Goal: Task Accomplishment & Management: Manage account settings

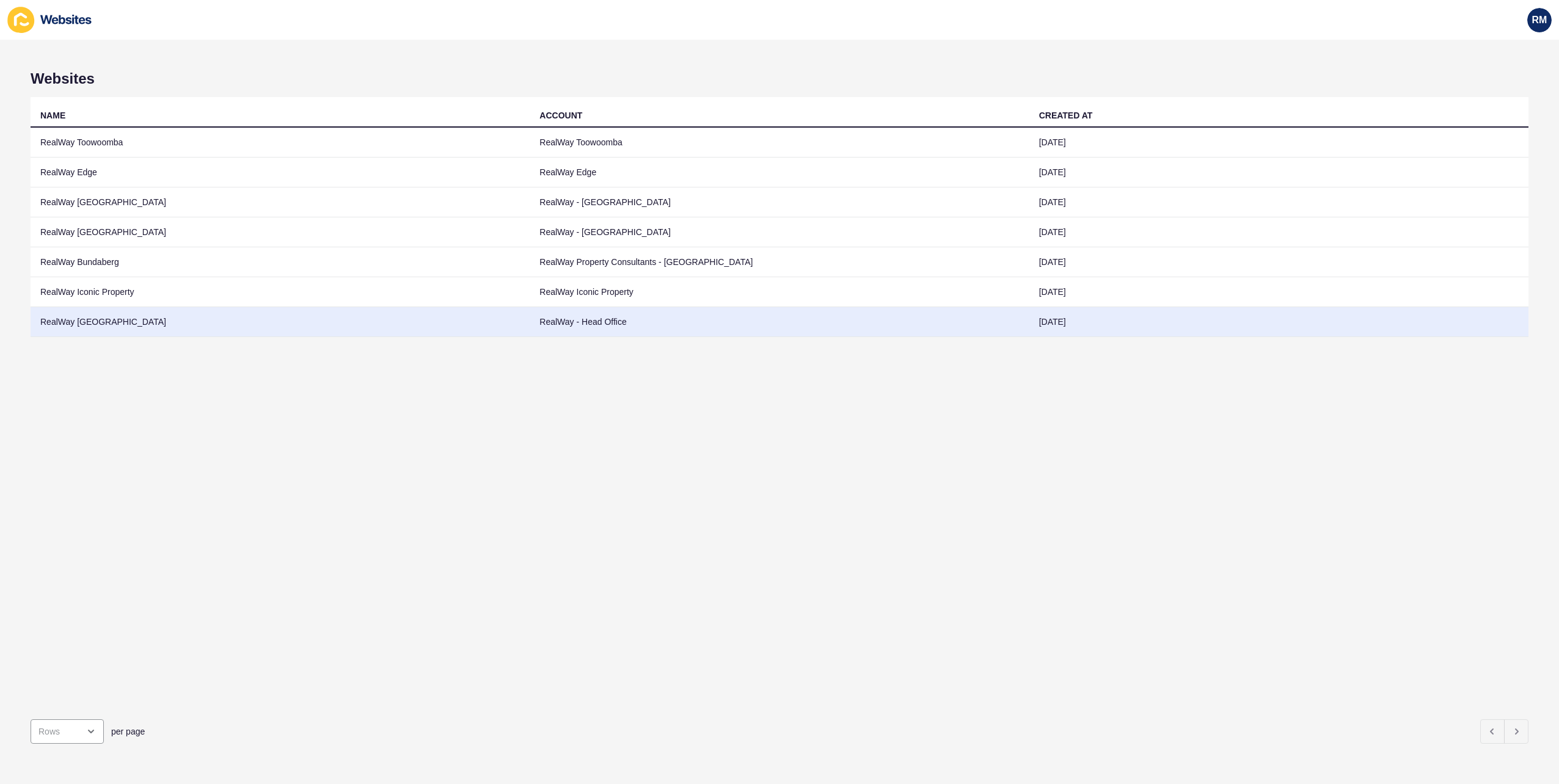
click at [163, 308] on td "RealWay [GEOGRAPHIC_DATA]" at bounding box center [280, 322] width 499 height 30
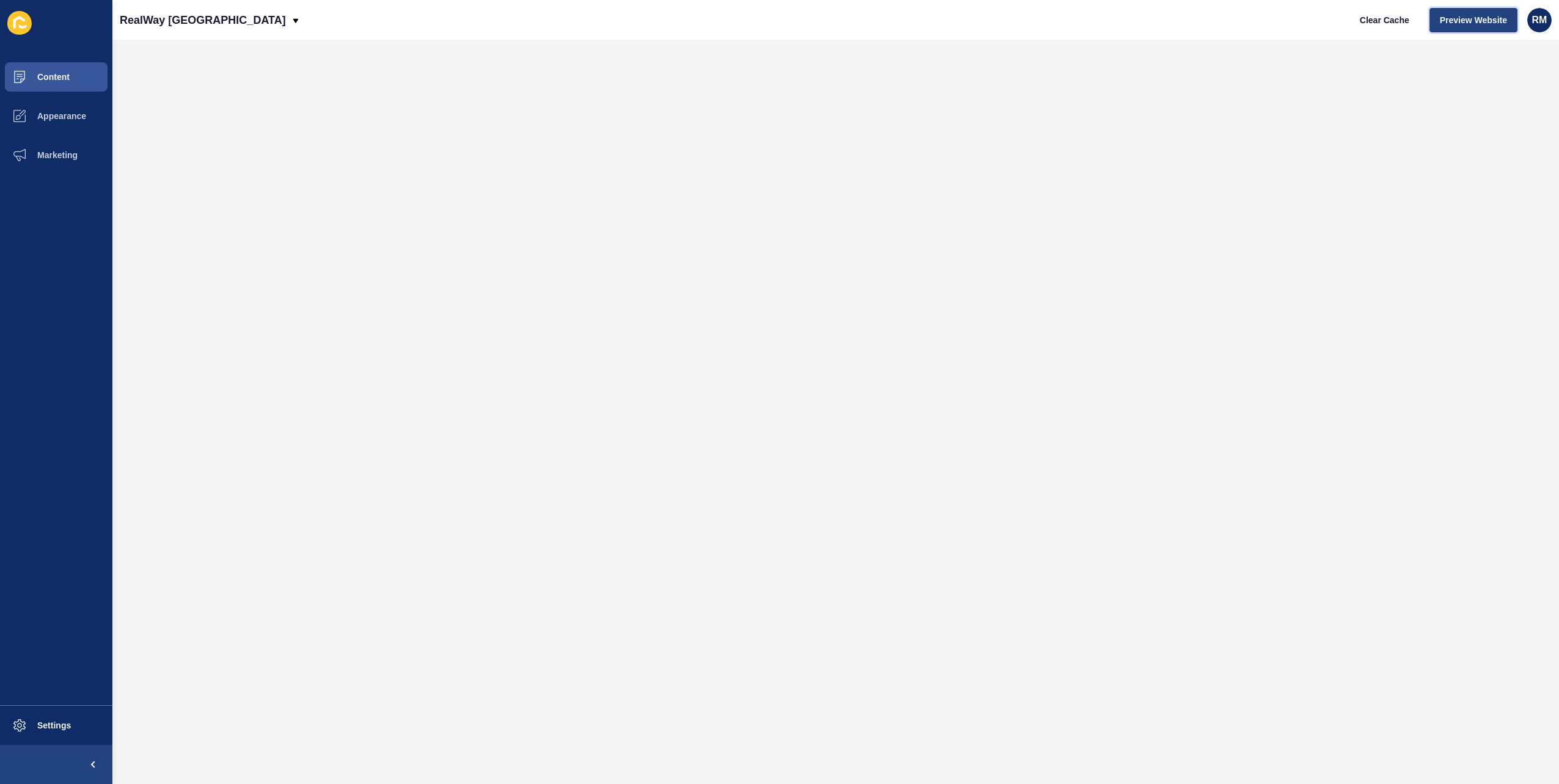
click at [1502, 27] on button "Preview Website" at bounding box center [1474, 20] width 88 height 25
click at [68, 162] on button "Marketing" at bounding box center [56, 154] width 113 height 39
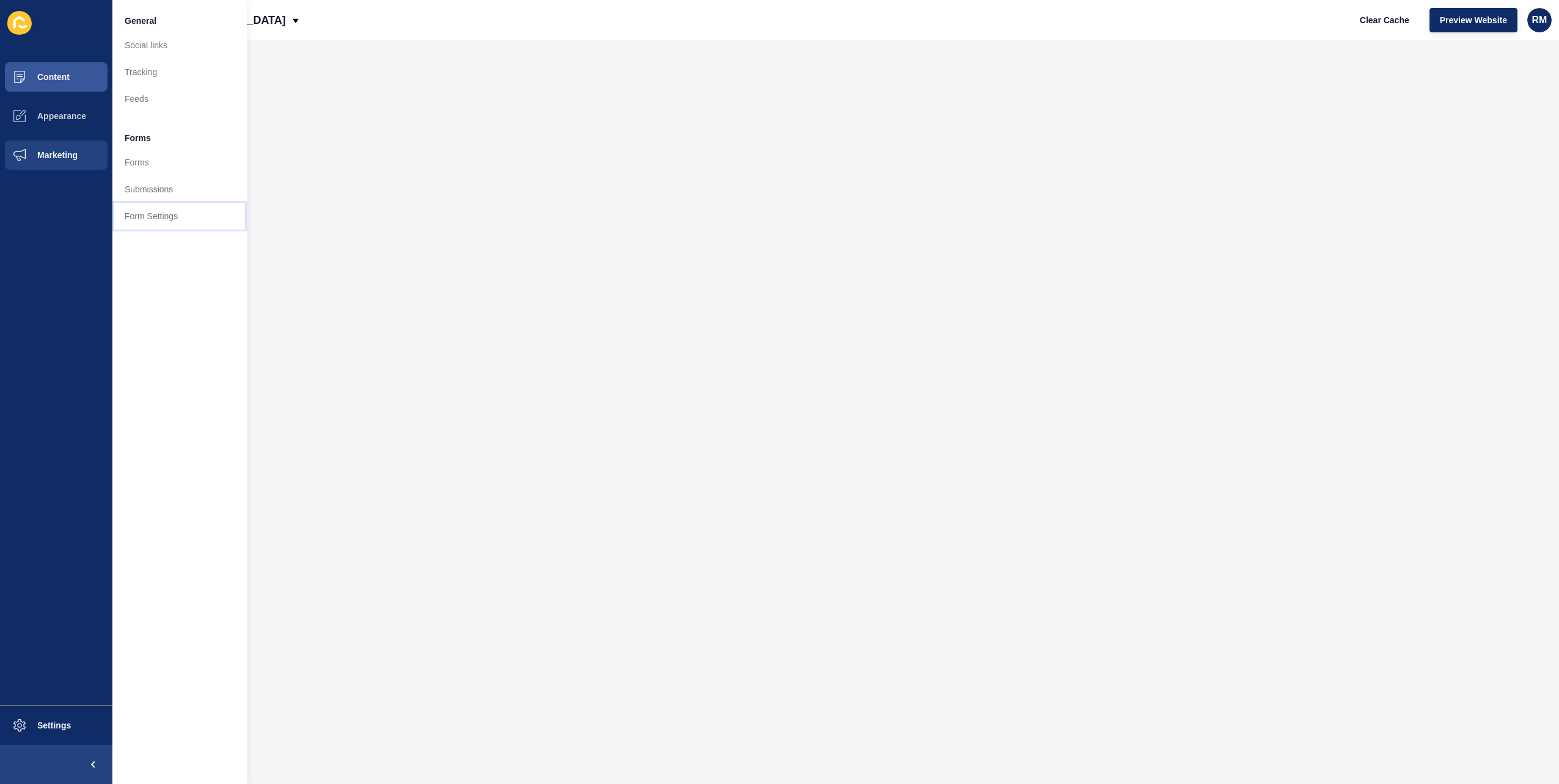
click at [170, 223] on link "Form Settings" at bounding box center [179, 216] width 134 height 27
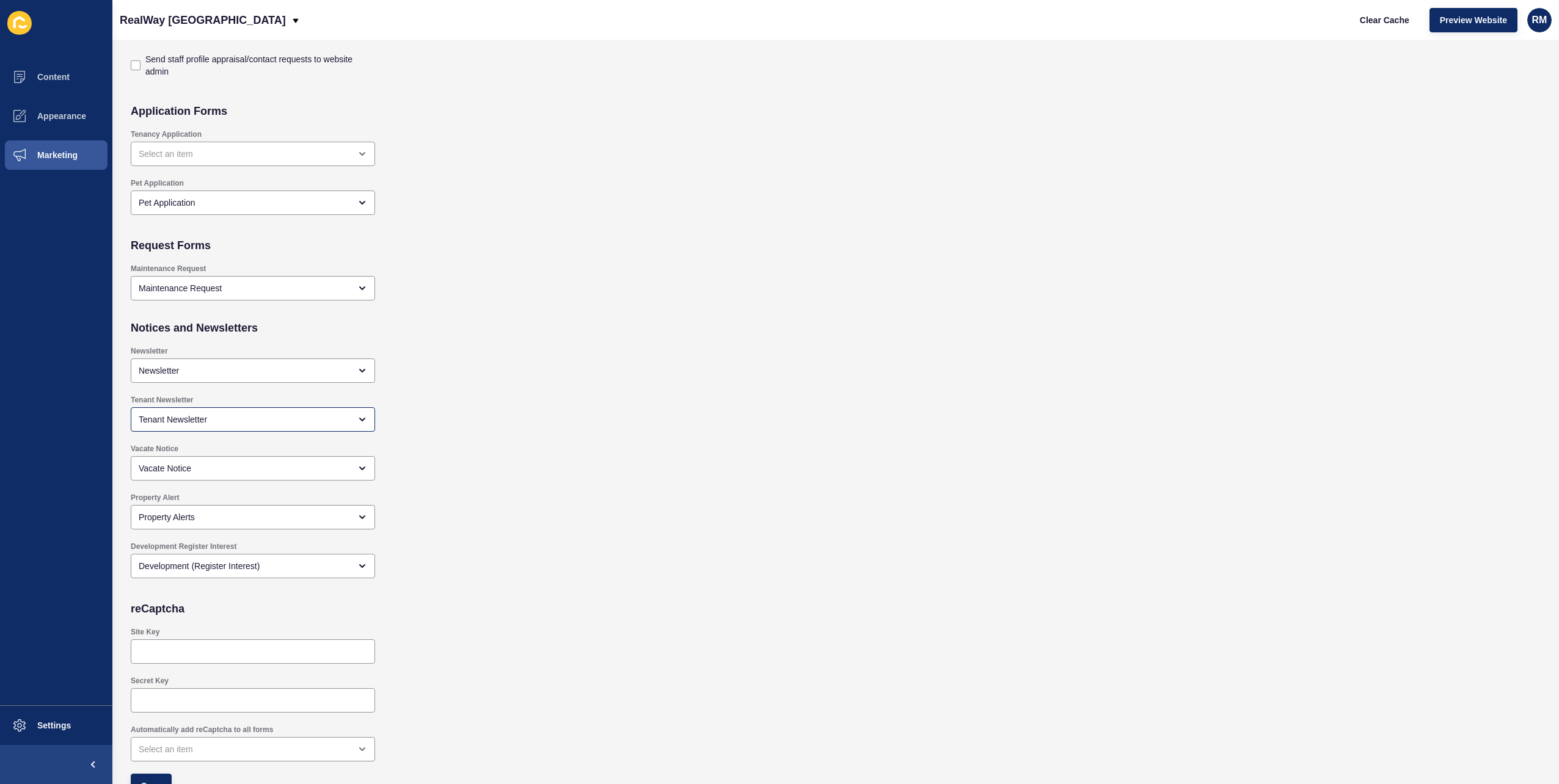
scroll to position [829, 0]
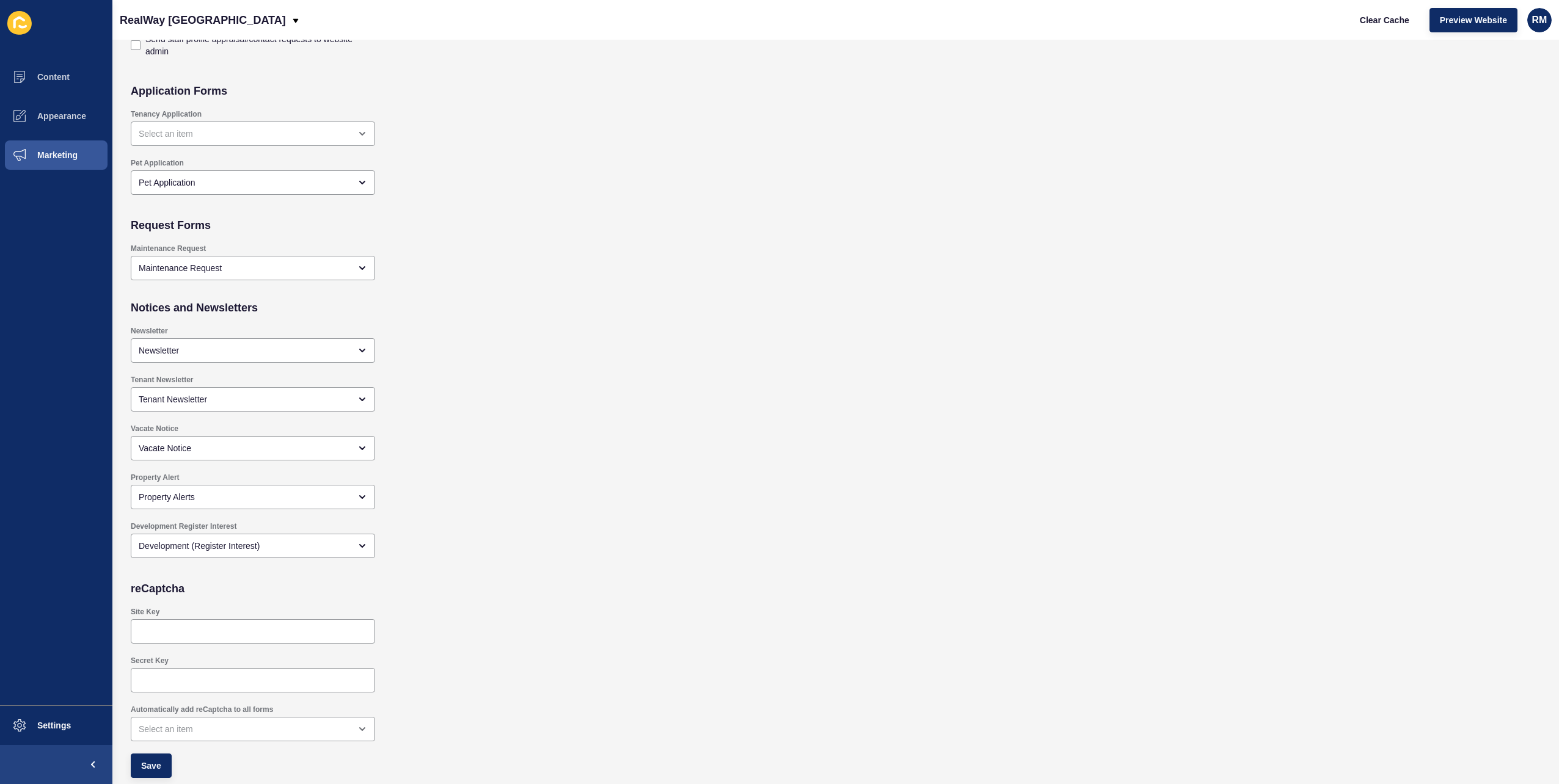
click at [182, 618] on div "Site Key" at bounding box center [253, 625] width 247 height 39
click at [188, 636] on input "Site Key" at bounding box center [253, 631] width 229 height 12
paste input "6Lew-bArAAAAAAEbk7tbm3FTYfTwPnHNXyf_YgTh"
type input "6Lew-bArAAAAAAEbk7tbm3FTYfTwPnHNXyf_YgTh"
checkbox input "true"
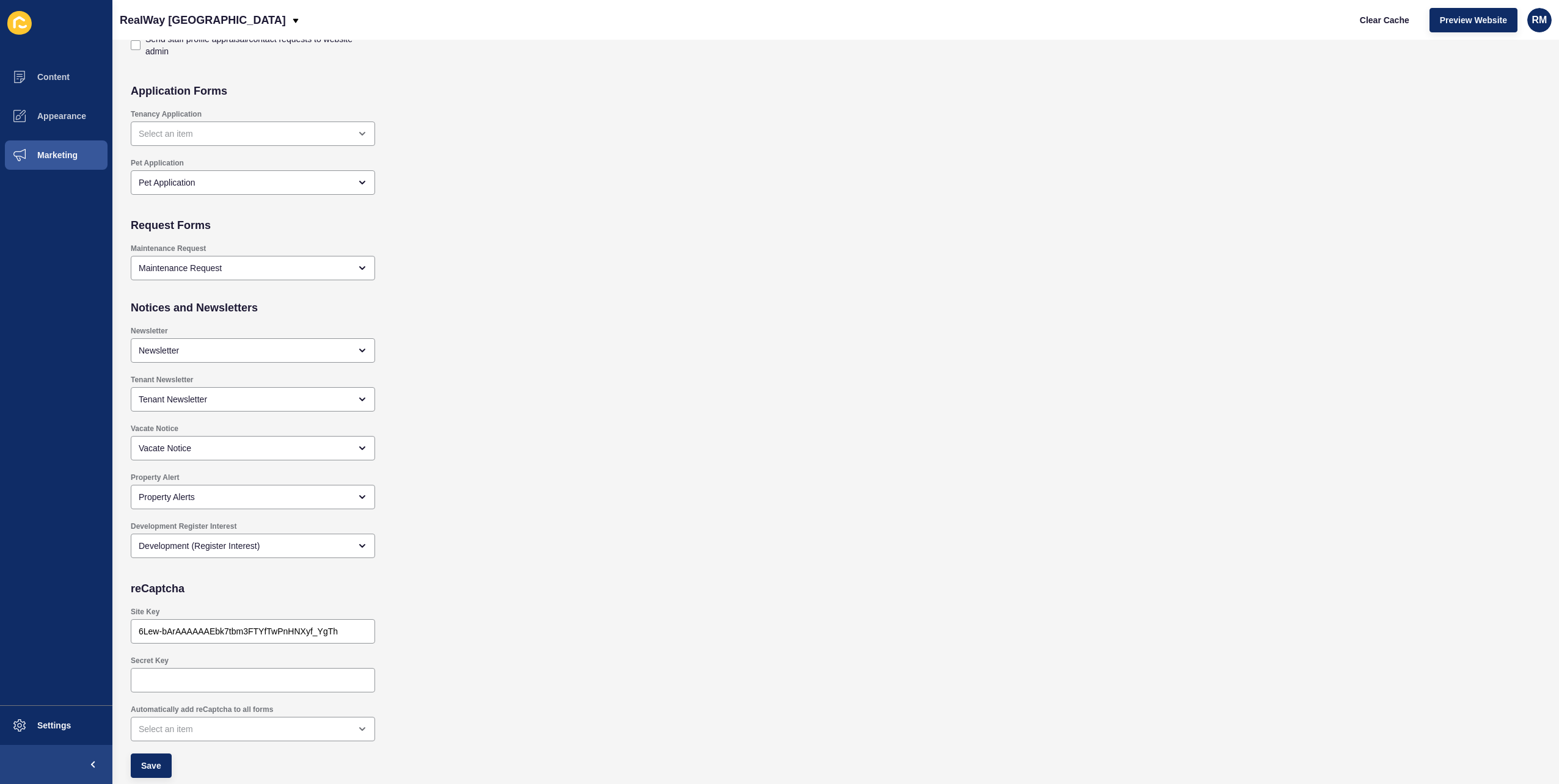
checkbox input "true"
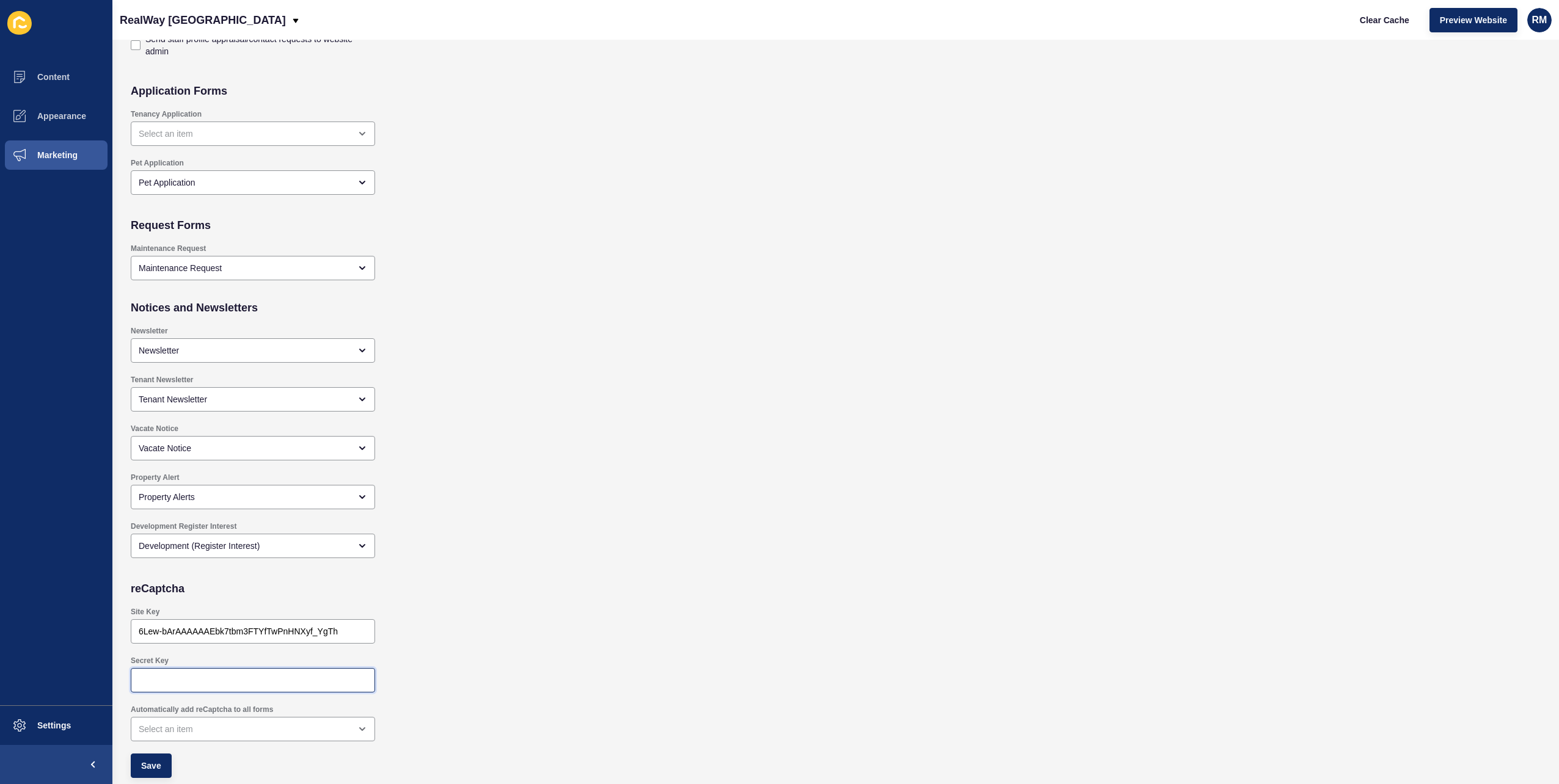
click at [229, 674] on input "Secret Key" at bounding box center [253, 680] width 229 height 12
paste input "6Lew-bArAAAAABOWycZOsPn1K6_TOnTxKhCV92ZB"
type input "6Lew-bArAAAAABOWycZOsPn1K6_TOnTxKhCV92ZB"
click at [198, 727] on div "open menu" at bounding box center [244, 729] width 211 height 12
checkbox input "true"
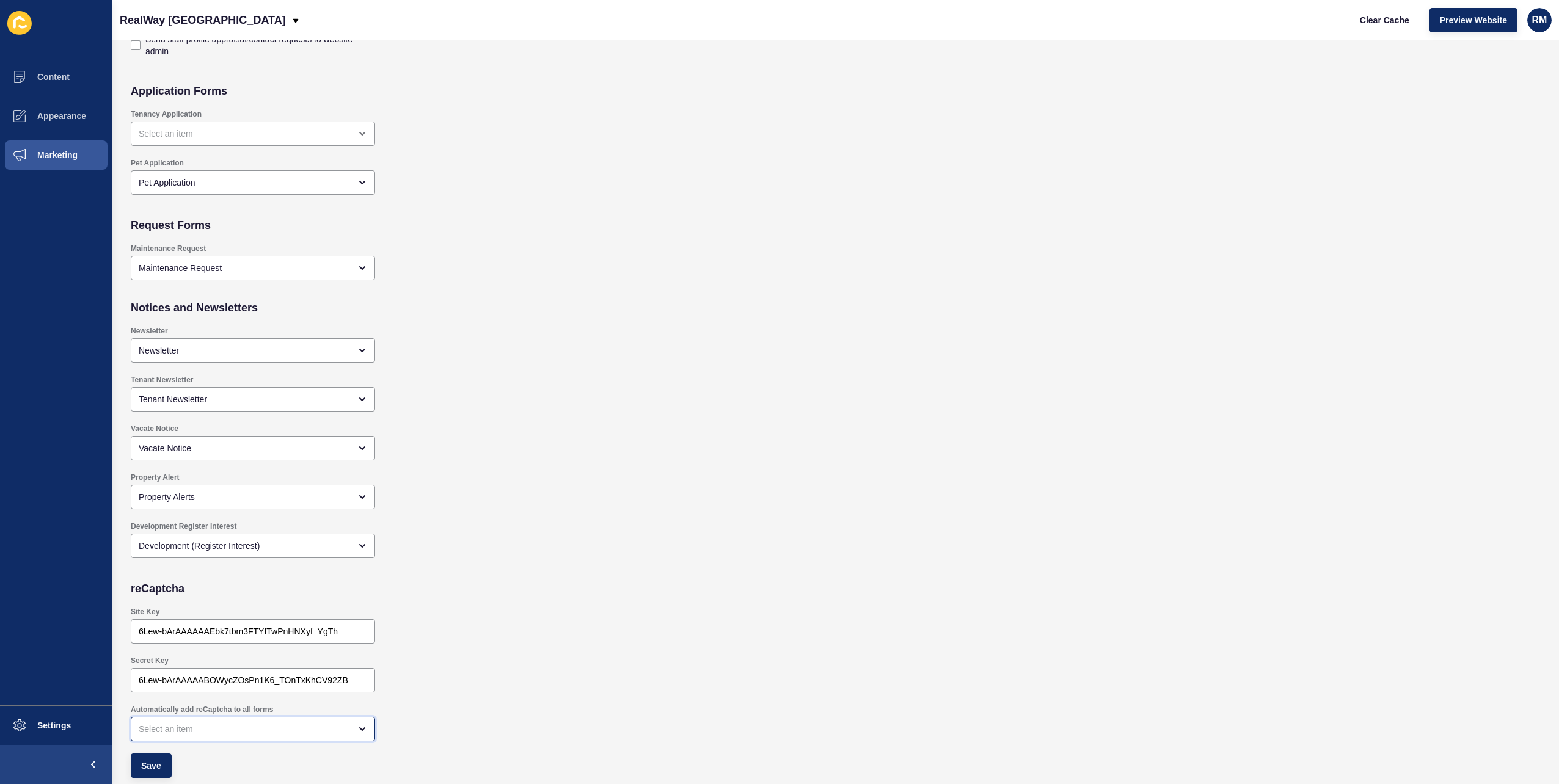
checkbox input "true"
click at [216, 695] on span "Automatically show on all forms" at bounding box center [253, 699] width 225 height 12
checkbox input "true"
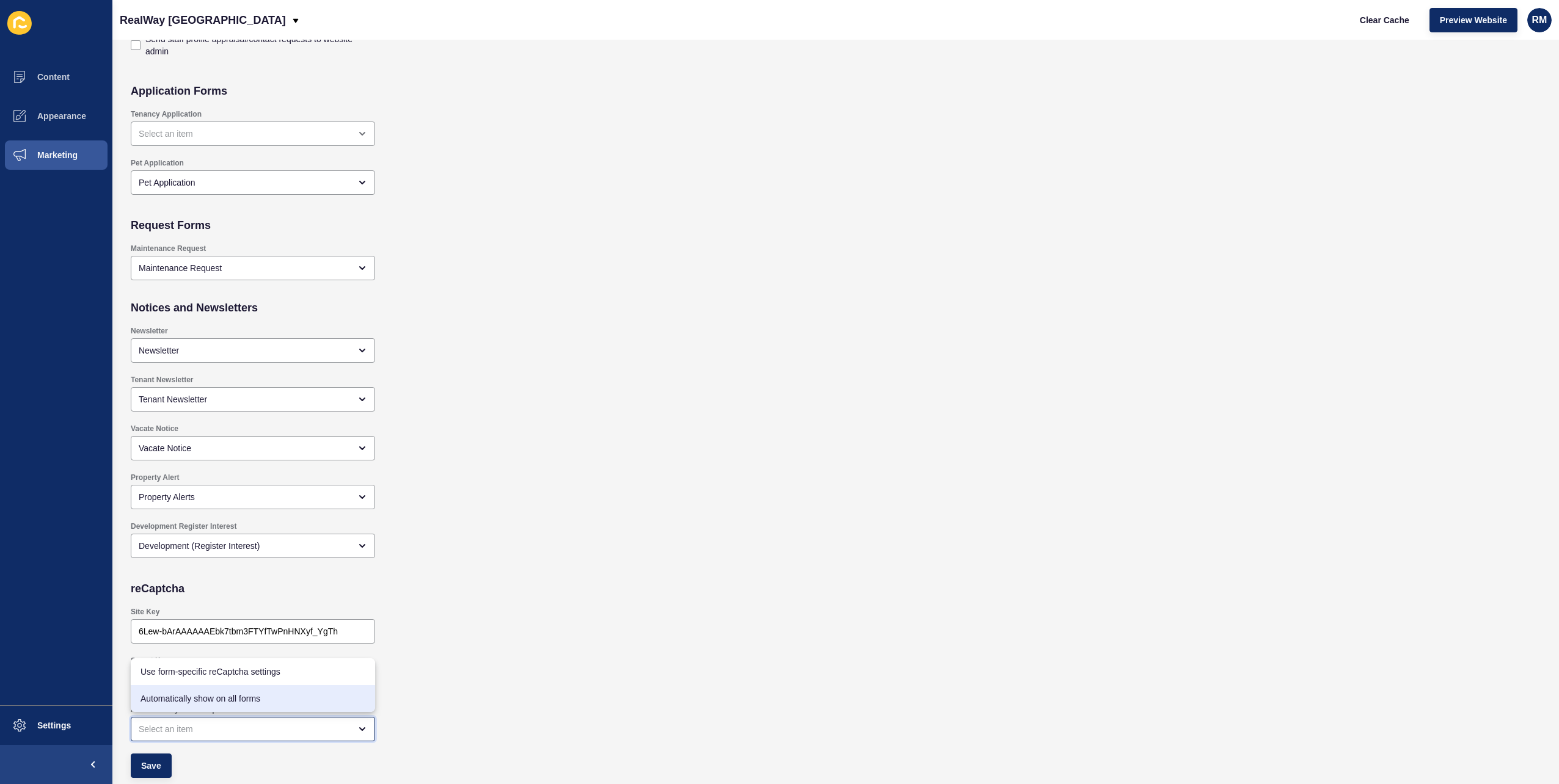
checkbox input "true"
type input "Automatically show on all forms"
click at [152, 768] on span "Save" at bounding box center [151, 766] width 20 height 12
checkbox input "true"
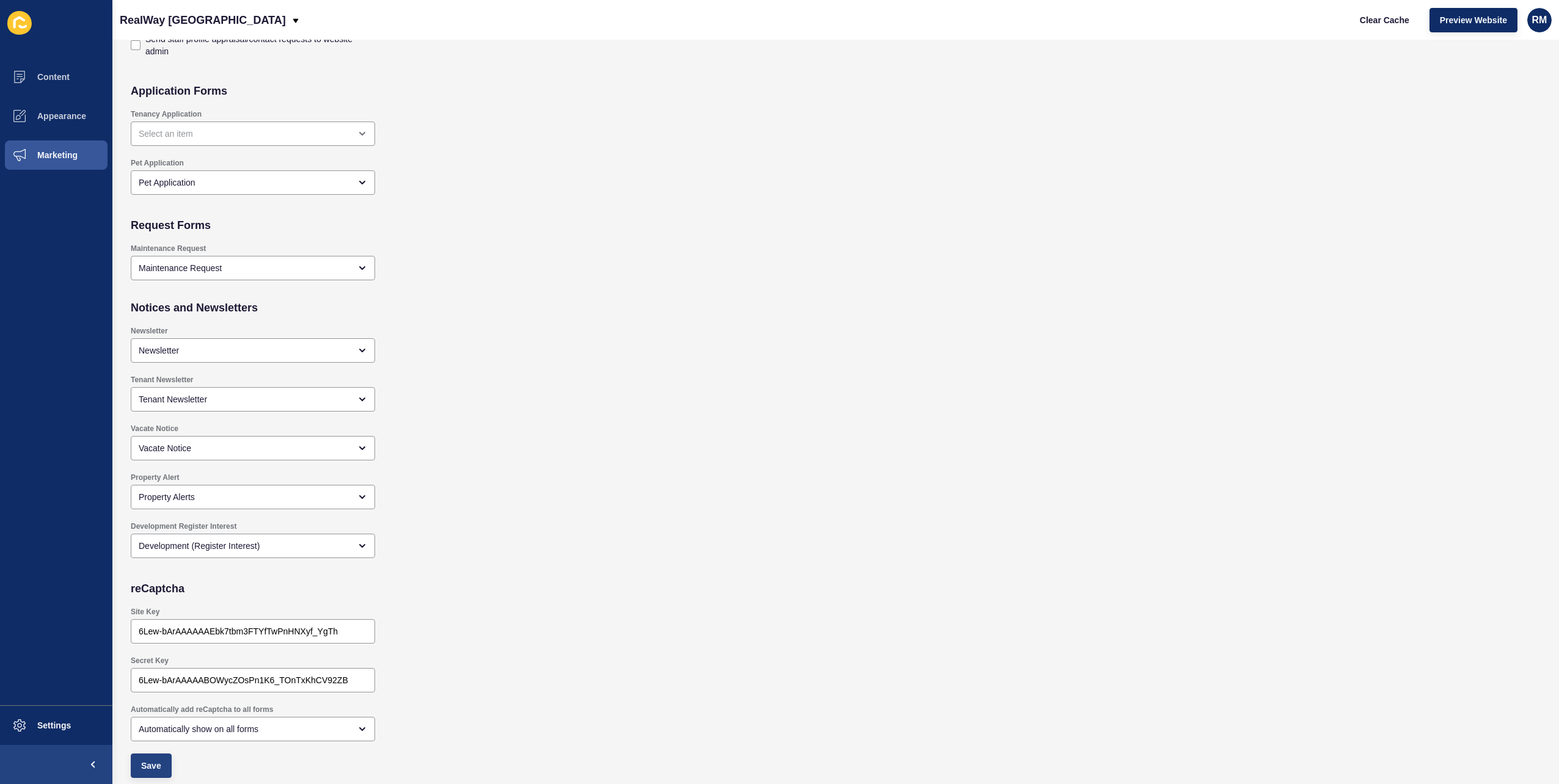
checkbox input "true"
click at [1378, 16] on span "Clear Cache" at bounding box center [1385, 20] width 49 height 12
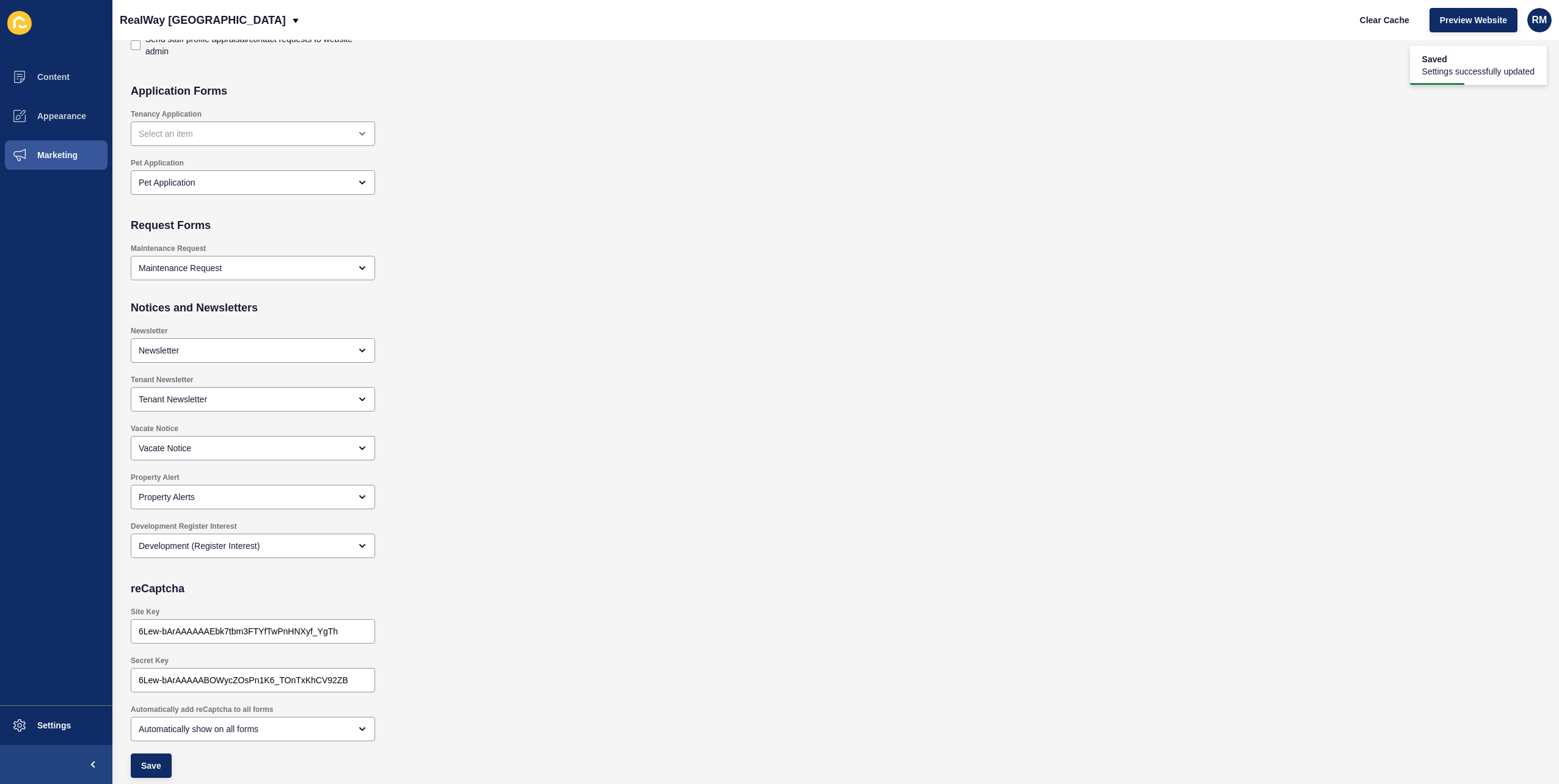
checkbox input "true"
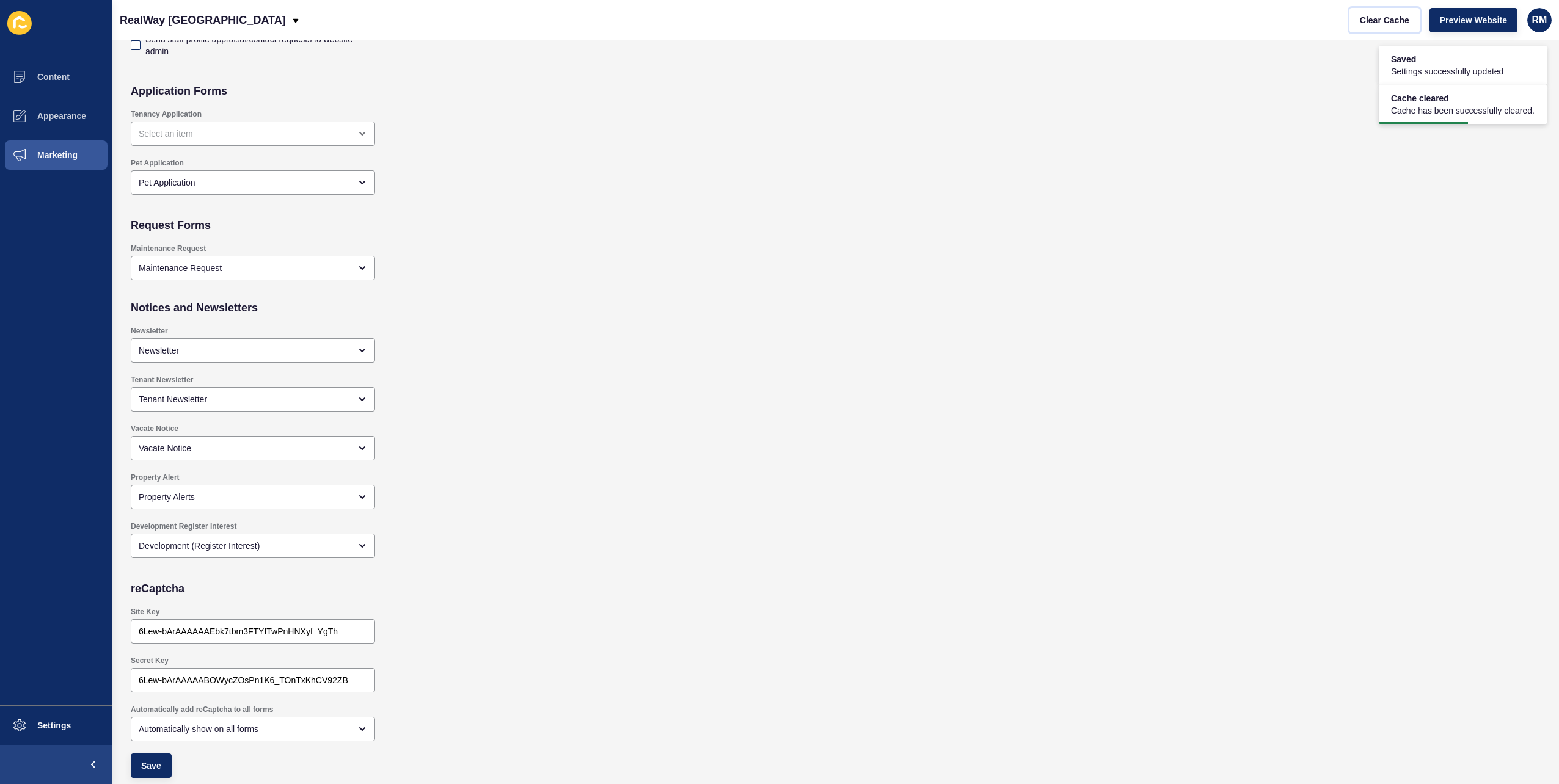
checkbox input "true"
click at [205, 23] on p "RealWay [GEOGRAPHIC_DATA]" at bounding box center [203, 20] width 166 height 30
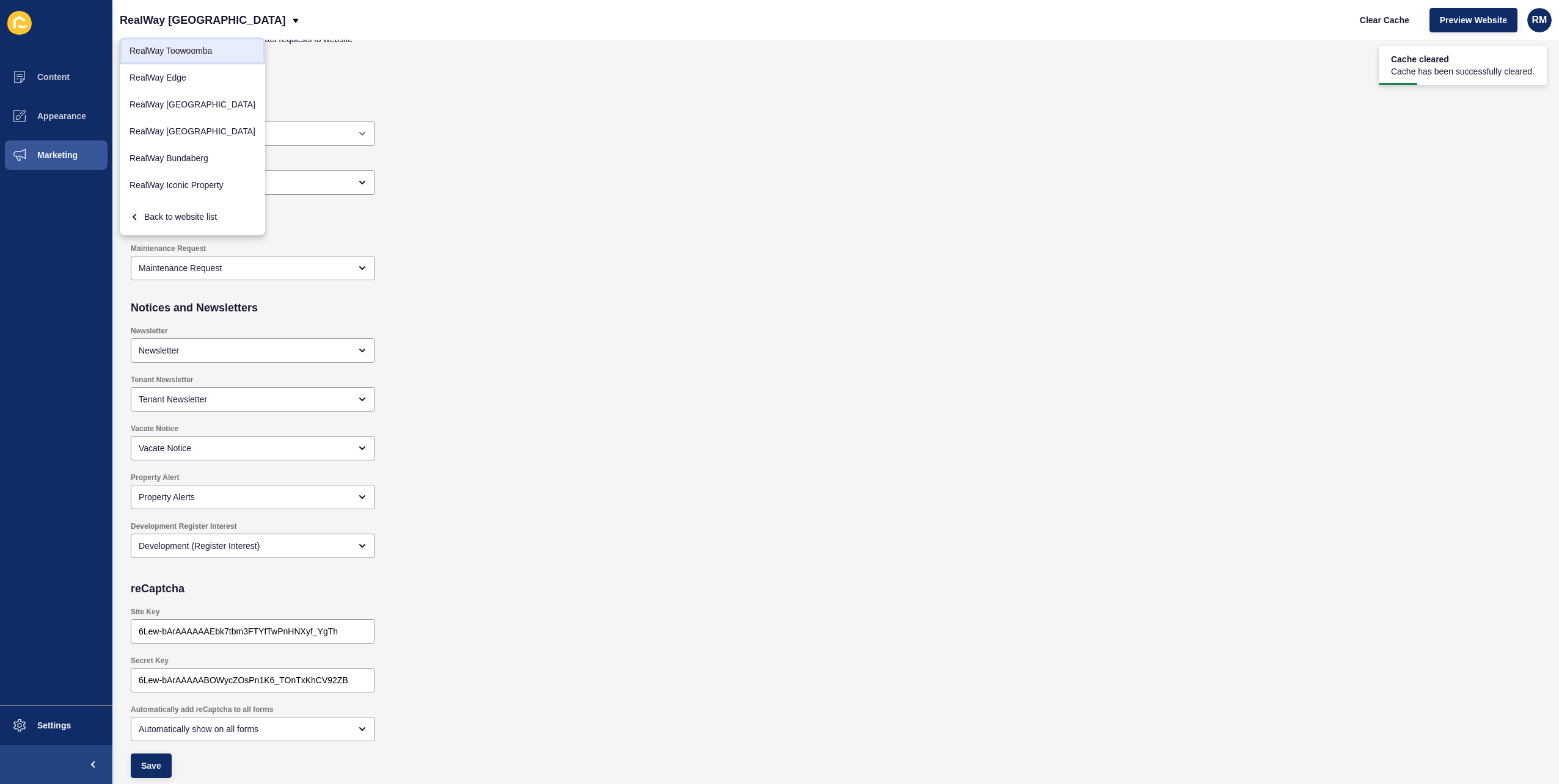
click at [194, 48] on link "RealWay Toowoomba" at bounding box center [192, 50] width 145 height 27
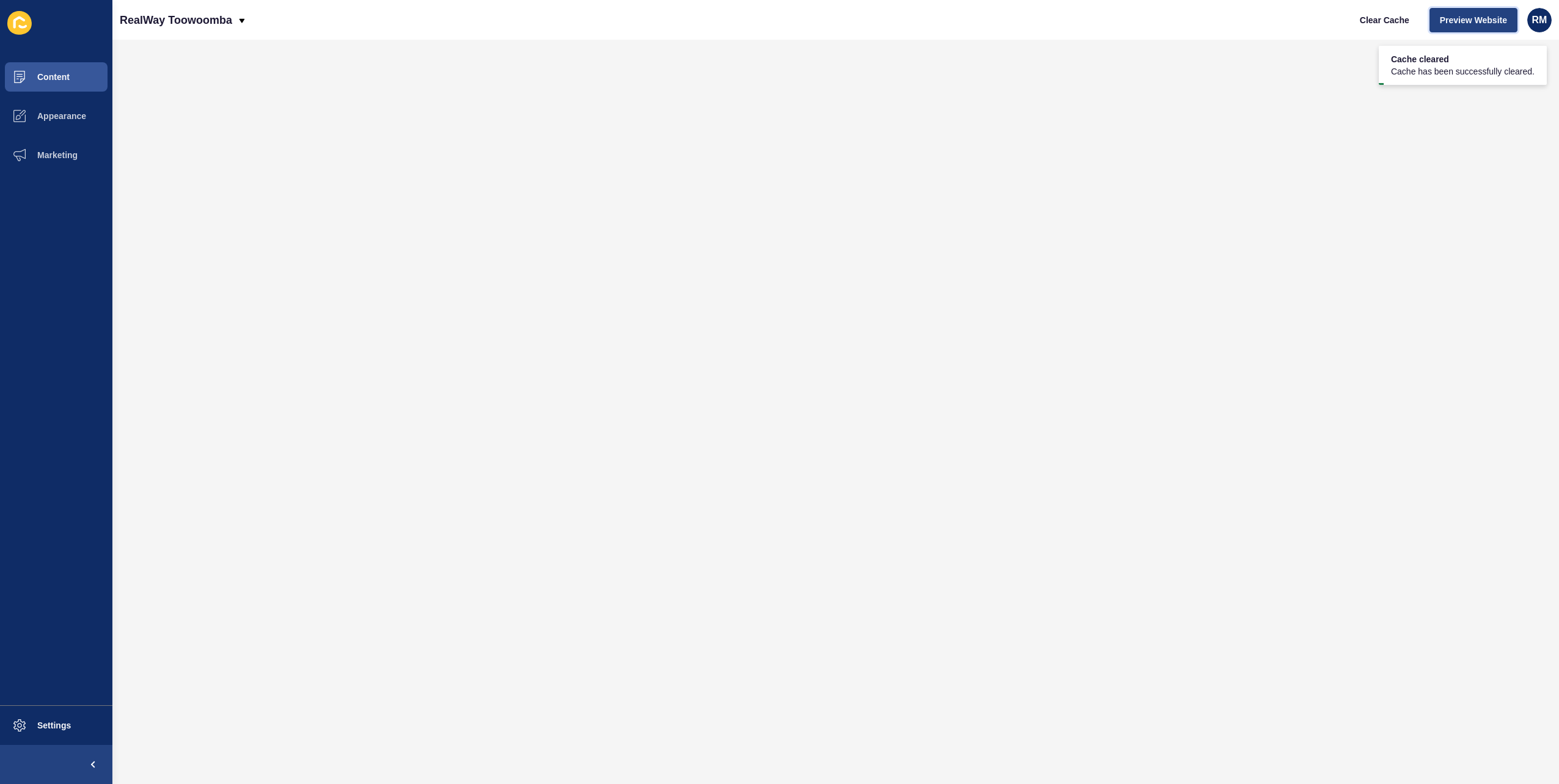
click at [1445, 15] on span "Preview Website" at bounding box center [1474, 20] width 67 height 12
click at [202, 27] on p "RealWay Toowoomba" at bounding box center [176, 20] width 113 height 30
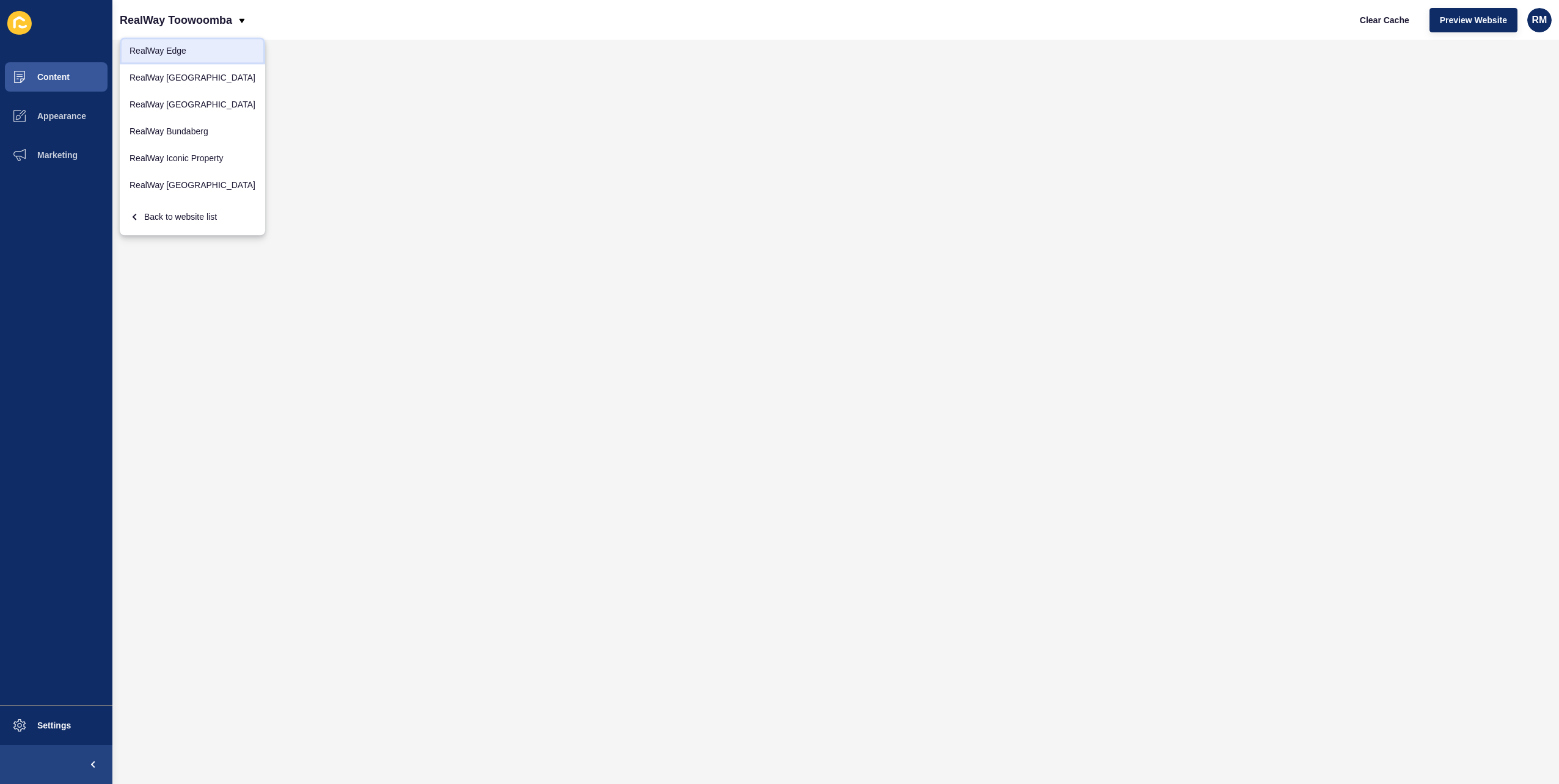
click at [208, 54] on link "RealWay Edge" at bounding box center [192, 50] width 145 height 27
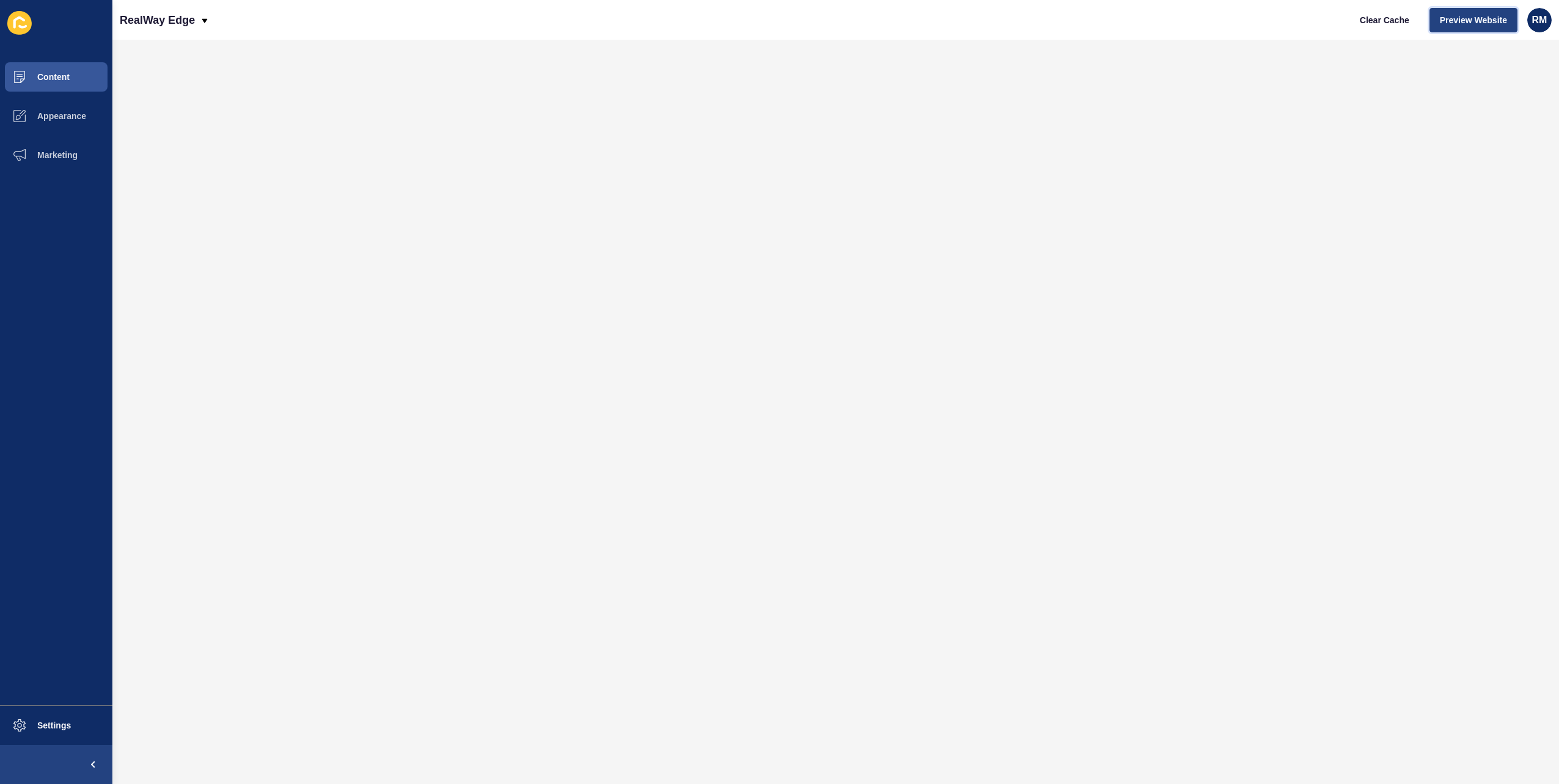
click at [1461, 19] on span "Preview Website" at bounding box center [1474, 20] width 67 height 12
click at [66, 167] on button "Marketing" at bounding box center [56, 154] width 113 height 39
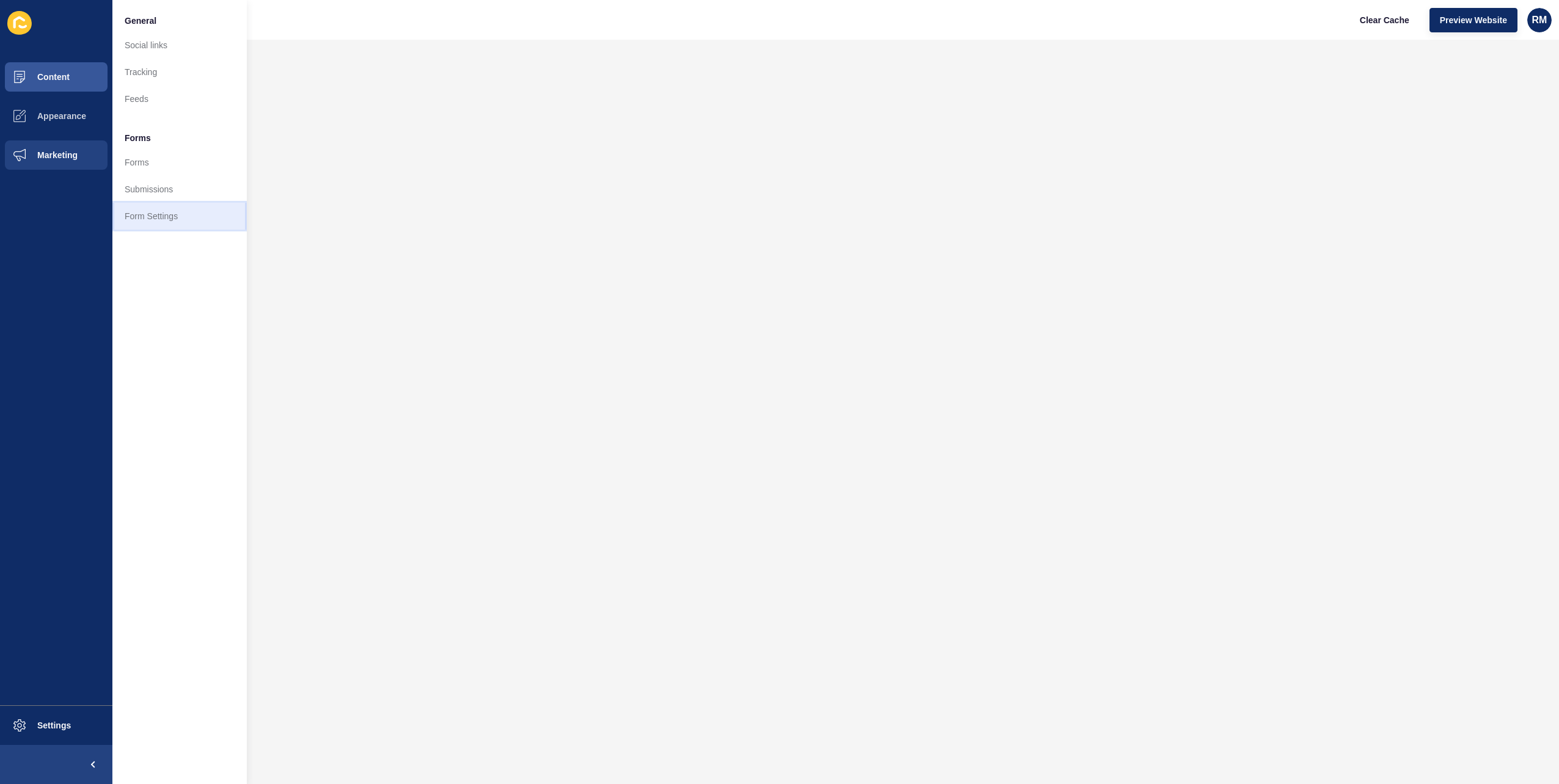
click at [179, 218] on link "Form Settings" at bounding box center [179, 216] width 134 height 27
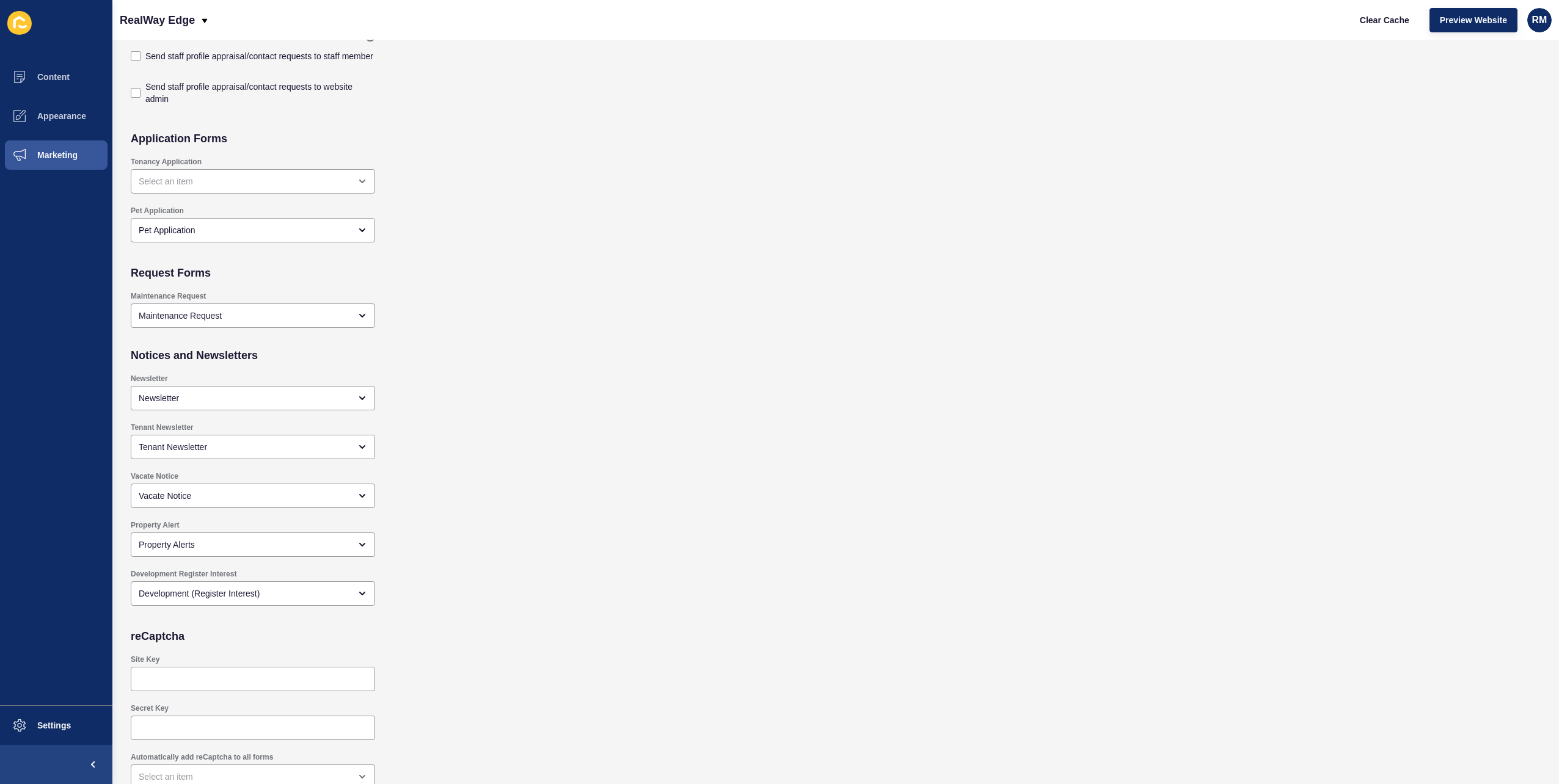
scroll to position [829, 0]
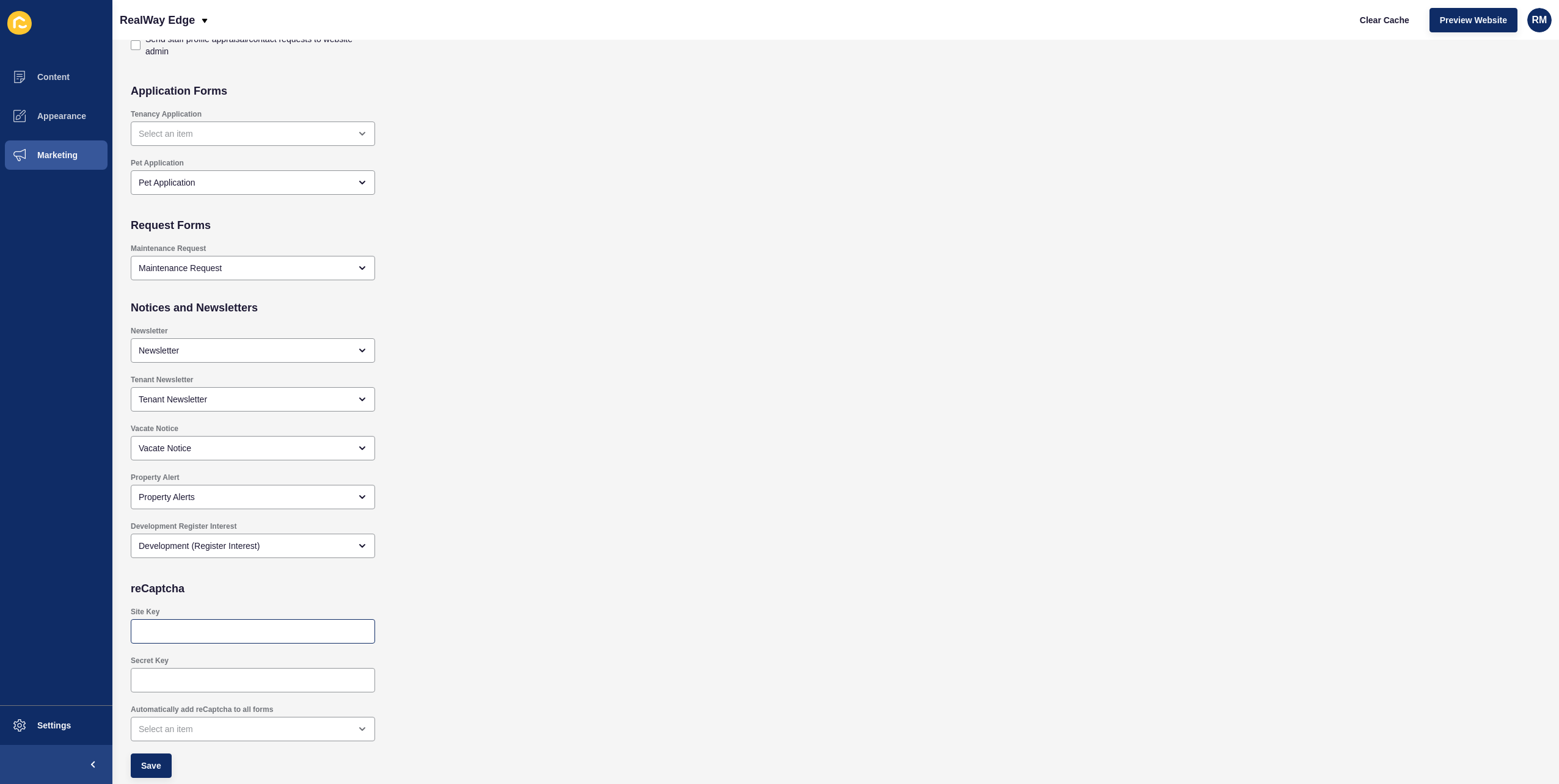
click at [202, 624] on div at bounding box center [253, 631] width 244 height 25
paste input "6LeA-rArAAAAAFJMwDe9nr404dalEWtYeruBodwZ"
type input "6LeA-rArAAAAAFJMwDe9nr404dalEWtYeruBodwZ"
click at [254, 668] on div at bounding box center [253, 680] width 244 height 25
paste input "6LeA-rArAAAAAJ7sRGArCVWAPMrW3EU62RYO5jWZ"
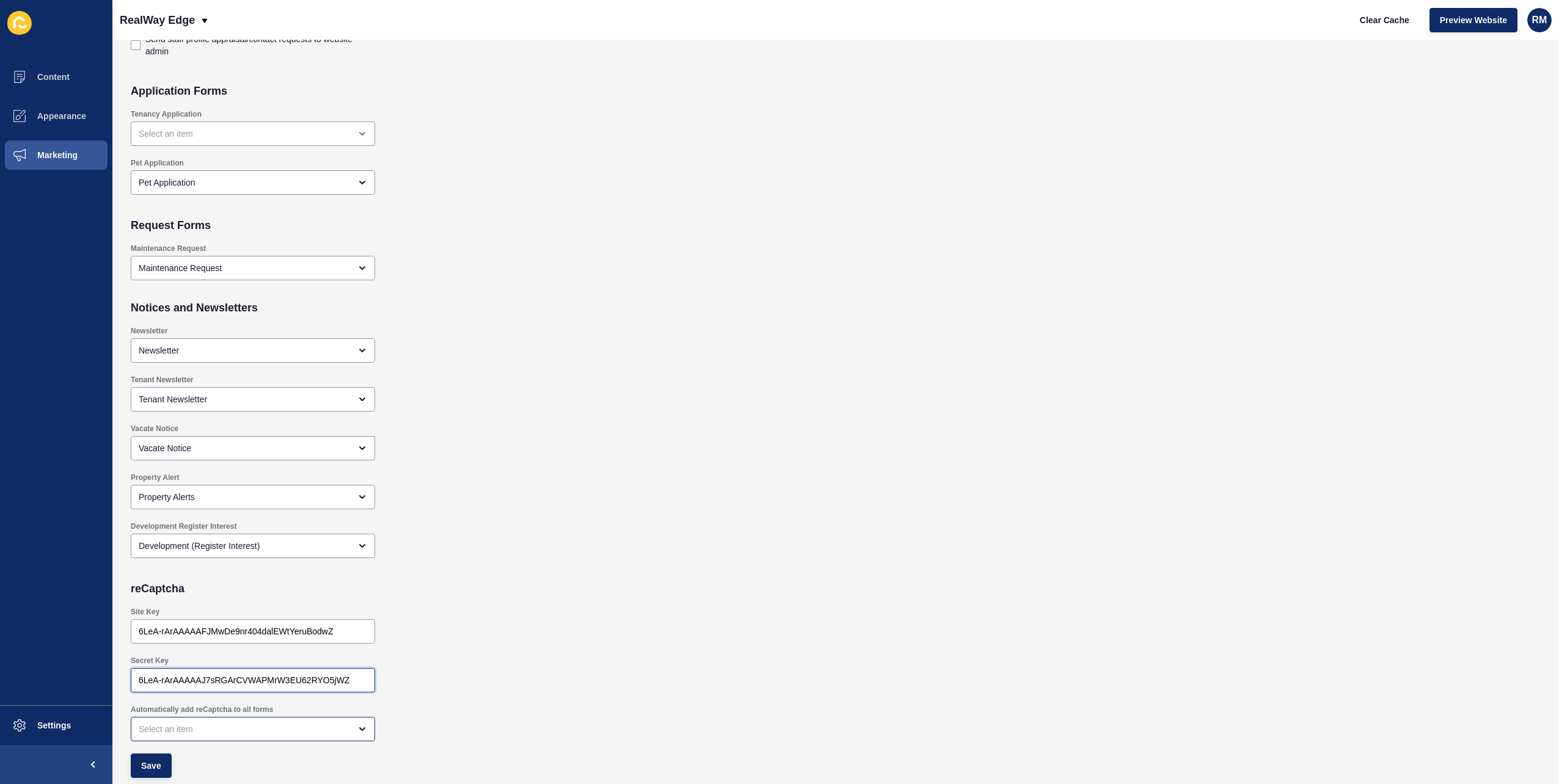
type input "6LeA-rArAAAAAJ7sRGArCVWAPMrW3EU62RYO5jWZ"
click at [230, 738] on div "open menu" at bounding box center [253, 729] width 244 height 25
click at [184, 706] on div "Automatically show on all forms" at bounding box center [253, 698] width 244 height 27
type input "Automatically show on all forms"
click at [171, 740] on div "Automatically show on all forms" at bounding box center [253, 729] width 244 height 25
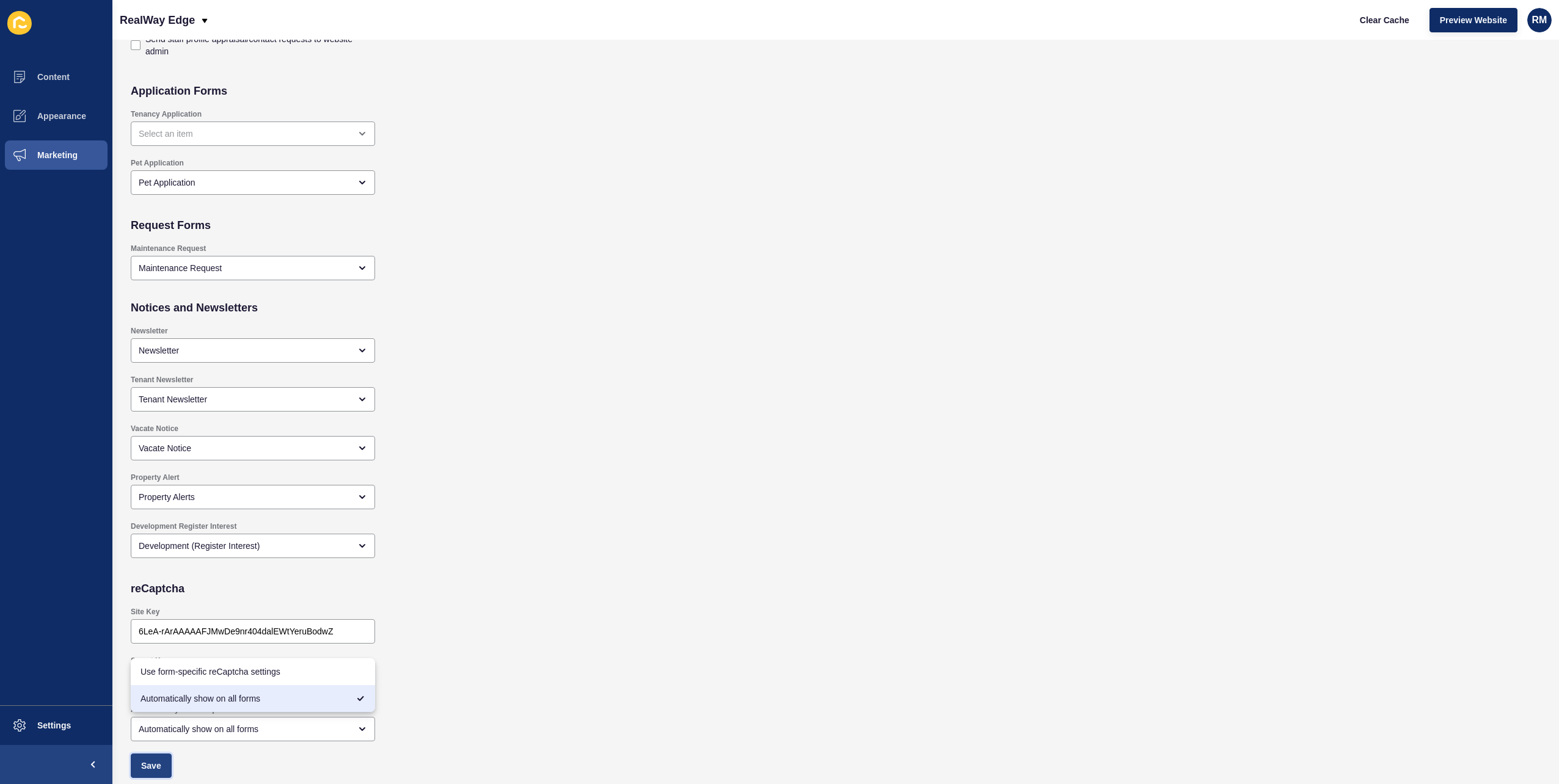
click at [160, 764] on span "Save" at bounding box center [151, 766] width 20 height 12
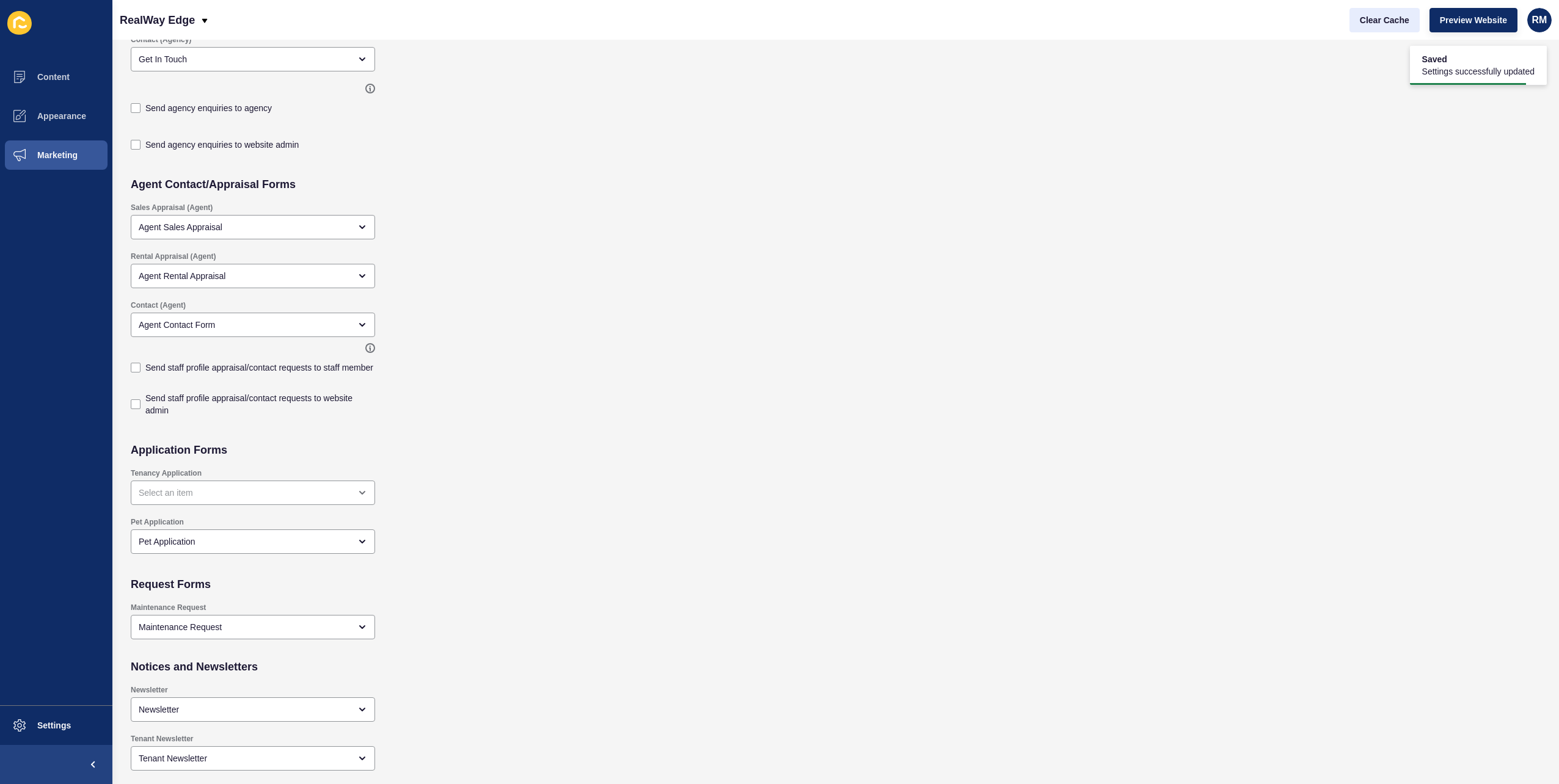
scroll to position [463, 0]
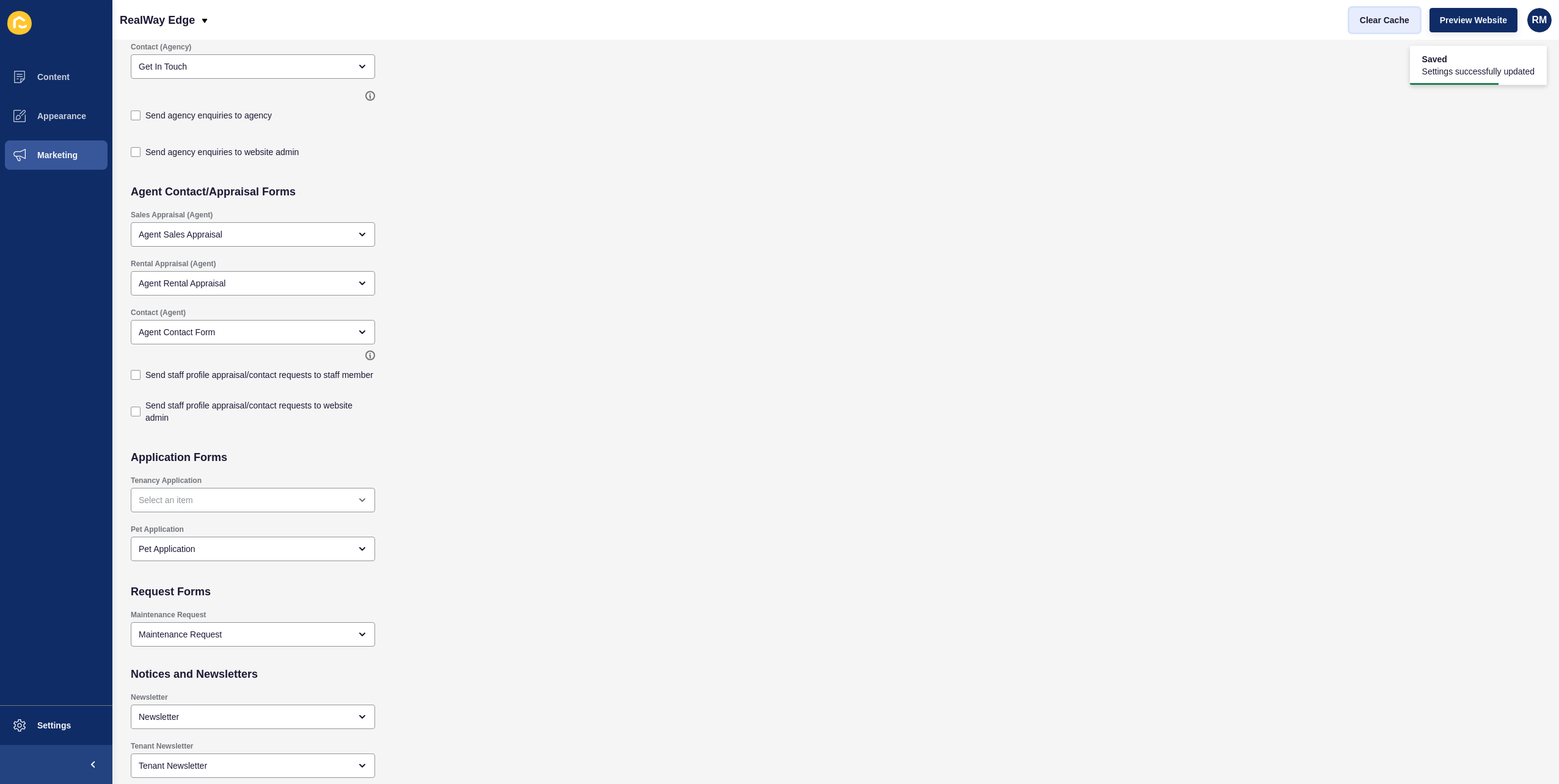
click at [1382, 15] on span "Clear Cache" at bounding box center [1385, 20] width 49 height 12
click at [185, 7] on p "RealWay Edge" at bounding box center [158, 20] width 75 height 30
click at [186, 76] on link "RealWay [GEOGRAPHIC_DATA]" at bounding box center [192, 77] width 145 height 27
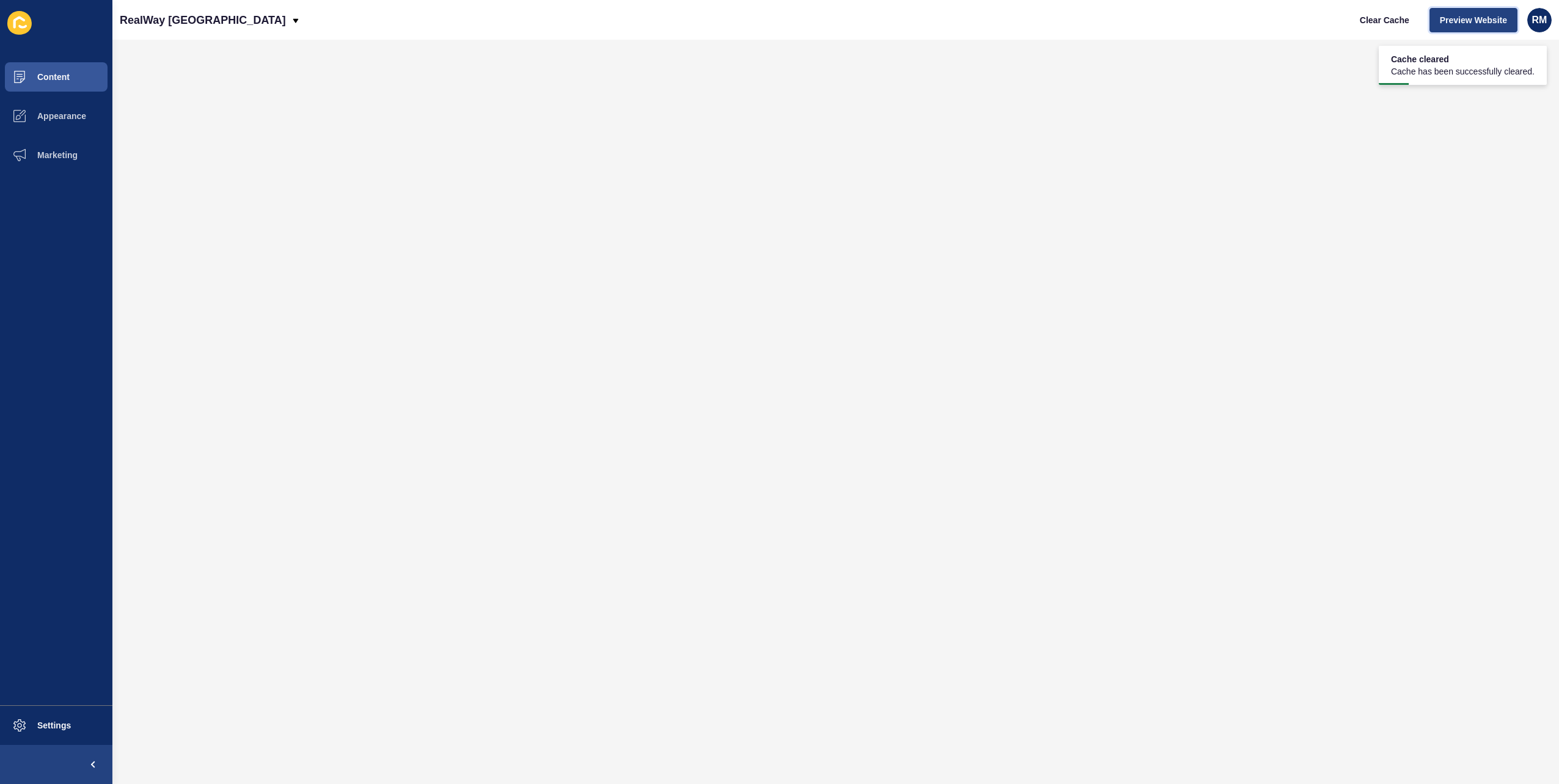
click at [1440, 10] on button "Preview Website" at bounding box center [1474, 20] width 88 height 25
click at [62, 138] on button "Marketing" at bounding box center [56, 154] width 113 height 39
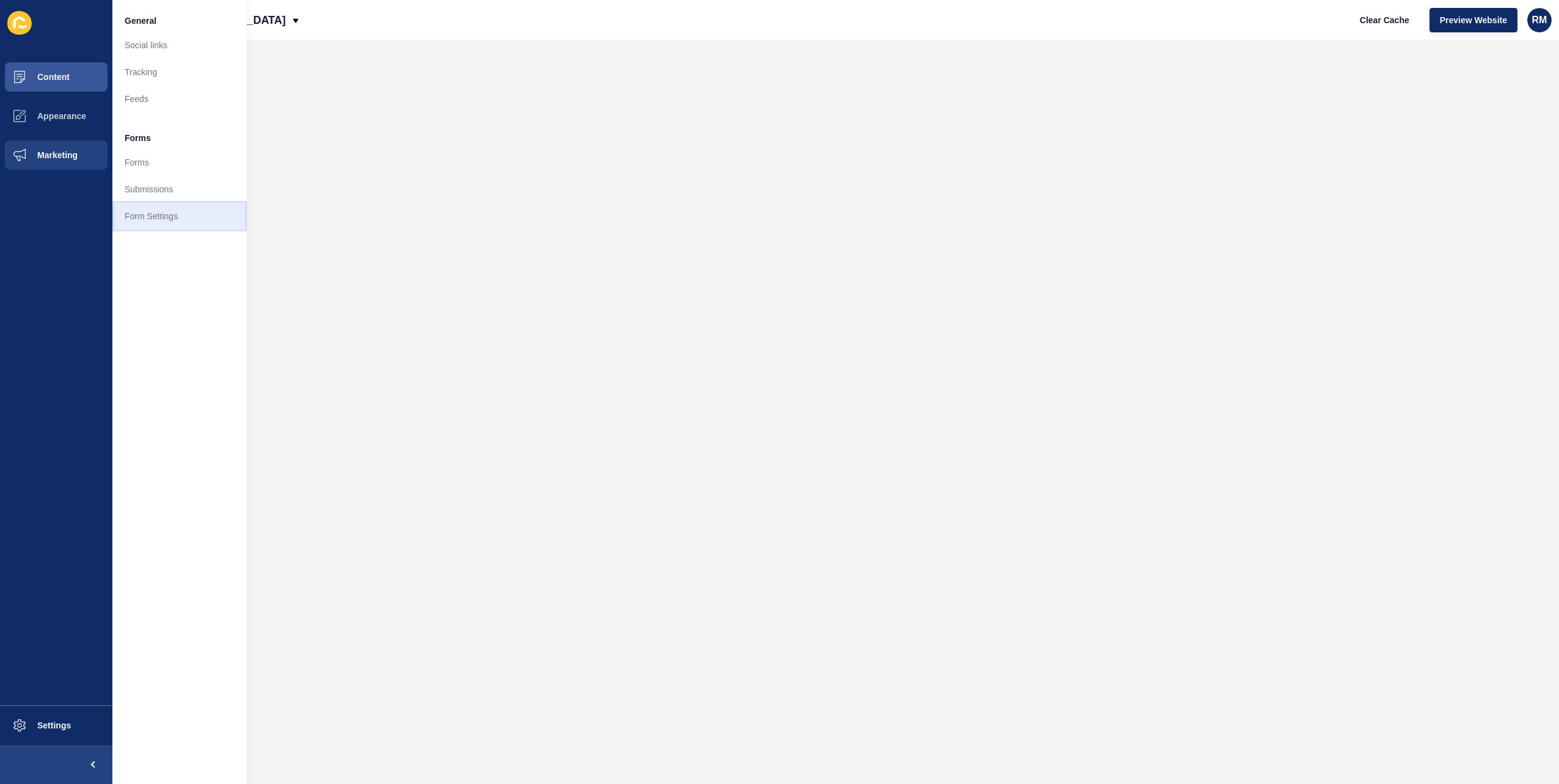
click at [151, 229] on link "Form Settings" at bounding box center [179, 216] width 134 height 27
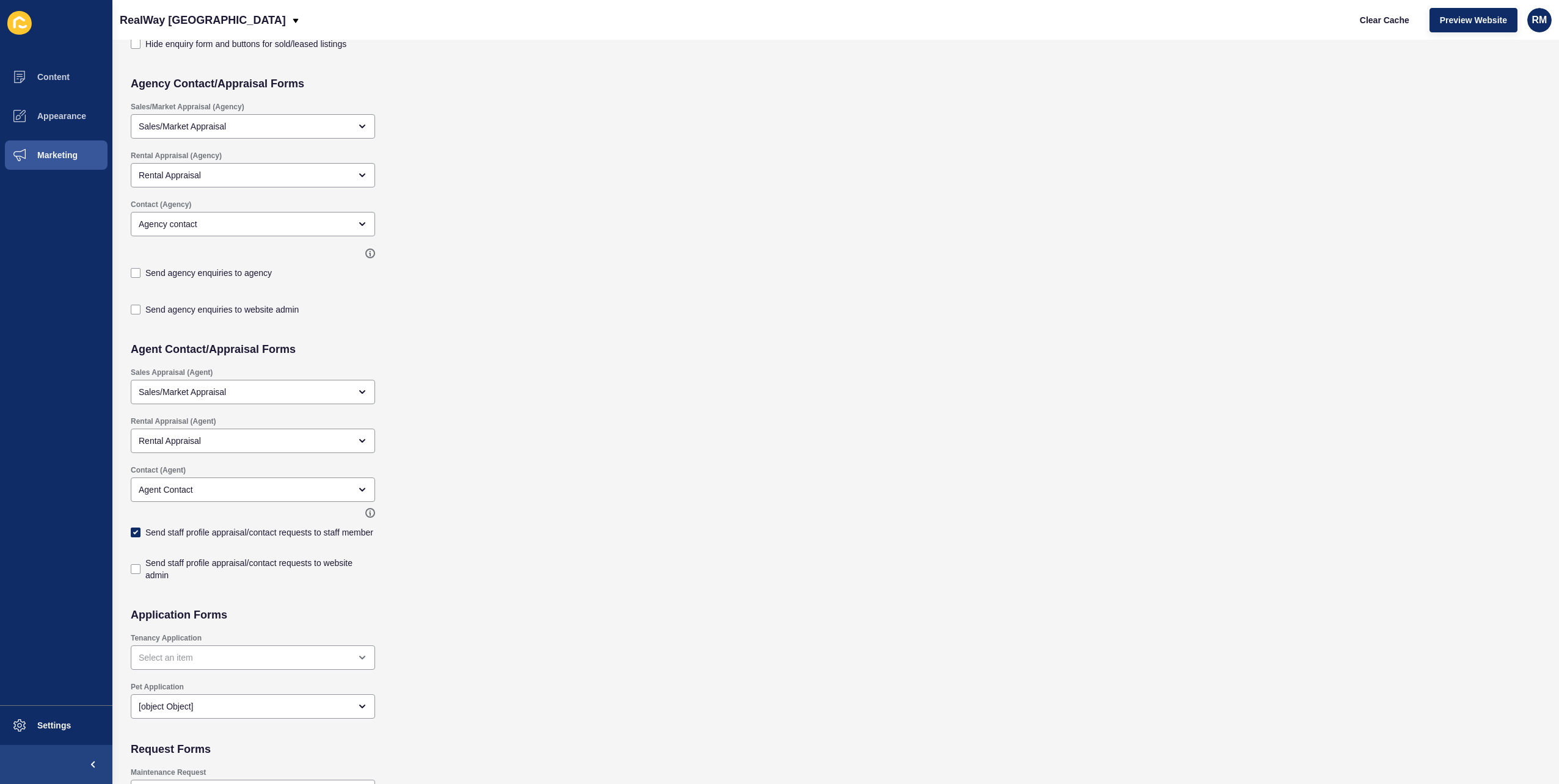
scroll to position [829, 0]
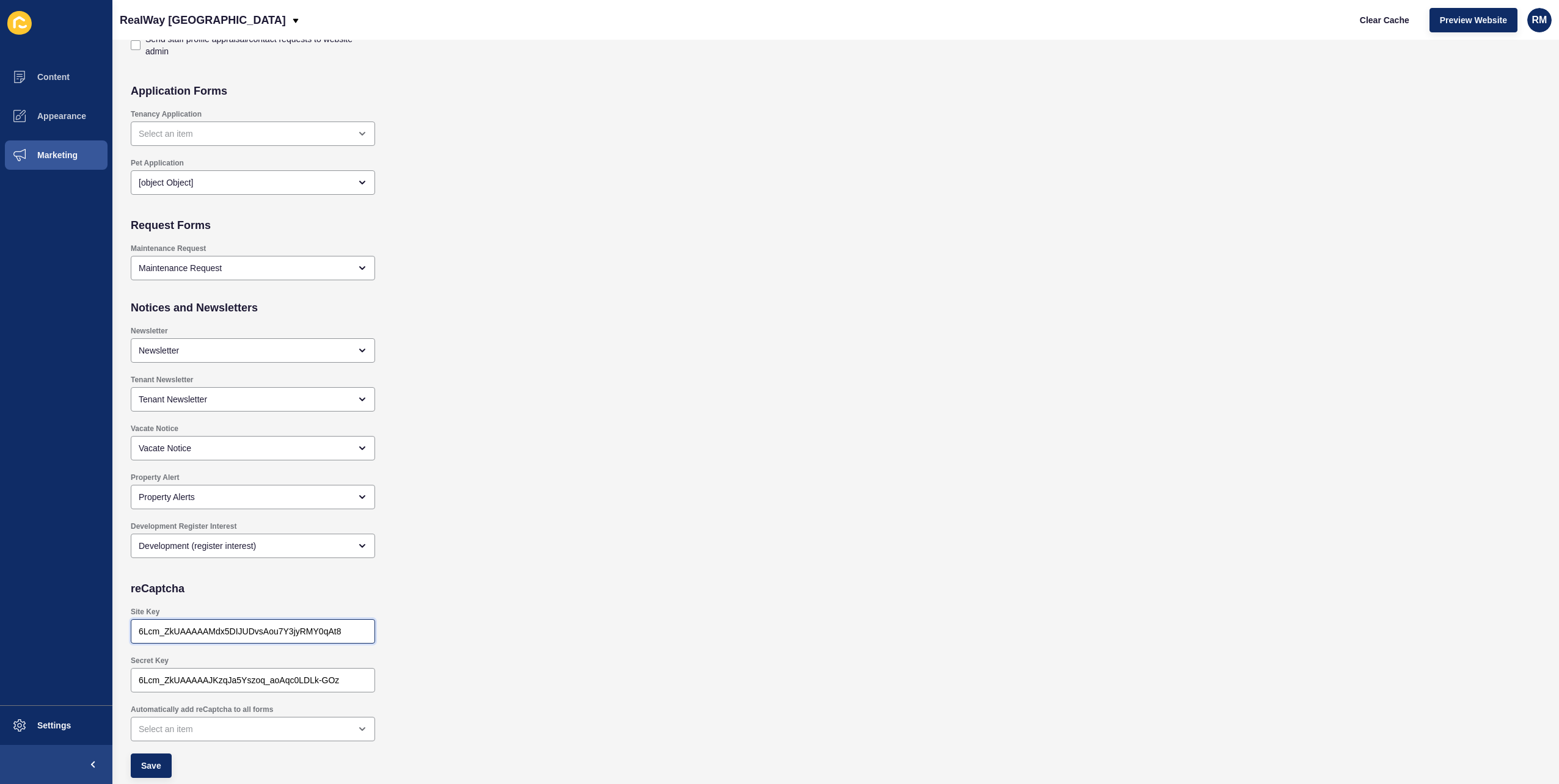
click at [266, 625] on input "6Lcm_ZkUAAAAAMdx5DIJUDvsAou7Y3jyRMY0qAt8" at bounding box center [253, 631] width 229 height 12
paste input "ew-bArAAAAAAEbk7tbm3FTYfTwPnHNXyf_YgTh"
type input "6Lew-bArAAAAAAEbk7tbm3FTYfTwPnHNXyf_YgTh"
checkbox input "true"
click at [207, 672] on div "6Lcm_ZkUAAAAAJKzqJa5Yszoq_aoAqc0LDLk-GOz" at bounding box center [253, 680] width 244 height 25
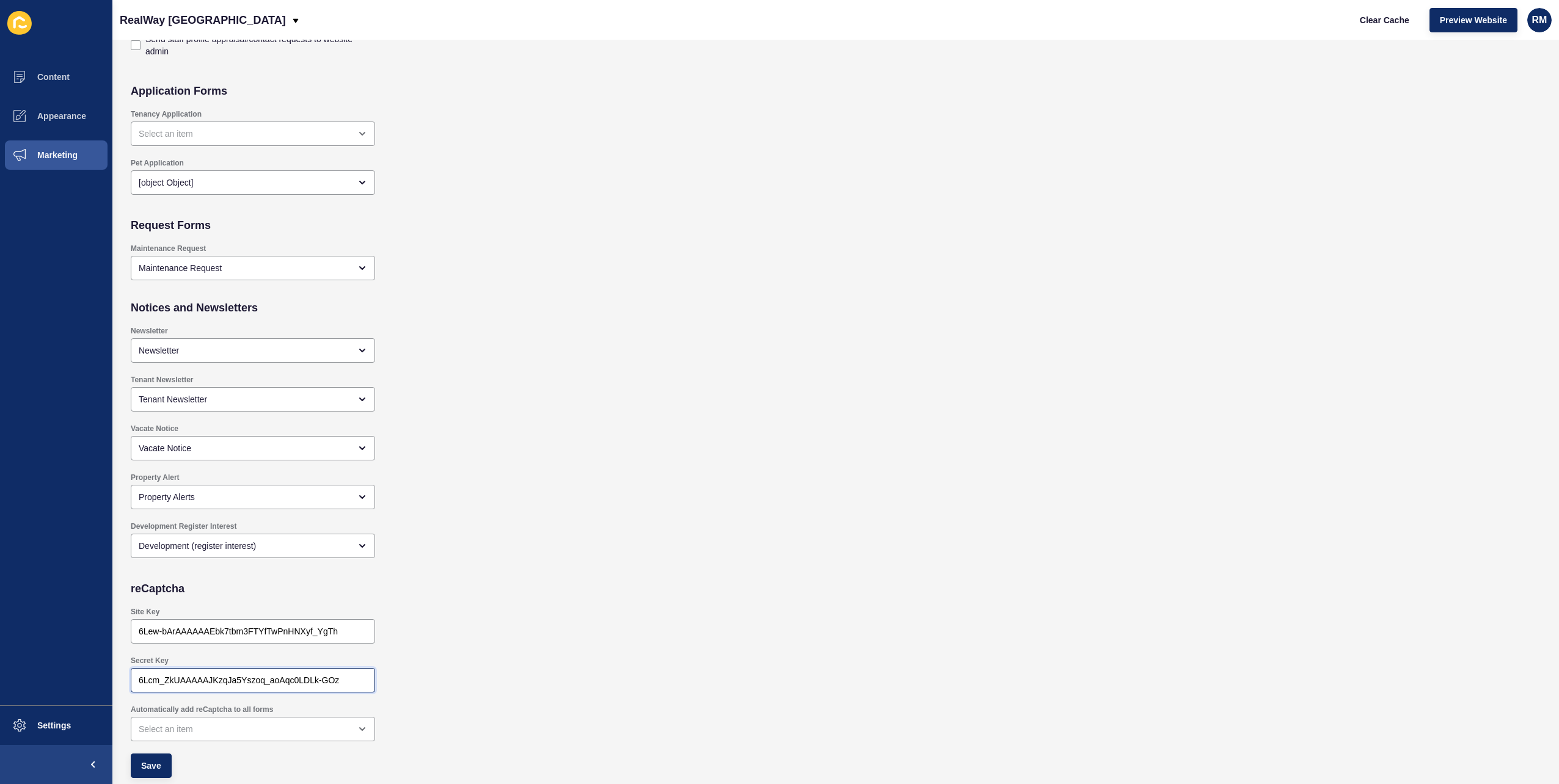
paste input "ew-bArAAAAABOWycZOsPn1K6_TOnTxKhCV92ZB"
type input "6Lew-bArAAAAABOWycZOsPn1K6_TOnTxKhCV92ZB"
click at [191, 717] on div "open menu" at bounding box center [253, 729] width 244 height 25
click at [197, 705] on div "Automatically show on all forms" at bounding box center [253, 698] width 244 height 27
checkbox input "true"
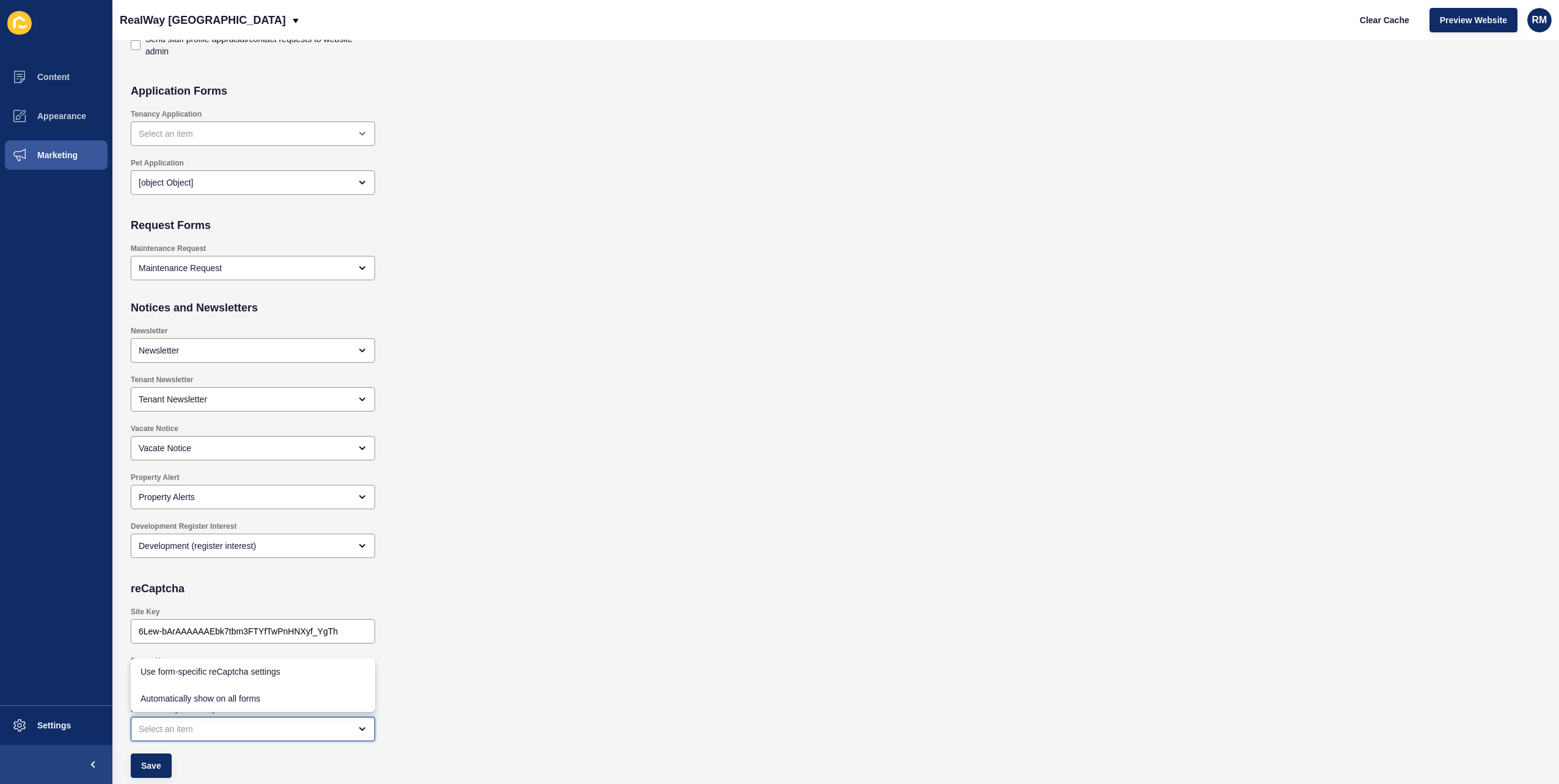
type input "Automatically show on all forms"
click at [164, 754] on button "Save" at bounding box center [151, 766] width 41 height 25
click at [1388, 12] on button "Clear Cache" at bounding box center [1385, 20] width 70 height 25
click at [1464, 17] on span "Preview Website" at bounding box center [1474, 20] width 67 height 12
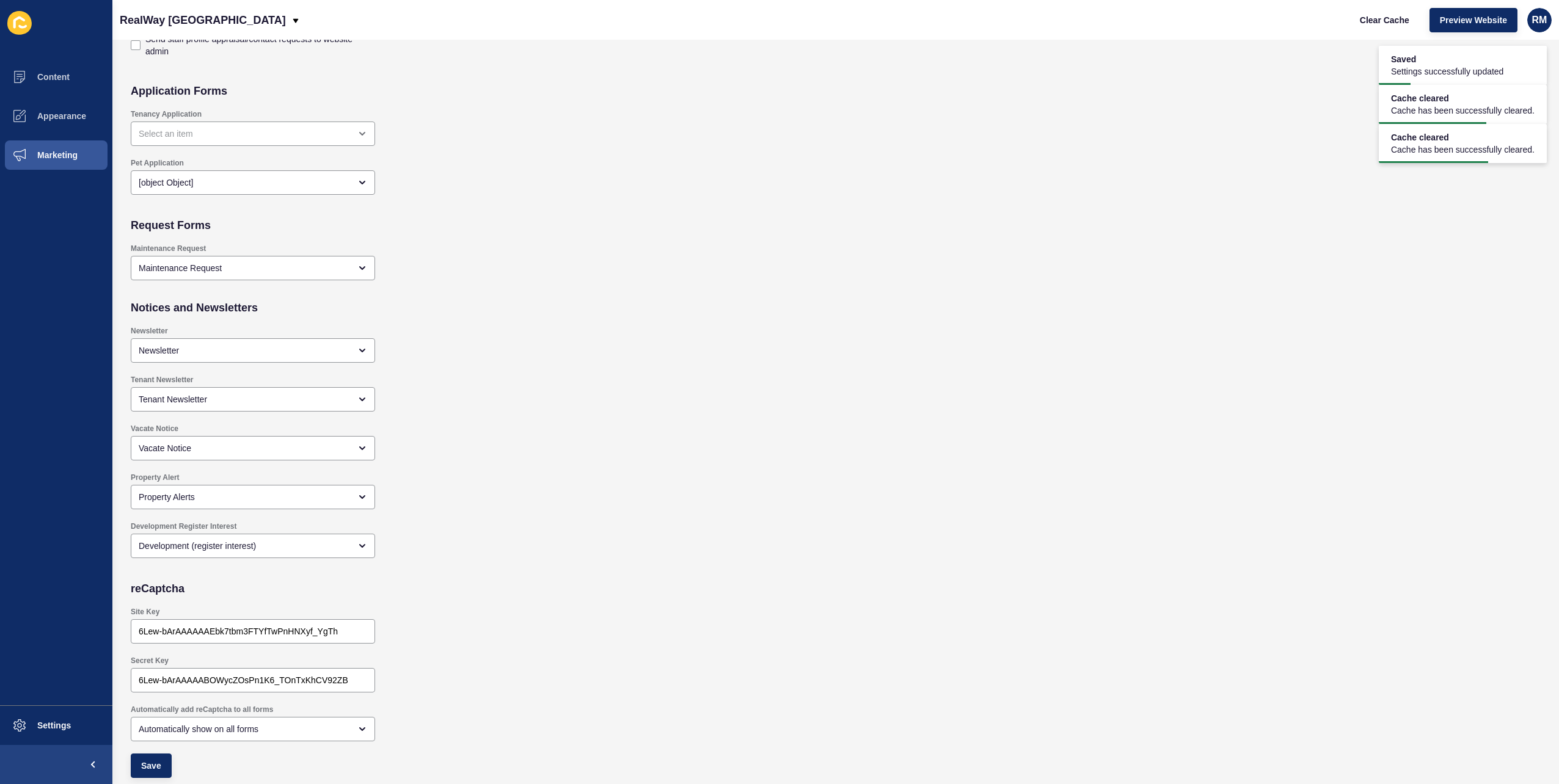
click at [707, 122] on div "Tenancy Application" at bounding box center [694, 127] width 1137 height 49
click at [1366, 19] on span "Clear Cache" at bounding box center [1385, 20] width 49 height 12
click at [749, 331] on div "Newsletter Newsletter" at bounding box center [694, 344] width 1137 height 49
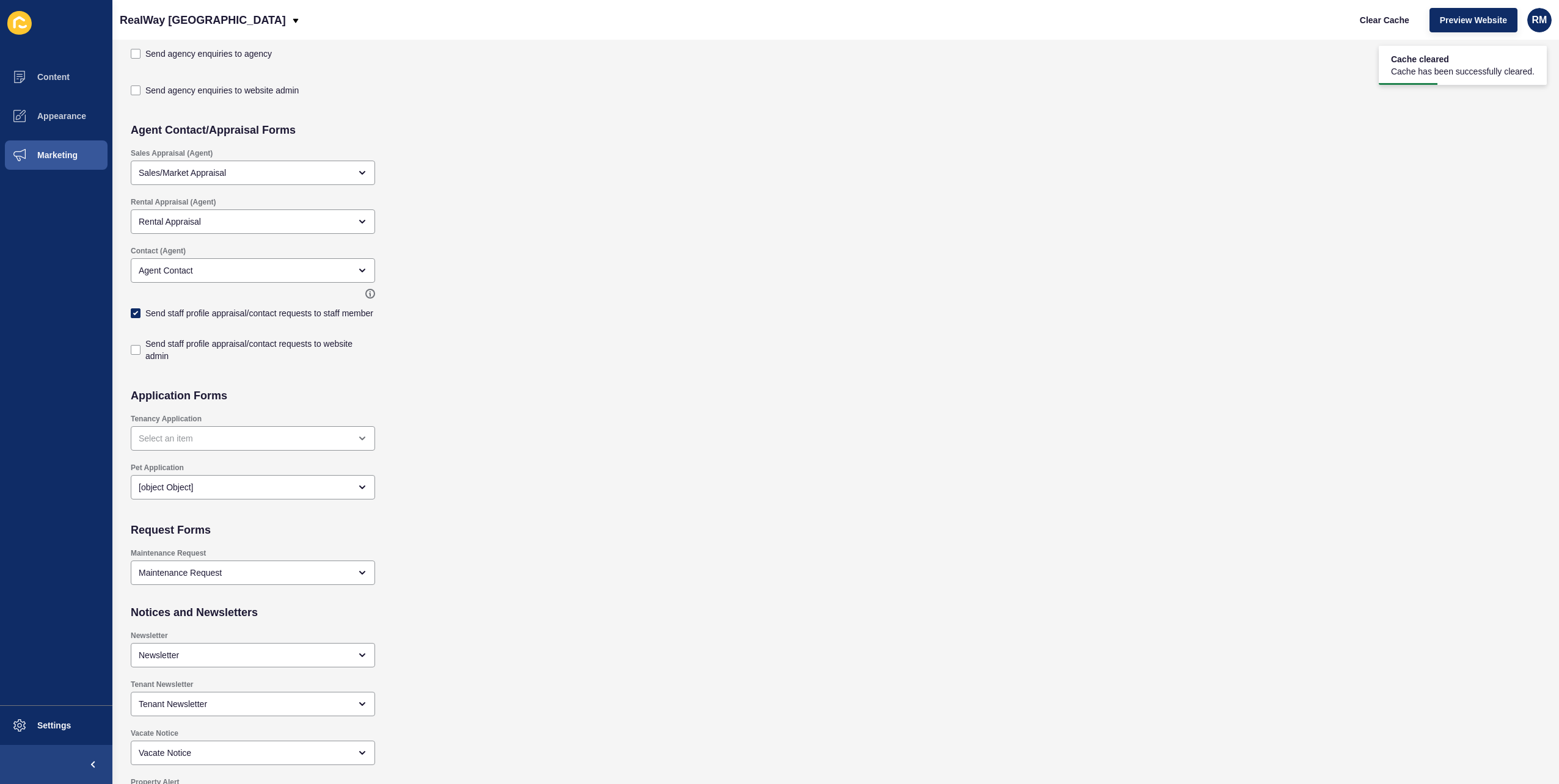
scroll to position [524, 0]
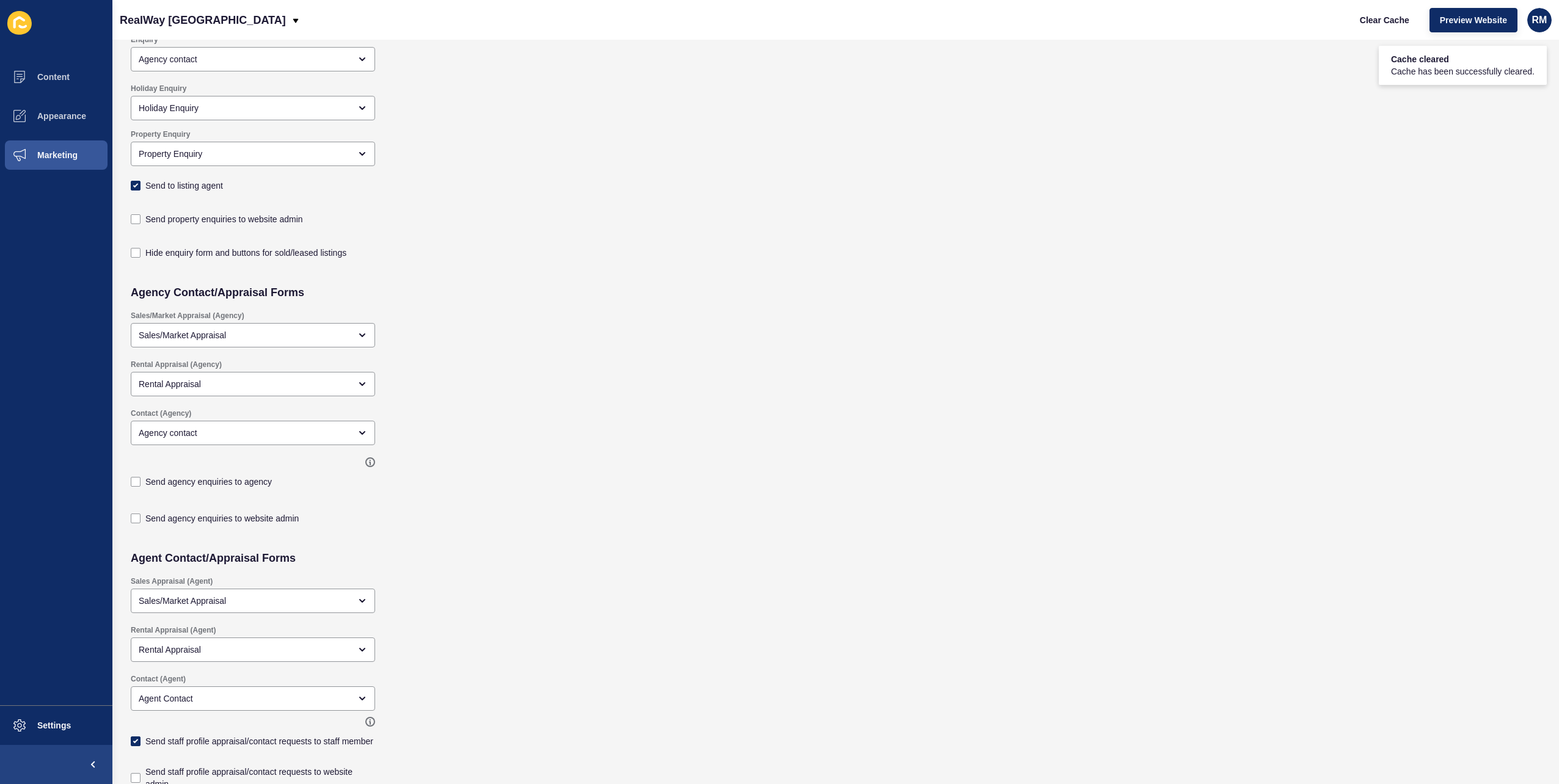
checkbox input "true"
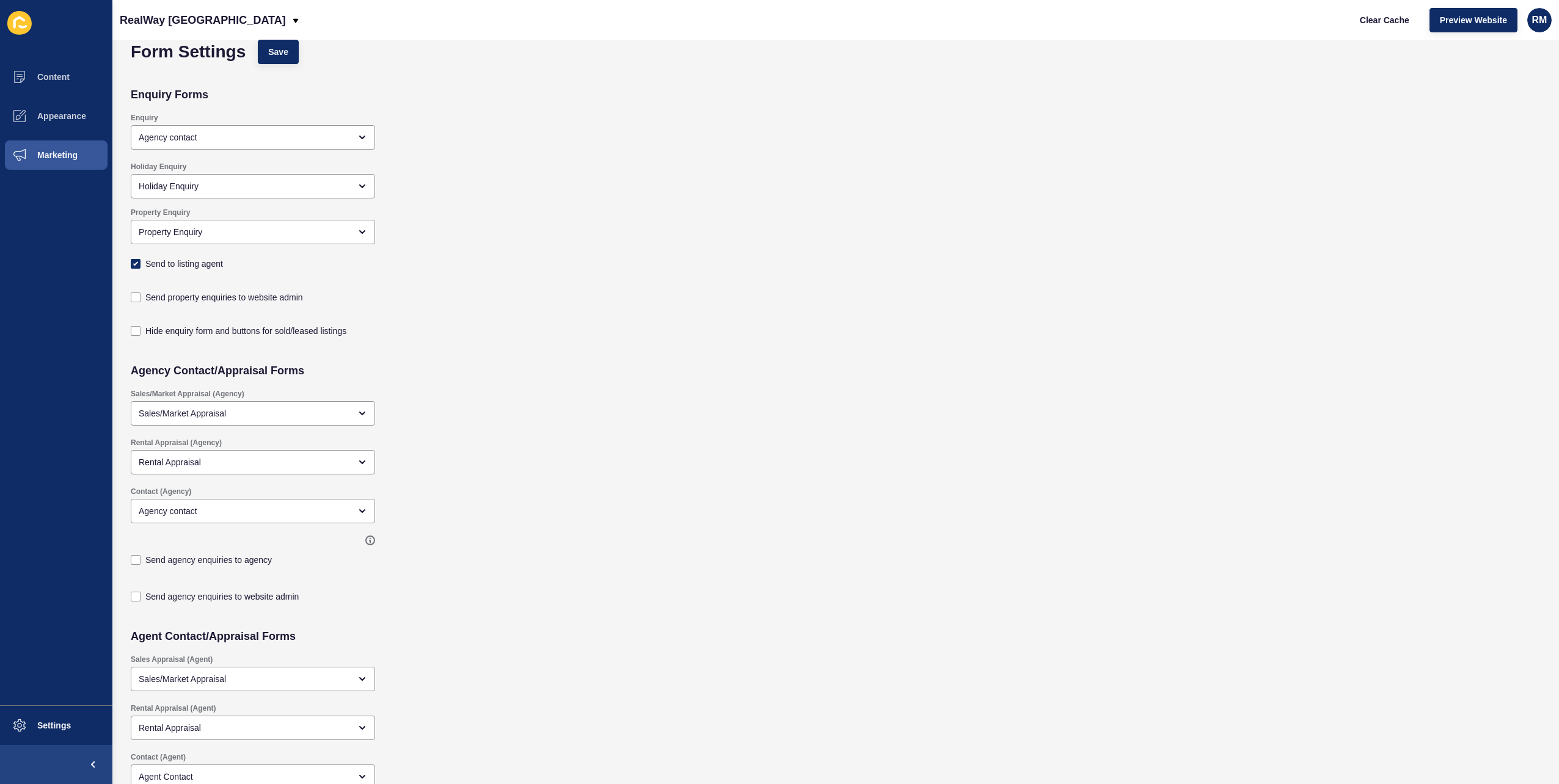
scroll to position [0, 0]
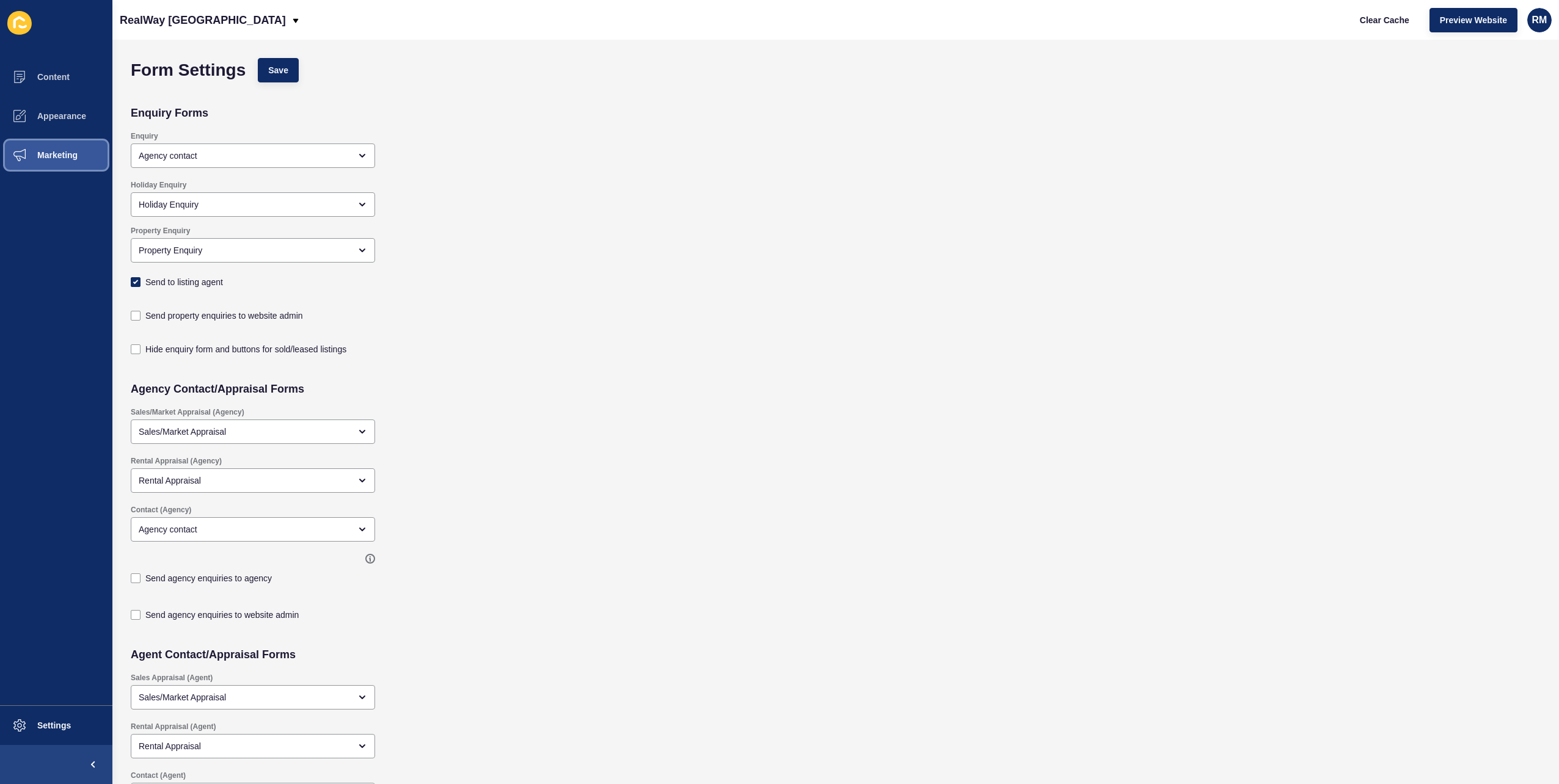
click at [43, 160] on button "Marketing" at bounding box center [56, 154] width 113 height 39
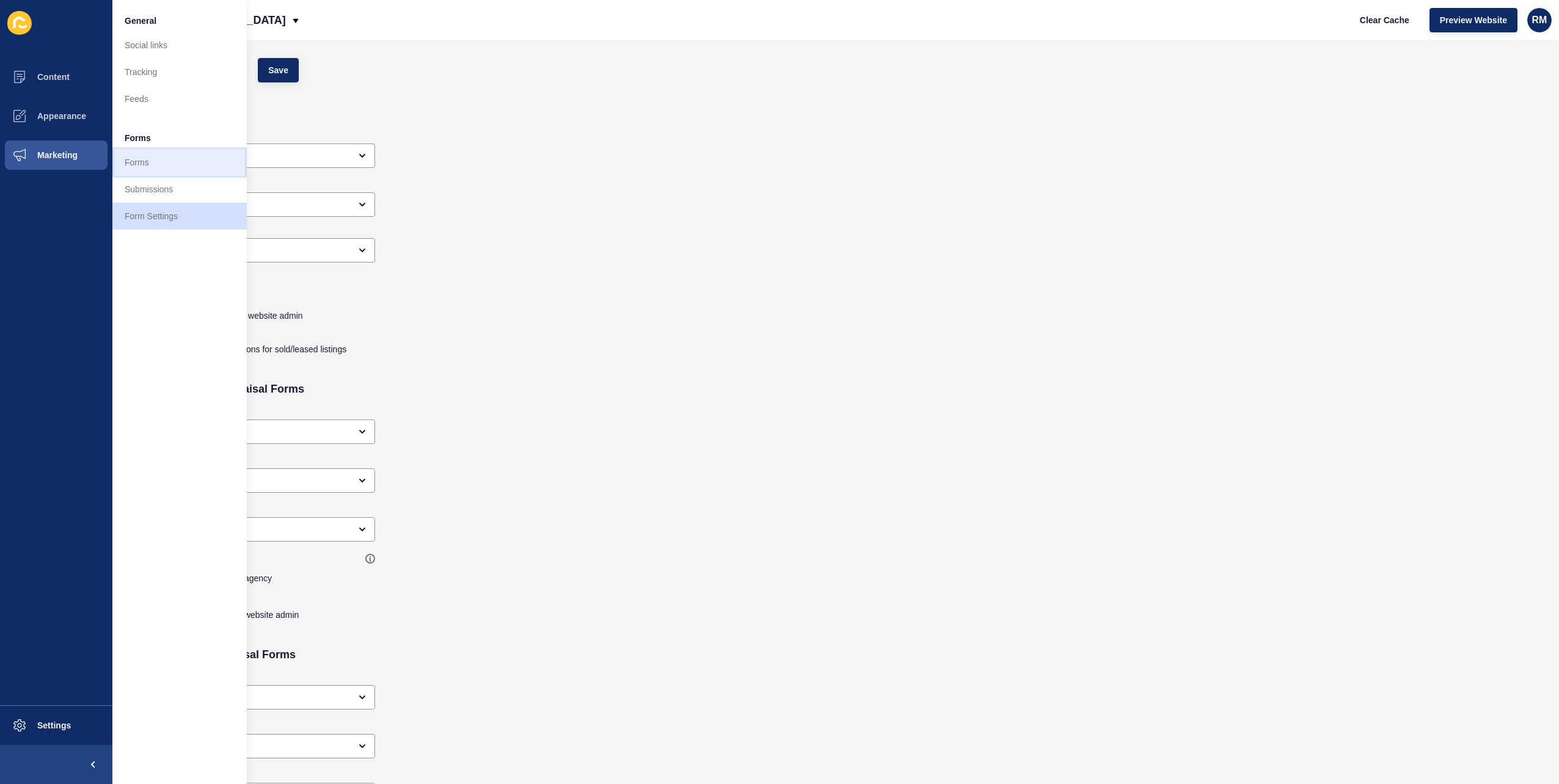
click at [151, 156] on link "Forms" at bounding box center [179, 162] width 134 height 27
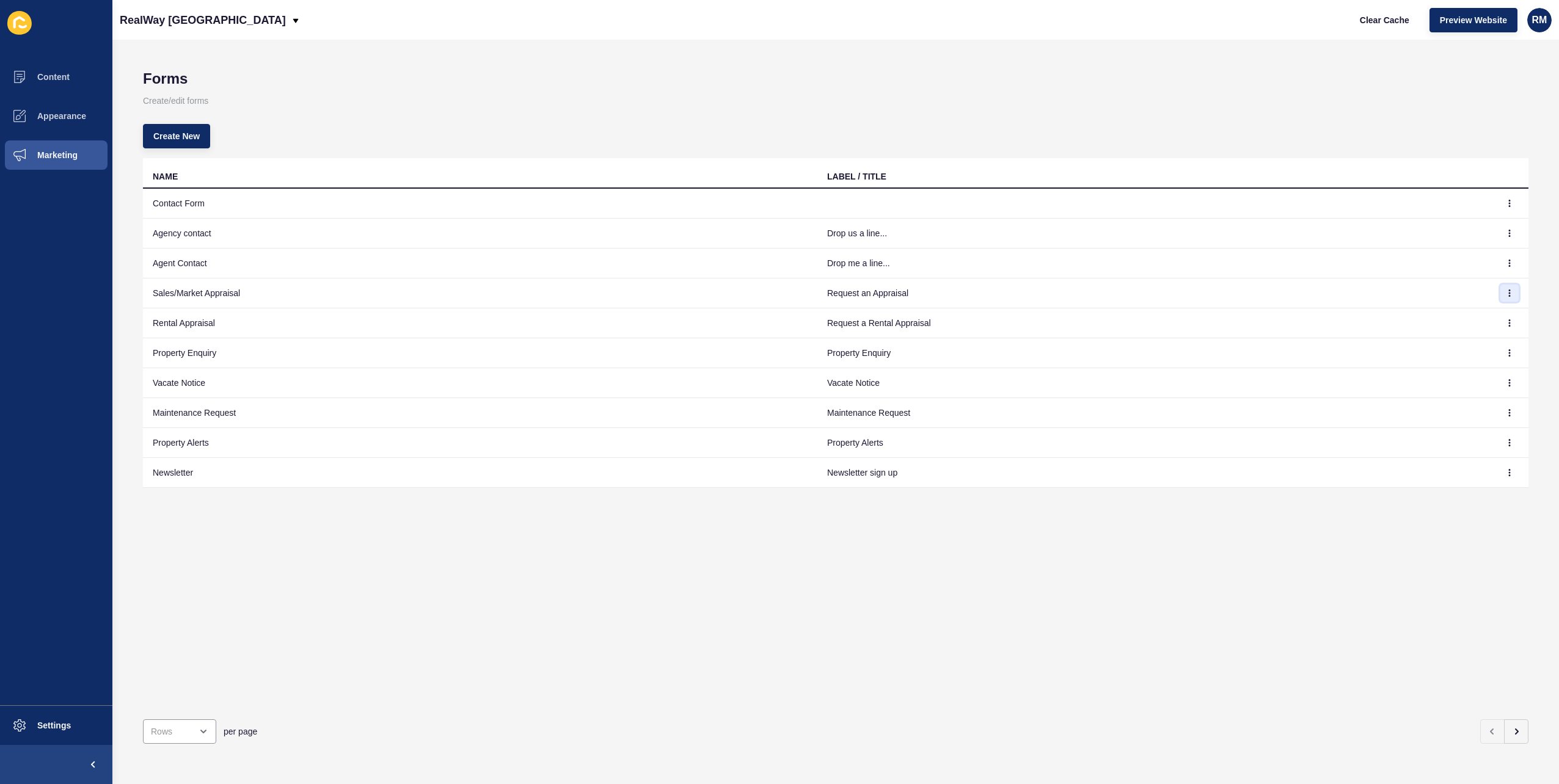
click at [1506, 293] on icon "button" at bounding box center [1510, 293] width 7 height 7
click at [1463, 313] on link "Edit" at bounding box center [1467, 316] width 85 height 27
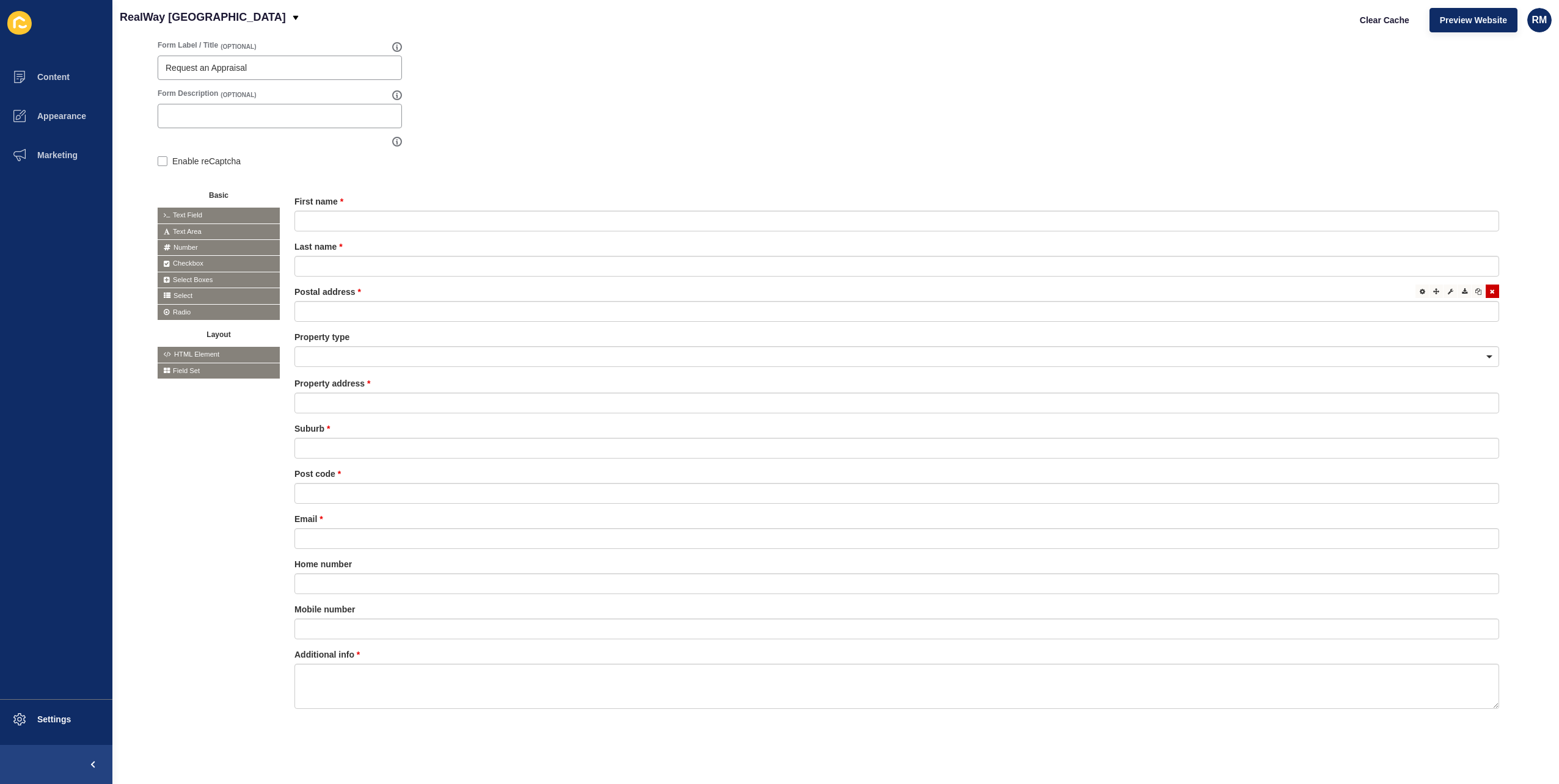
scroll to position [166, 0]
click at [224, 155] on label "Enable reCaptcha" at bounding box center [206, 161] width 69 height 12
click at [166, 159] on input "Enable reCaptcha" at bounding box center [161, 162] width 8 height 8
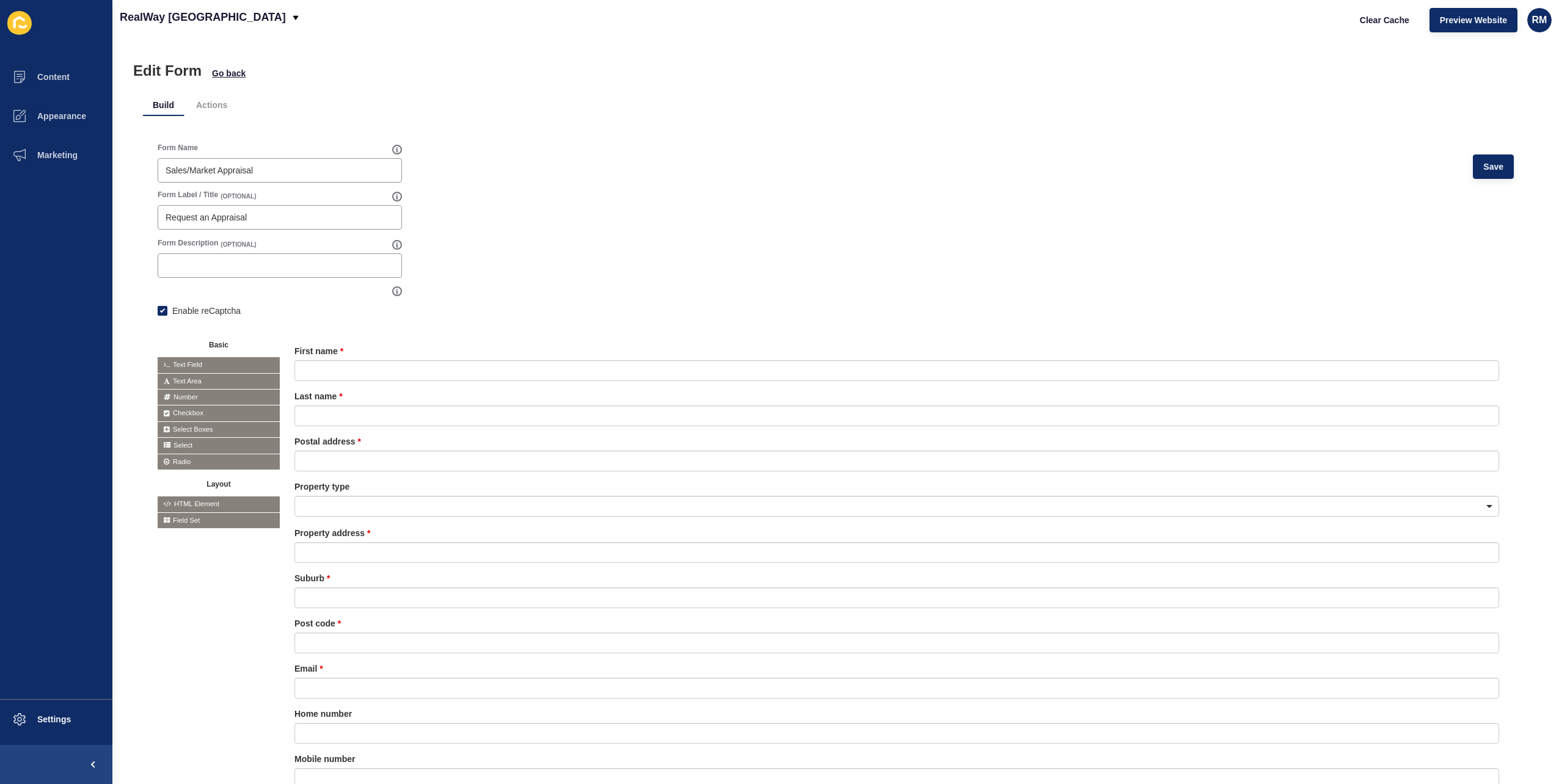
scroll to position [0, 0]
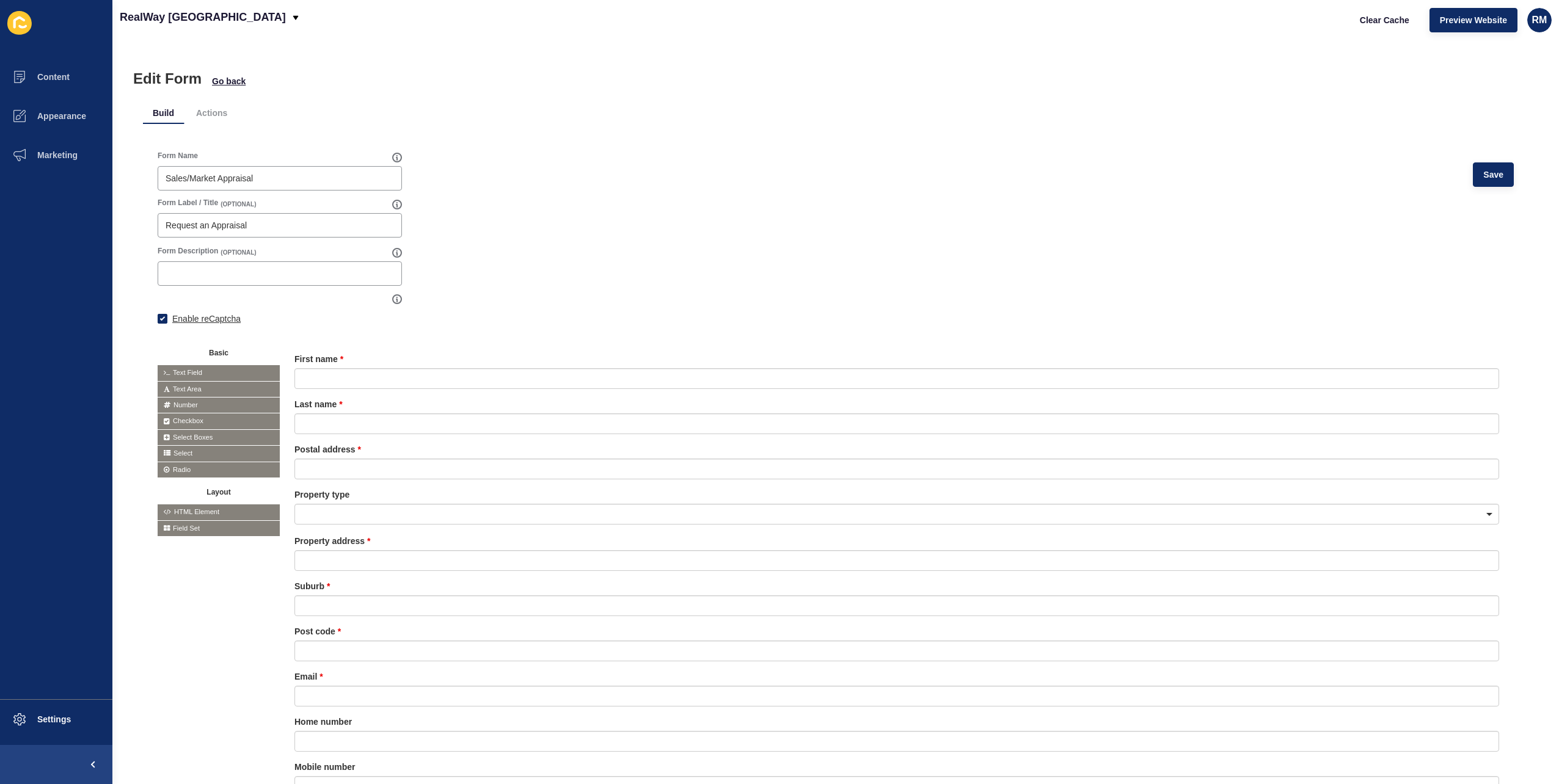
click at [192, 318] on label "Enable reCaptcha" at bounding box center [206, 319] width 69 height 12
click at [166, 318] on input "Enable reCaptcha" at bounding box center [161, 320] width 8 height 8
checkbox input "false"
click at [1492, 175] on button "Save" at bounding box center [1493, 175] width 41 height 25
click at [1375, 23] on span "Clear Cache" at bounding box center [1385, 20] width 49 height 12
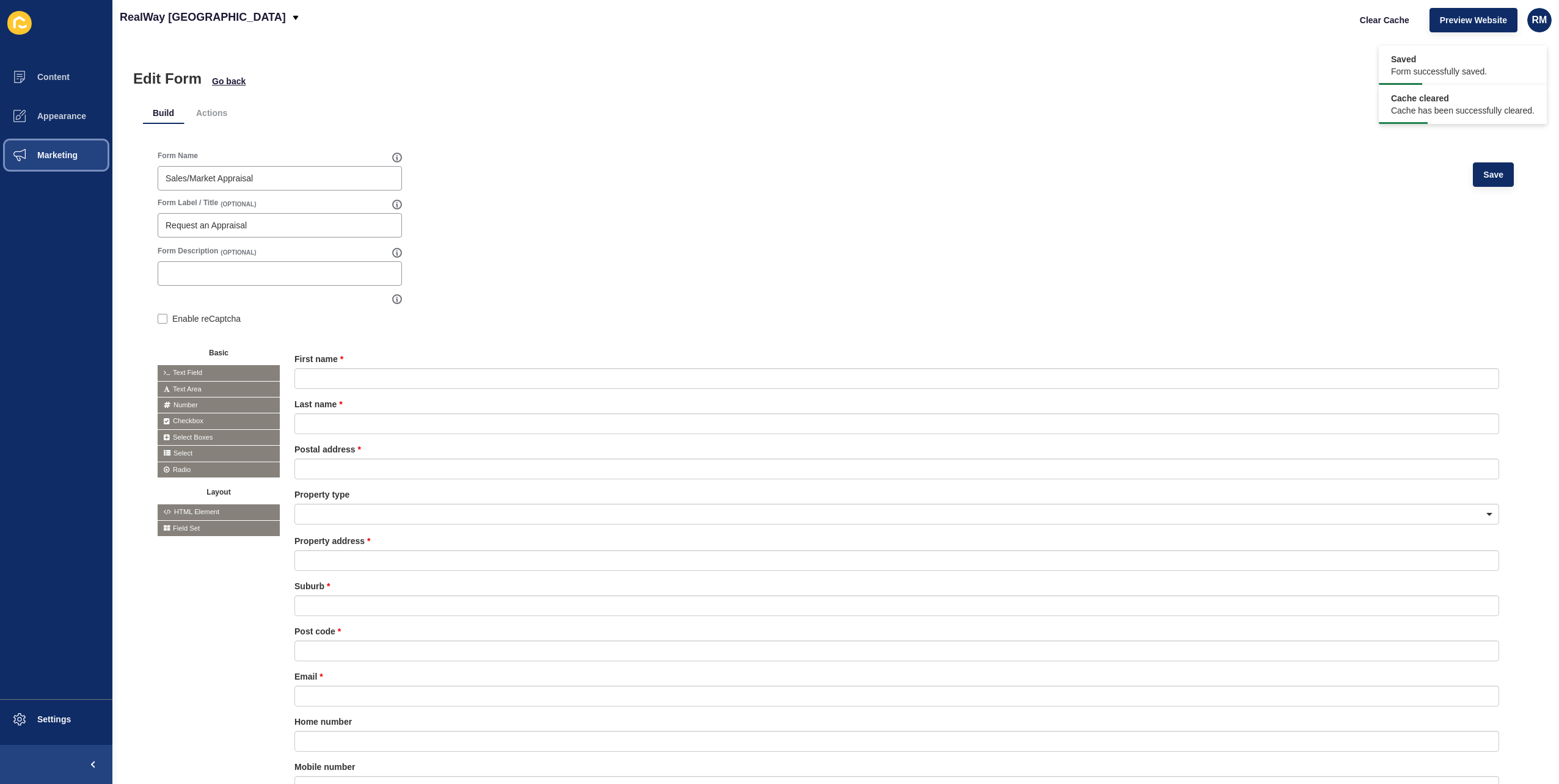
click at [44, 141] on button "Marketing" at bounding box center [56, 154] width 113 height 39
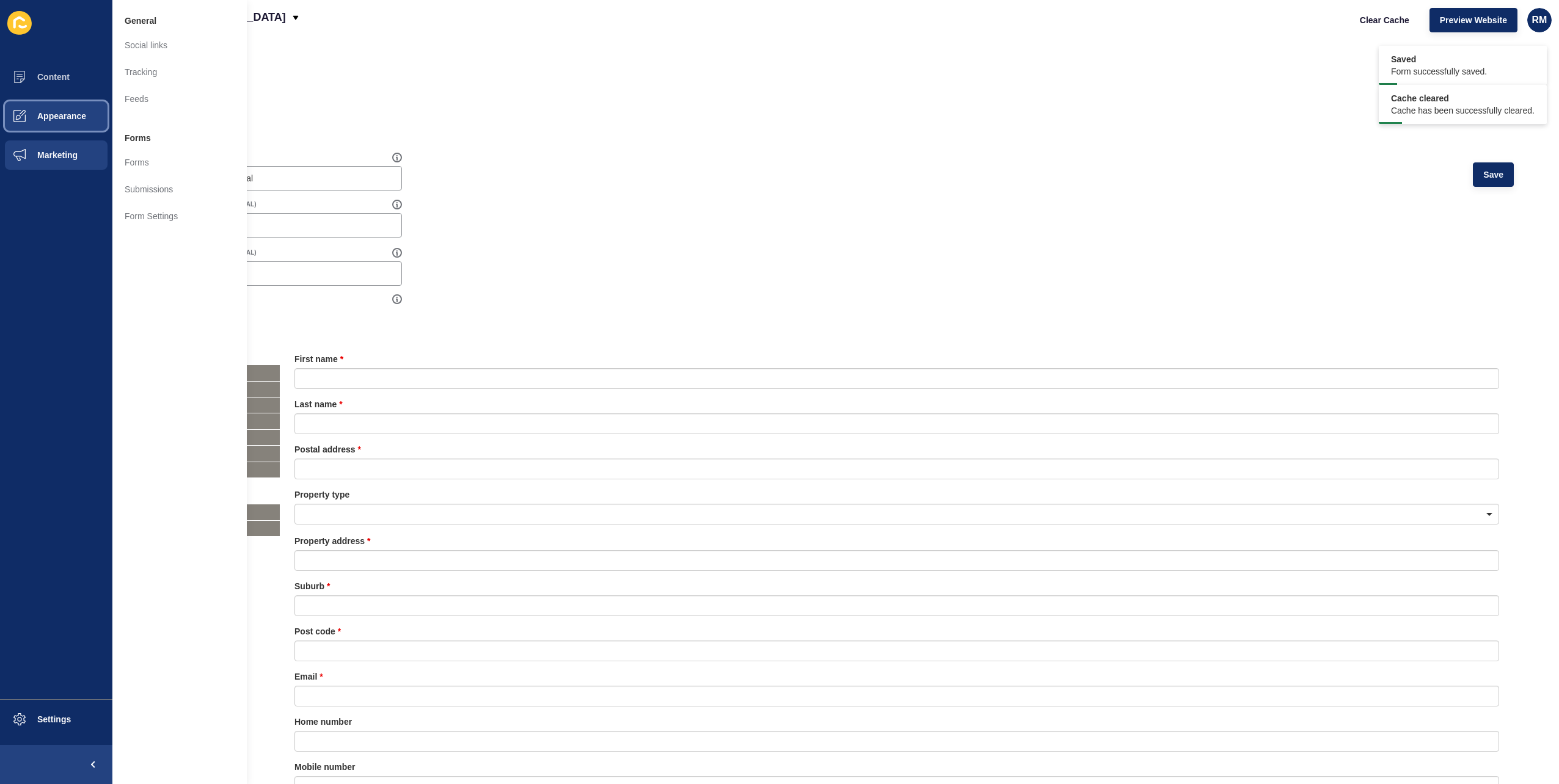
click at [71, 132] on button "Appearance" at bounding box center [56, 116] width 113 height 39
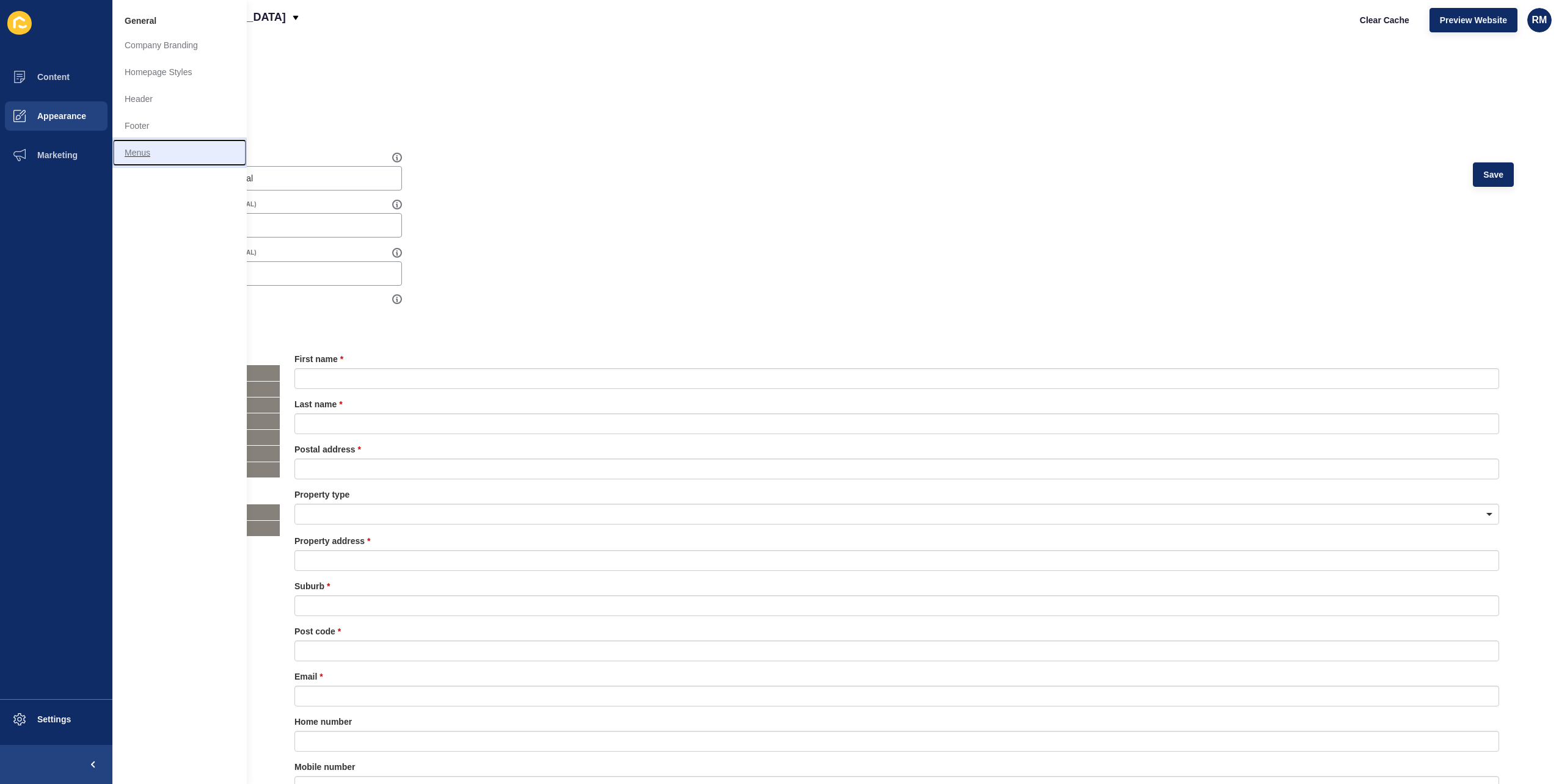
click at [153, 165] on link "Menus" at bounding box center [179, 152] width 134 height 27
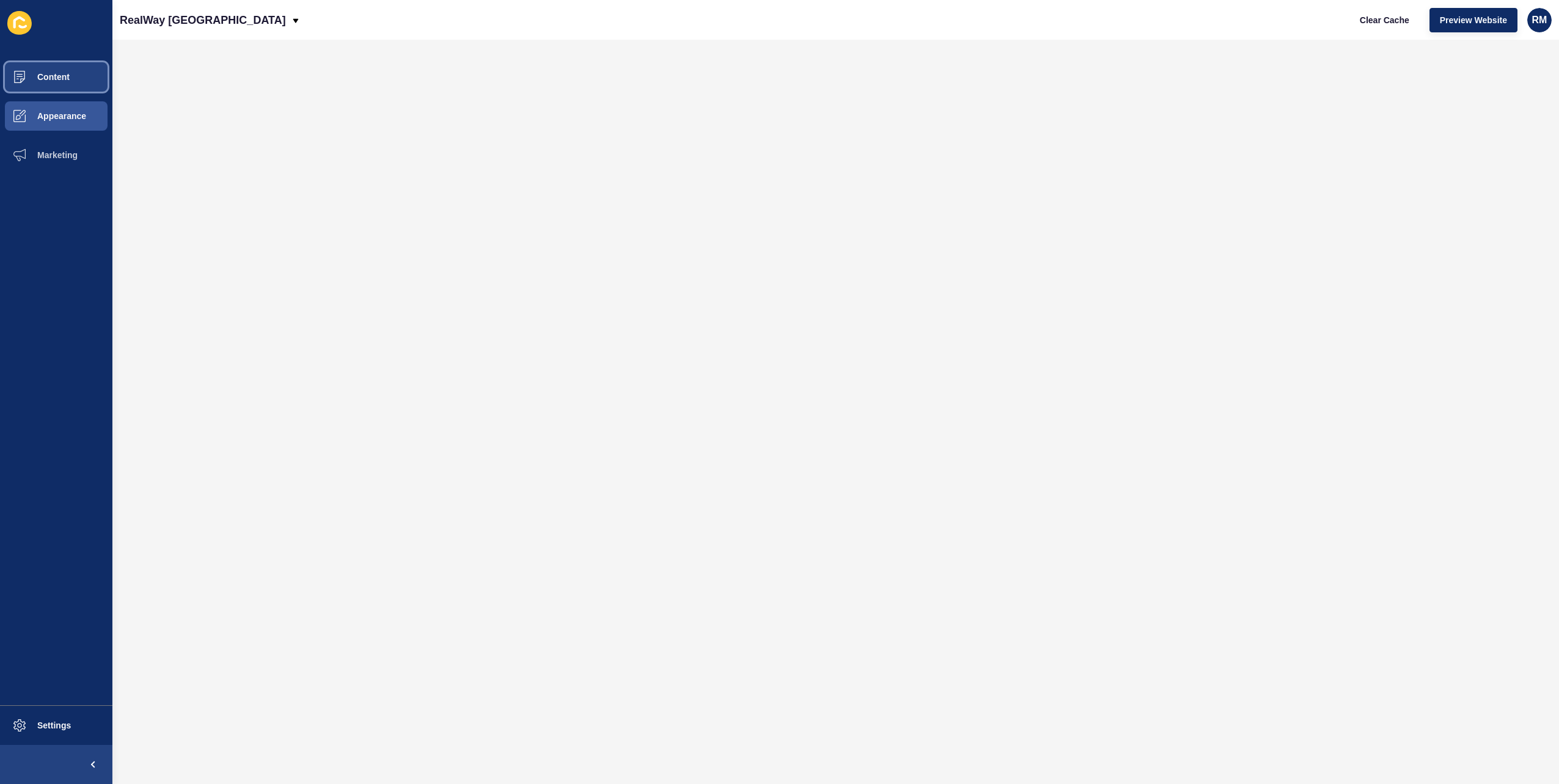
click at [77, 83] on button "Content" at bounding box center [56, 77] width 113 height 39
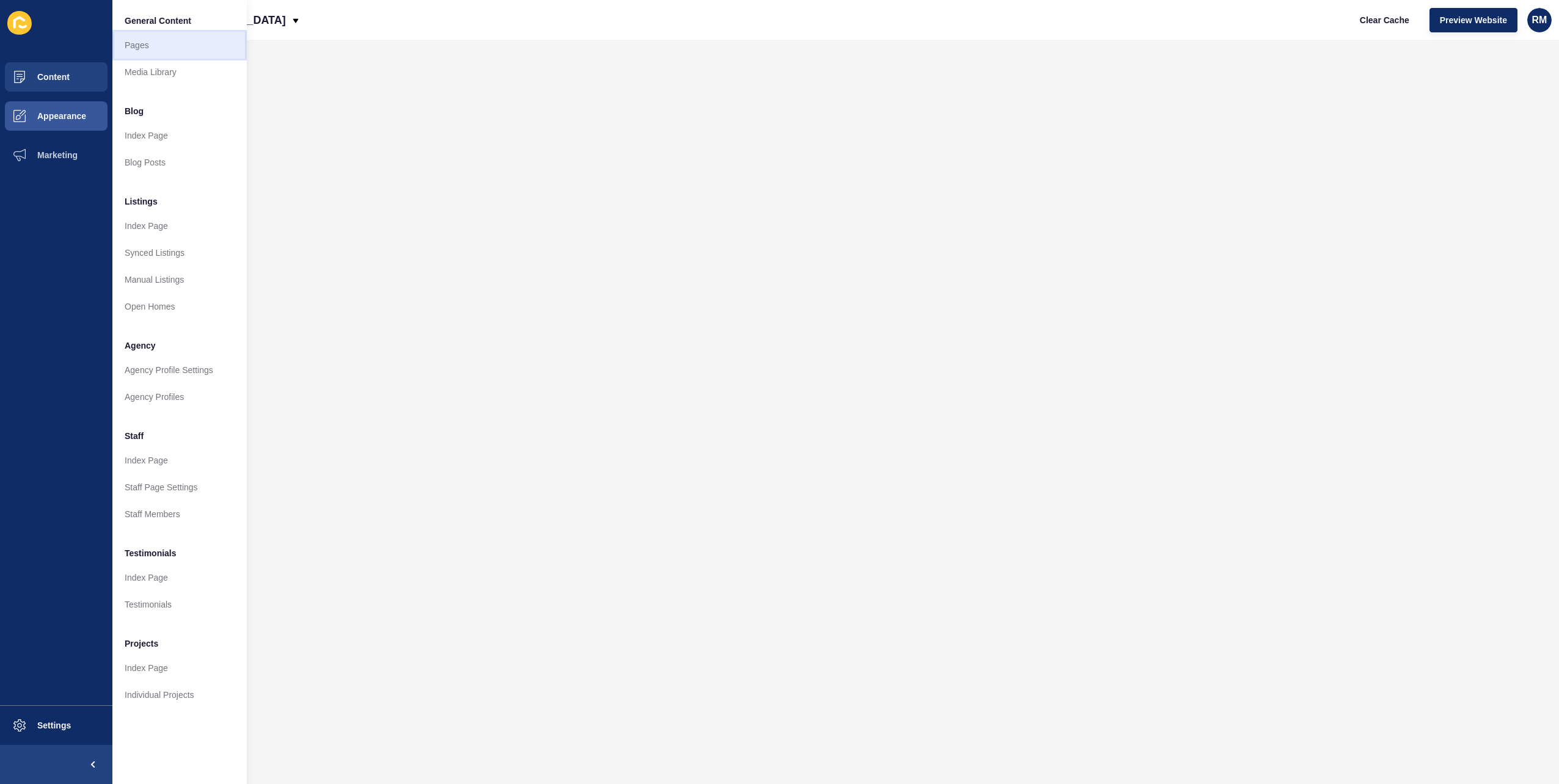
click at [154, 36] on link "Pages" at bounding box center [179, 44] width 134 height 27
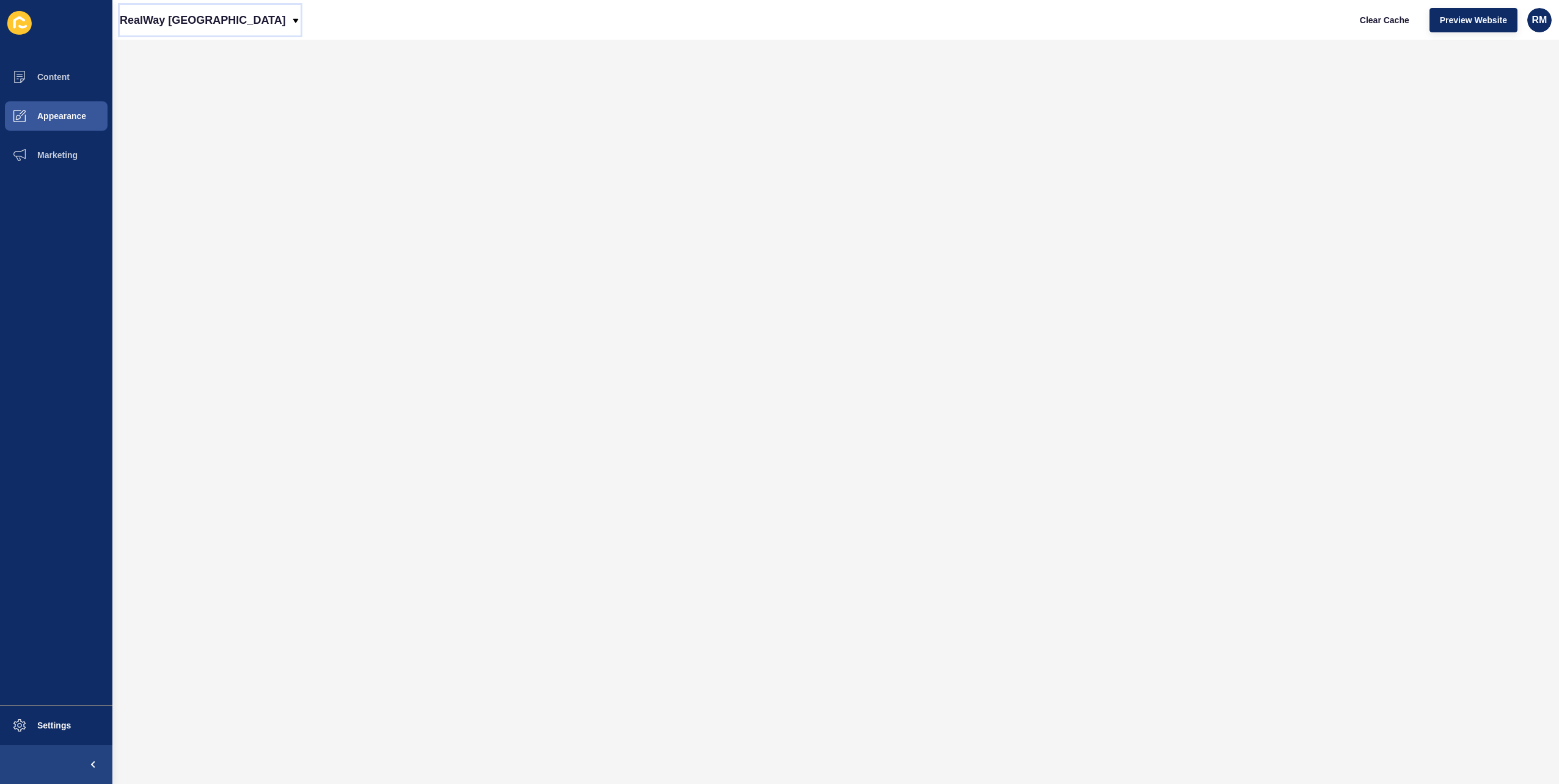
click at [165, 13] on p "RealWay [GEOGRAPHIC_DATA]" at bounding box center [203, 20] width 166 height 30
click at [189, 101] on link "RealWay [GEOGRAPHIC_DATA]" at bounding box center [192, 104] width 145 height 27
click at [1464, 29] on button "Preview Website" at bounding box center [1474, 20] width 88 height 25
click at [191, 23] on p "RealWay [GEOGRAPHIC_DATA]" at bounding box center [203, 20] width 166 height 30
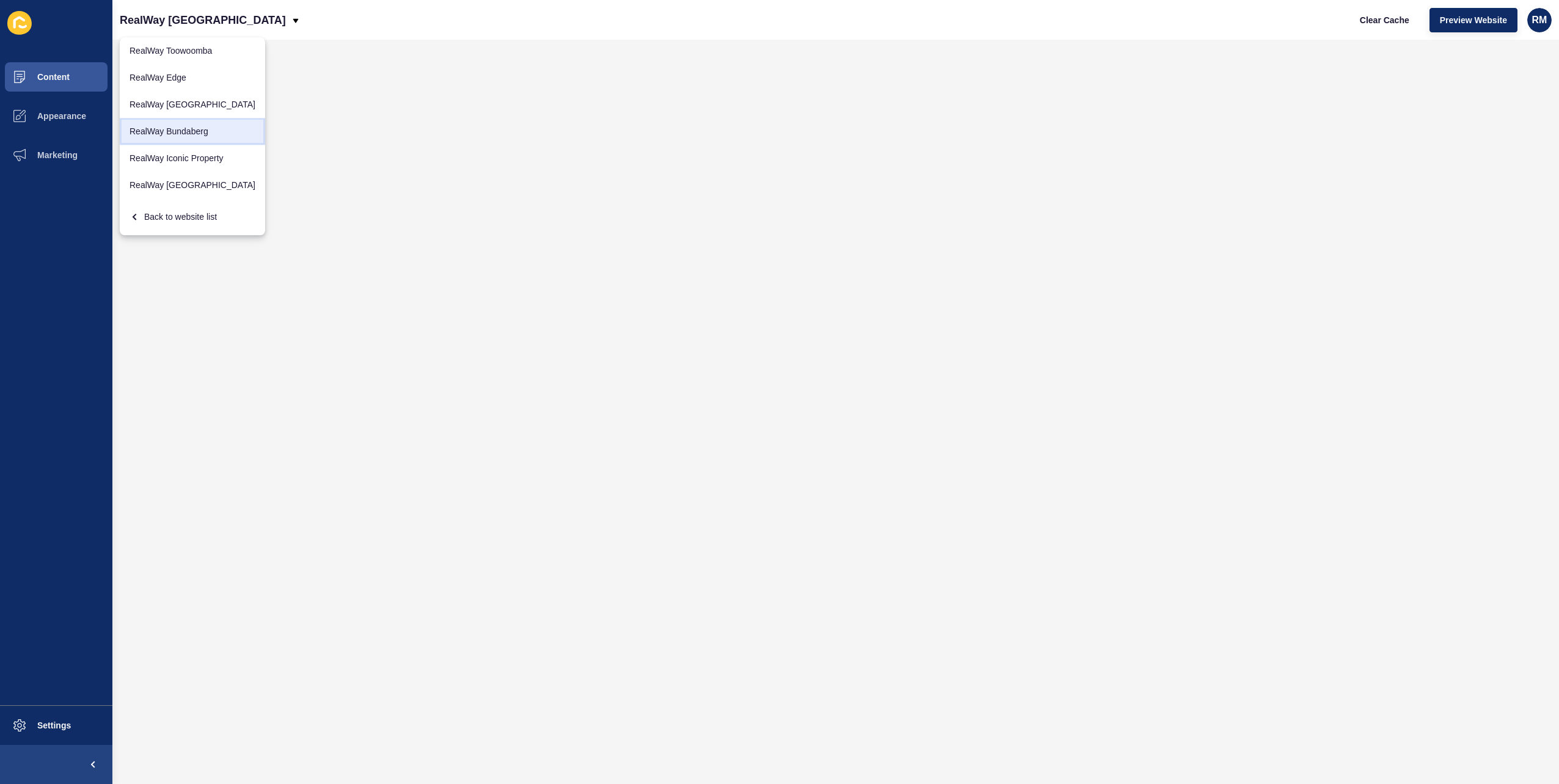
click at [206, 127] on link "RealWay Bundaberg" at bounding box center [192, 131] width 145 height 27
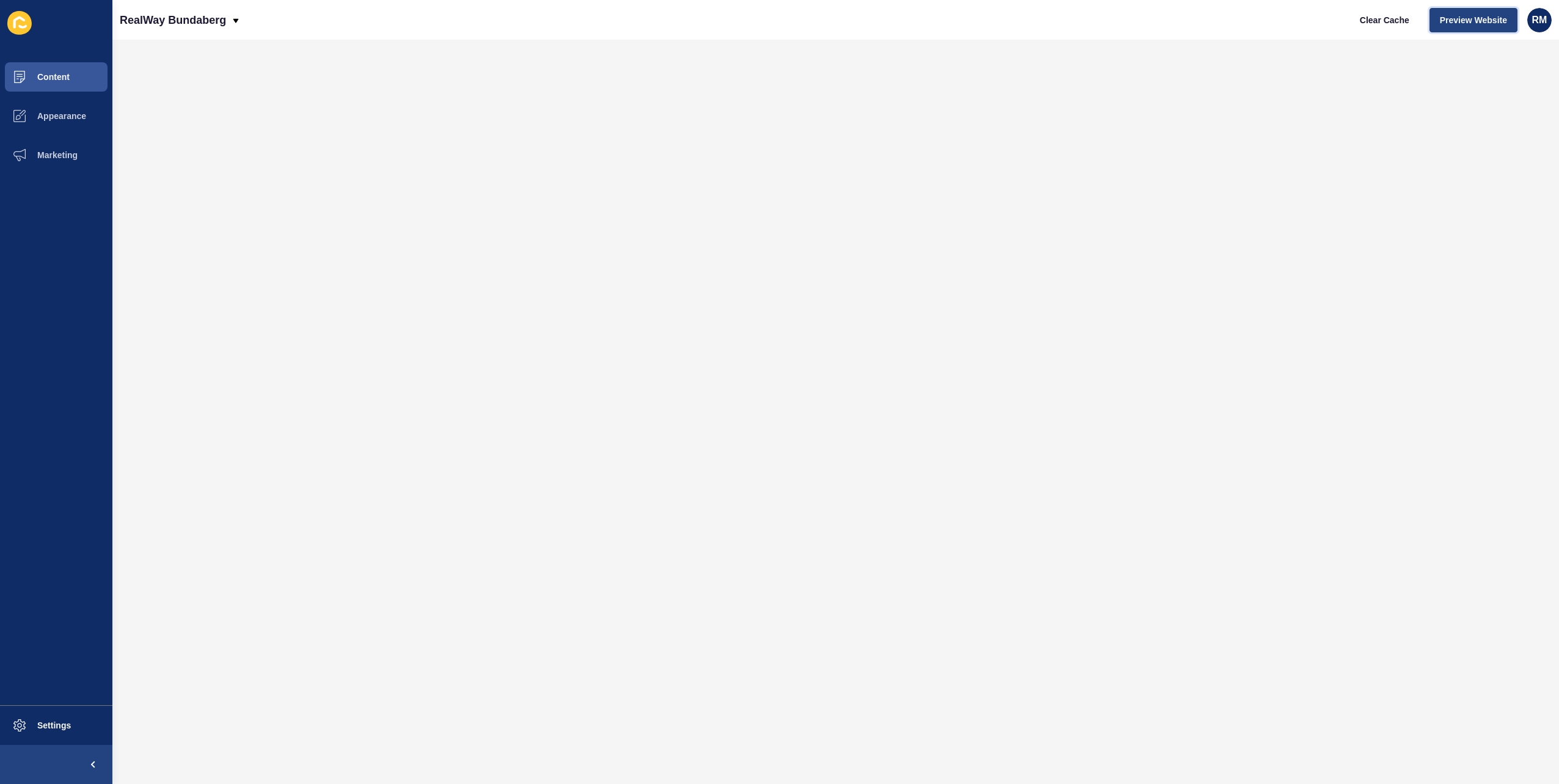
click at [1440, 19] on span "Preview Website" at bounding box center [1474, 20] width 67 height 12
click at [67, 164] on button "Marketing" at bounding box center [56, 154] width 113 height 39
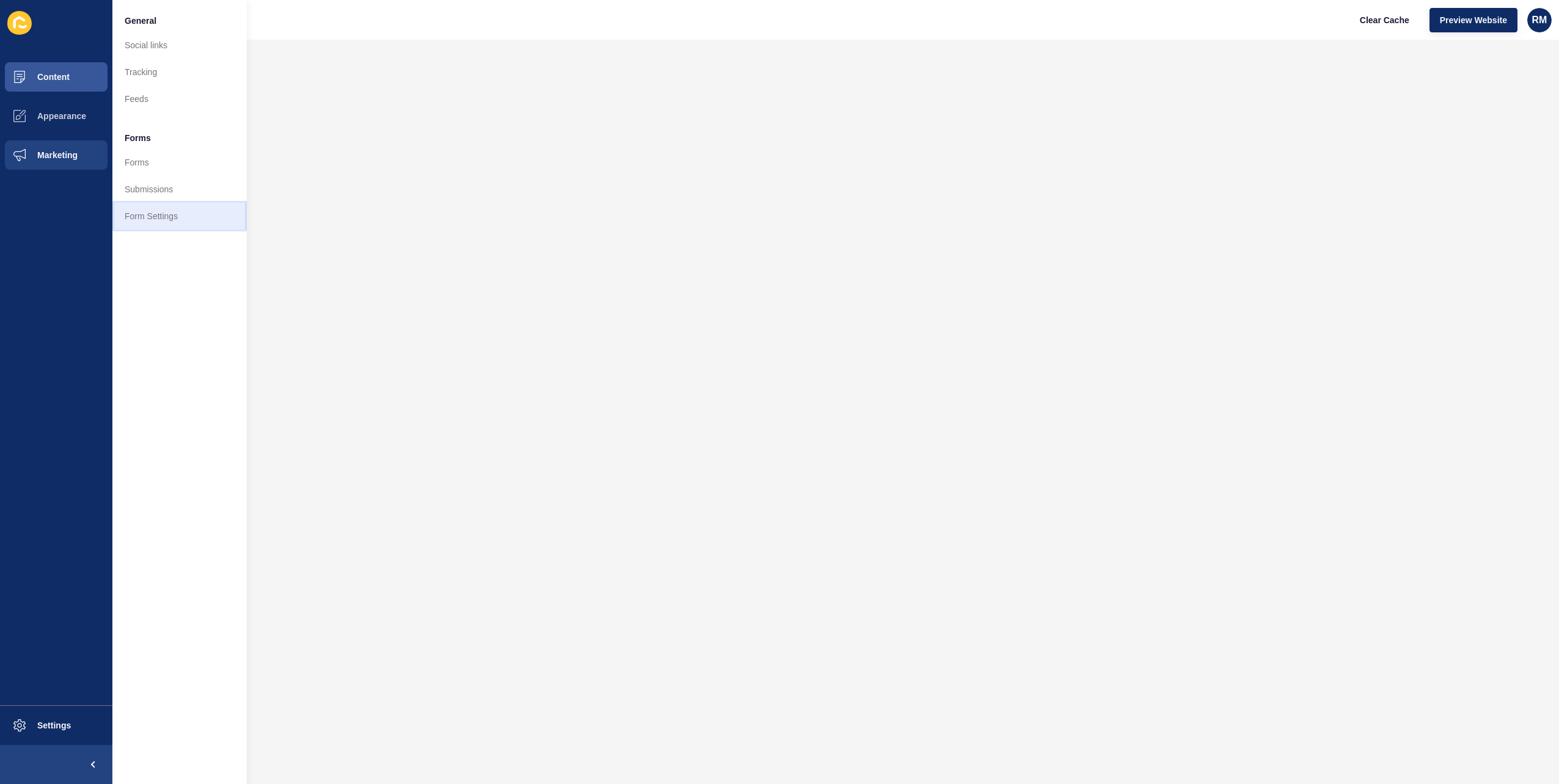
click at [156, 219] on link "Form Settings" at bounding box center [179, 216] width 134 height 27
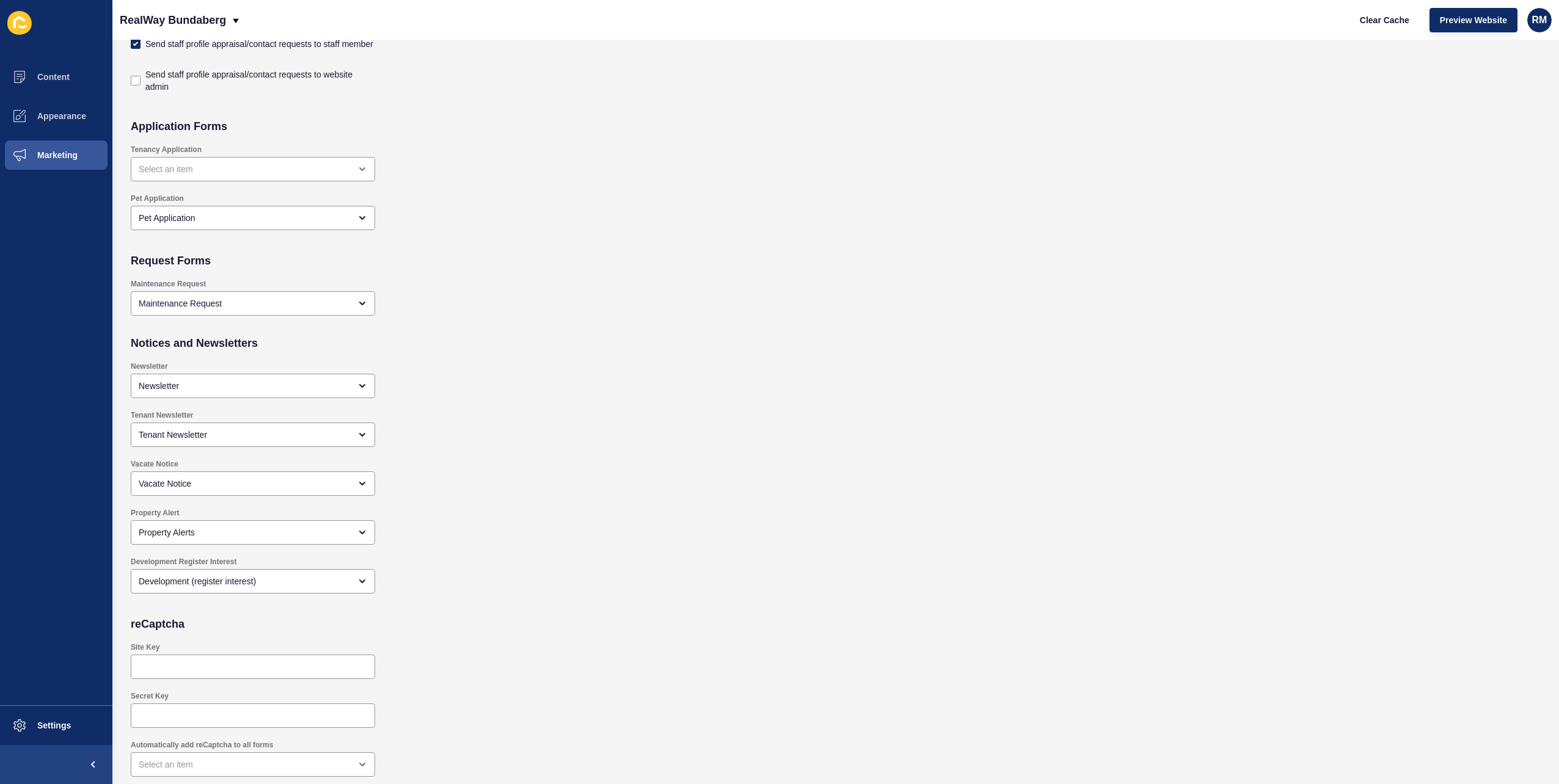
scroll to position [829, 0]
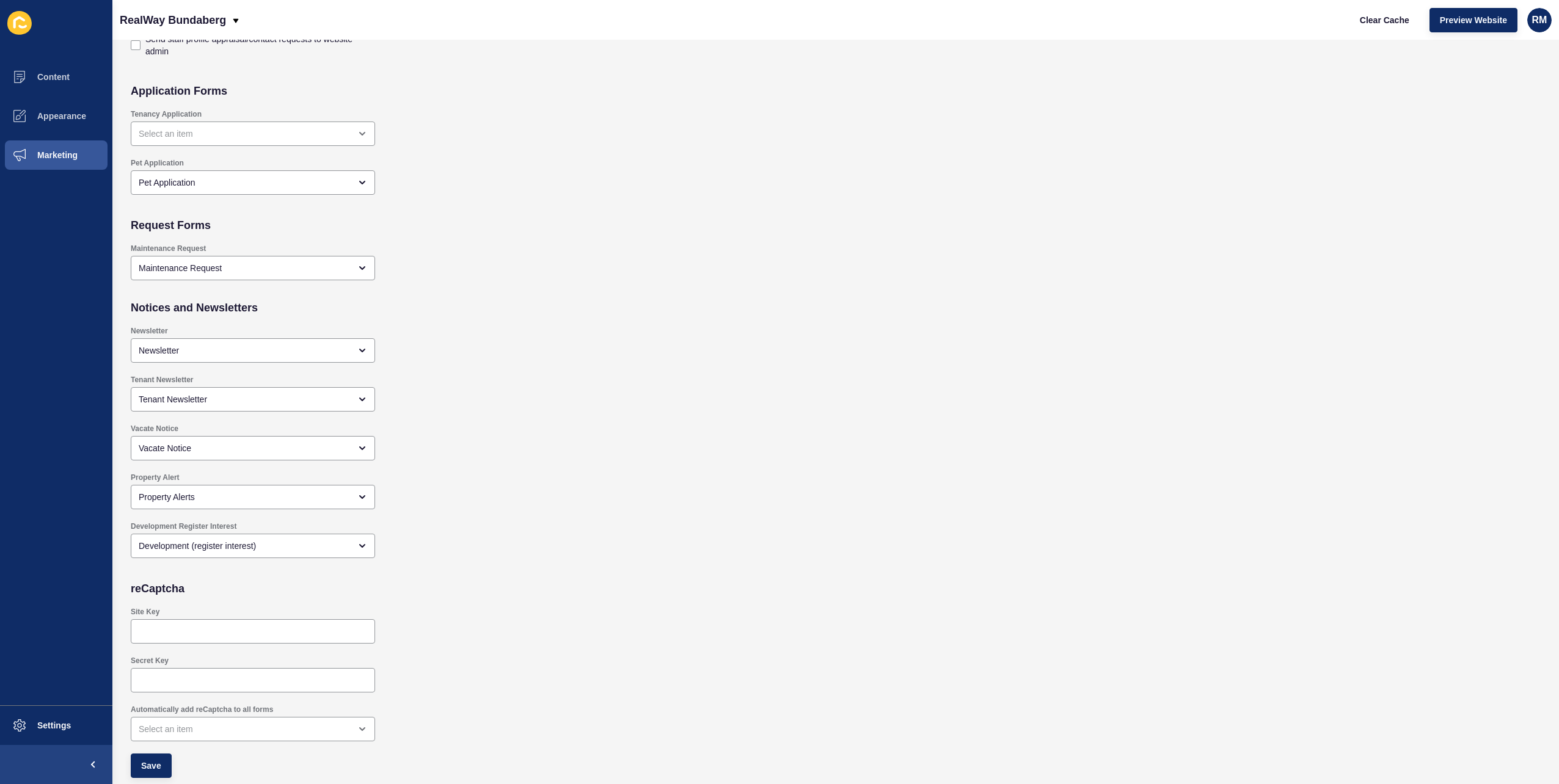
click at [190, 601] on div "Site Key" at bounding box center [694, 625] width 1137 height 49
click at [189, 619] on div at bounding box center [253, 631] width 244 height 25
paste input "6Lew-bArAAAAAAEbk7tbm3FTYfTwPnHNXyf_YgTh"
type input "6Lew-bArAAAAAAEbk7tbm3FTYfTwPnHNXyf_YgTh"
checkbox input "true"
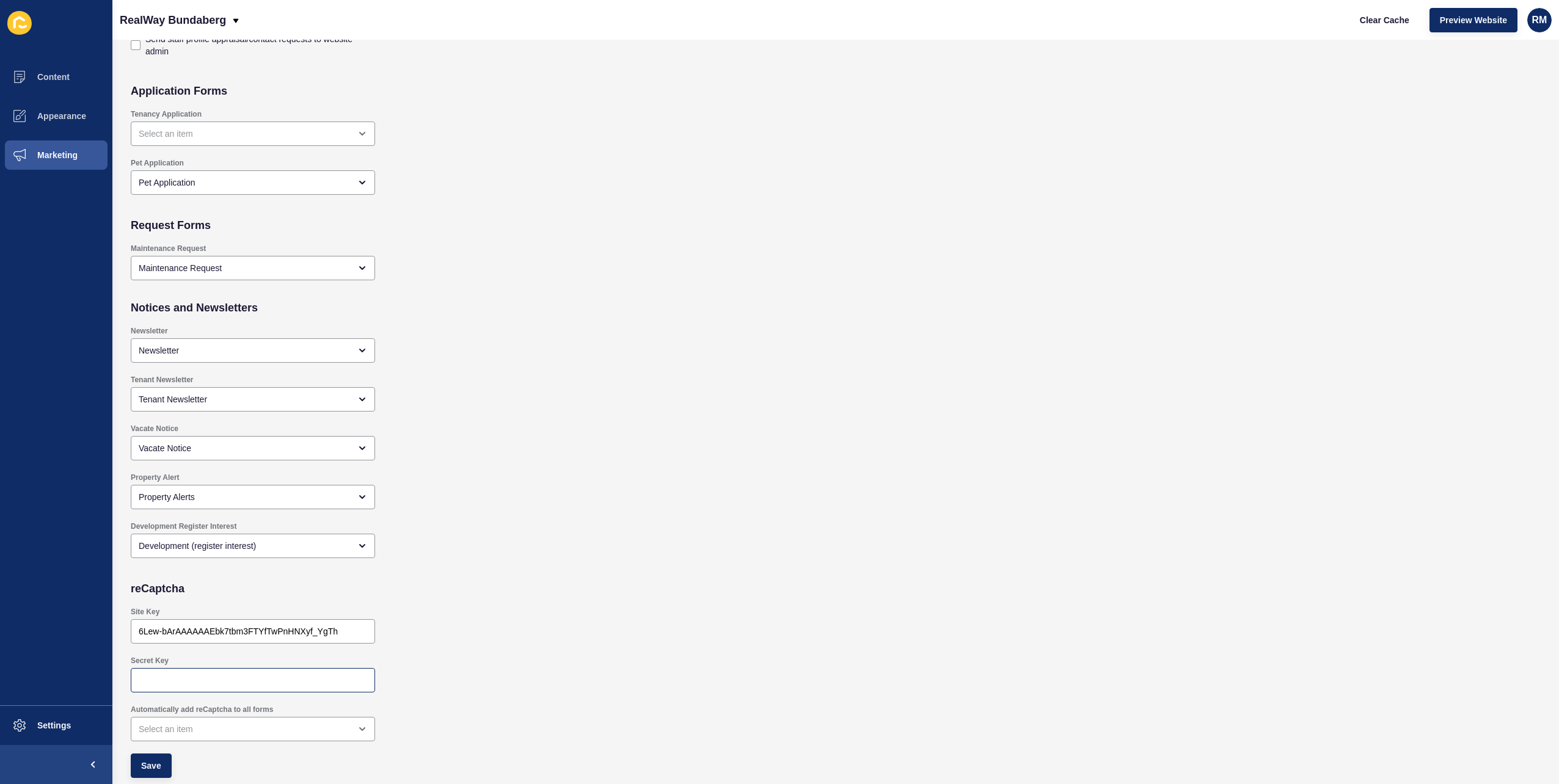
click at [187, 673] on div at bounding box center [253, 680] width 244 height 25
paste input "6Lew-bArAAAAABOWycZOsPn1K6_TOnTxKhCV92ZB"
type input "6Lew-bArAAAAABOWycZOsPn1K6_TOnTxKhCV92ZB"
click at [184, 724] on div "close menu" at bounding box center [244, 729] width 211 height 12
click at [196, 693] on span "Automatically show on all forms" at bounding box center [253, 699] width 225 height 12
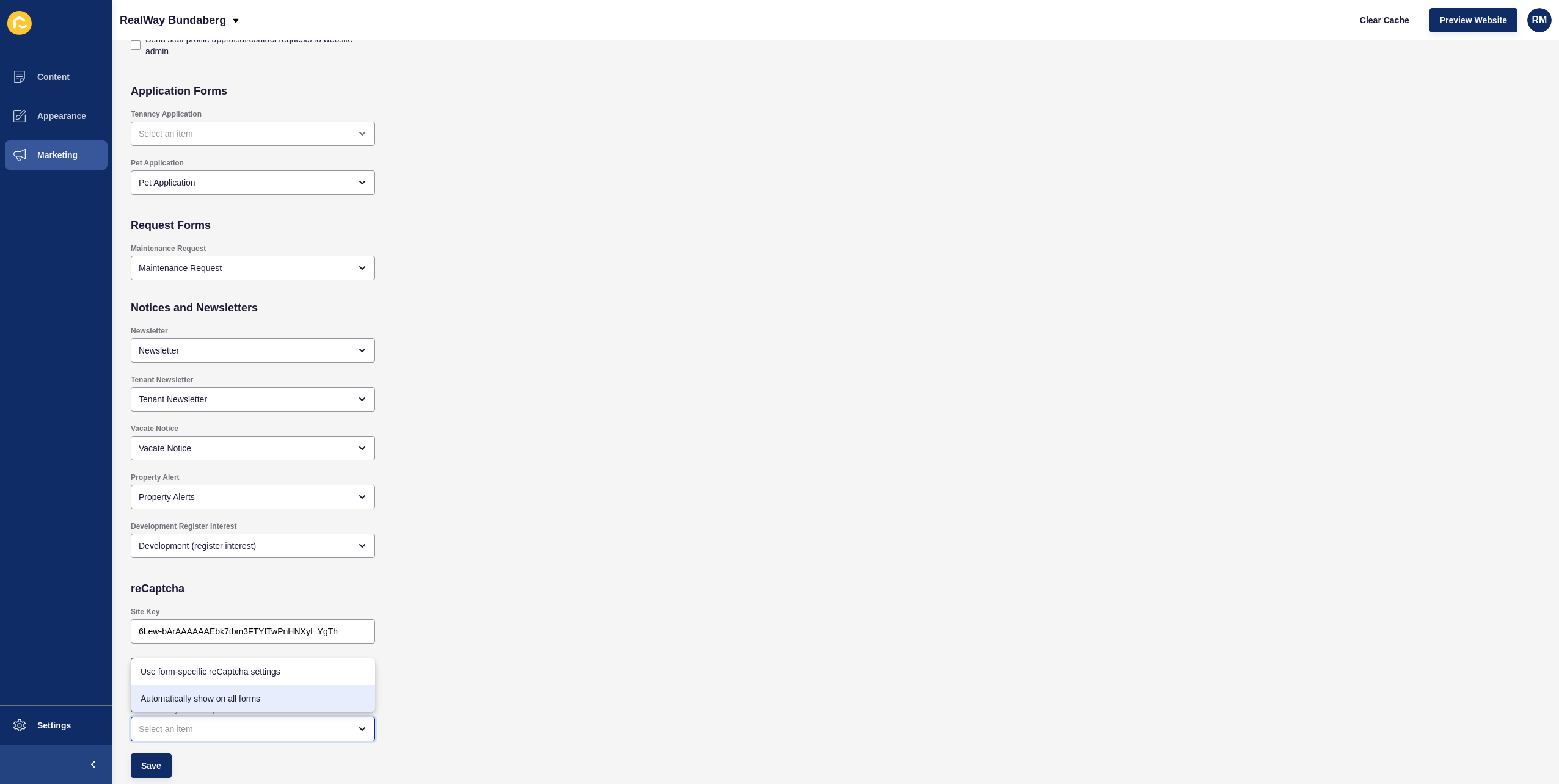
checkbox input "true"
type input "Automatically show on all forms"
click at [161, 764] on button "Save" at bounding box center [151, 766] width 41 height 25
click at [1388, 6] on div "Clear Cache Preview Website RM" at bounding box center [1450, 20] width 212 height 34
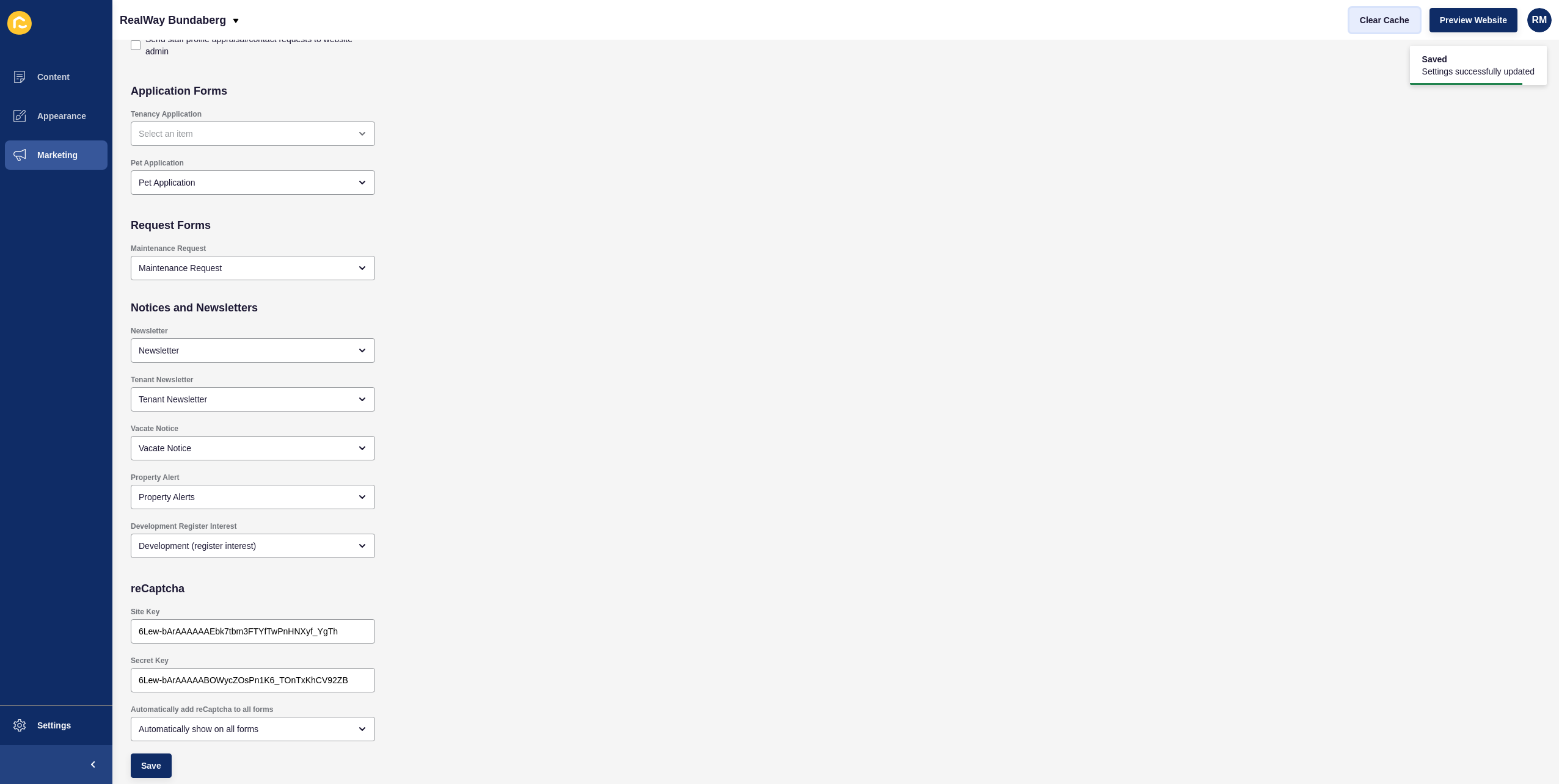
click at [1387, 12] on button "Clear Cache" at bounding box center [1385, 20] width 70 height 25
checkbox input "true"
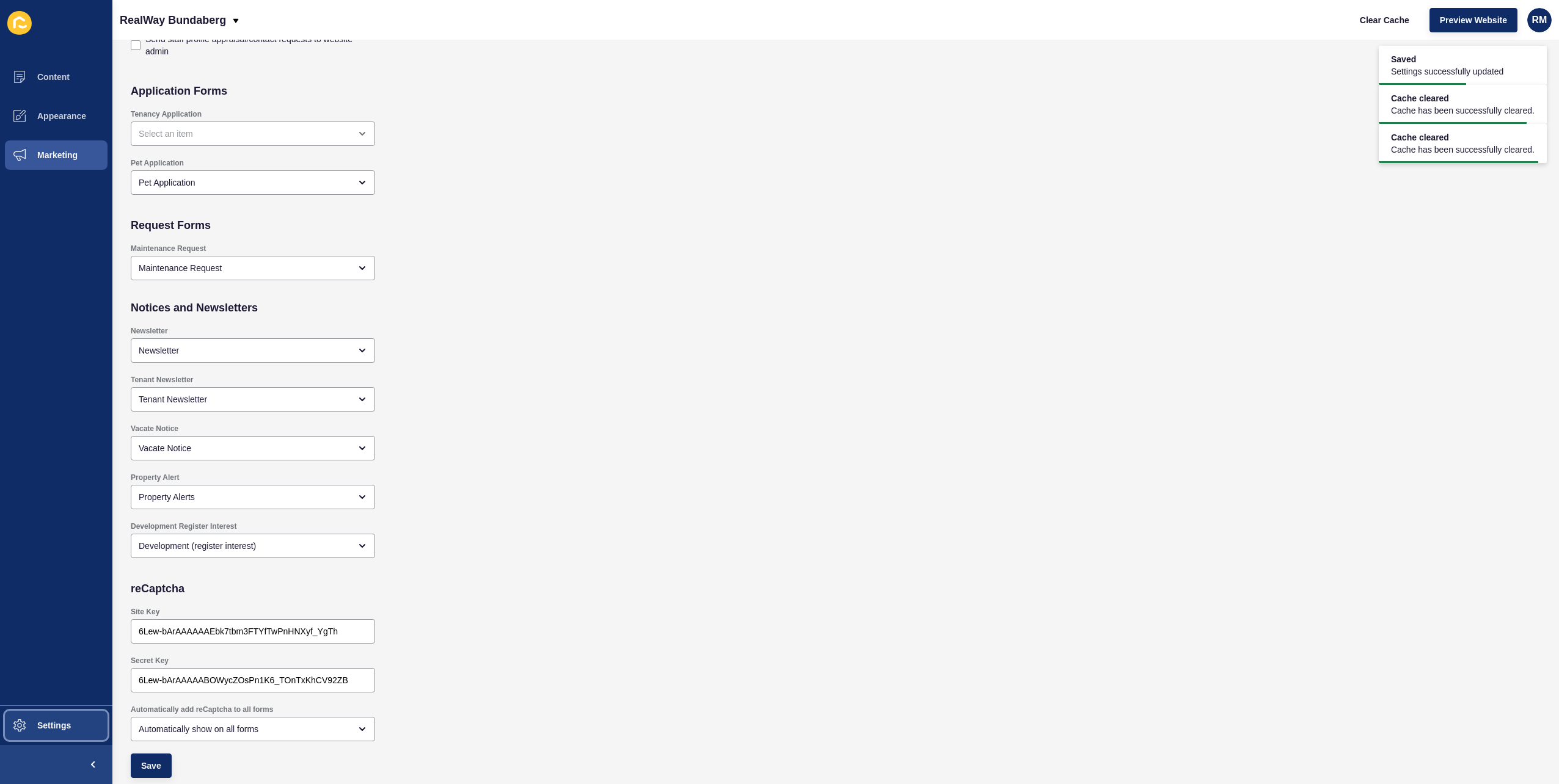
click at [40, 706] on button "Settings" at bounding box center [56, 725] width 113 height 39
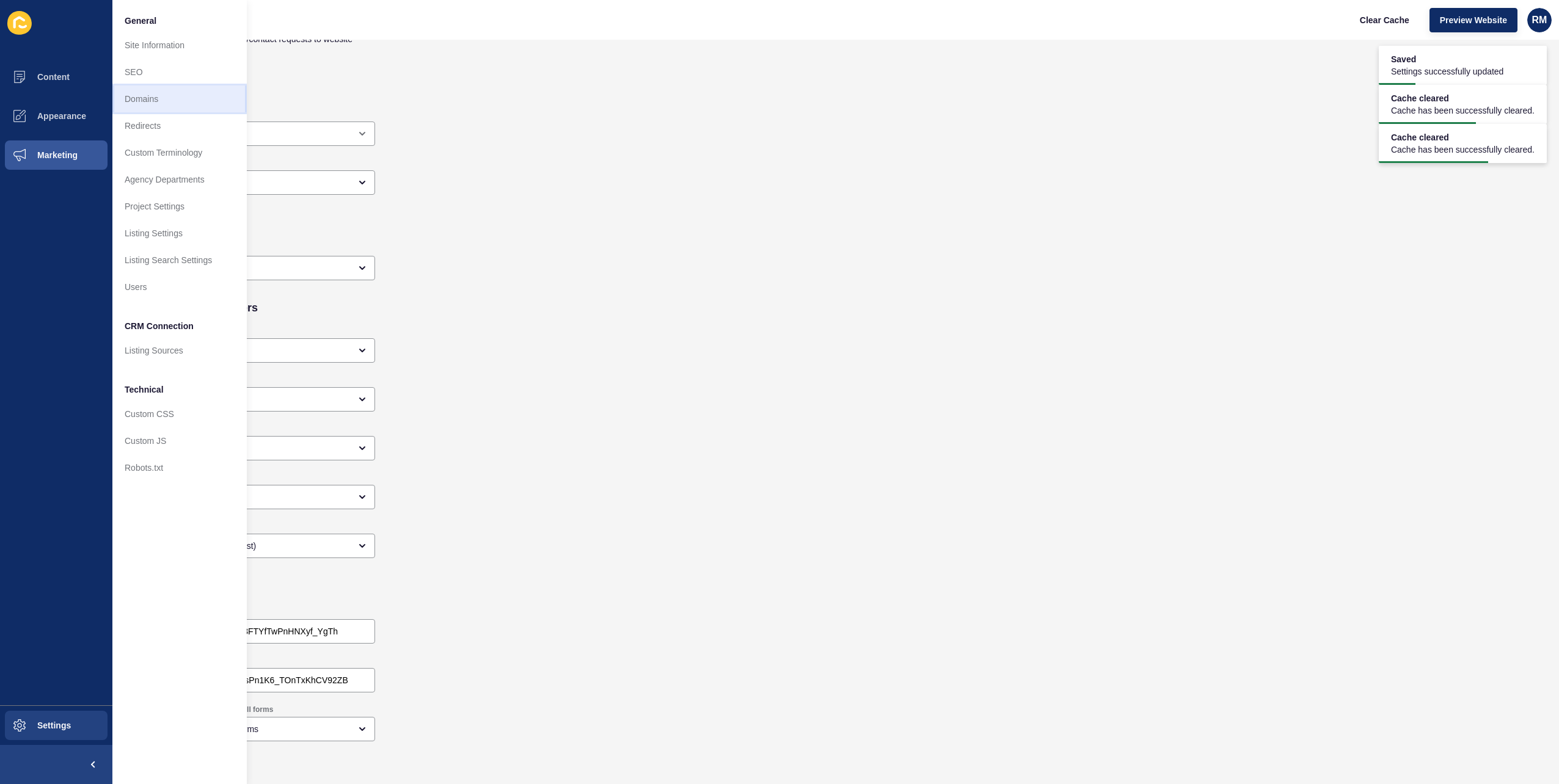
click at [179, 94] on link "Domains" at bounding box center [179, 98] width 134 height 27
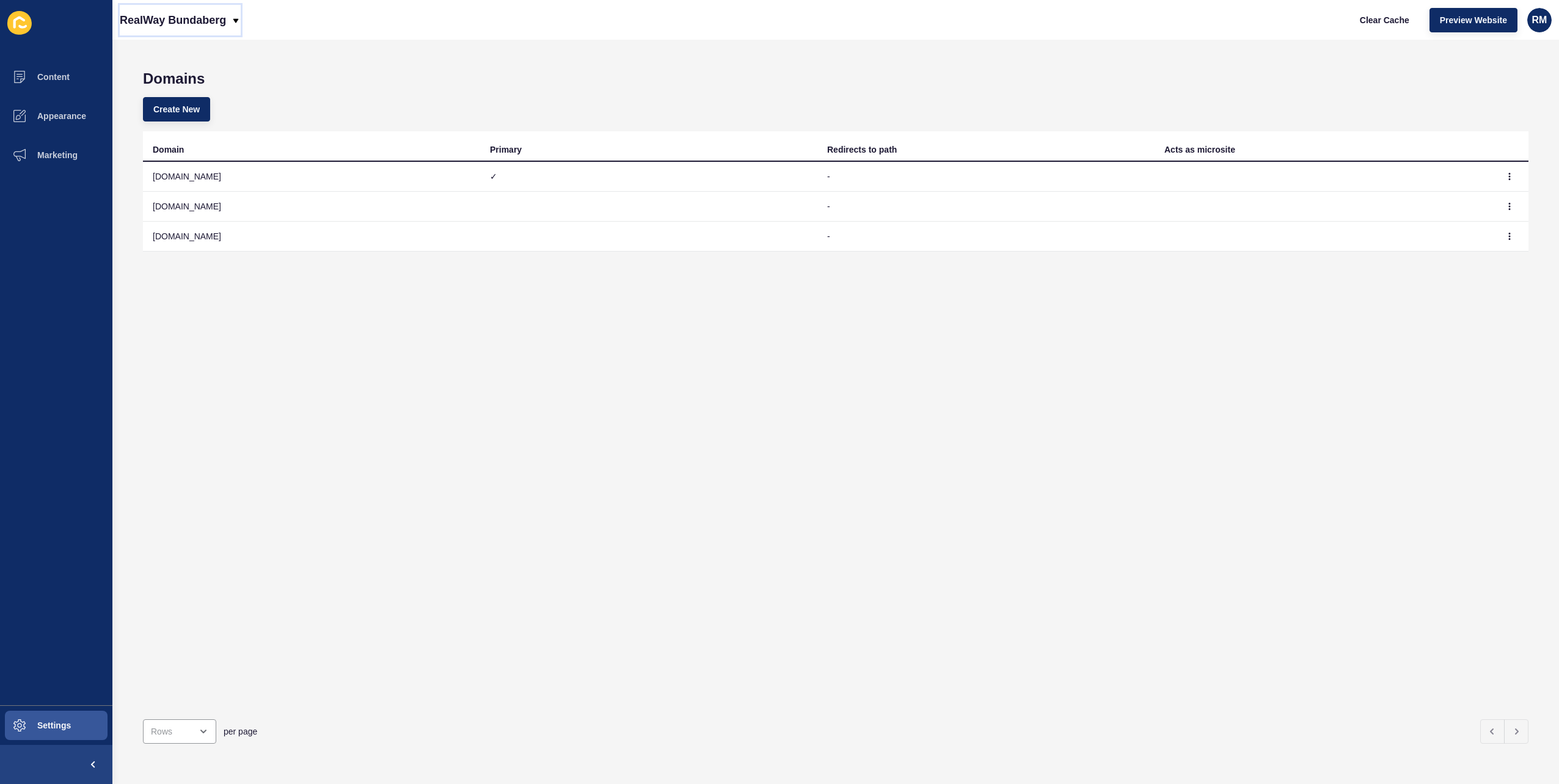
click at [181, 29] on p "RealWay Bundaberg" at bounding box center [173, 20] width 106 height 30
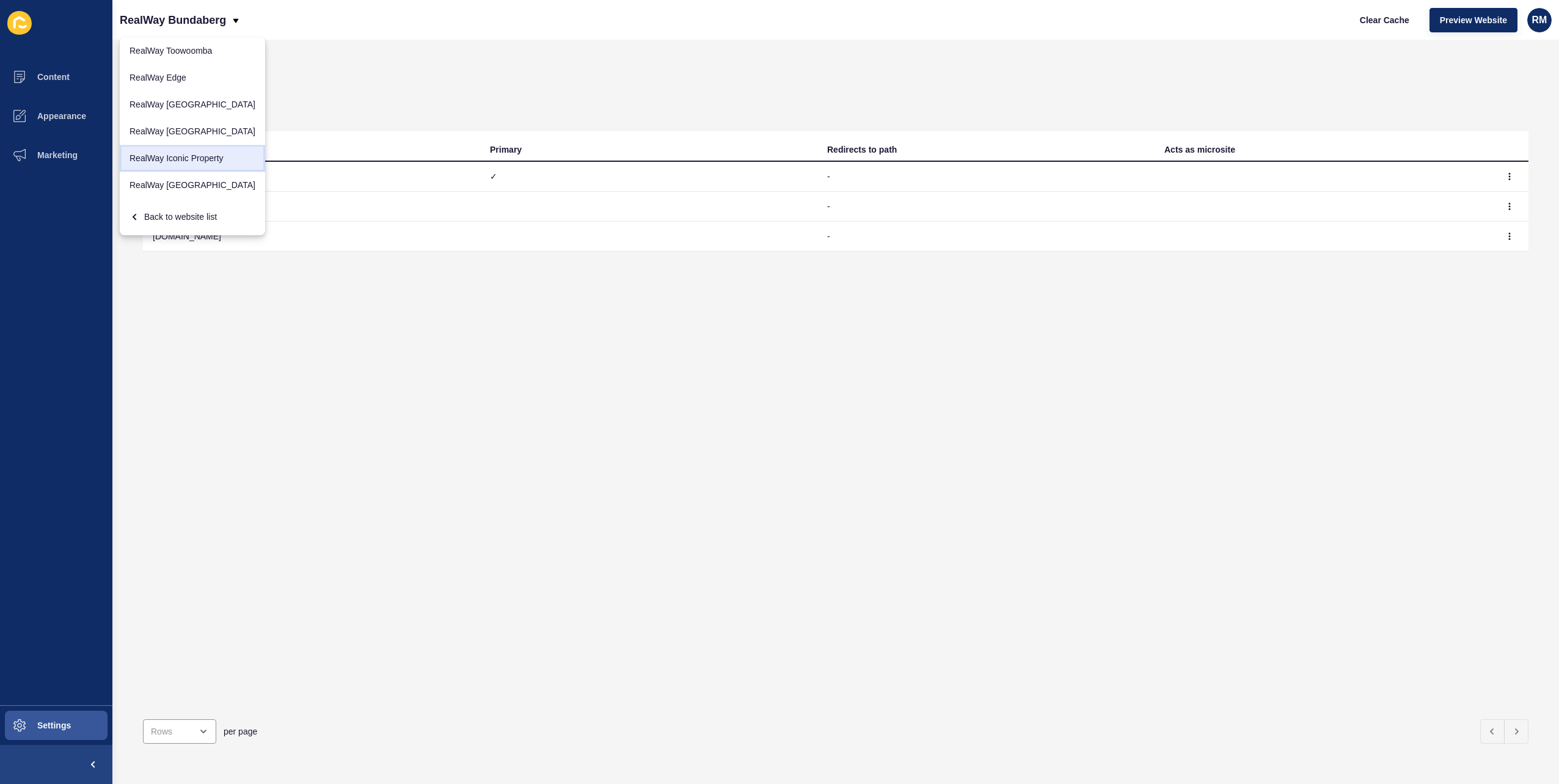
click at [199, 156] on link "RealWay Iconic Property" at bounding box center [192, 158] width 145 height 27
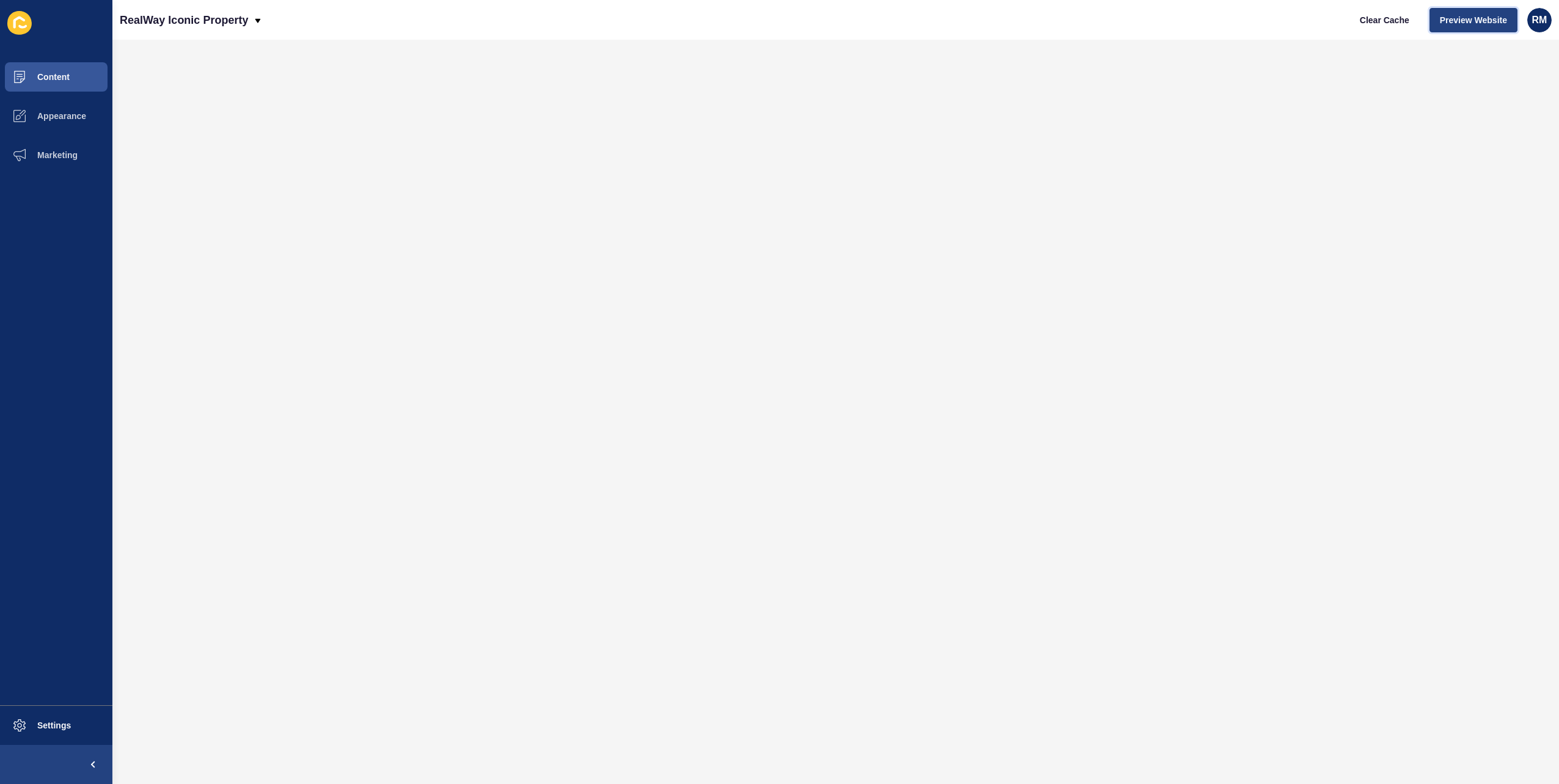
click at [1445, 25] on span "Preview Website" at bounding box center [1474, 20] width 67 height 12
click at [61, 82] on button "Content" at bounding box center [56, 77] width 113 height 39
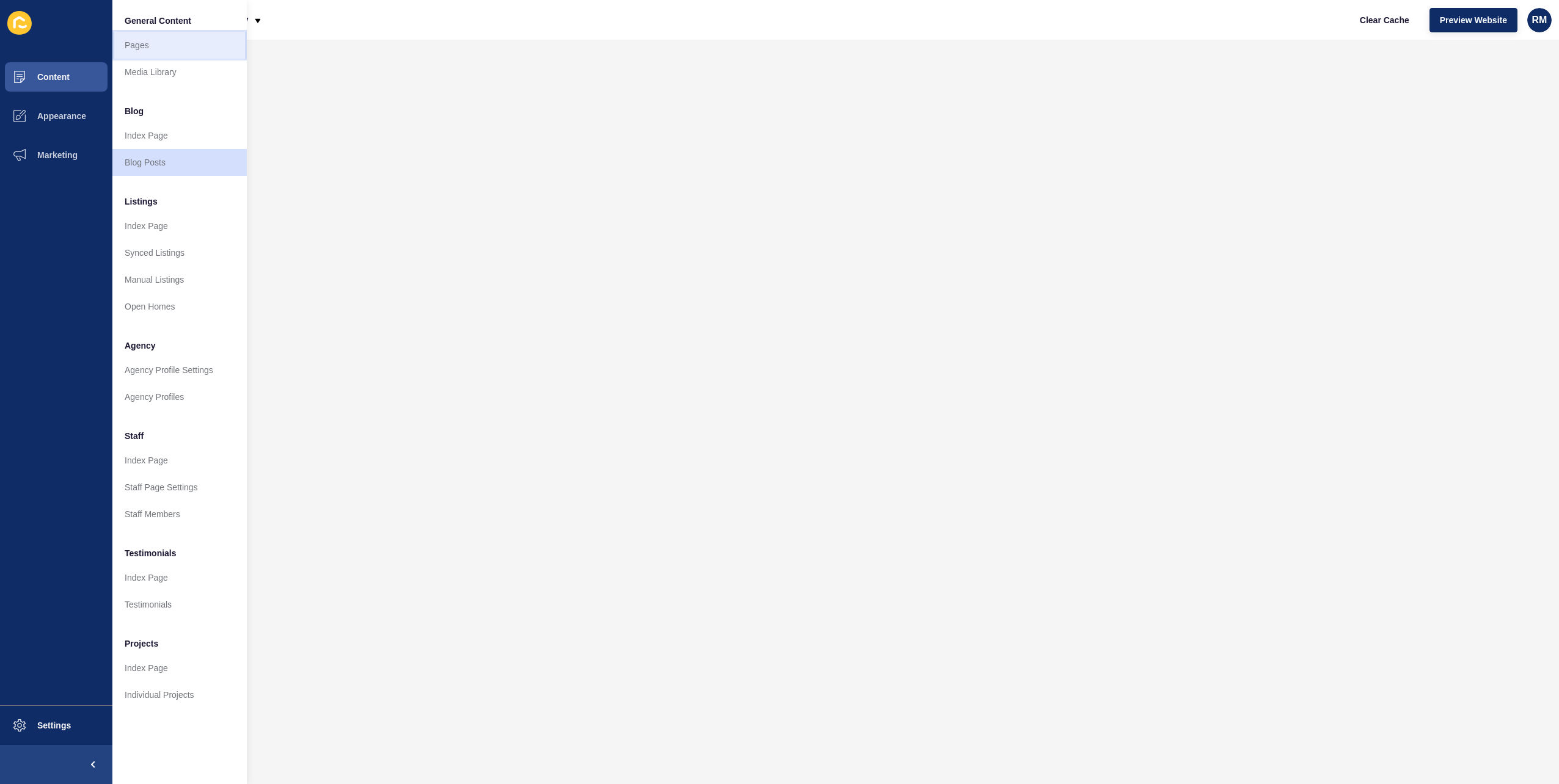
click at [164, 49] on link "Pages" at bounding box center [179, 44] width 134 height 27
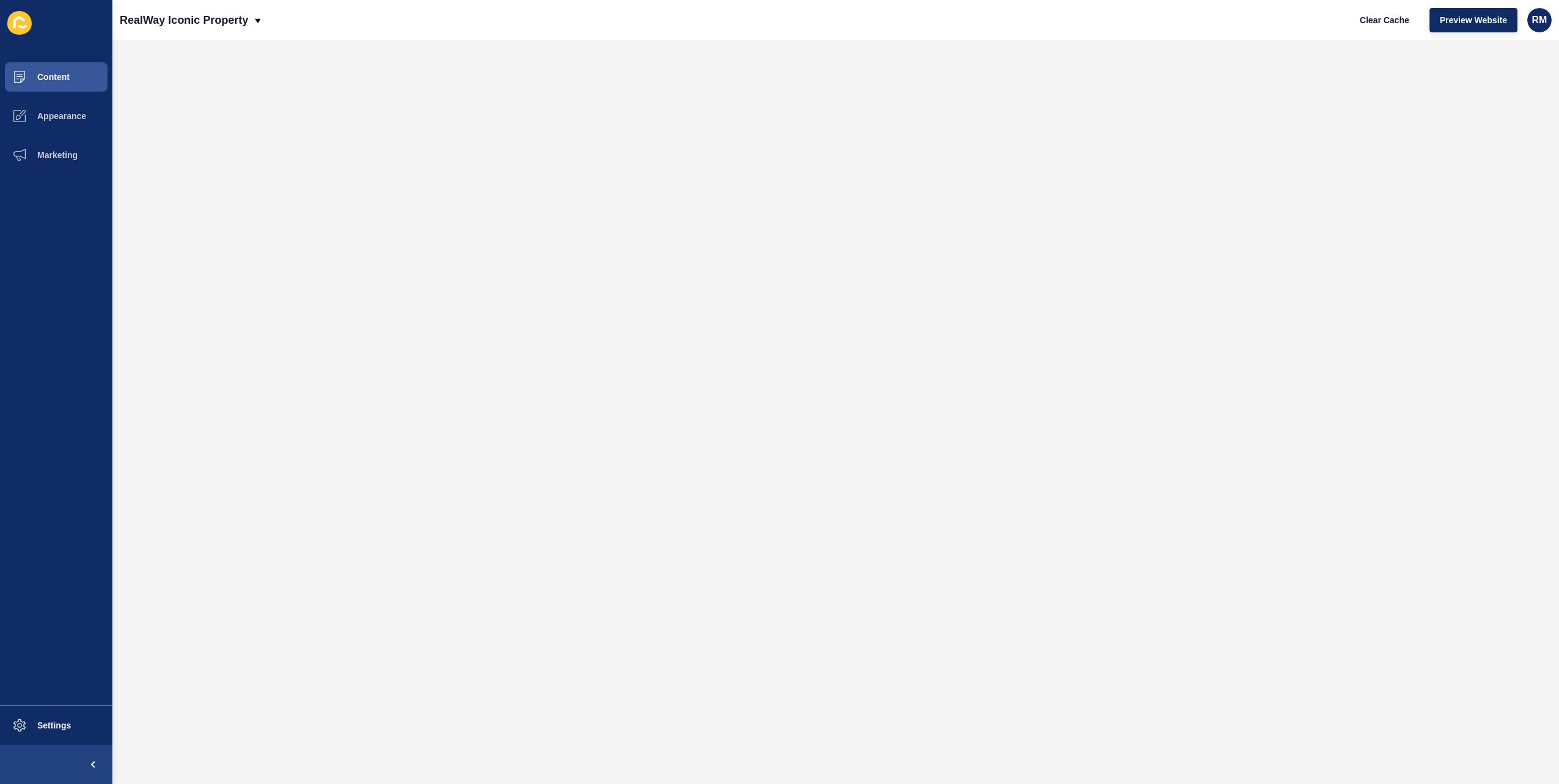
click at [1354, 2] on div "RealWay Iconic Property Clear Cache Preview Website RM" at bounding box center [836, 20] width 1446 height 40
click at [1368, 19] on span "Clear Cache" at bounding box center [1385, 20] width 49 height 12
click at [1400, 25] on span "Clear Cache" at bounding box center [1385, 20] width 49 height 12
click at [85, 96] on ul "Content Appearance Marketing" at bounding box center [56, 381] width 113 height 648
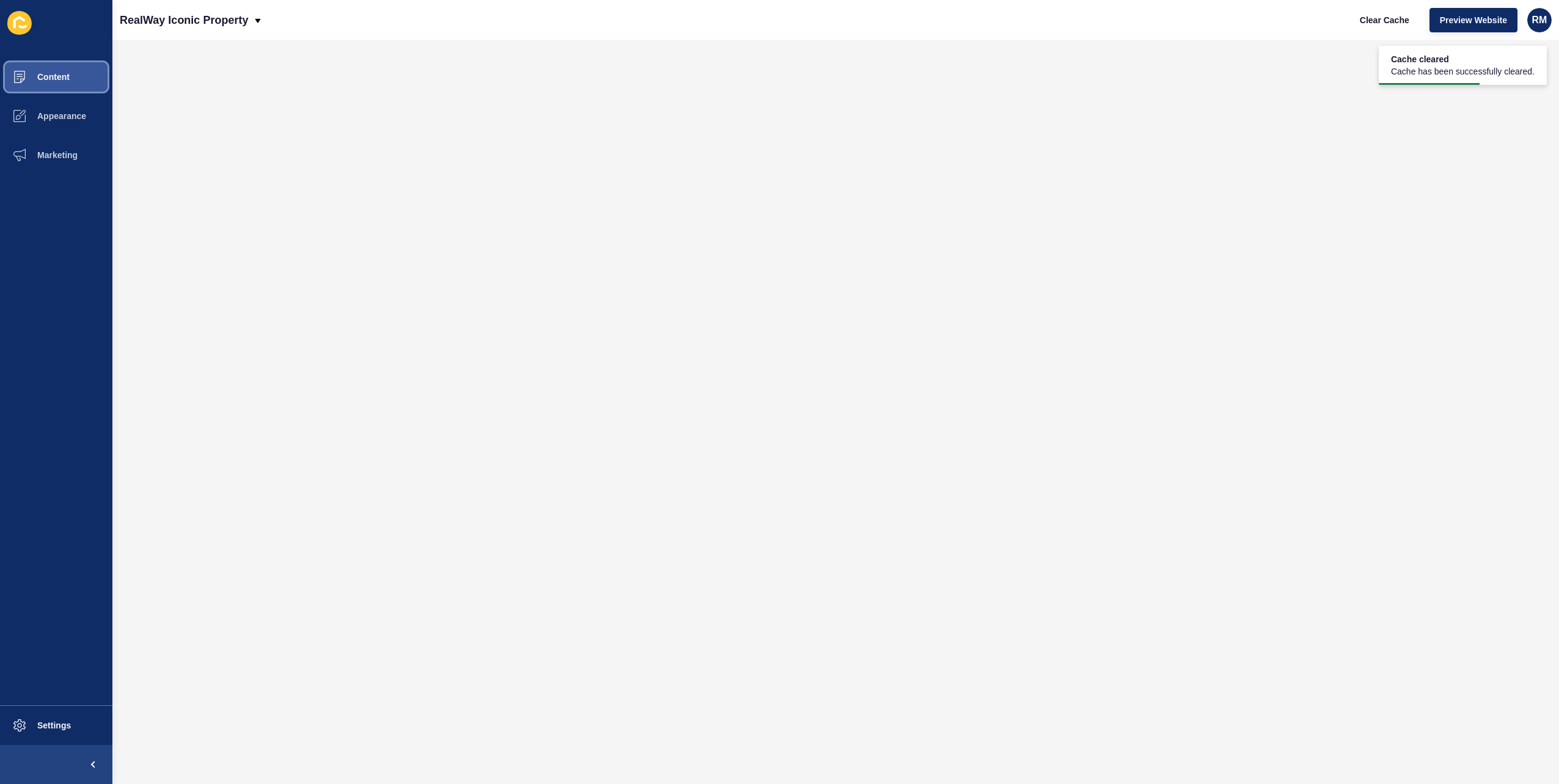
click at [83, 80] on button "Content" at bounding box center [56, 77] width 113 height 39
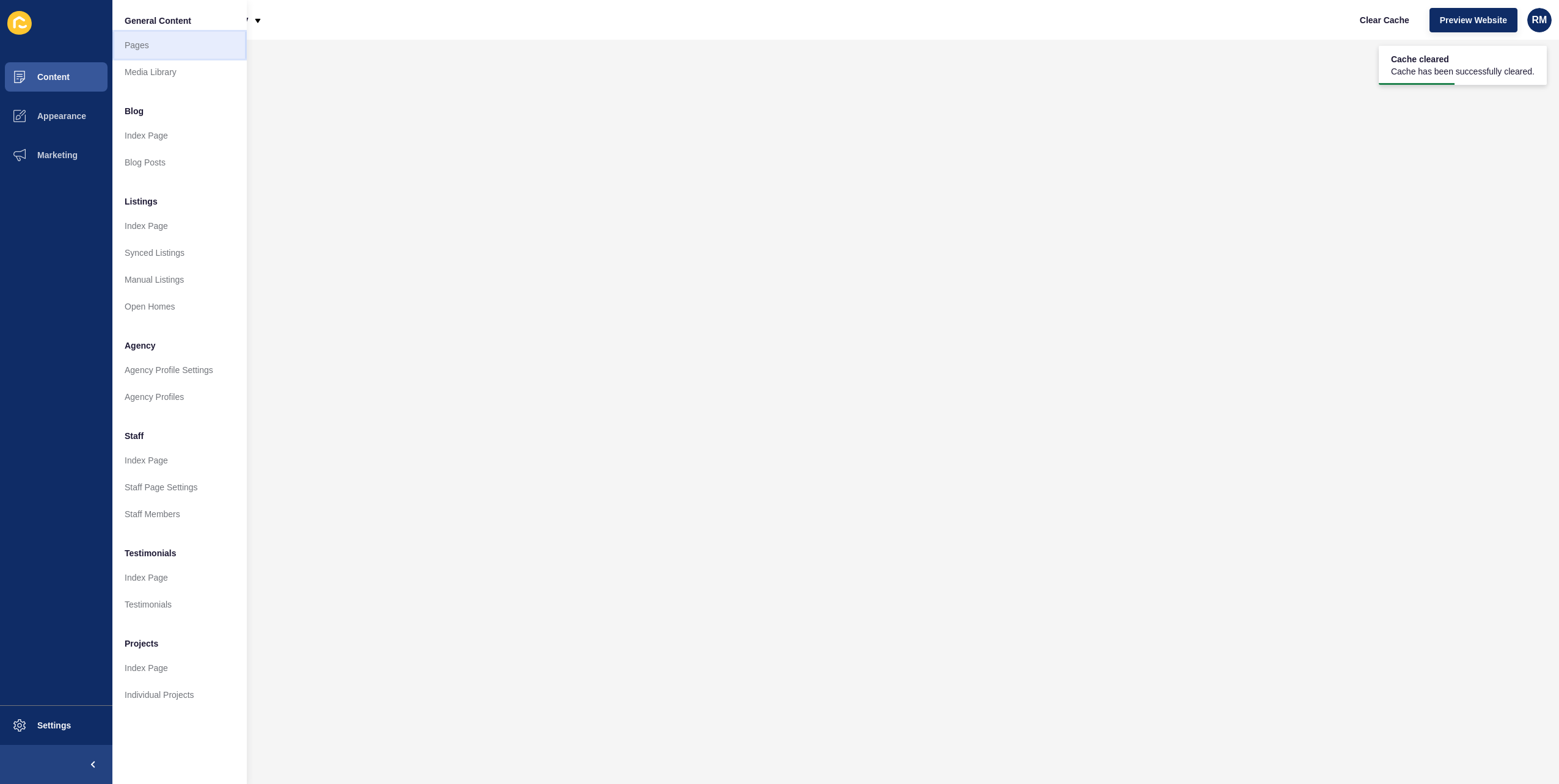
click at [185, 53] on link "Pages" at bounding box center [179, 44] width 134 height 27
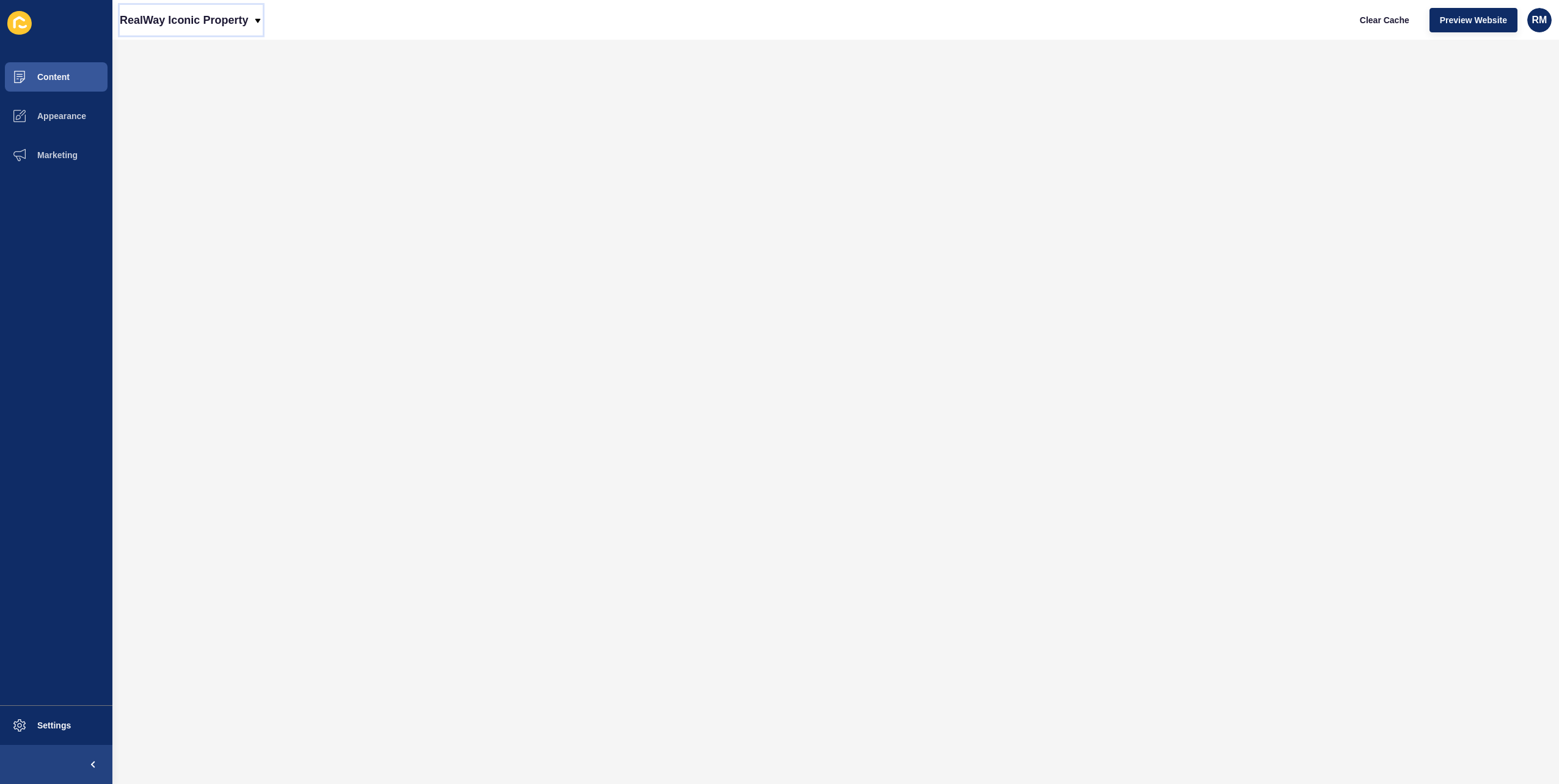
click at [235, 17] on p "RealWay Iconic Property" at bounding box center [184, 20] width 129 height 30
click at [396, 38] on div "RealWay Iconic Property Clear Cache Preview Website RM" at bounding box center [836, 20] width 1446 height 40
click at [312, 18] on div "RealWay Iconic Property Clear Cache Preview Website RM" at bounding box center [836, 20] width 1446 height 40
click at [227, 9] on p "RealWay Iconic Property" at bounding box center [184, 20] width 129 height 30
click at [187, 183] on link "RealWay [GEOGRAPHIC_DATA]" at bounding box center [192, 185] width 145 height 27
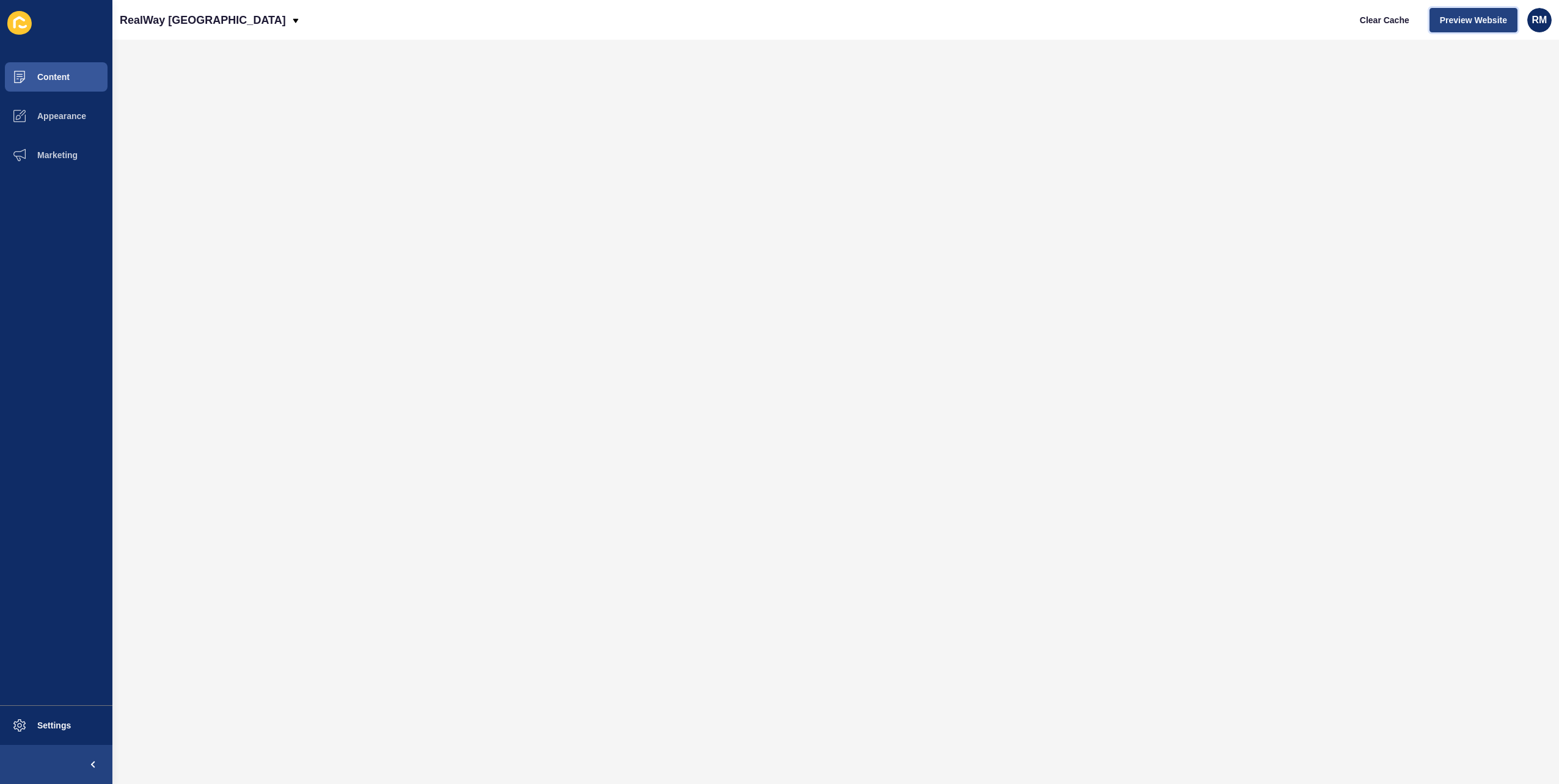
click at [1461, 21] on span "Preview Website" at bounding box center [1474, 20] width 67 height 12
click at [215, 31] on div "RealWay [GEOGRAPHIC_DATA]" at bounding box center [210, 20] width 181 height 30
click at [208, 44] on link "RealWay Toowoomba" at bounding box center [192, 50] width 145 height 27
click at [1454, 19] on span "Preview Website" at bounding box center [1474, 20] width 67 height 12
click at [187, 30] on p "RealWay Toowoomba" at bounding box center [176, 20] width 113 height 30
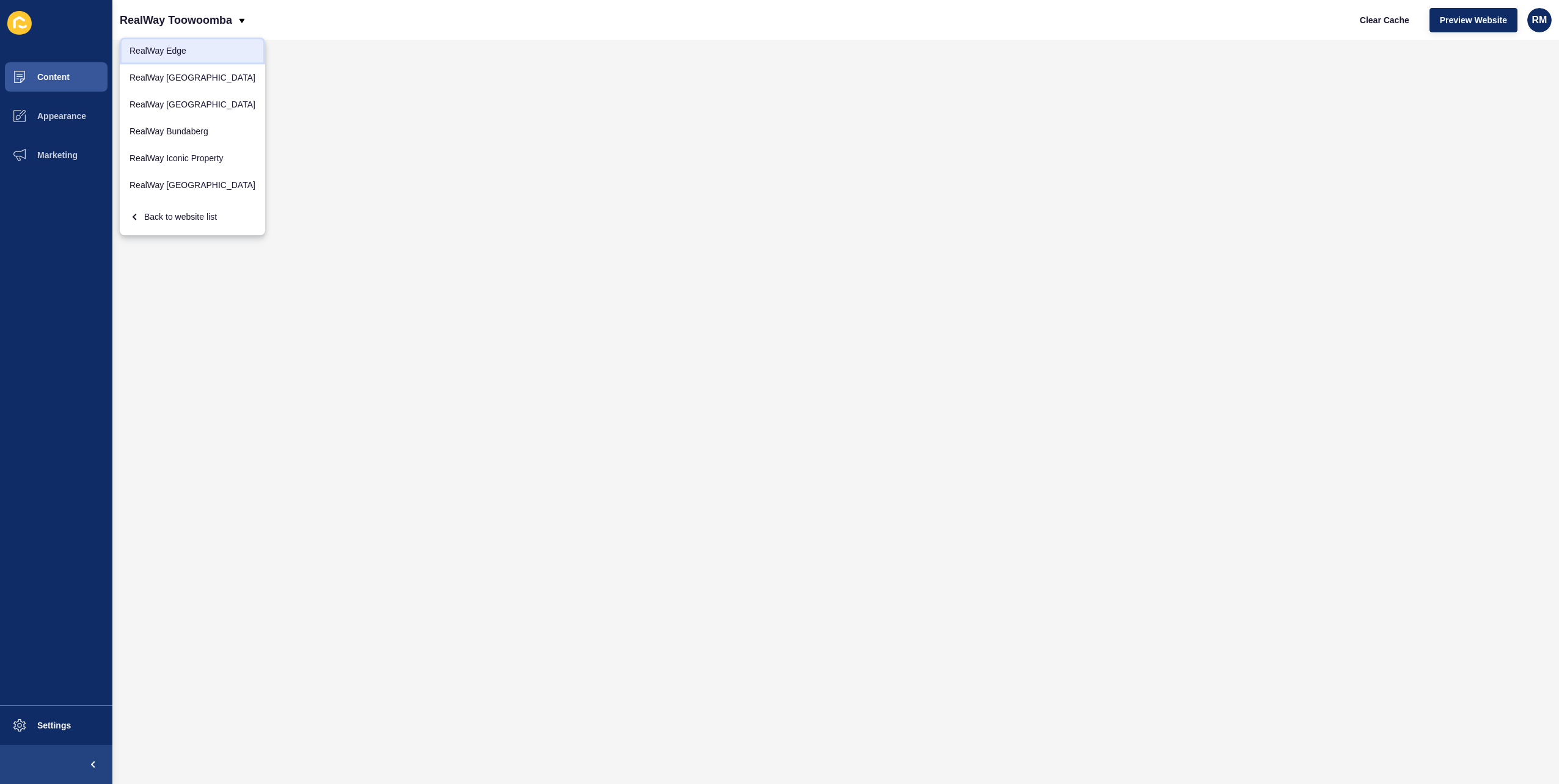
click at [202, 51] on link "RealWay Edge" at bounding box center [192, 50] width 145 height 27
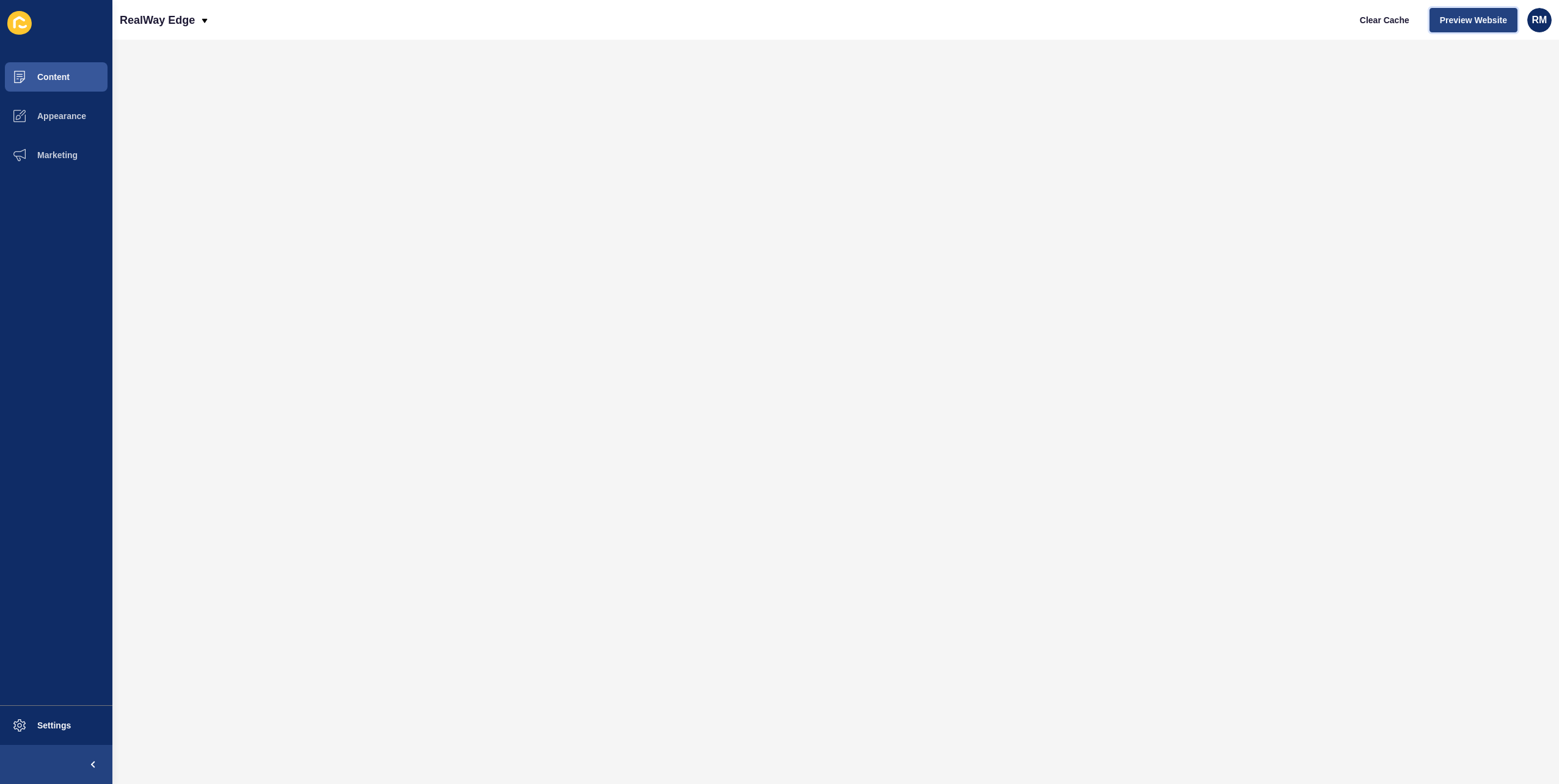
click at [1441, 25] on span "Preview Website" at bounding box center [1474, 20] width 67 height 12
click at [204, 27] on div "RealWay Edge" at bounding box center [164, 20] width 90 height 30
click at [204, 76] on link "RealWay [GEOGRAPHIC_DATA]" at bounding box center [192, 77] width 145 height 27
click at [1463, 23] on span "Preview Website" at bounding box center [1474, 20] width 67 height 12
click at [211, 28] on p "RealWay [GEOGRAPHIC_DATA]" at bounding box center [203, 20] width 166 height 30
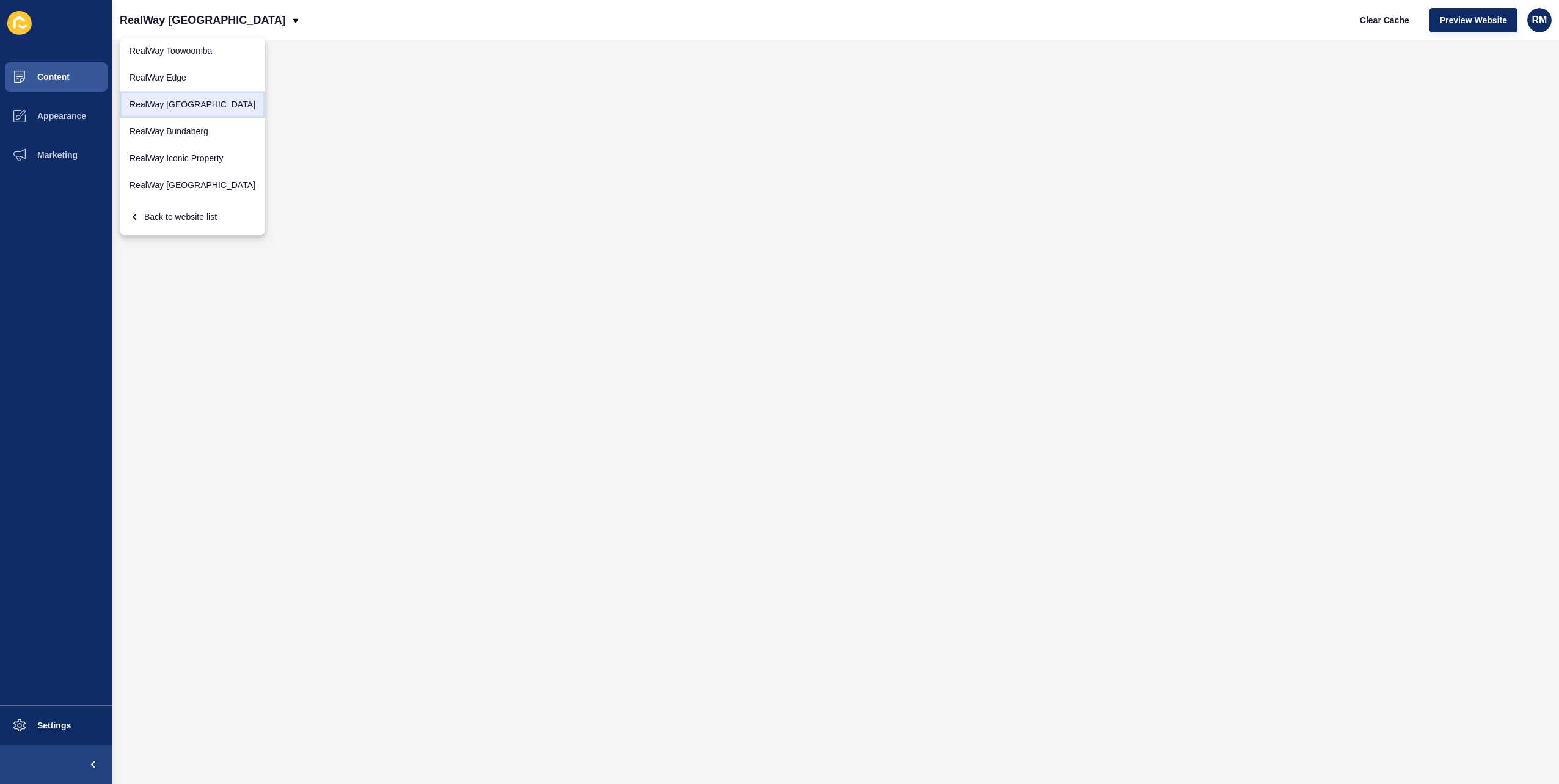
click at [202, 106] on link "RealWay [GEOGRAPHIC_DATA]" at bounding box center [192, 104] width 145 height 27
click at [1481, 19] on span "Preview Website" at bounding box center [1474, 20] width 67 height 12
click at [198, 24] on p "RealWay [GEOGRAPHIC_DATA]" at bounding box center [203, 20] width 166 height 30
click at [210, 154] on link "RealWay Iconic Property" at bounding box center [192, 158] width 145 height 27
click at [1465, 16] on span "Preview Website" at bounding box center [1474, 20] width 67 height 12
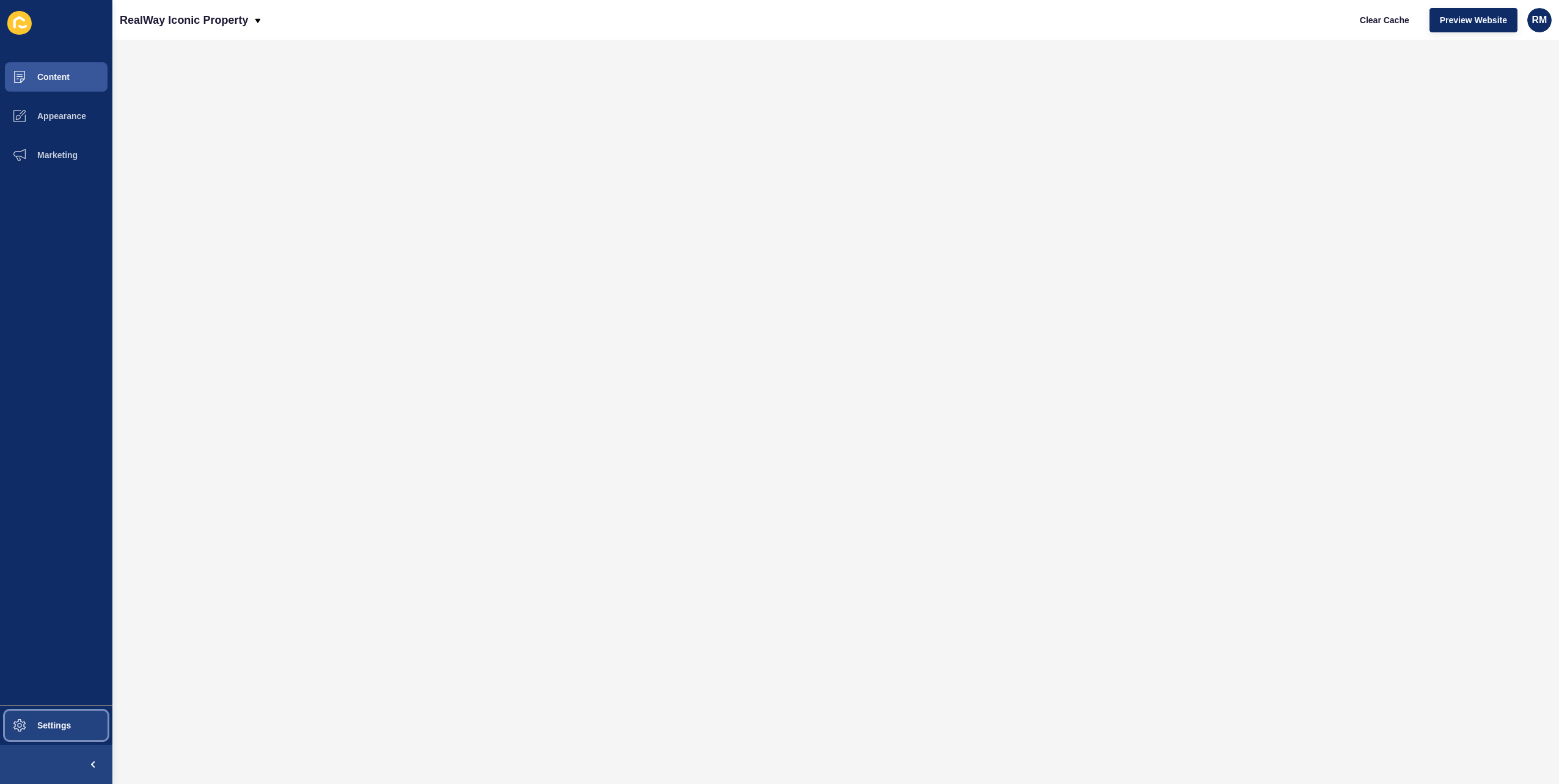
click at [60, 721] on span "Settings" at bounding box center [35, 725] width 73 height 10
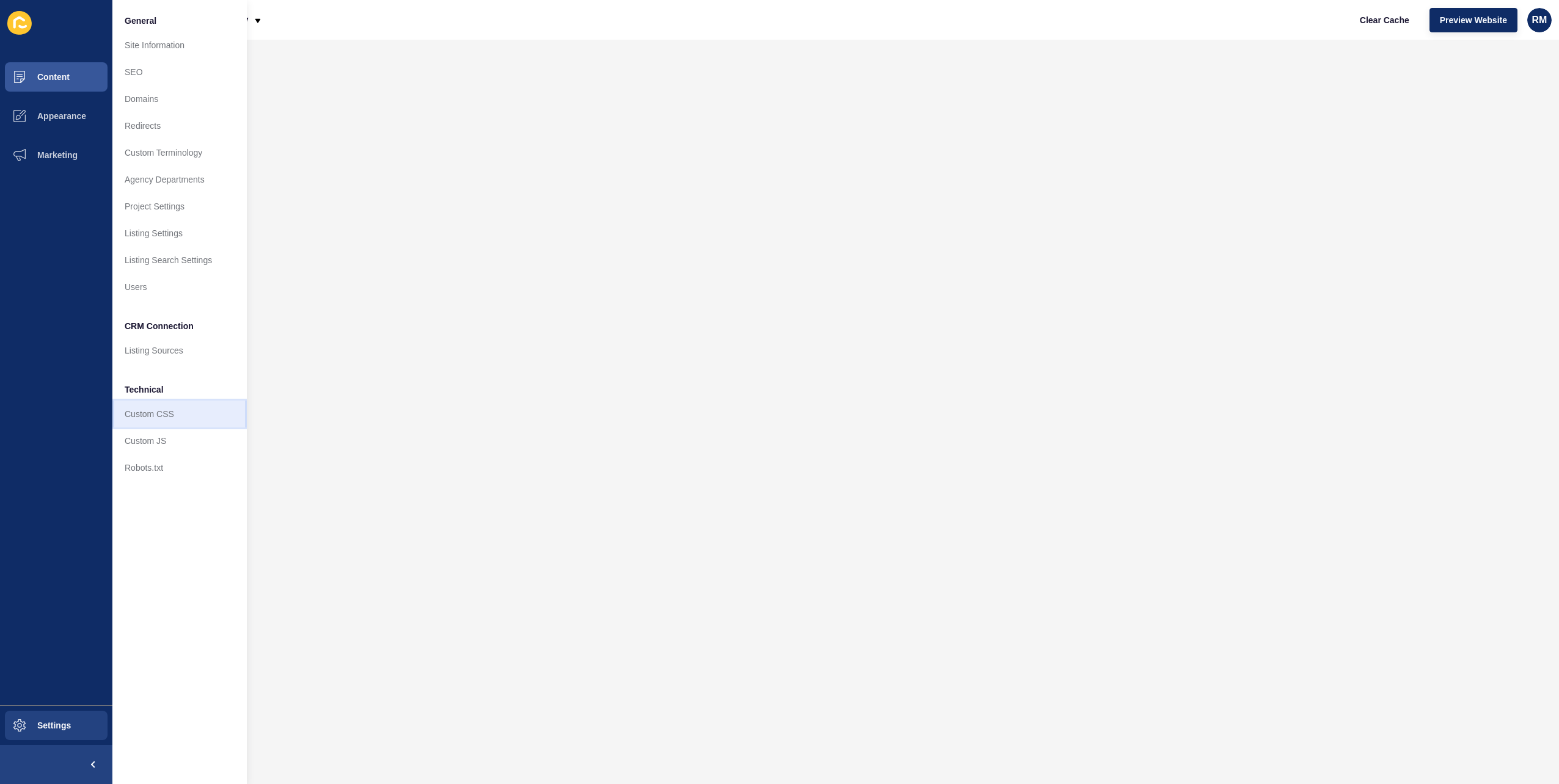
click at [169, 411] on link "Custom CSS" at bounding box center [179, 413] width 134 height 27
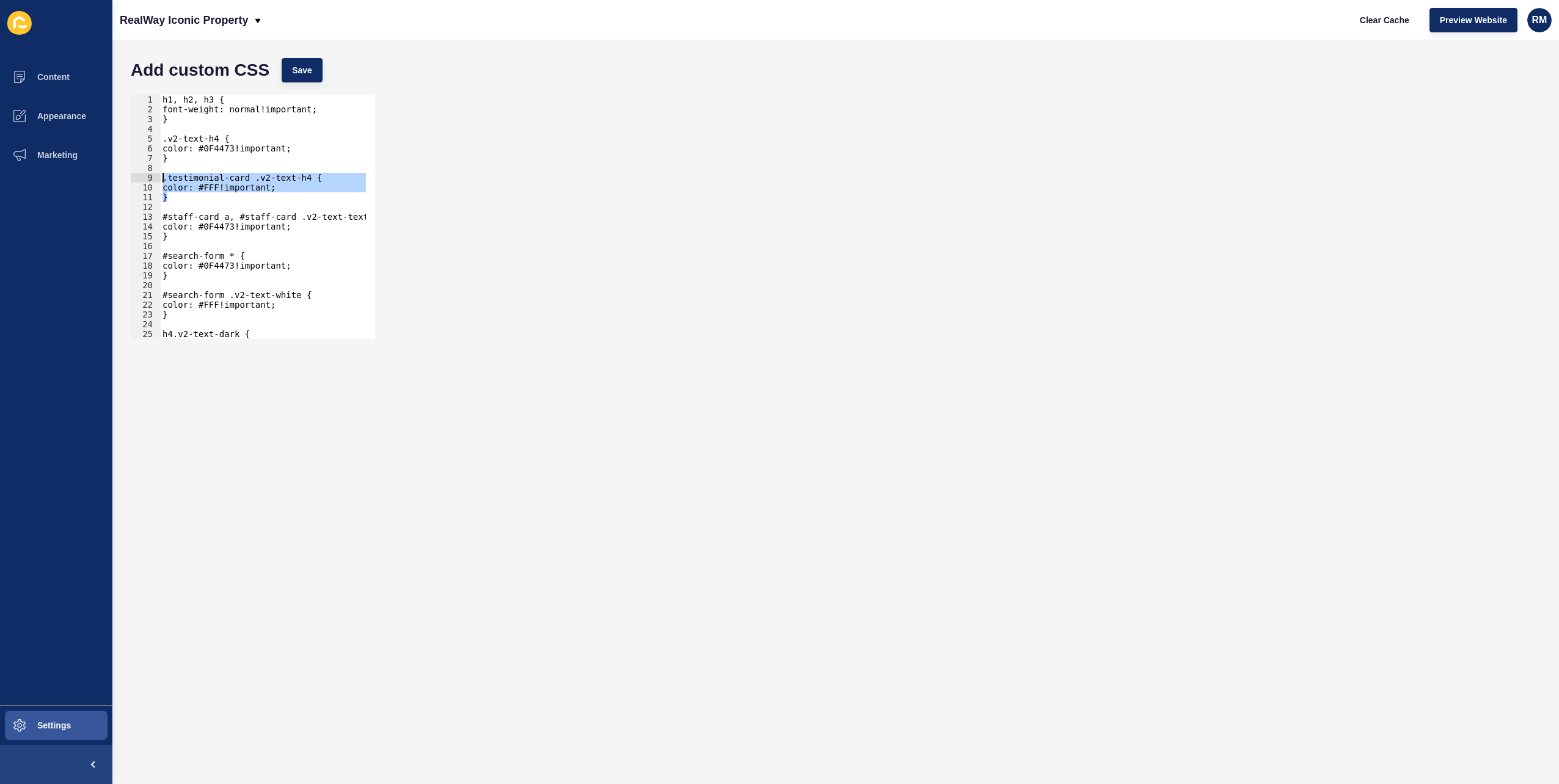
drag, startPoint x: 182, startPoint y: 195, endPoint x: 158, endPoint y: 177, distance: 30.0
click at [158, 177] on div "} 1 2 3 4 5 6 7 8 9 10 11 12 13 14 15 16 17 18 19 20 21 22 23 24 25 26 27 h1, h…" at bounding box center [253, 216] width 244 height 244
type textarea ".testimonial-card .v2-text-h4 { color: #FFF!important;"
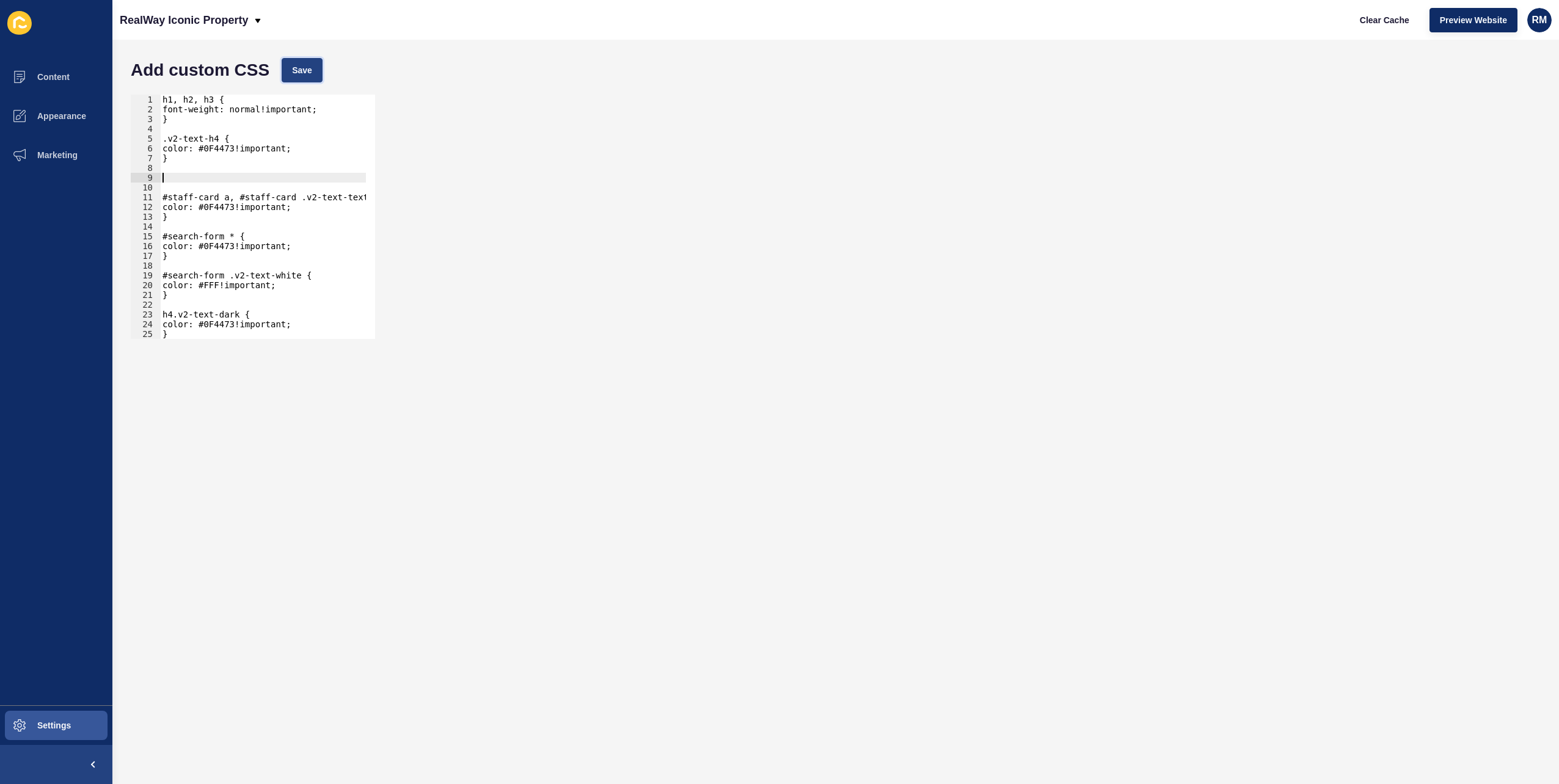
click at [310, 74] on span "Save" at bounding box center [302, 70] width 20 height 12
click at [1367, 19] on span "Clear Cache" at bounding box center [1385, 20] width 49 height 12
click at [239, 179] on div "h1, h2, h3 { font-weight: normal!important; } .v2-text-h4 { color: #0F4473!impo…" at bounding box center [602, 222] width 885 height 255
paste textarea "}"
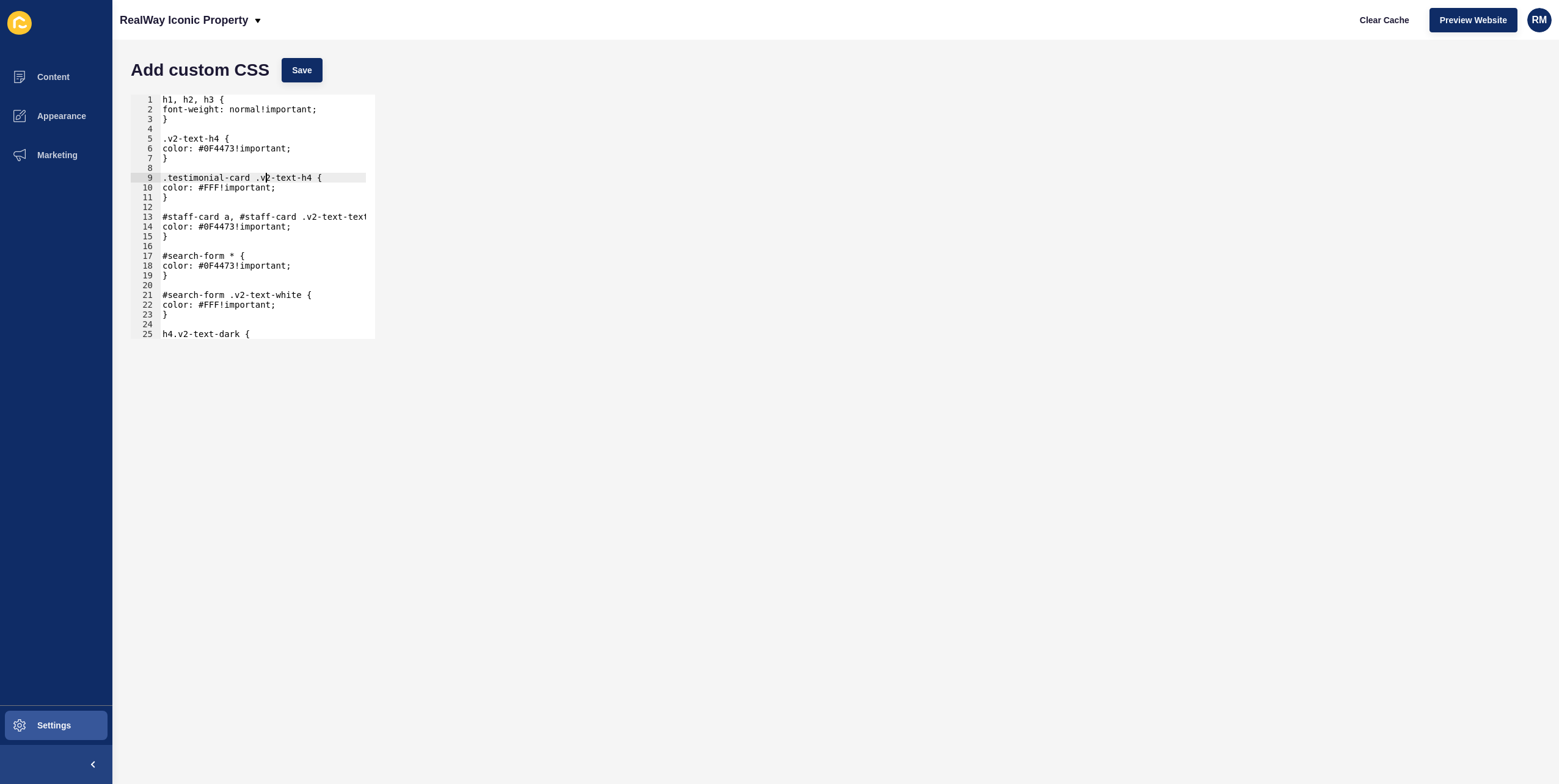
click at [265, 180] on div "h1, h2, h3 { font-weight: normal!important; } .v2-text-h4 { color: #0F4473!impo…" at bounding box center [602, 222] width 885 height 255
click at [249, 180] on div "h1, h2, h3 { font-weight: normal!important; } .v2-text-h4 { color: #0F4473!impo…" at bounding box center [602, 222] width 885 height 255
paste textarea "v2-text-white"
click at [307, 72] on span "Save" at bounding box center [302, 70] width 20 height 12
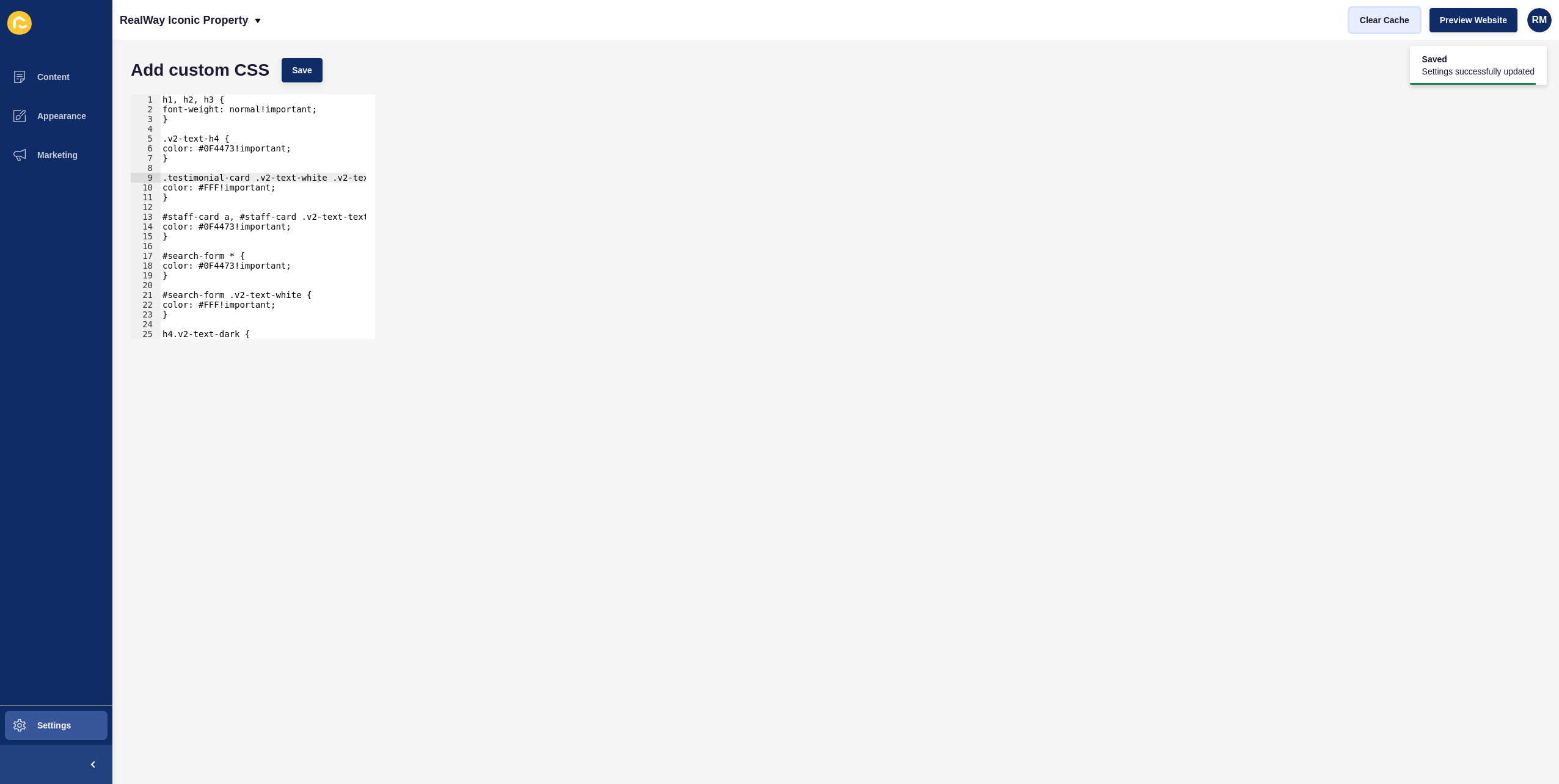
click at [1401, 20] on span "Clear Cache" at bounding box center [1385, 20] width 49 height 12
click at [334, 174] on div "h1, h2, h3 { font-weight: normal!important; } .v2-text-h4 { color: #0F4473!impo…" at bounding box center [602, 222] width 885 height 255
click at [259, 187] on div "h1, h2, h3 { font-weight: normal!important; } .v2-text-h4 { color: #0F4473!impo…" at bounding box center [602, 222] width 885 height 255
click at [299, 61] on button "Save" at bounding box center [302, 70] width 41 height 25
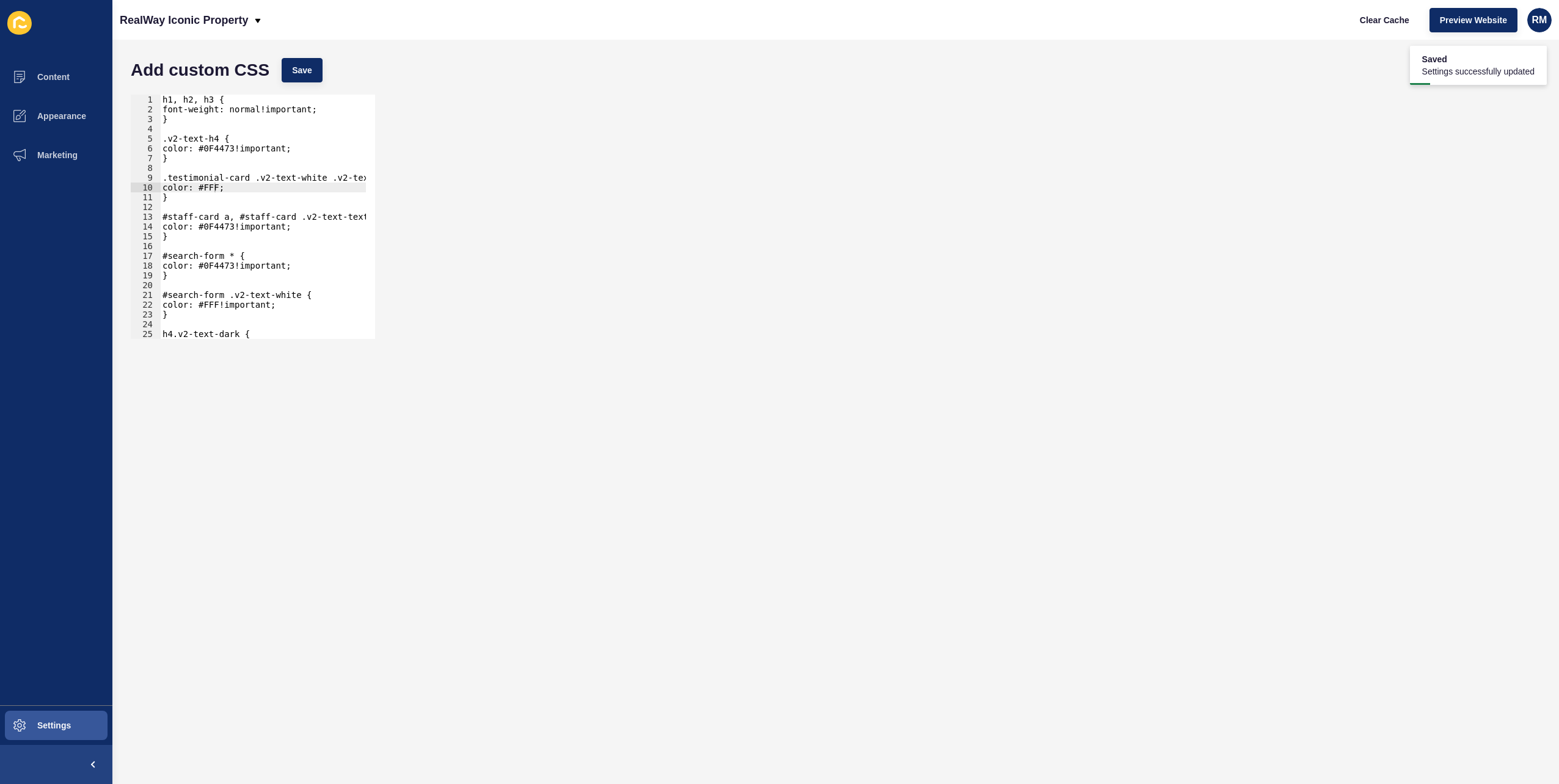
click at [213, 190] on div "h1, h2, h3 { font-weight: normal!important; } .v2-text-h4 { color: #0F4473!impo…" at bounding box center [602, 222] width 885 height 255
click at [279, 80] on div "Add custom CSS Save" at bounding box center [836, 70] width 1422 height 36
click at [290, 75] on button "Save" at bounding box center [302, 70] width 41 height 25
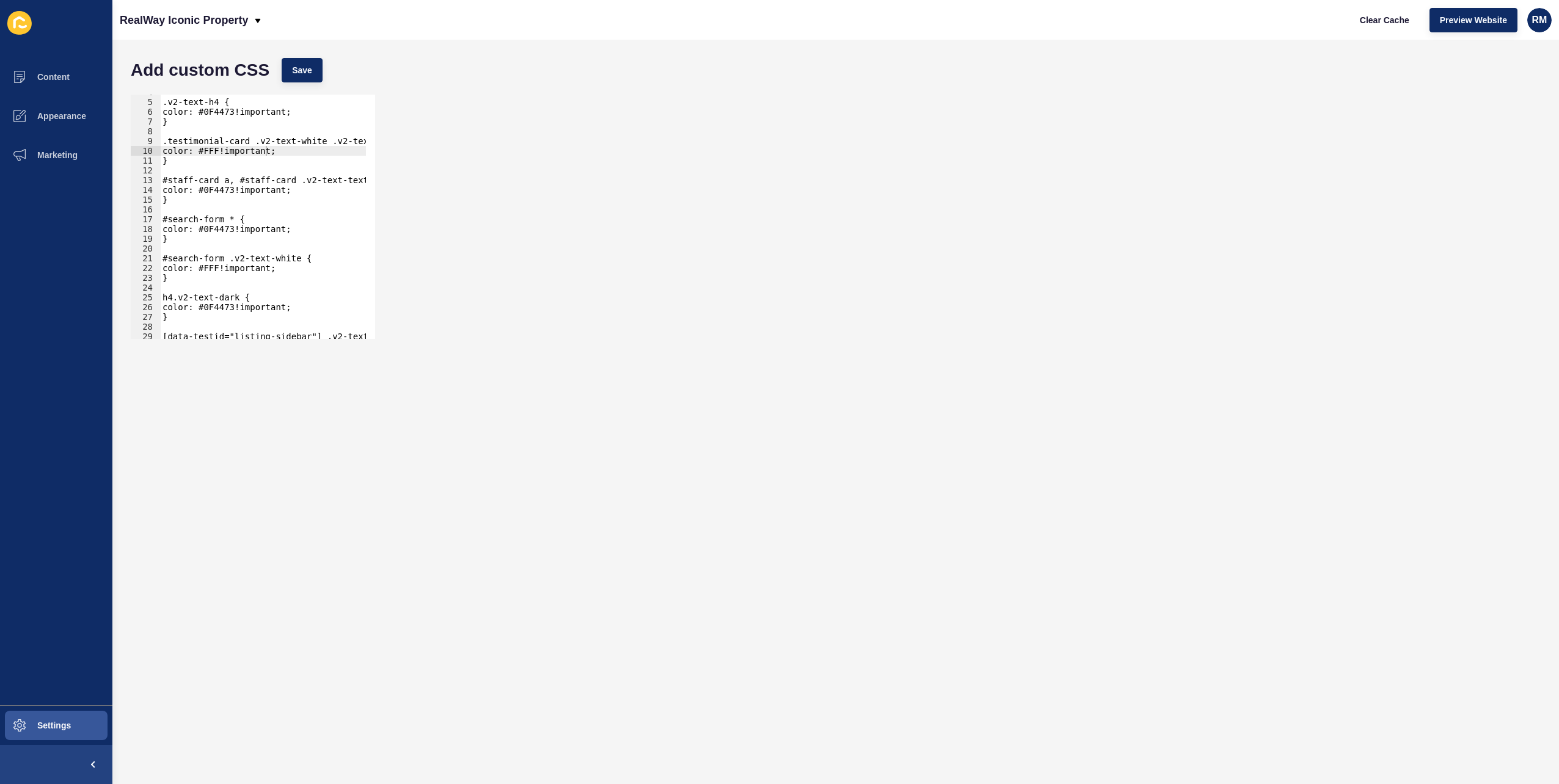
click at [305, 155] on div ".v2-text-h4 { color: #0F4473!important; } .testimonial-card .v2-text-white .v2-…" at bounding box center [602, 214] width 885 height 255
click at [316, 143] on div ".v2-text-h4 { color: #0F4473!important; } .testimonial-card .v2-text-white .v2-…" at bounding box center [602, 214] width 885 height 255
click at [312, 74] on button "Save" at bounding box center [302, 70] width 41 height 25
click at [1399, 28] on button "Clear Cache" at bounding box center [1385, 20] width 70 height 25
click at [206, 161] on div ".v2-text-h4 { color: #0F4473!important; } .testimonial-card .v2-text-white.v2-t…" at bounding box center [602, 214] width 885 height 255
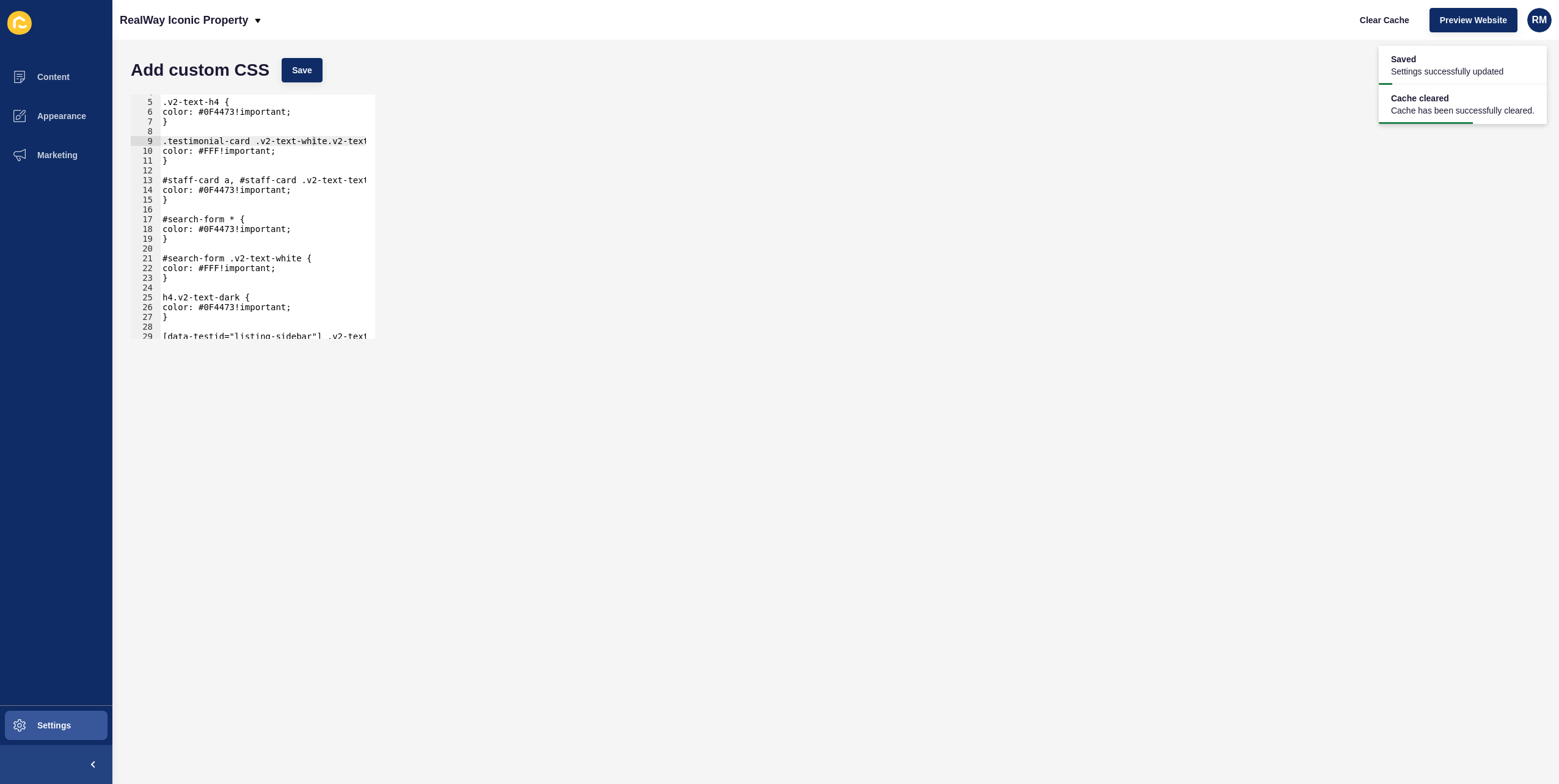
scroll to position [0, 0]
drag, startPoint x: 193, startPoint y: 120, endPoint x: 158, endPoint y: 105, distance: 38.1
click at [158, 105] on div "} 4 5 6 7 8 9 10 11 12 13 14 15 16 17 18 19 20 21 22 23 24 25 26 27 28 29 30 31…" at bounding box center [253, 216] width 244 height 244
type textarea ".v2-text-h4 { color: #0F4473!important;"
type textarea "}"
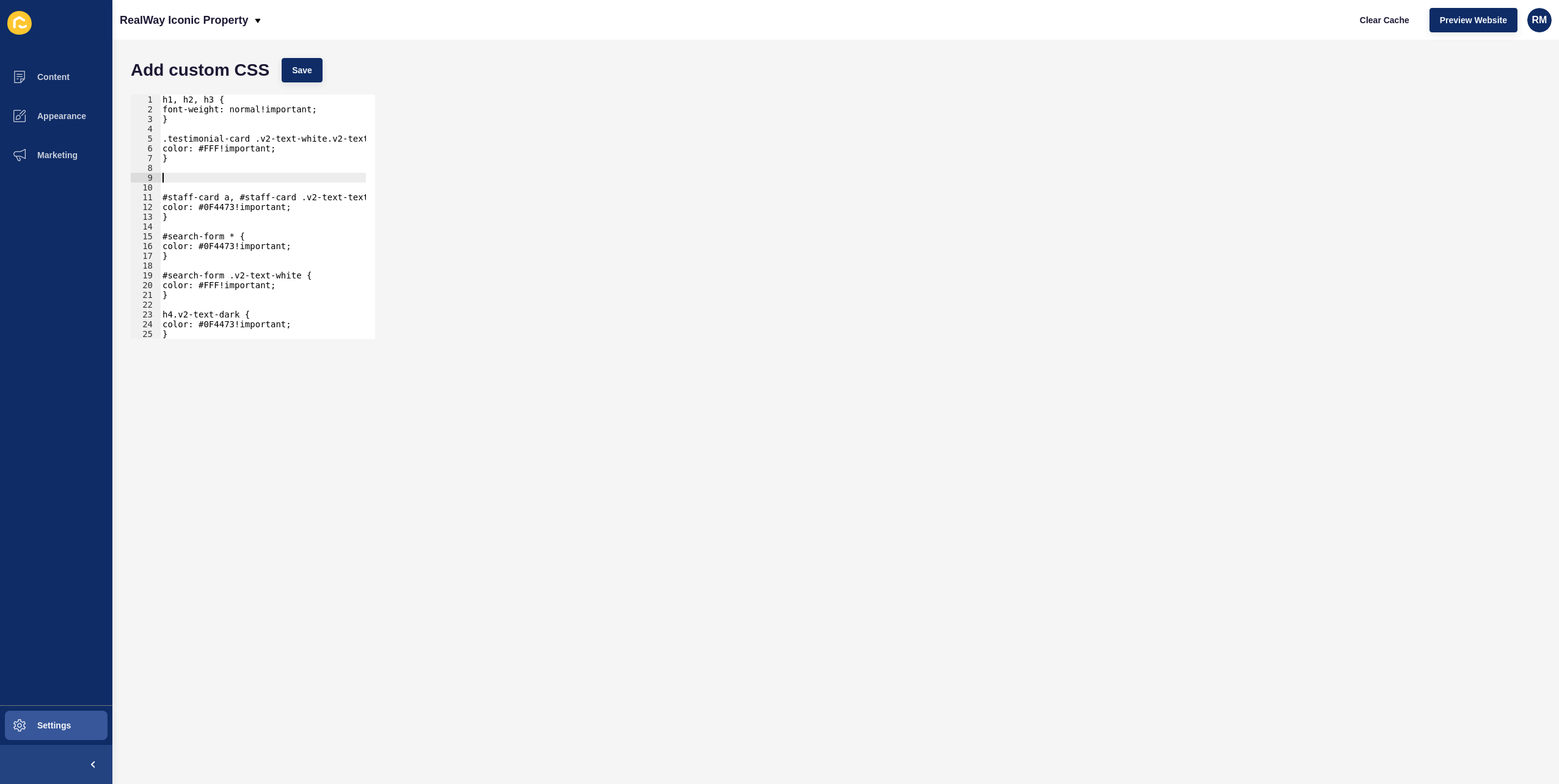
paste textarea "}"
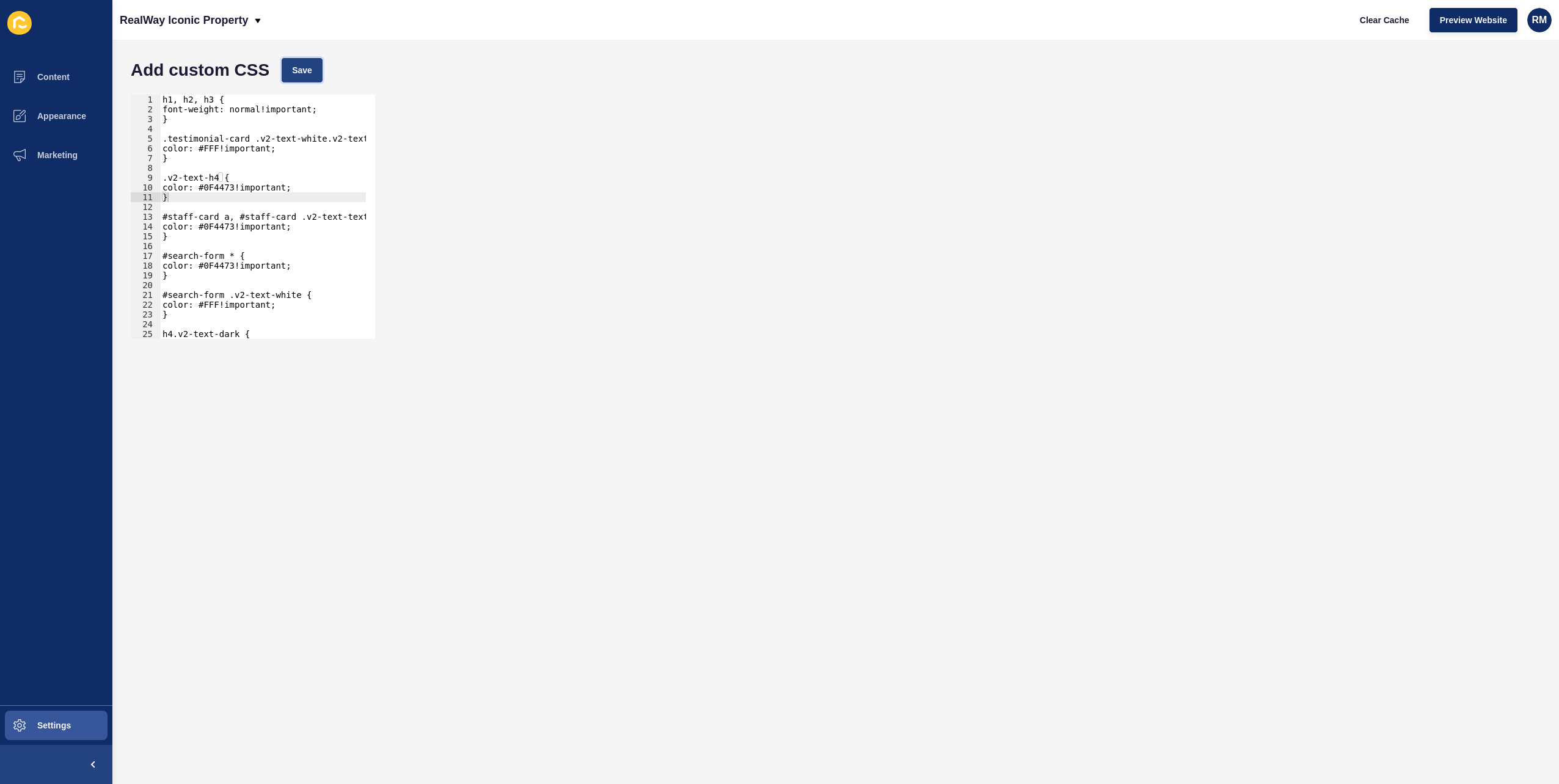
click at [320, 67] on button "Save" at bounding box center [302, 70] width 41 height 25
click at [1396, 13] on button "Clear Cache" at bounding box center [1385, 20] width 70 height 25
drag, startPoint x: 248, startPoint y: 139, endPoint x: 350, endPoint y: 140, distance: 102.0
click at [350, 140] on div "h1, h2, h3 { font-weight: normal!important; } .testimonial-card .v2-text-white.…" at bounding box center [588, 222] width 885 height 255
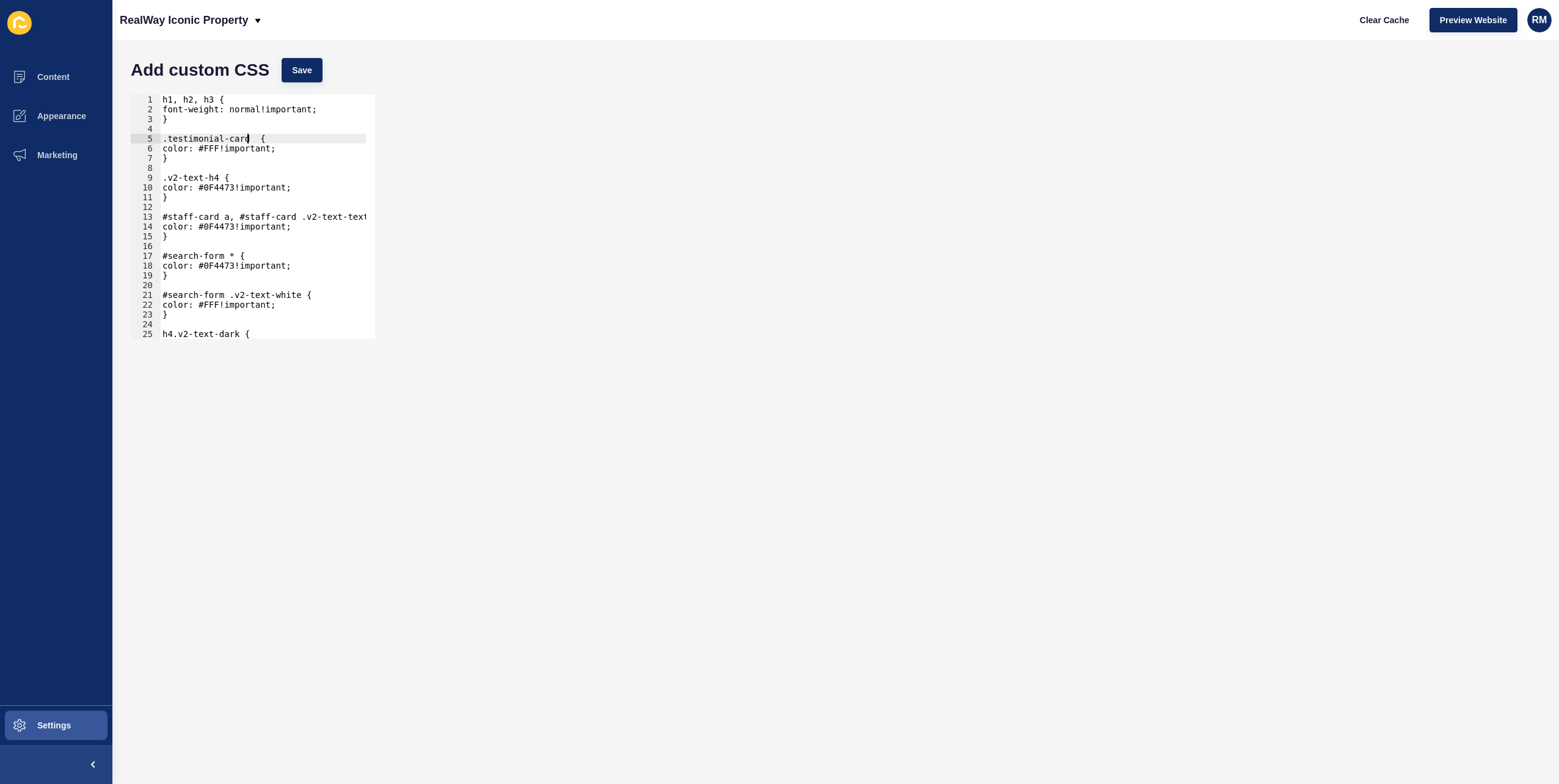
scroll to position [0, 0]
drag, startPoint x: 211, startPoint y: 179, endPoint x: 155, endPoint y: 175, distance: 56.1
click at [155, 175] on div ".testimonial-card { 1 2 3 4 5 6 7 8 9 10 11 12 13 14 15 16 17 18 19 20 21 22 23…" at bounding box center [253, 216] width 244 height 244
type textarea ".v2-text-h4 {"
click at [234, 129] on div "h1, h2, h3 { font-weight: normal!important; } .testimonial-card { color: #FFF!i…" at bounding box center [602, 222] width 885 height 255
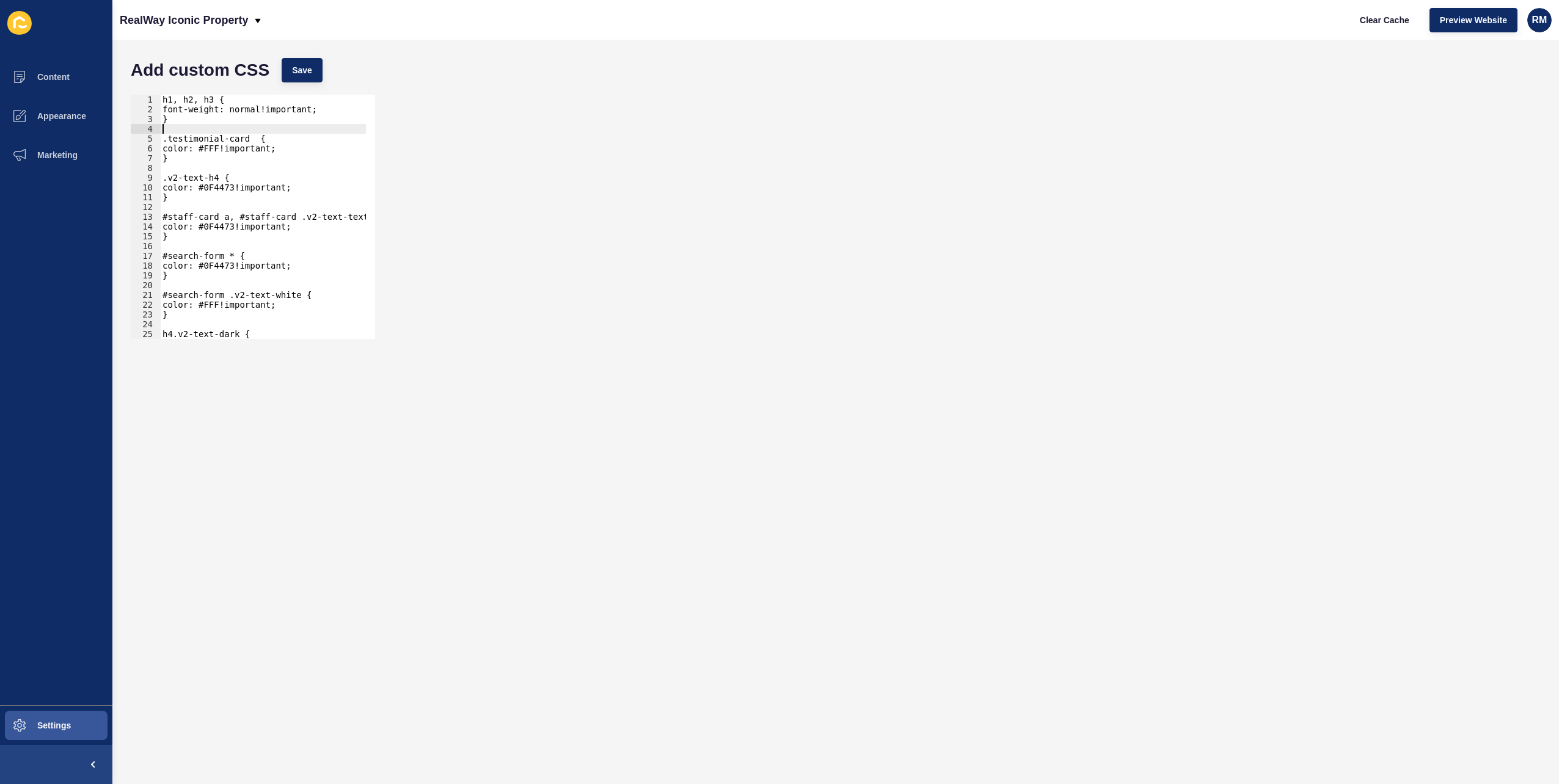
click at [250, 138] on div "h1, h2, h3 { font-weight: normal!important; } .testimonial-card { color: #FFF!i…" at bounding box center [602, 222] width 885 height 255
type textarea ".testimonial-card p {"
drag, startPoint x: 280, startPoint y: 55, endPoint x: 287, endPoint y: 59, distance: 8.1
click at [280, 55] on div "Add custom CSS Save" at bounding box center [836, 70] width 1422 height 36
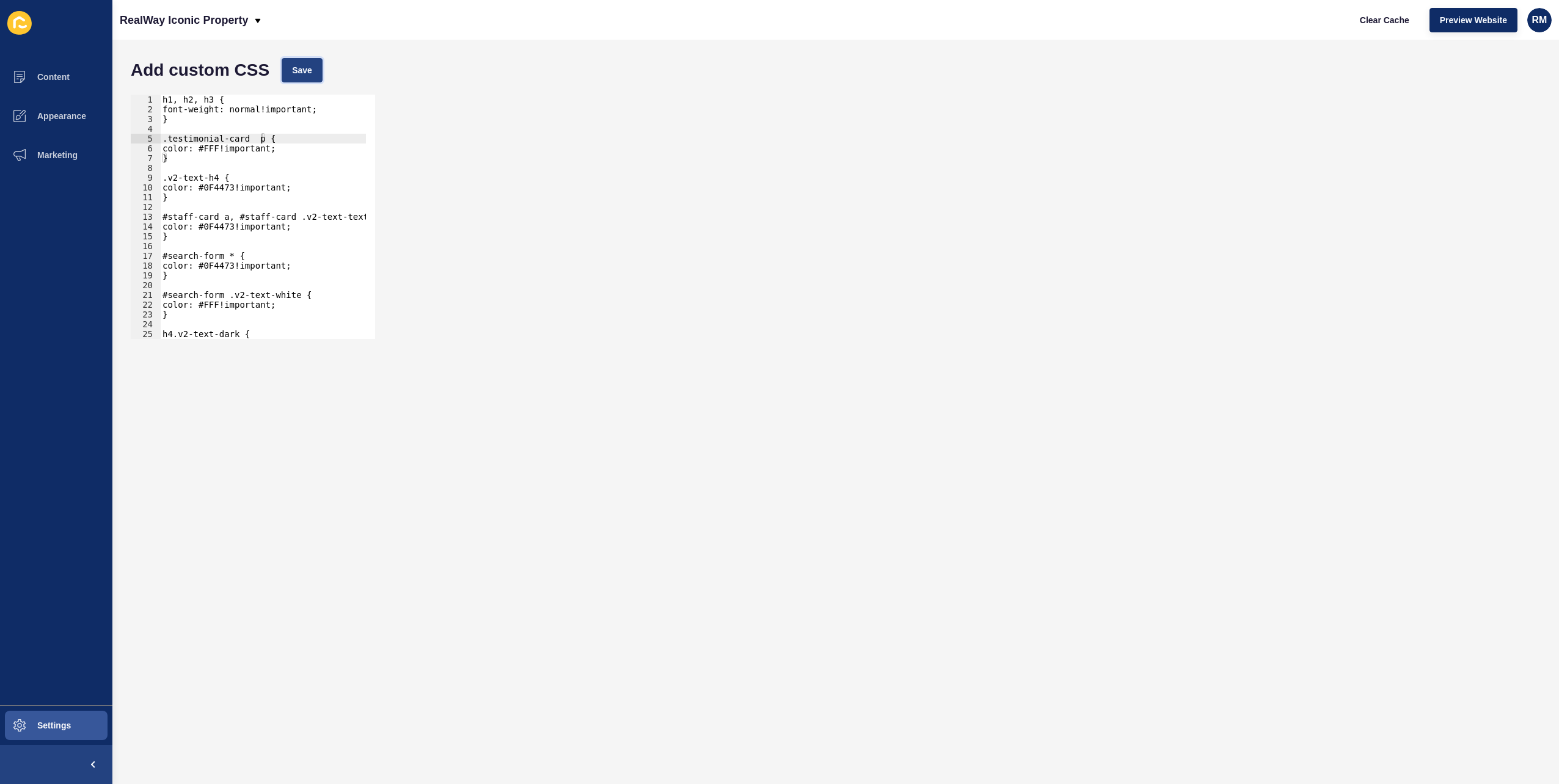
click at [292, 65] on span "Save" at bounding box center [302, 70] width 20 height 12
click at [1391, 20] on span "Clear Cache" at bounding box center [1385, 20] width 49 height 12
click at [1390, 21] on span "Clear Cache" at bounding box center [1385, 20] width 49 height 12
click at [278, 164] on div "h1, h2, h3 { font-weight: normal!important; } .testimonial-card p { color: #FFF…" at bounding box center [602, 222] width 885 height 255
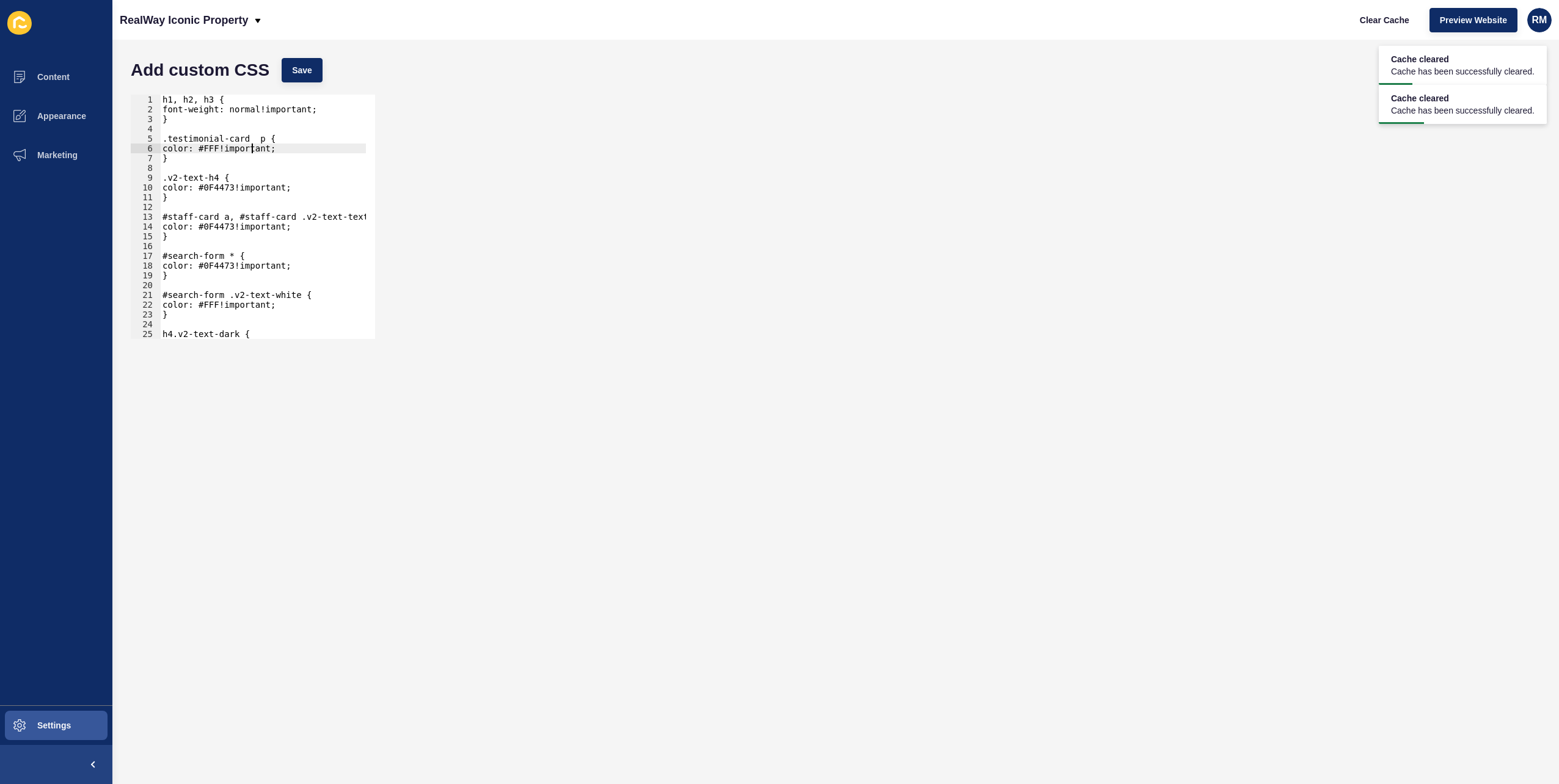
click at [250, 153] on div "h1, h2, h3 { font-weight: normal!important; } .testimonial-card p { color: #FFF…" at bounding box center [602, 222] width 885 height 255
click at [248, 160] on div "h1, h2, h3 { font-weight: normal!important; } .testimonial-card p { color: #FFF…" at bounding box center [602, 222] width 885 height 255
type textarea "}"
paste textarea "lightbox-testimonials-slider"
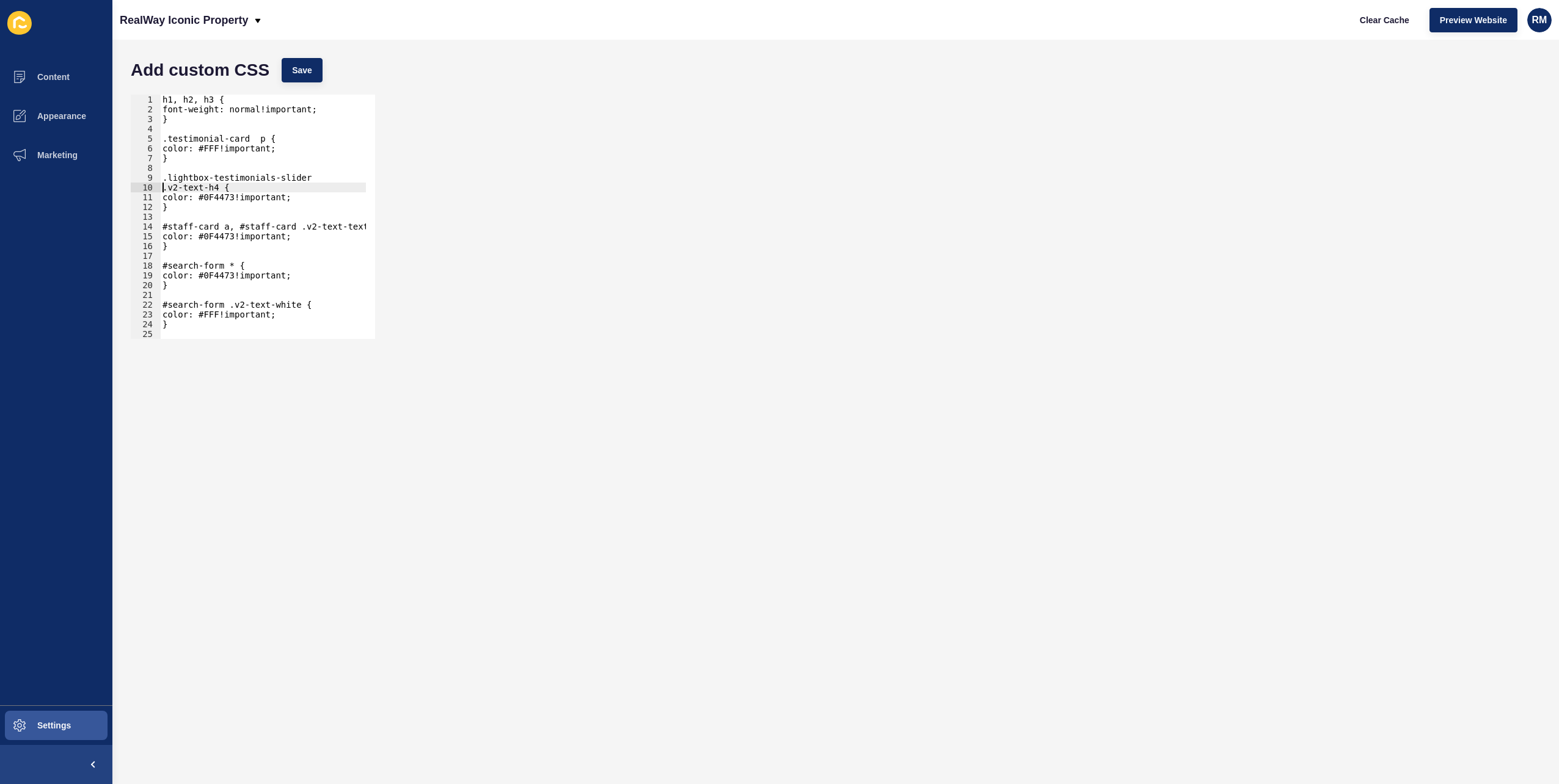
type textarea ".v2-text-h4 {"
type textarea ".lightbox-testimonials-slider p {"
drag, startPoint x: 283, startPoint y: 217, endPoint x: 138, endPoint y: 217, distance: 145.0
click at [138, 217] on div "1 2 3 4 5 6 7 8 9 10 11 12 13 14 15 16 17 18 19 20 21 22 23 24 25 26 27 h1, h2,…" at bounding box center [253, 216] width 244 height 244
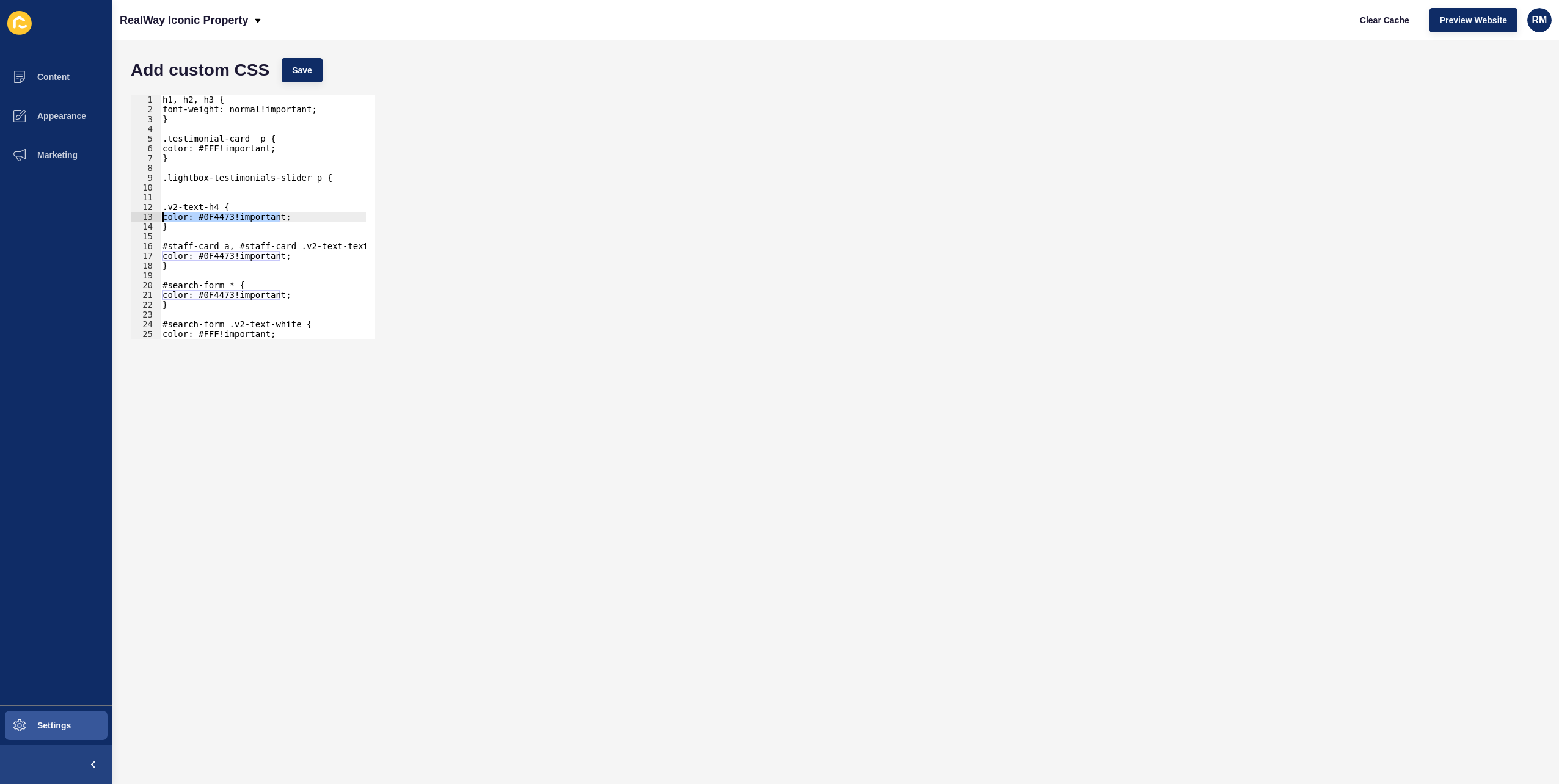
type textarea "color: #0F4473!important;"
click at [219, 190] on div "h1, h2, h3 { font-weight: normal!important; } .testimonial-card p { color: #FFF…" at bounding box center [602, 222] width 885 height 255
paste textarea "color: #0F4473!important;"
type textarea "color: #0F4473!important;"
type textarea "}"
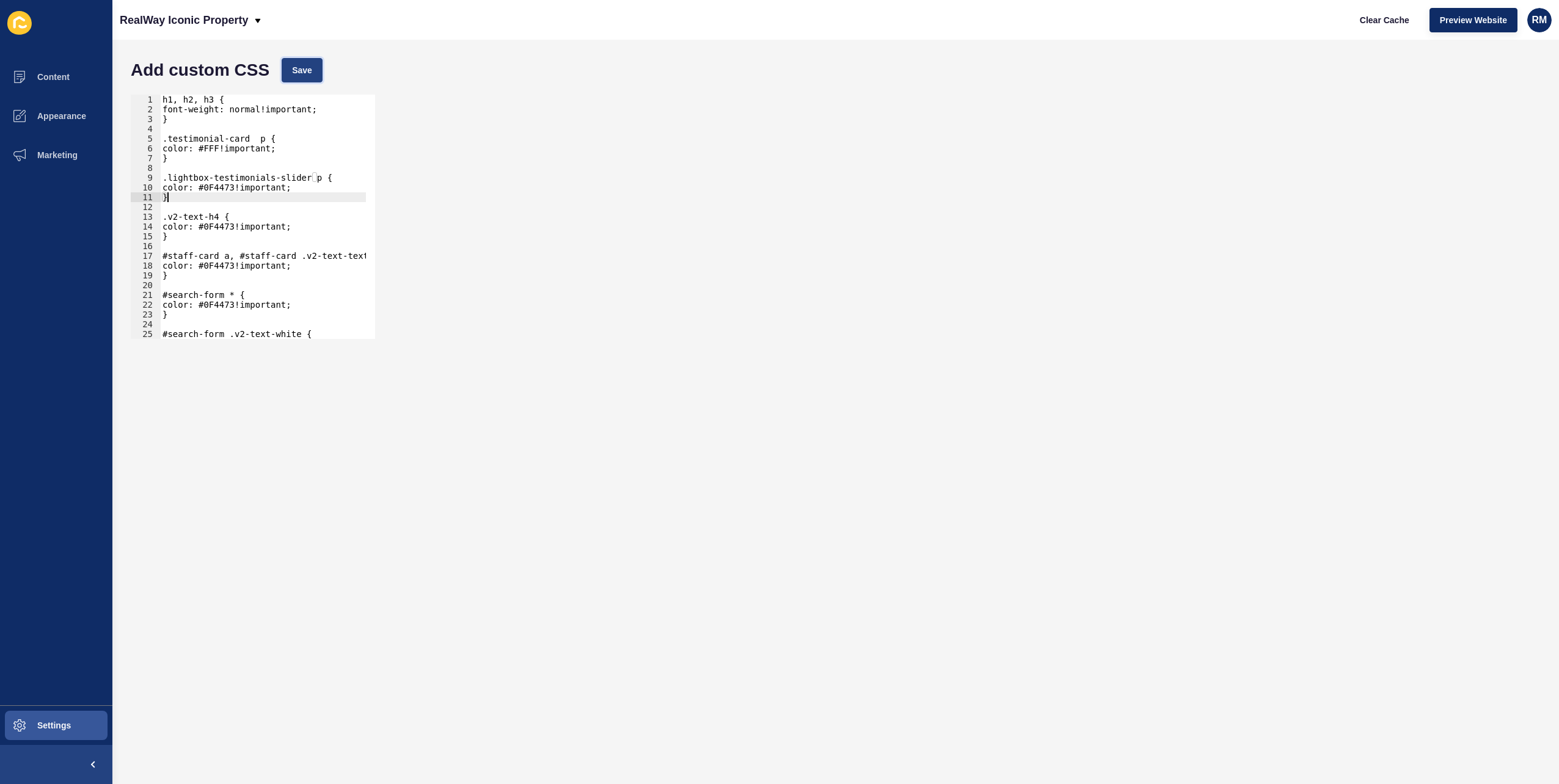
click at [297, 61] on button "Save" at bounding box center [302, 70] width 41 height 25
click at [1366, 20] on span "Clear Cache" at bounding box center [1385, 20] width 49 height 12
click at [202, 27] on p "RealWay Iconic Property" at bounding box center [184, 20] width 129 height 30
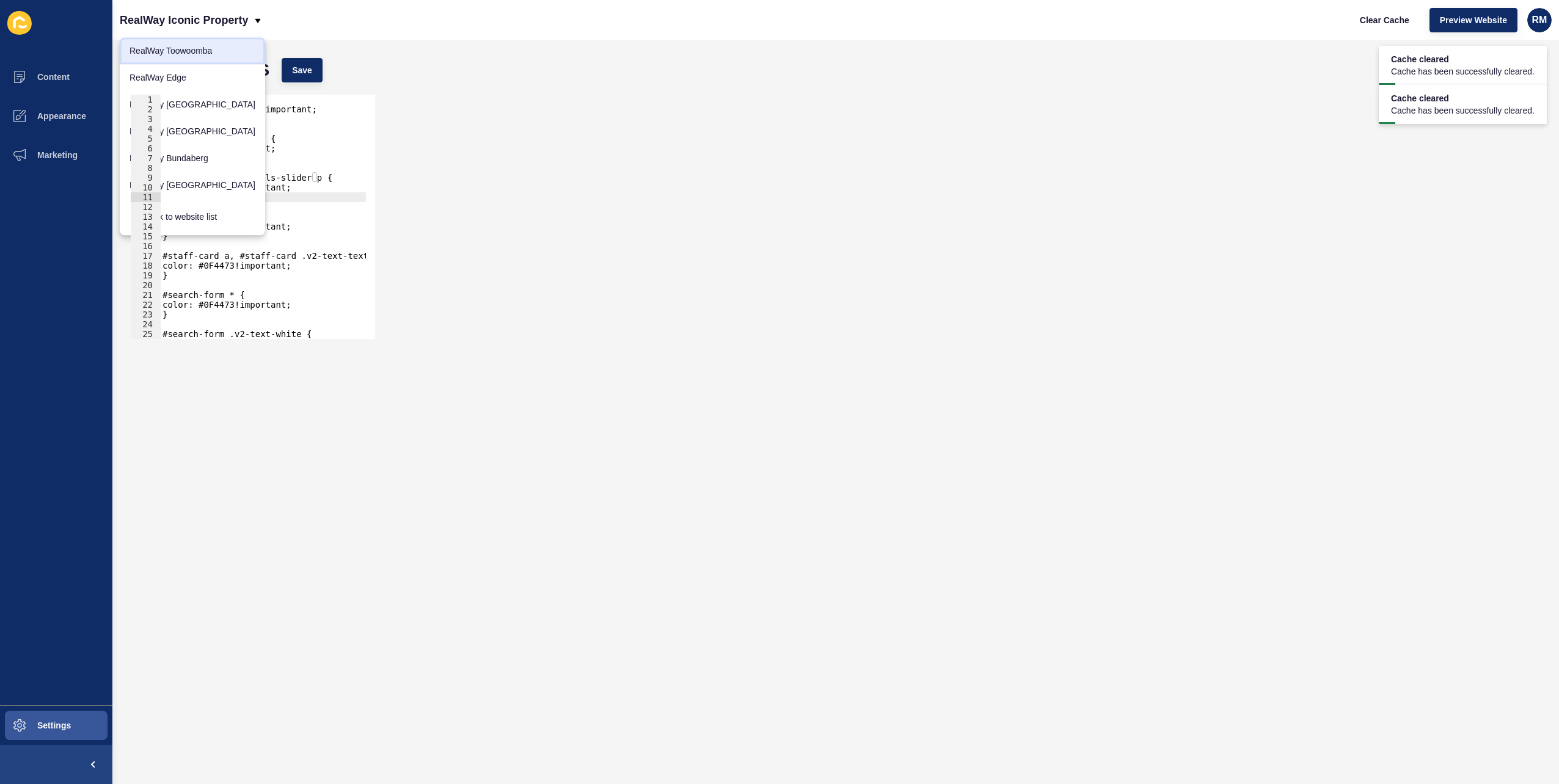
click at [199, 50] on link "RealWay Toowoomba" at bounding box center [192, 50] width 145 height 27
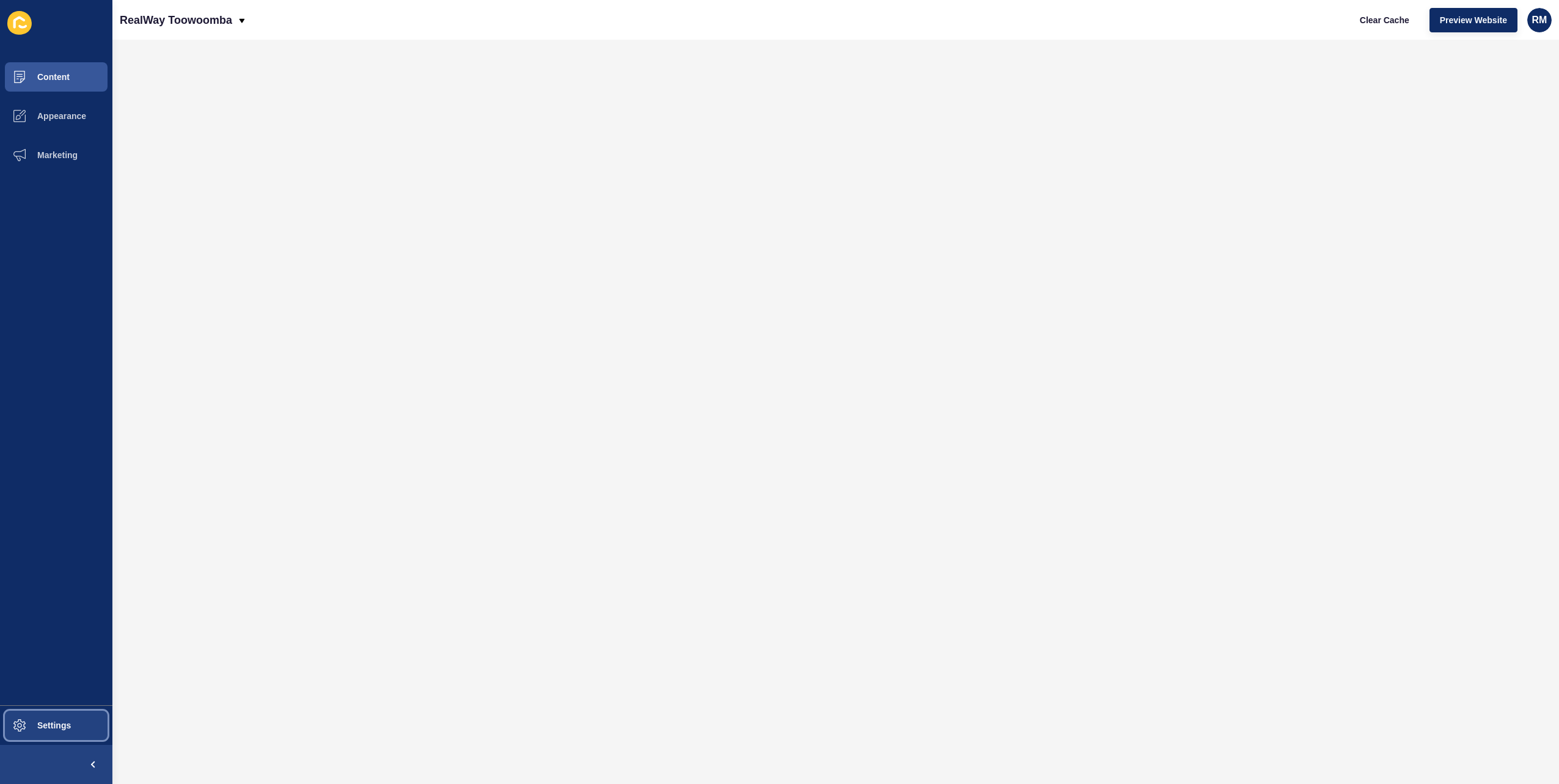
click at [29, 707] on span at bounding box center [19, 725] width 39 height 39
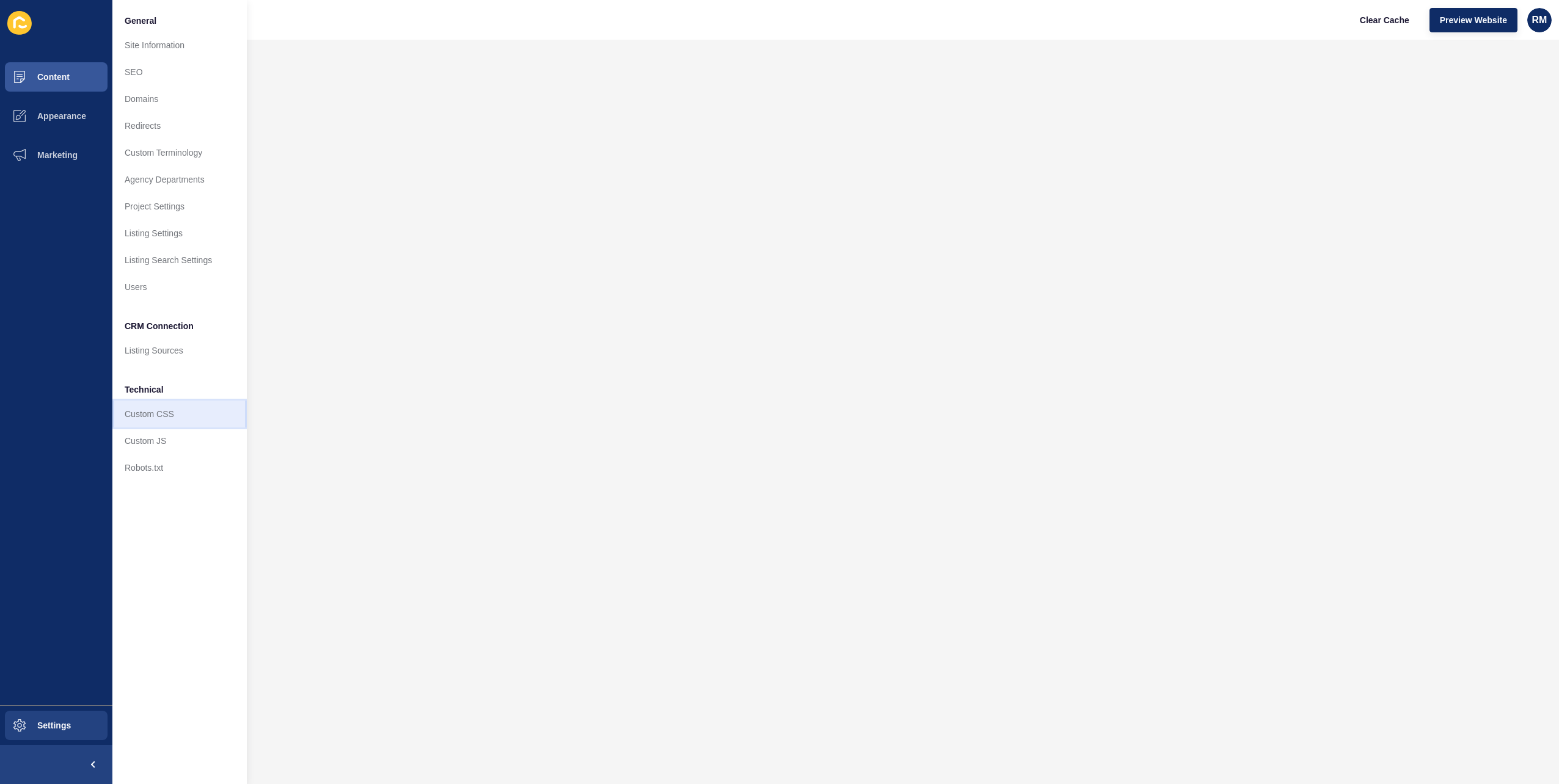
click at [158, 407] on link "Custom CSS" at bounding box center [179, 413] width 134 height 27
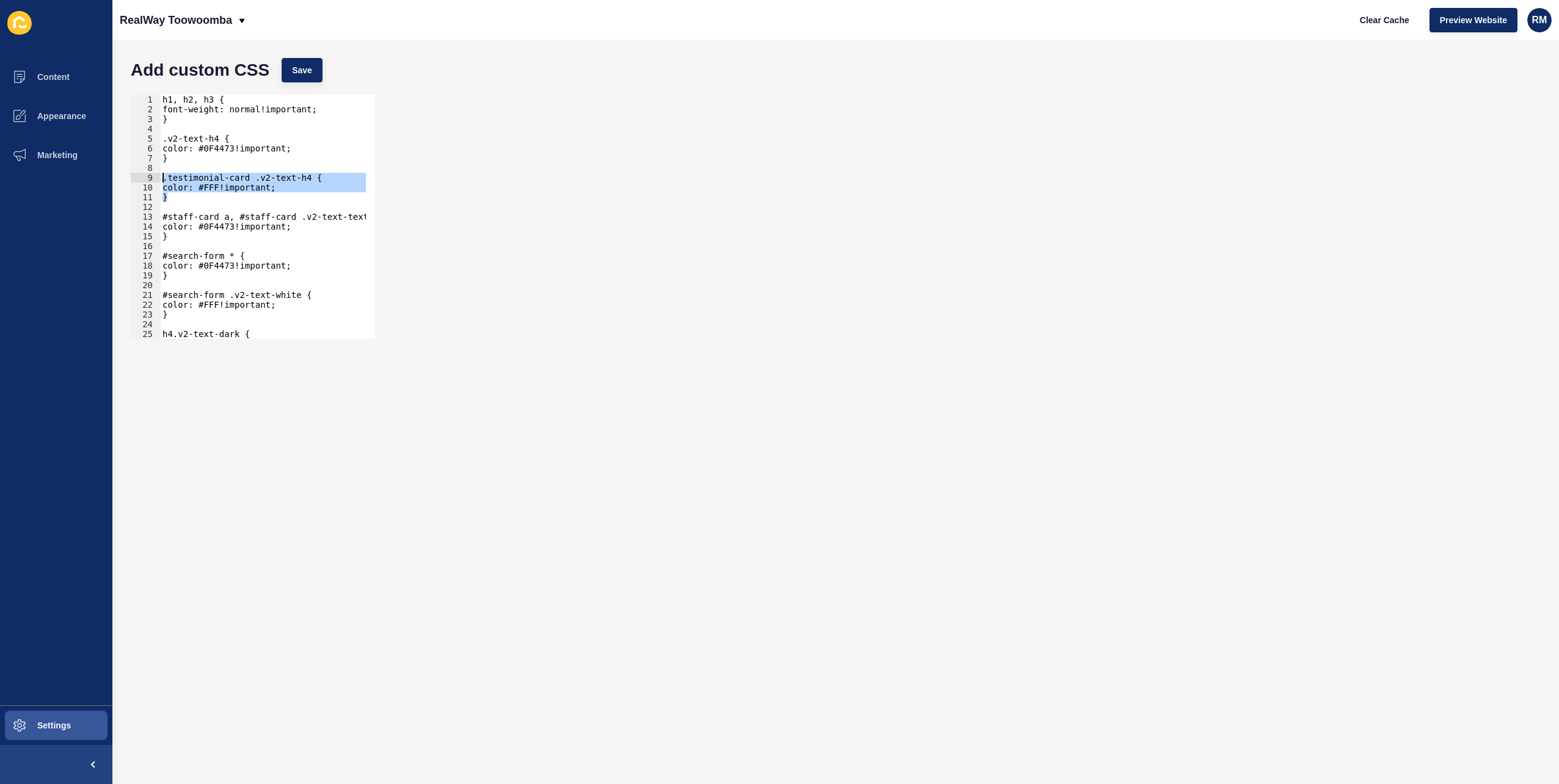
drag, startPoint x: 198, startPoint y: 196, endPoint x: 153, endPoint y: 175, distance: 49.7
click at [153, 175] on div "} 1 2 3 4 5 6 7 8 9 10 11 12 13 14 15 16 17 18 19 20 21 22 23 24 25 26 27 h1, h…" at bounding box center [253, 216] width 244 height 244
click at [213, 199] on div "h1, h2, h3 { font-weight: normal!important; } .v2-text-h4 { color: #0F4473!impo…" at bounding box center [263, 216] width 206 height 244
type textarea "}"
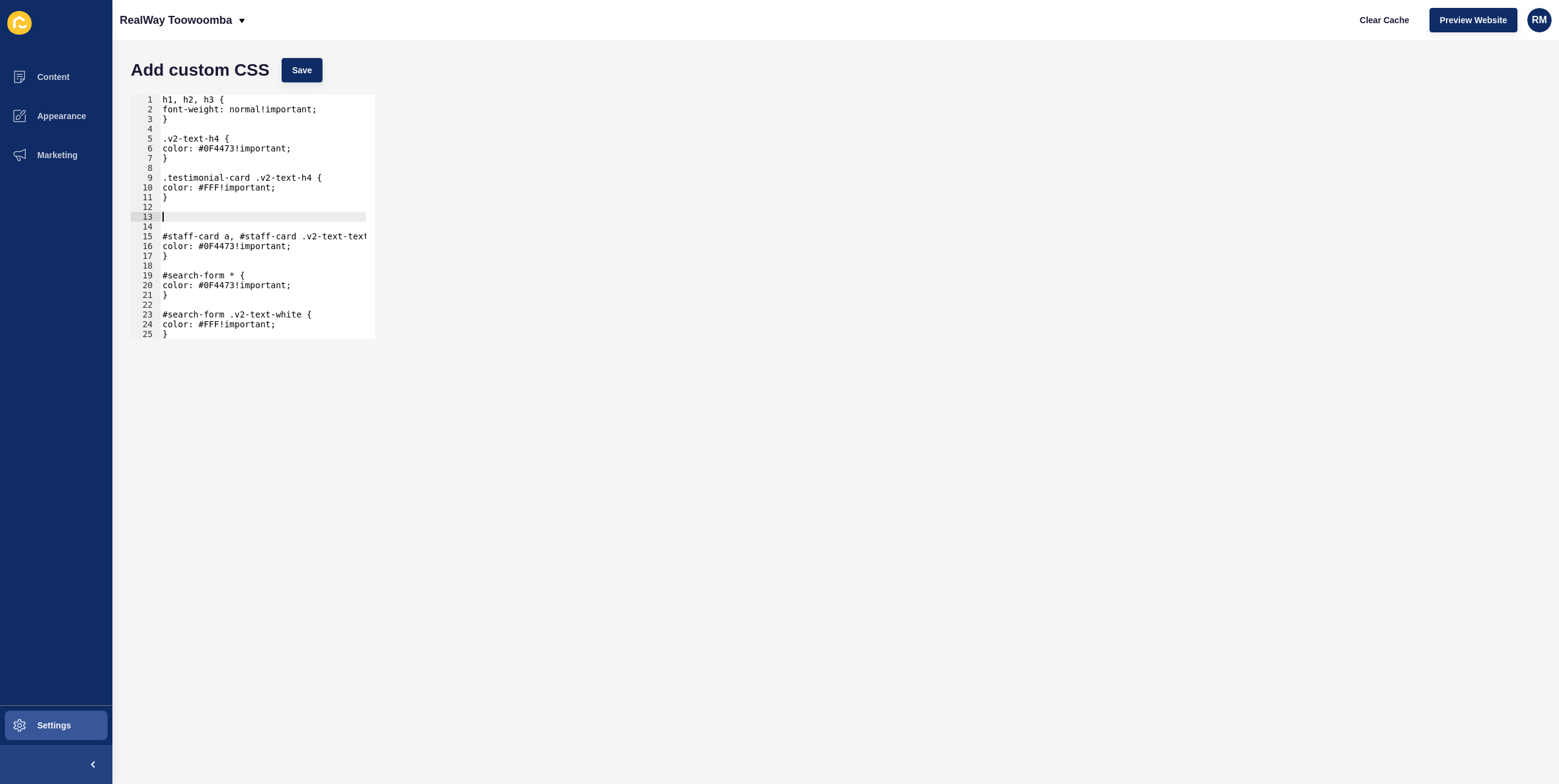
paste textarea "}"
drag, startPoint x: 297, startPoint y: 216, endPoint x: 249, endPoint y: 221, distance: 48.3
click at [249, 221] on div "h1, h2, h3 { font-weight: normal!important; } .v2-text-h4 { color: #0F4473!impo…" at bounding box center [602, 222] width 885 height 255
click at [310, 67] on span "Save" at bounding box center [302, 70] width 20 height 12
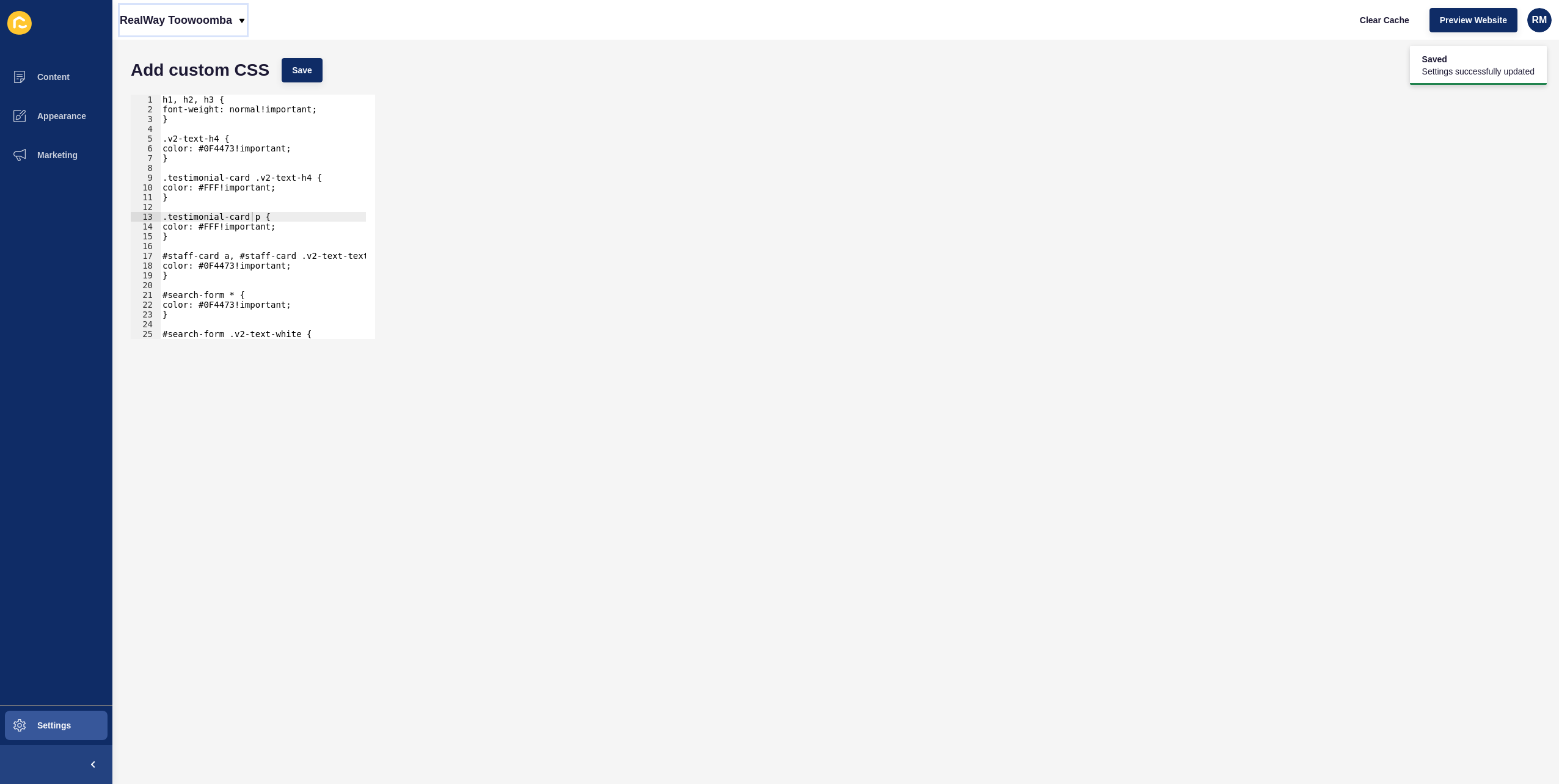
click at [216, 28] on p "RealWay Toowoomba" at bounding box center [176, 20] width 113 height 30
click at [643, 127] on div ".testimonial-card p { 1 2 3 4 5 6 7 8 9 10 11 12 13 14 15 16 17 18 19 20 21 22 …" at bounding box center [836, 216] width 1422 height 256
click at [510, 133] on div ".testimonial-card p { 1 2 3 4 5 6 7 8 9 10 11 12 13 14 15 16 17 18 19 20 21 22 …" at bounding box center [836, 216] width 1422 height 256
drag, startPoint x: 618, startPoint y: 208, endPoint x: 430, endPoint y: 161, distance: 193.8
click at [617, 208] on div ".testimonial-card p { 1 2 3 4 5 6 7 8 9 10 11 12 13 14 15 16 17 18 19 20 21 22 …" at bounding box center [836, 216] width 1422 height 256
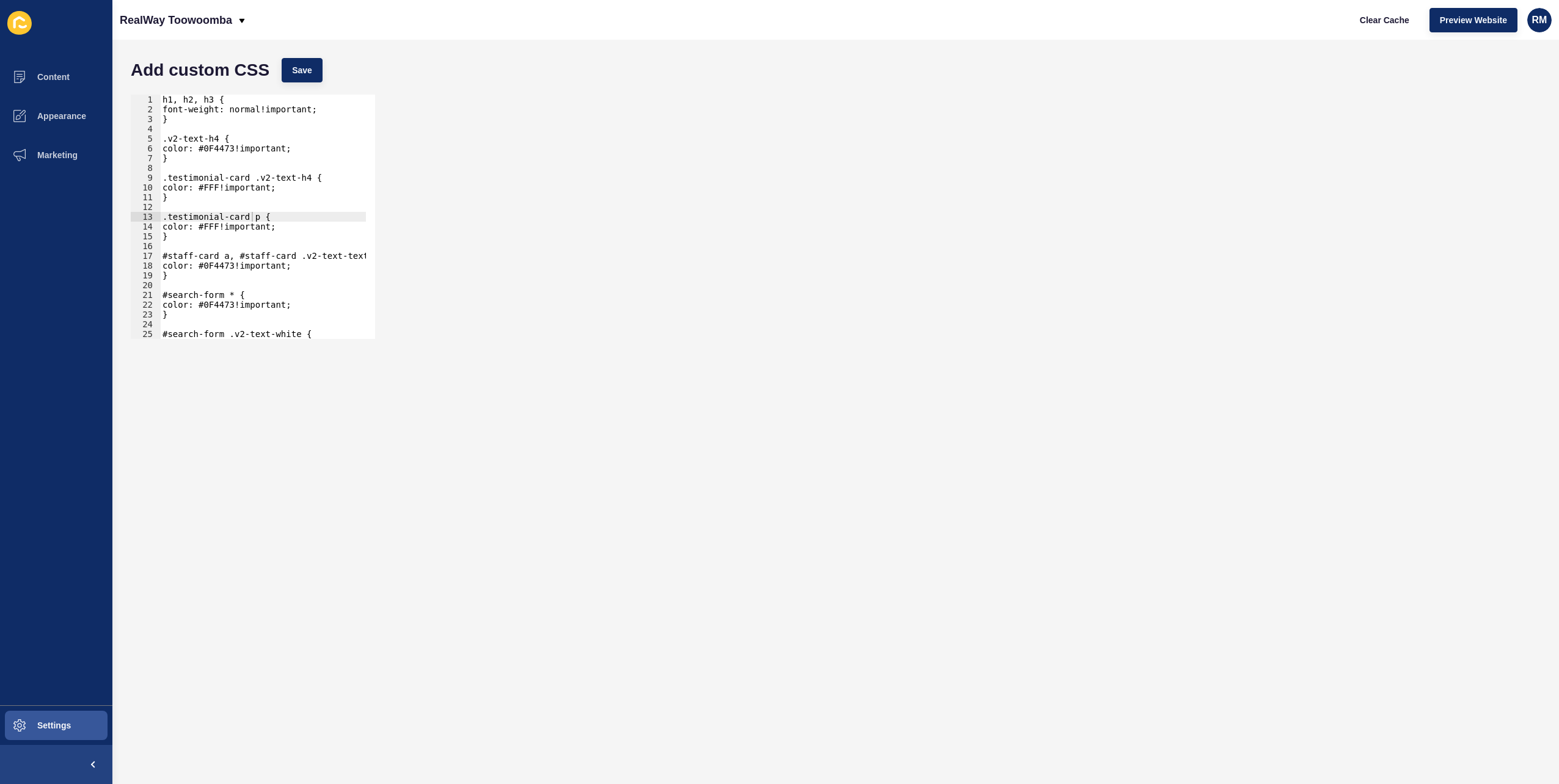
scroll to position [0, 0]
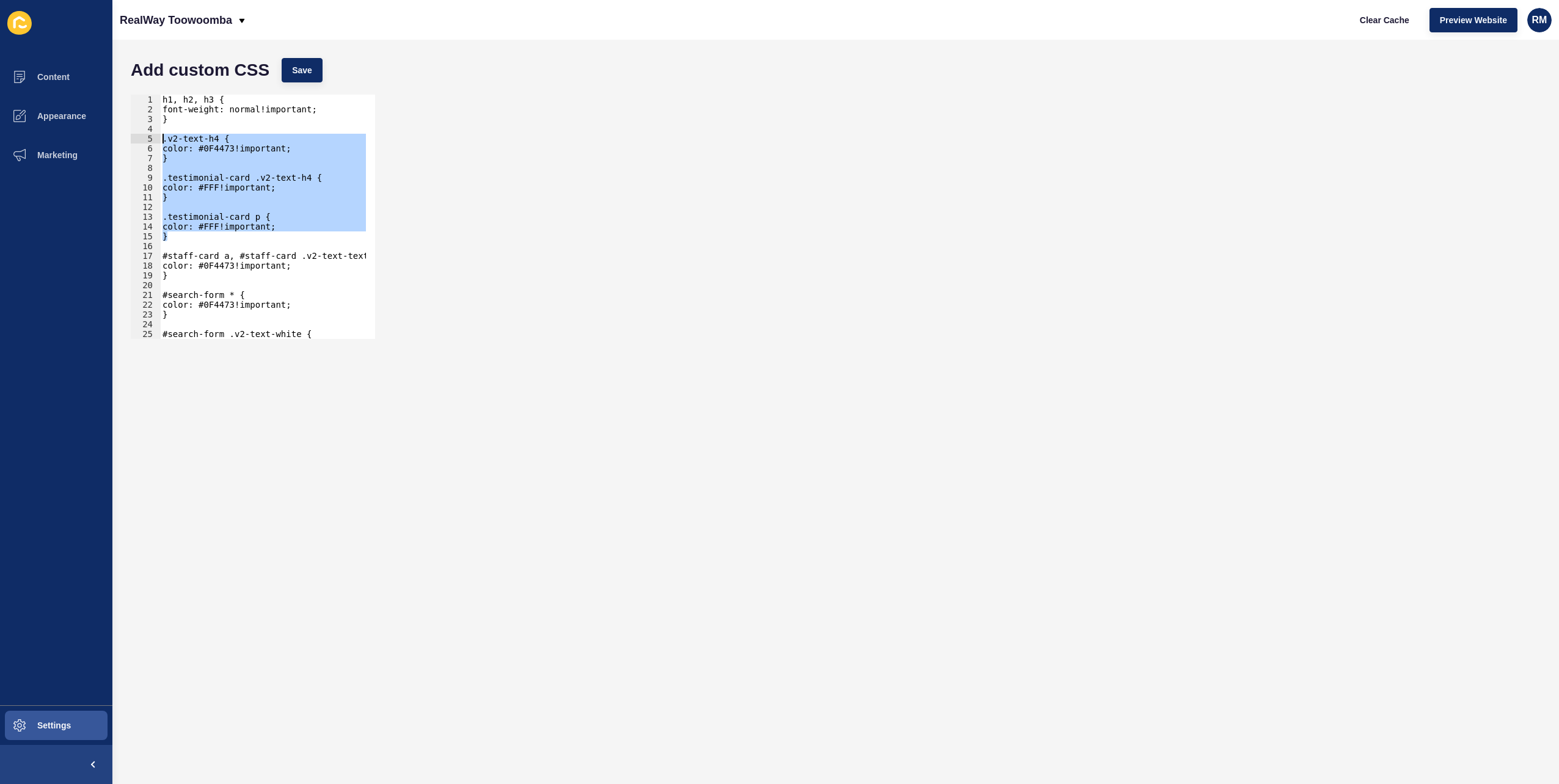
drag, startPoint x: 195, startPoint y: 237, endPoint x: 155, endPoint y: 142, distance: 103.1
click at [155, 142] on div "} 1 2 3 4 5 6 7 8 9 10 11 12 13 14 15 16 17 18 19 20 21 22 23 24 25 26 27 h1, h…" at bounding box center [253, 216] width 244 height 244
paste textarea "}"
type textarea "}"
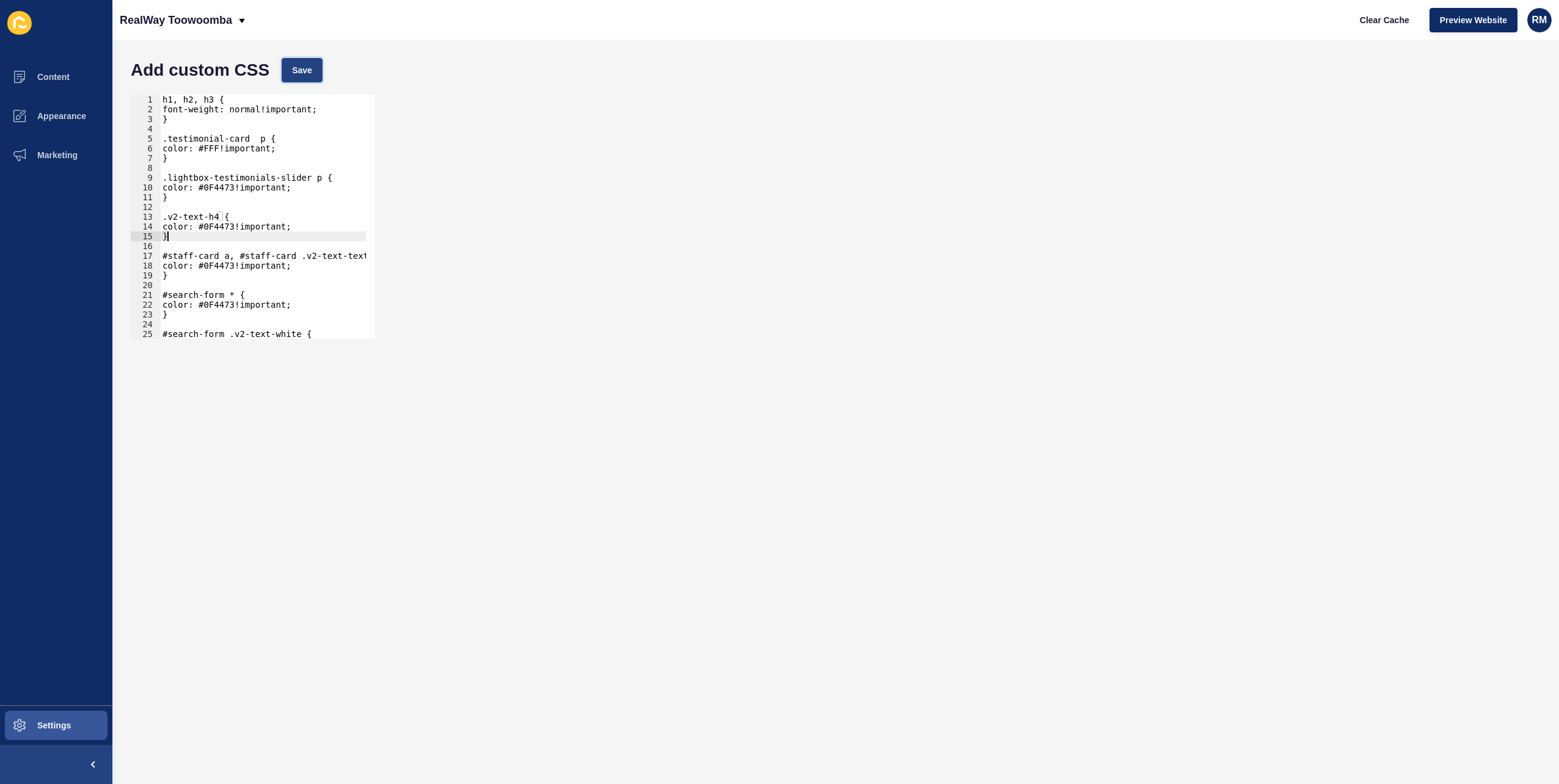
click at [306, 59] on button "Save" at bounding box center [302, 70] width 41 height 25
click at [1464, 25] on span "Preview Website" at bounding box center [1474, 20] width 67 height 12
click at [211, 19] on p "RealWay Toowoomba" at bounding box center [176, 20] width 113 height 30
click at [210, 54] on link "RealWay Edge" at bounding box center [192, 50] width 145 height 27
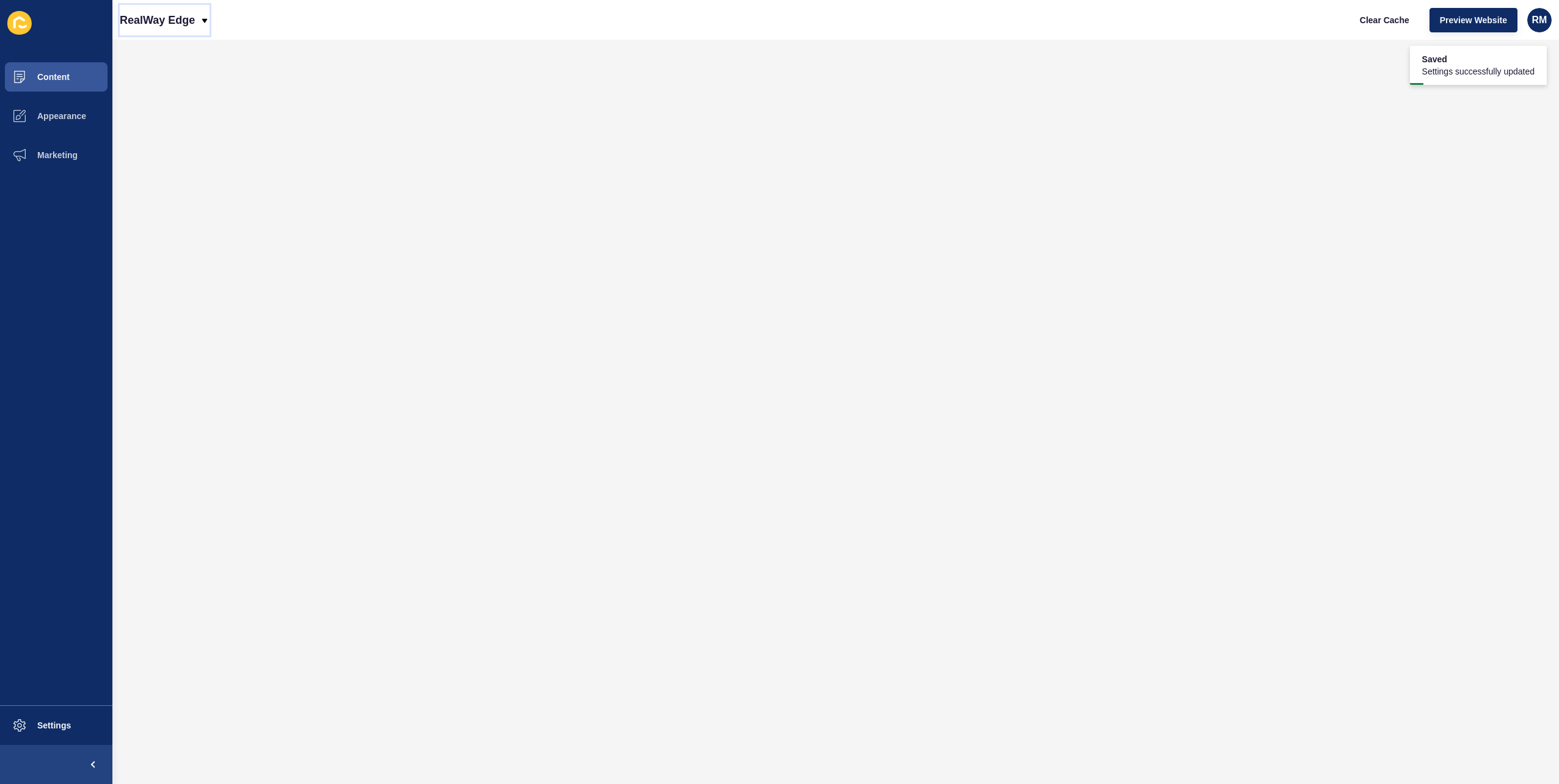
click at [197, 22] on div "RealWay Edge" at bounding box center [164, 20] width 90 height 30
click at [202, 77] on link "RealWay [GEOGRAPHIC_DATA]" at bounding box center [192, 77] width 145 height 27
click at [28, 725] on span "Settings" at bounding box center [35, 725] width 73 height 10
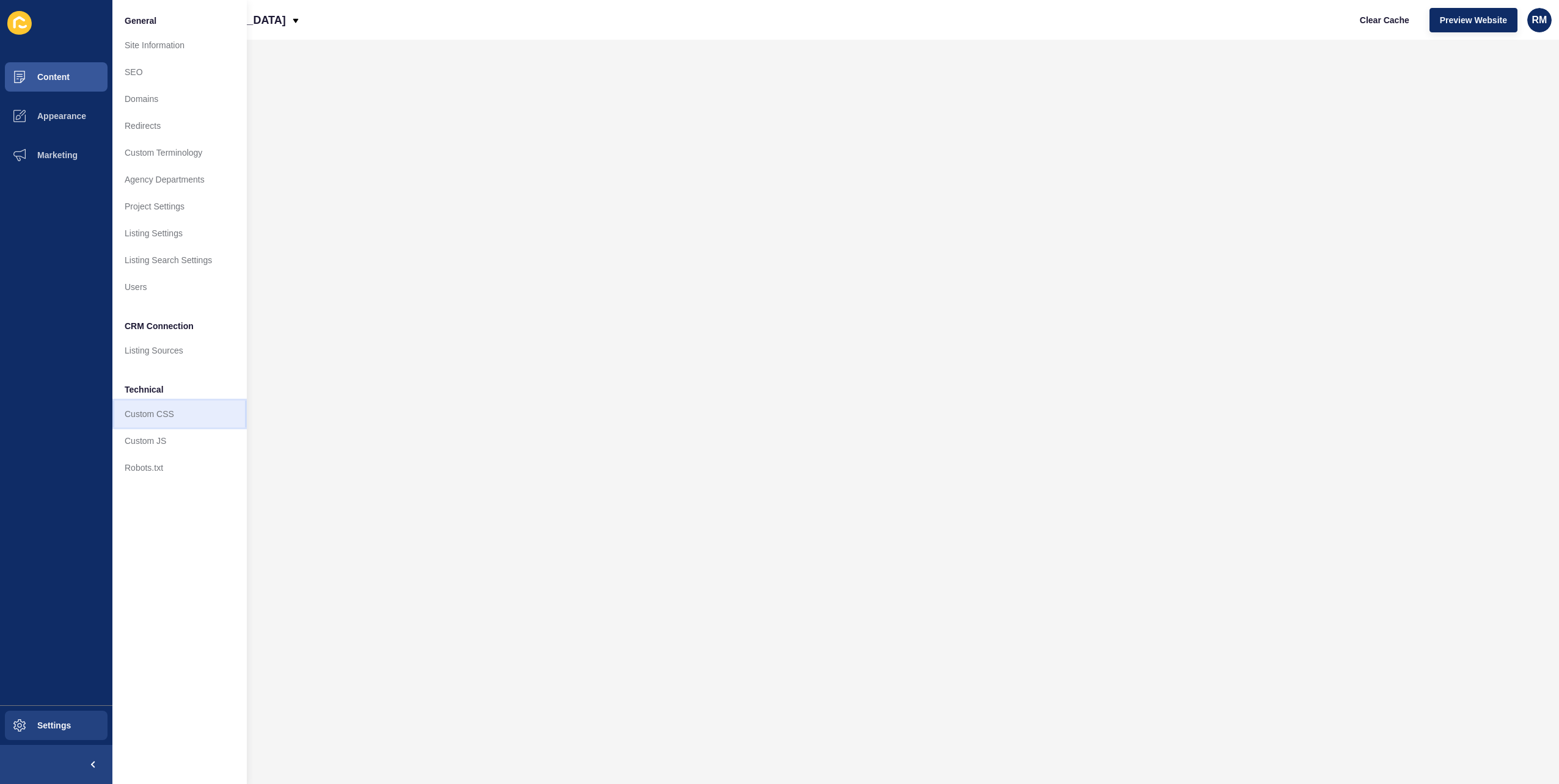
click at [172, 402] on link "Custom CSS" at bounding box center [179, 413] width 134 height 27
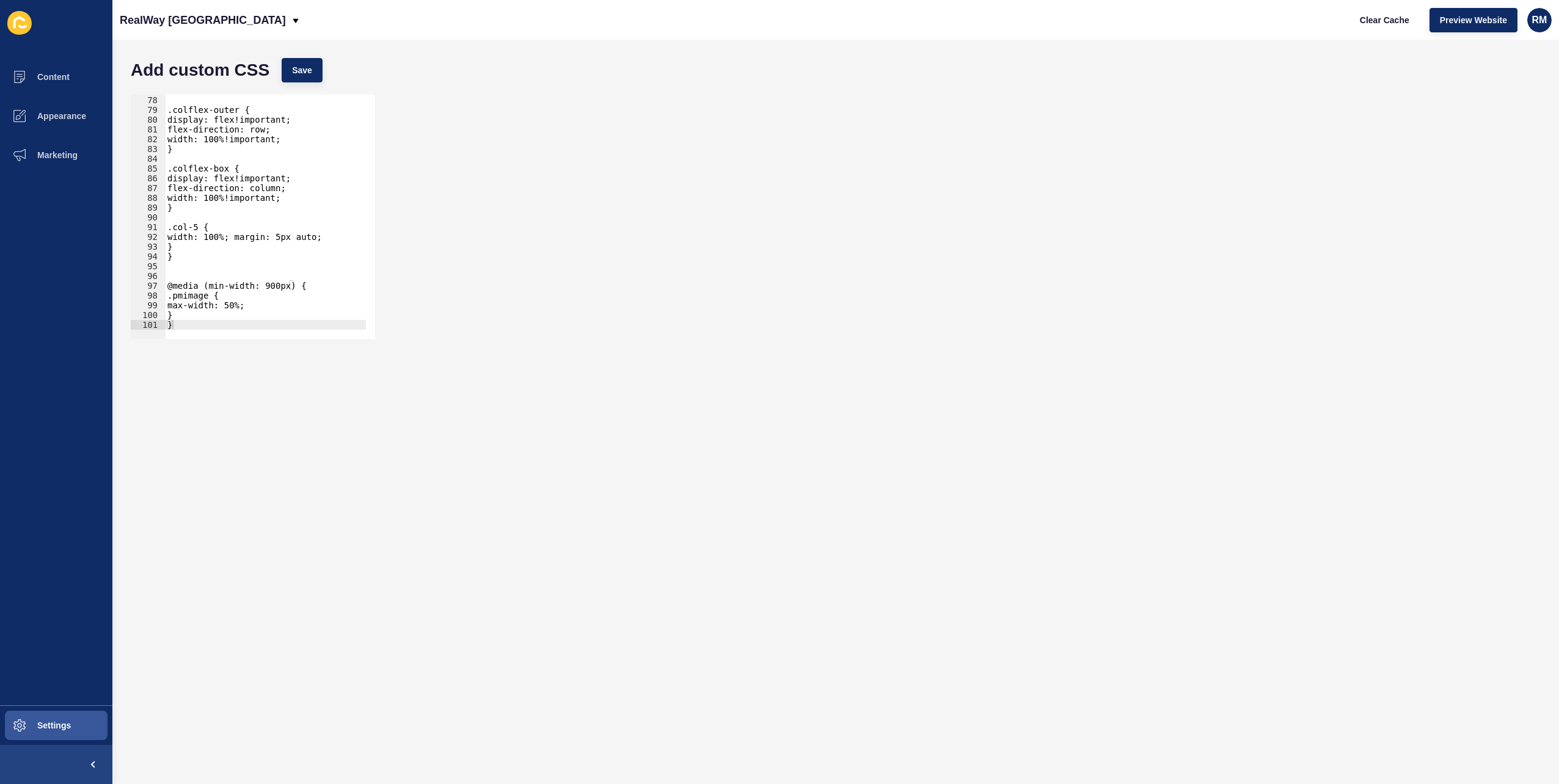
scroll to position [751, 0]
click at [1442, 32] on div "Clear Cache Preview Website RM" at bounding box center [1450, 20] width 212 height 34
click at [1451, 21] on span "Preview Website" at bounding box center [1474, 20] width 67 height 12
click at [203, 17] on p "RealWay [GEOGRAPHIC_DATA]" at bounding box center [203, 20] width 166 height 30
click at [203, 101] on link "RealWay [GEOGRAPHIC_DATA]" at bounding box center [192, 104] width 145 height 27
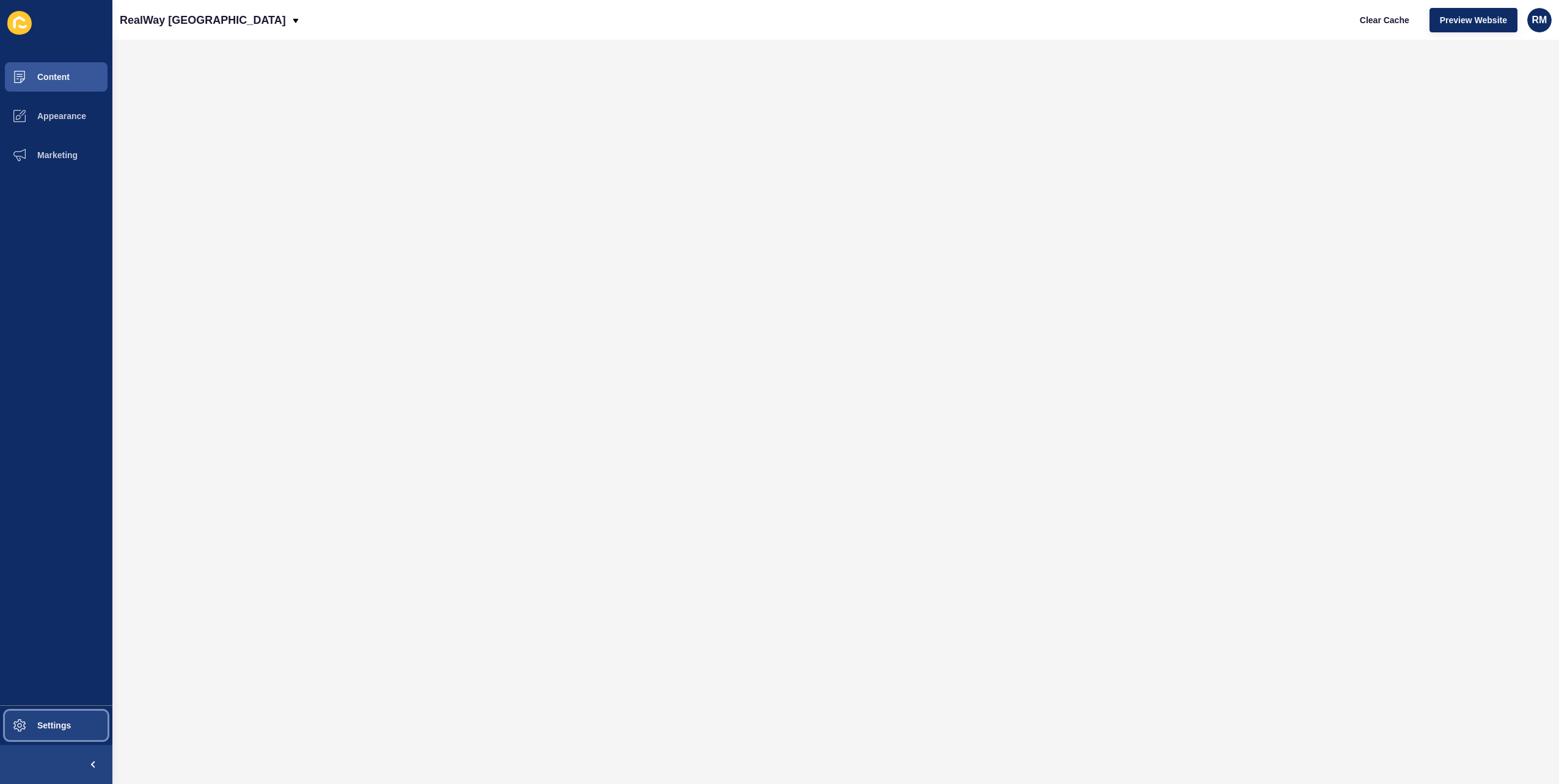
click at [60, 720] on span "Settings" at bounding box center [35, 725] width 73 height 10
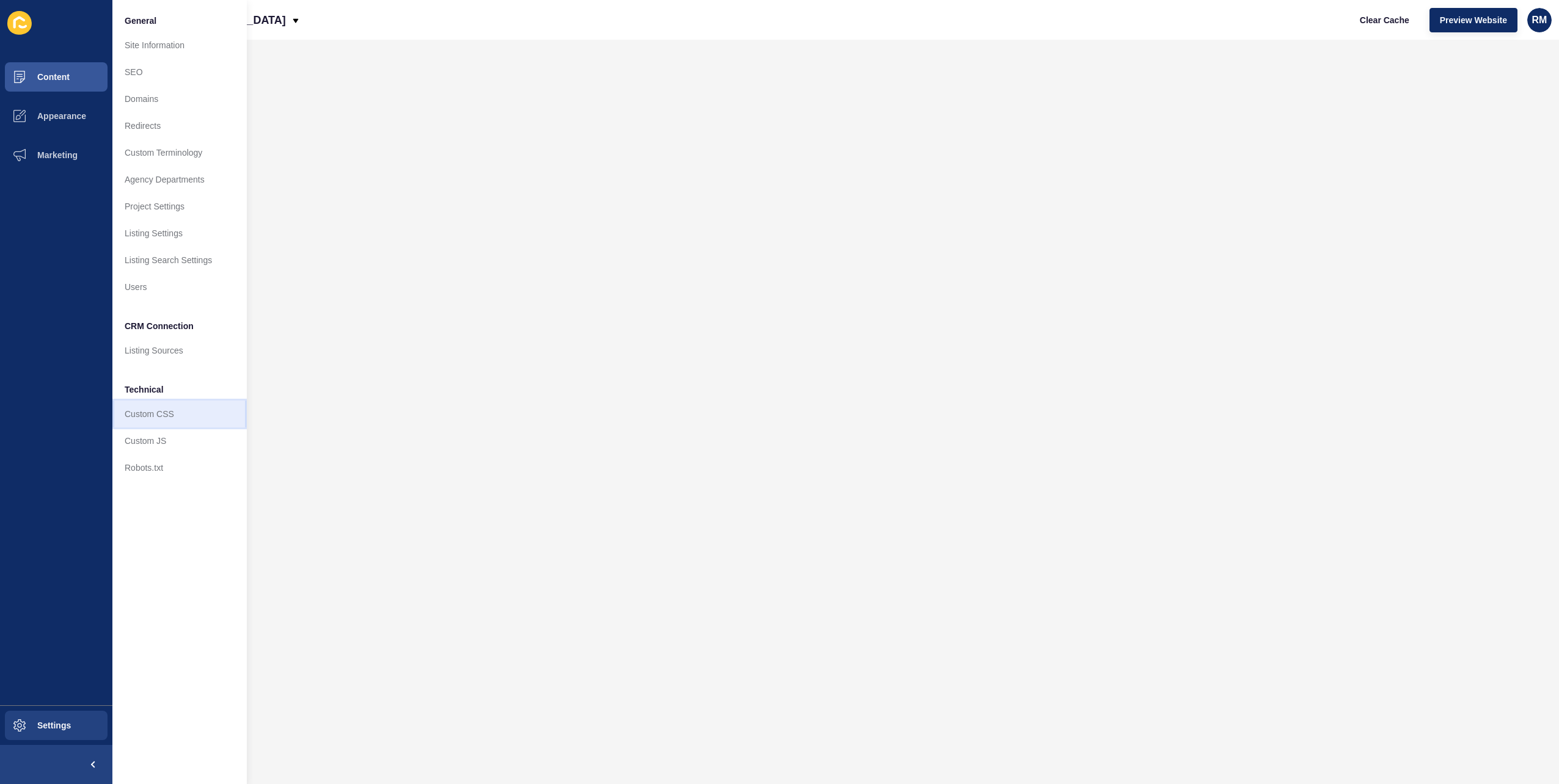
click at [177, 413] on link "Custom CSS" at bounding box center [179, 413] width 134 height 27
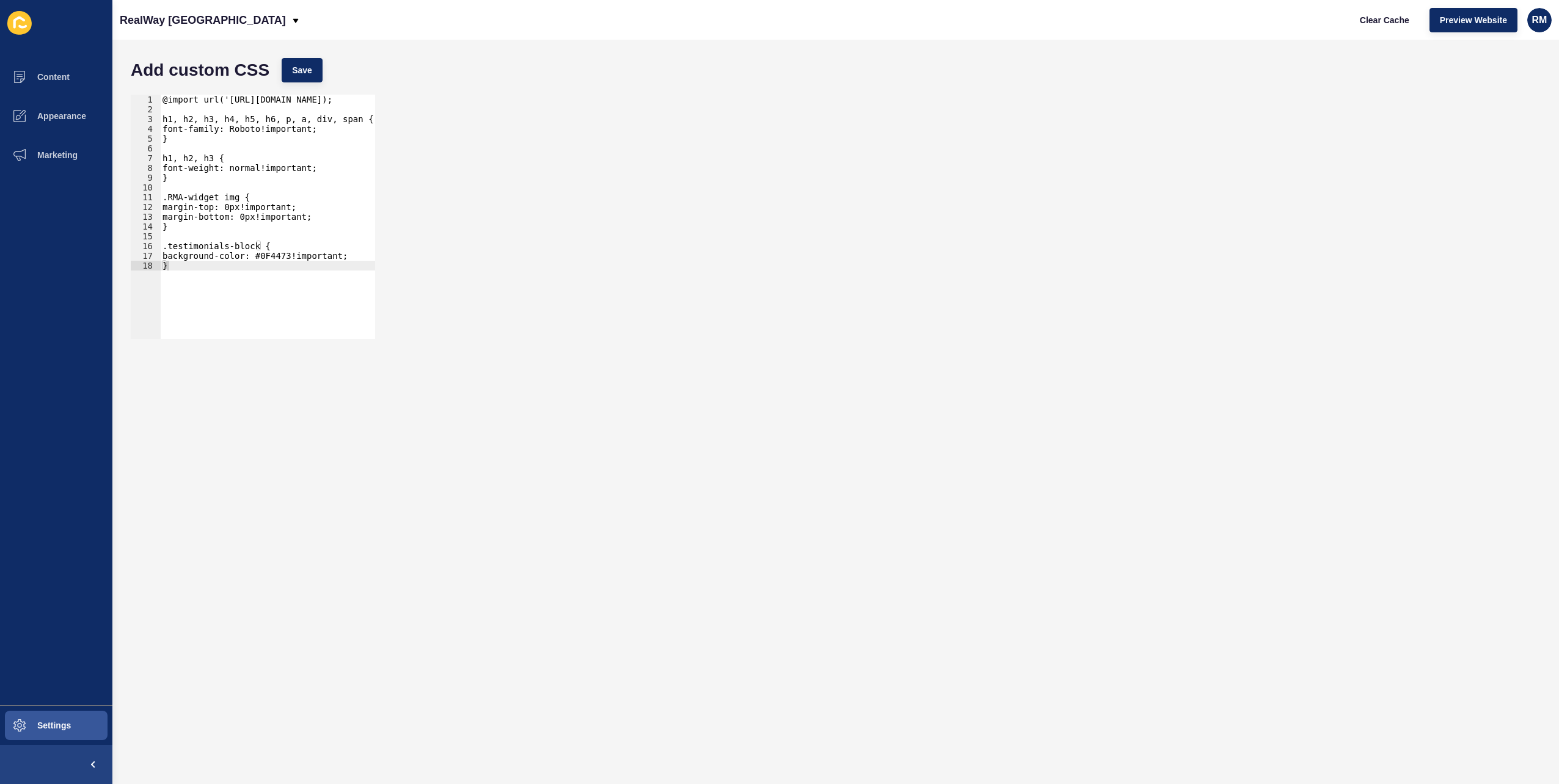
type textarea "}"
click at [231, 264] on div "@import url('[URL][DOMAIN_NAME]); h1, h2, h3, h4, h5, h6, p, a, div, span { fon…" at bounding box center [418, 222] width 517 height 255
paste textarea "}"
type textarea "}"
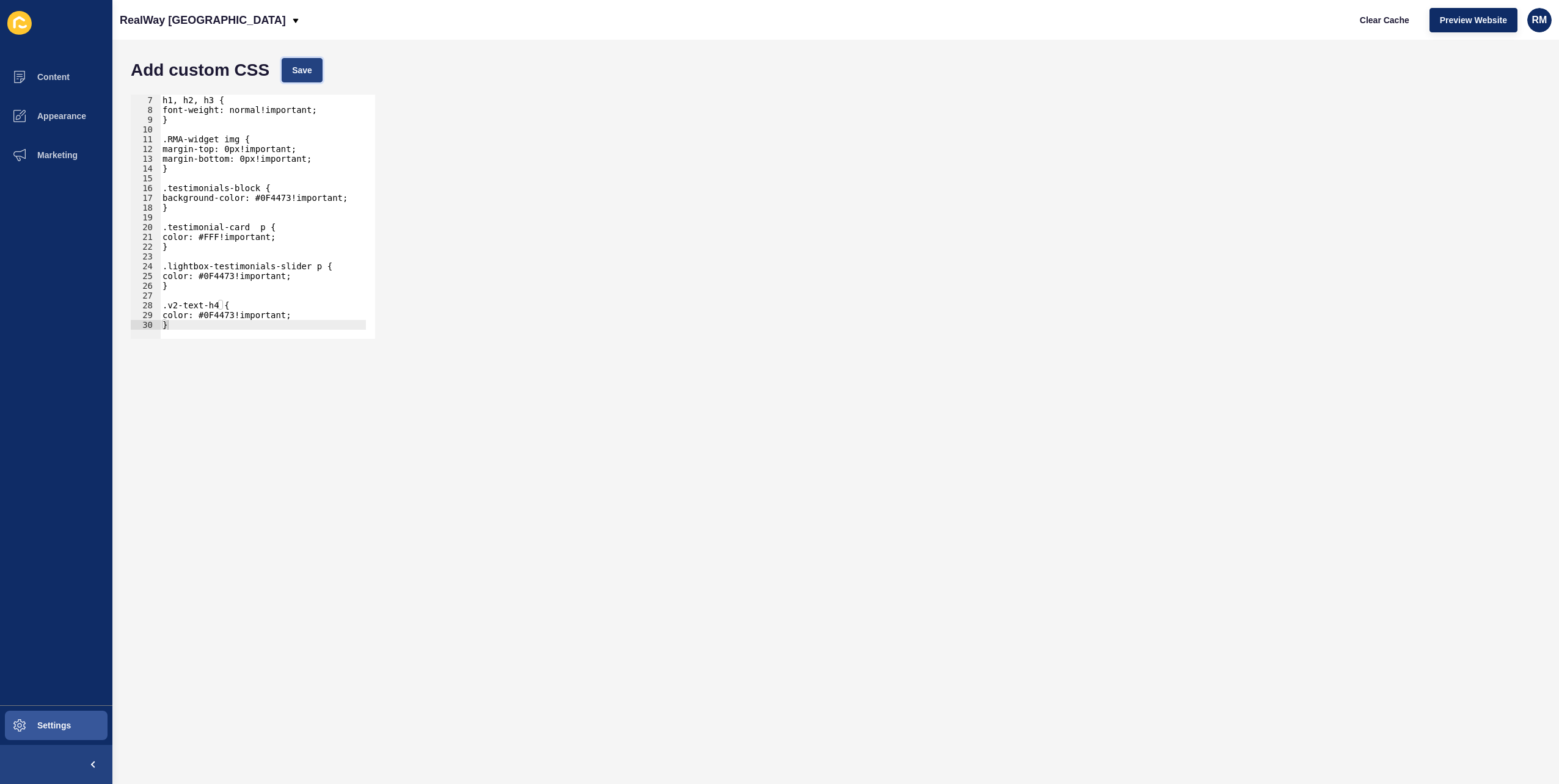
click at [305, 71] on span "Save" at bounding box center [302, 70] width 20 height 12
click at [190, 26] on p "RealWay [GEOGRAPHIC_DATA]" at bounding box center [203, 20] width 166 height 30
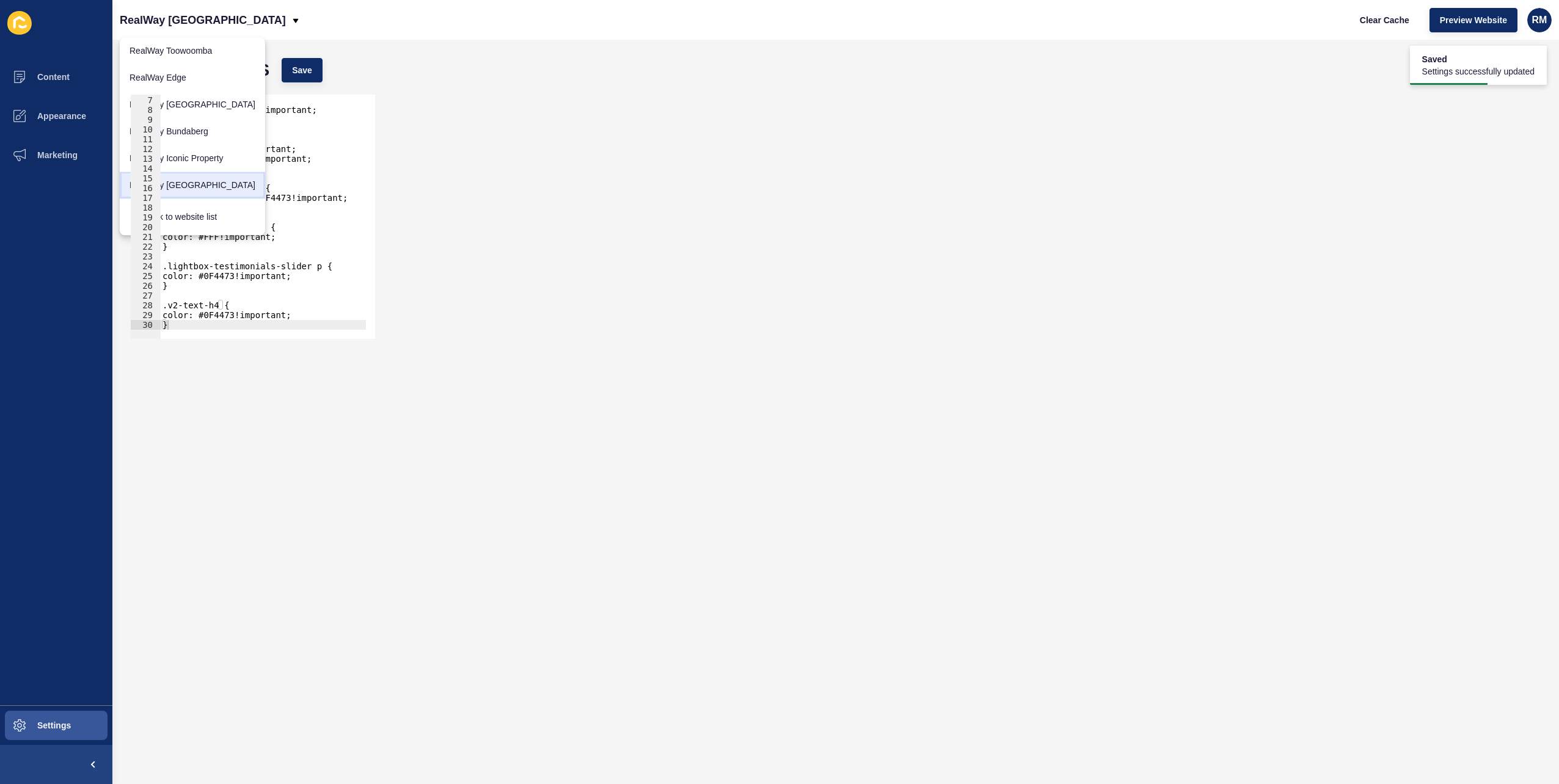
click at [203, 177] on link "RealWay [GEOGRAPHIC_DATA]" at bounding box center [192, 185] width 145 height 27
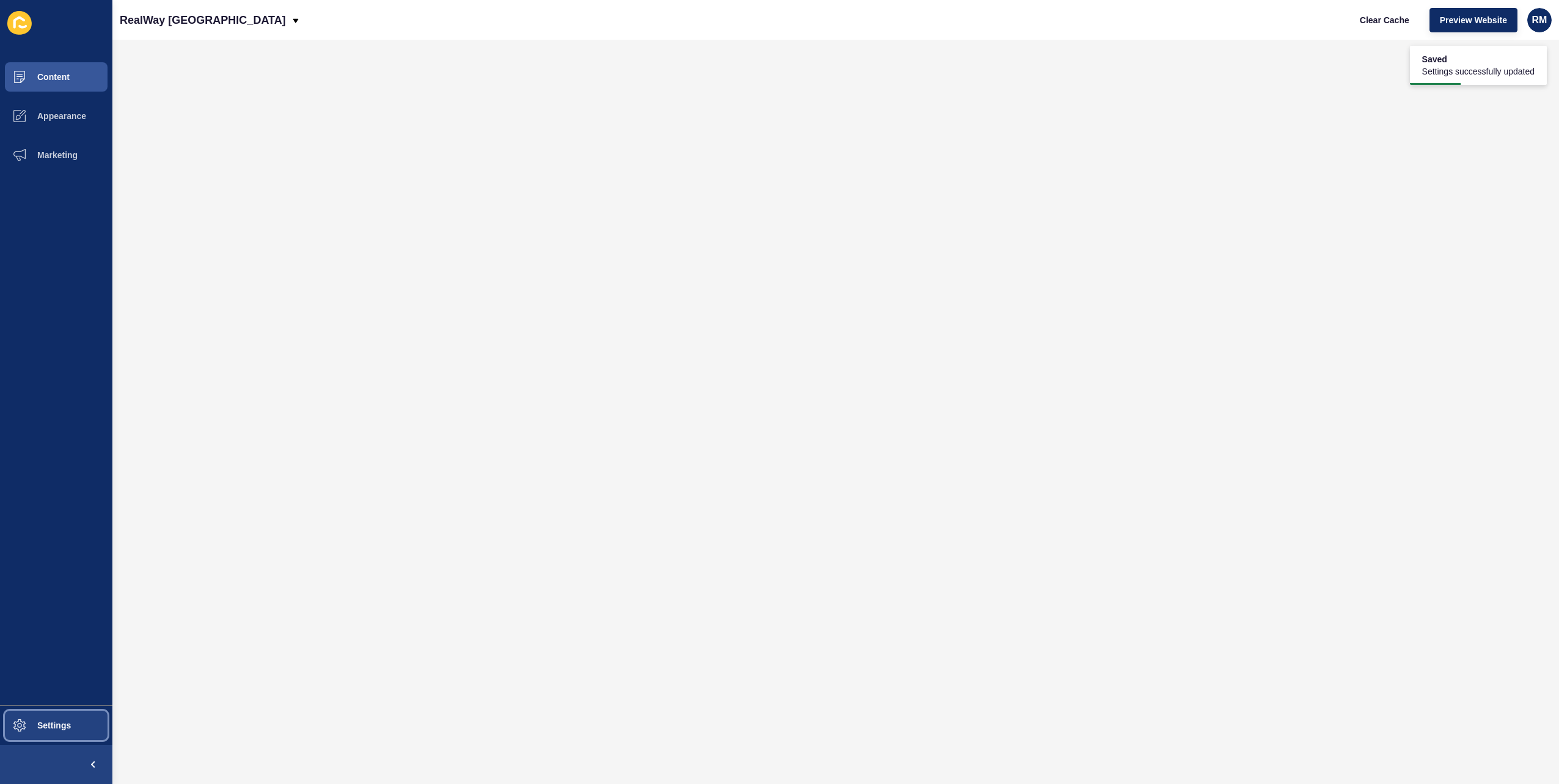
click at [15, 736] on span at bounding box center [19, 725] width 39 height 39
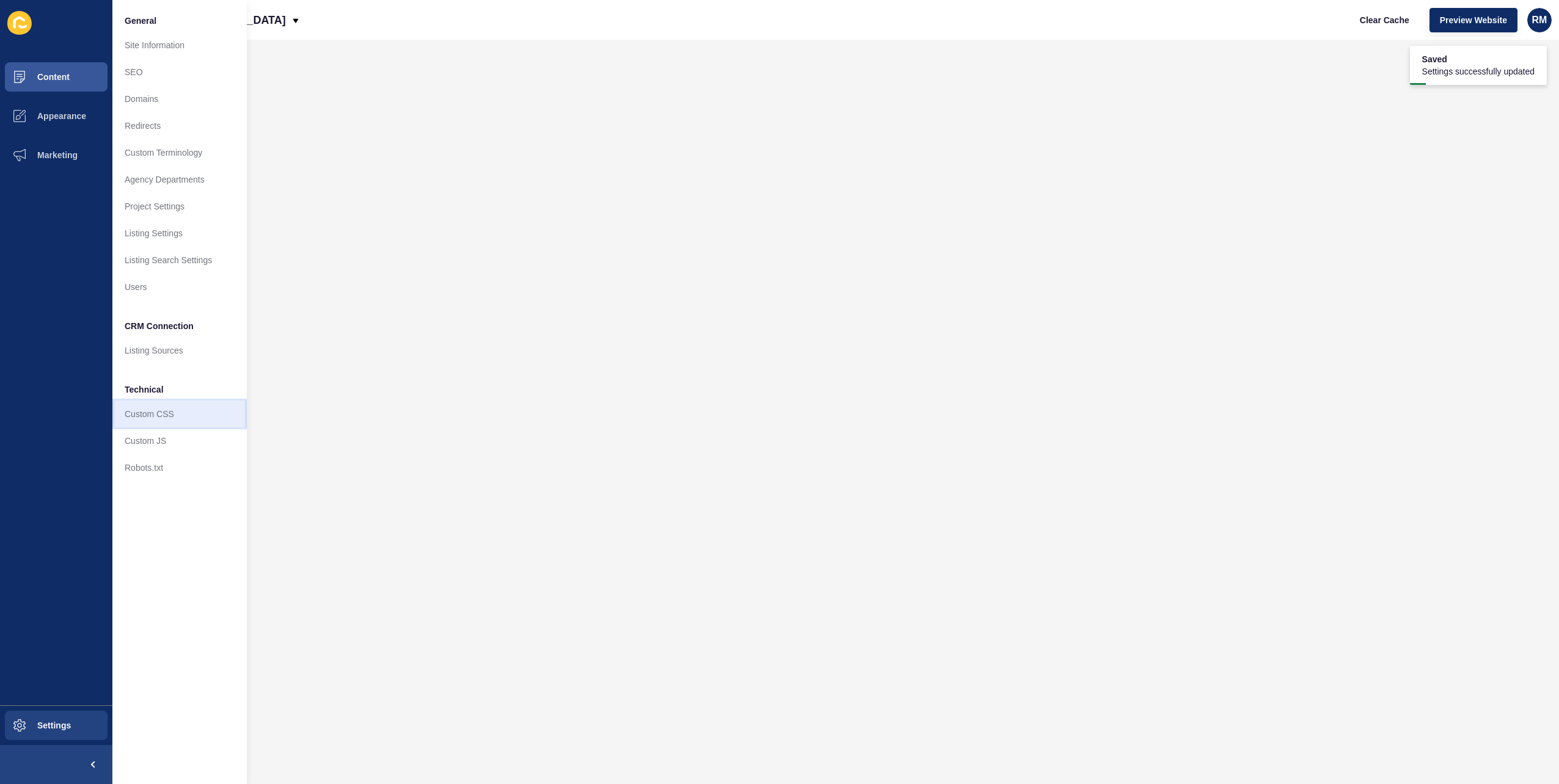
click at [170, 408] on link "Custom CSS" at bounding box center [179, 413] width 134 height 27
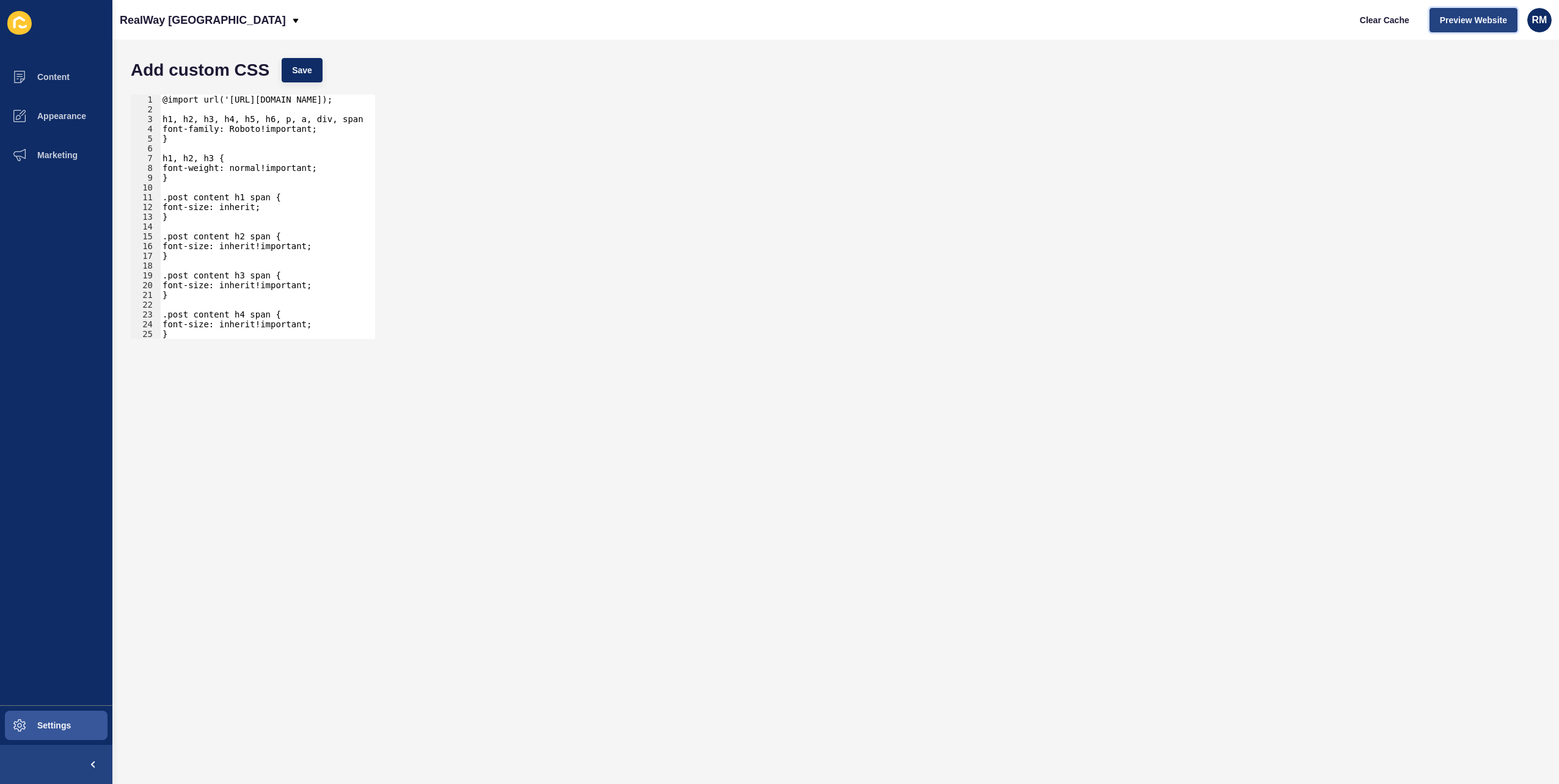
click at [1439, 11] on button "Preview Website" at bounding box center [1474, 20] width 88 height 25
click at [175, 32] on p "RealWay [GEOGRAPHIC_DATA]" at bounding box center [203, 20] width 166 height 30
click at [209, 162] on link "RealWay Bundaberg" at bounding box center [192, 158] width 145 height 27
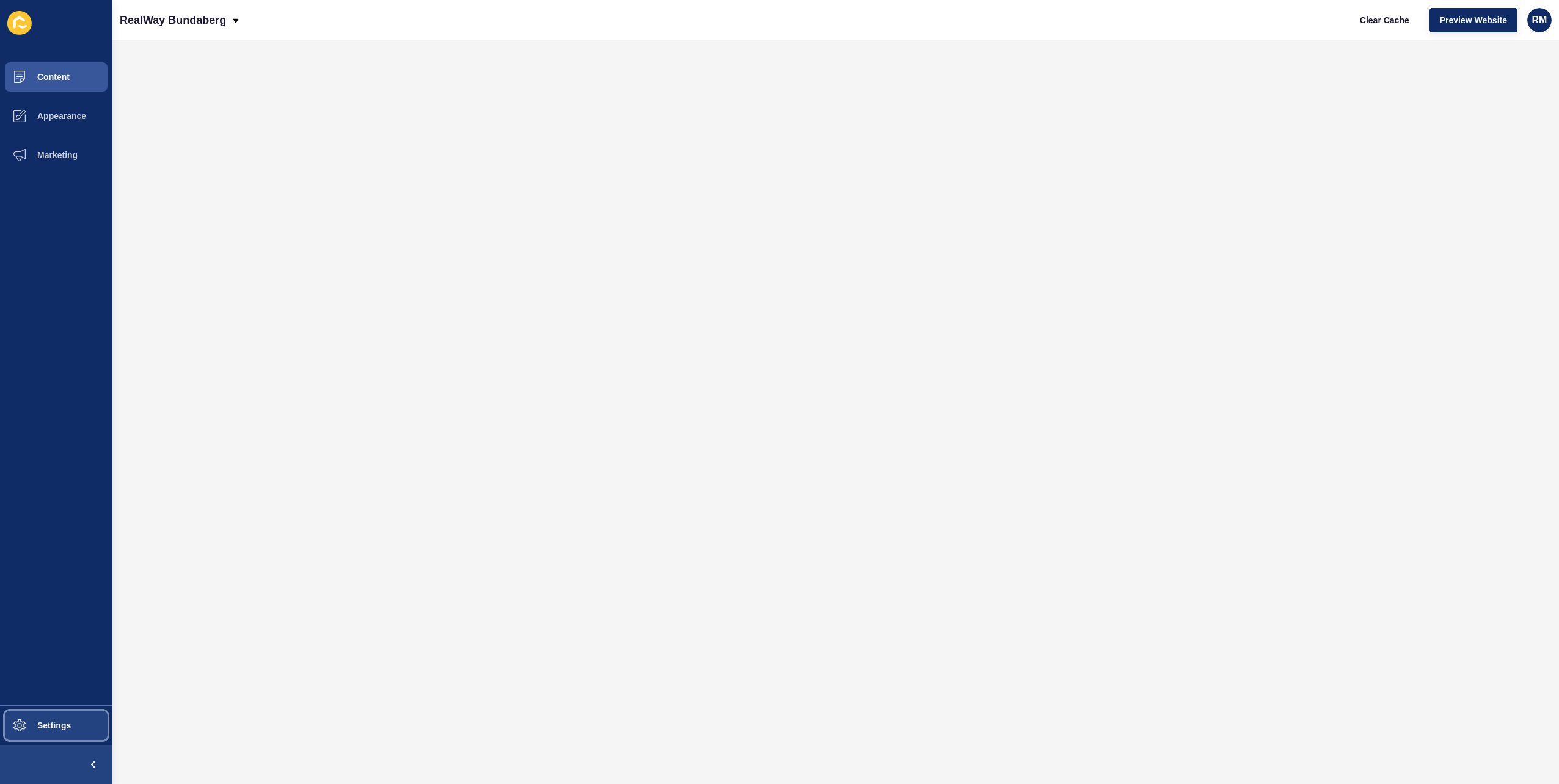
click at [27, 709] on span at bounding box center [19, 725] width 39 height 39
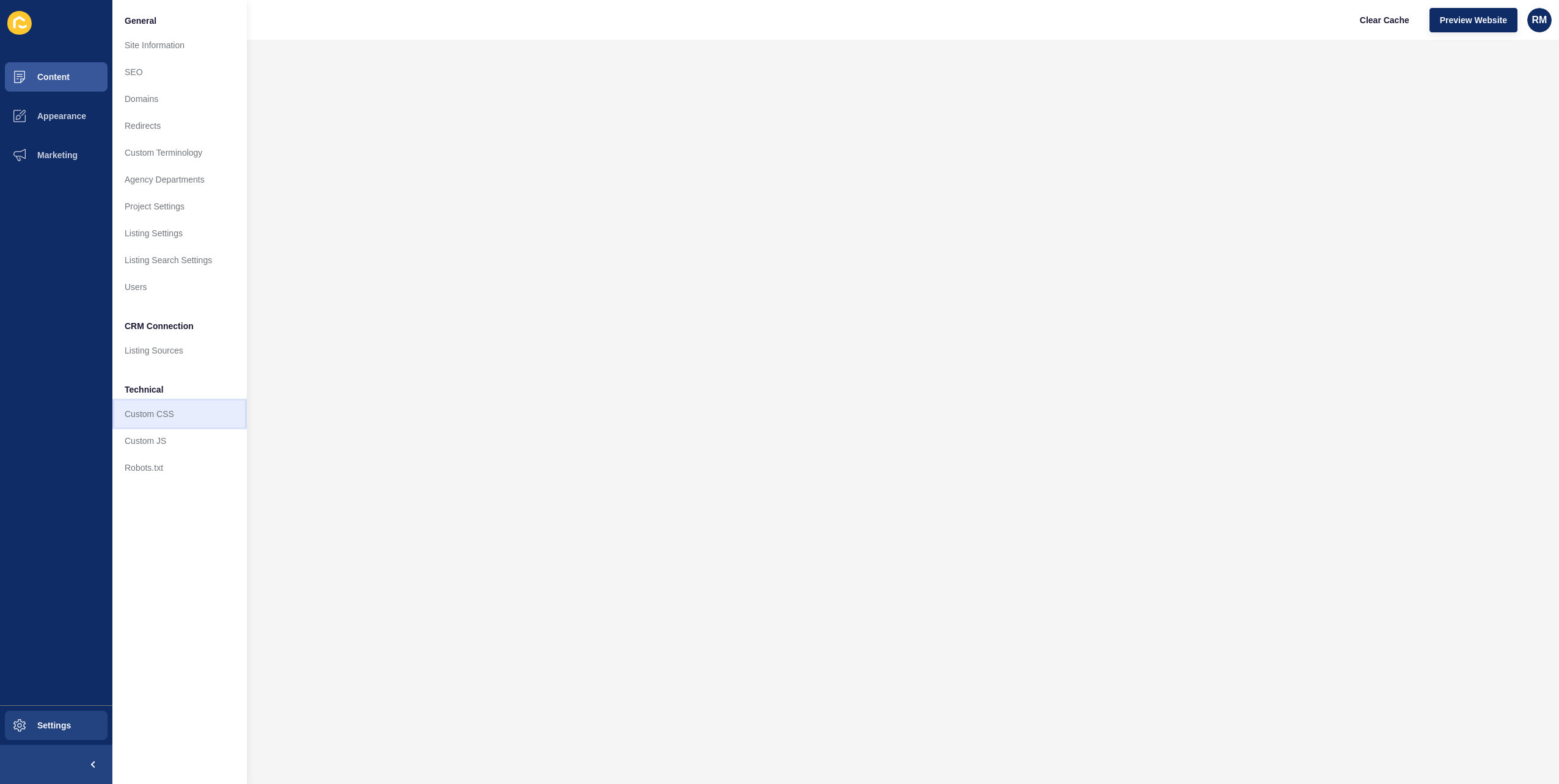
click at [177, 412] on link "Custom CSS" at bounding box center [179, 413] width 134 height 27
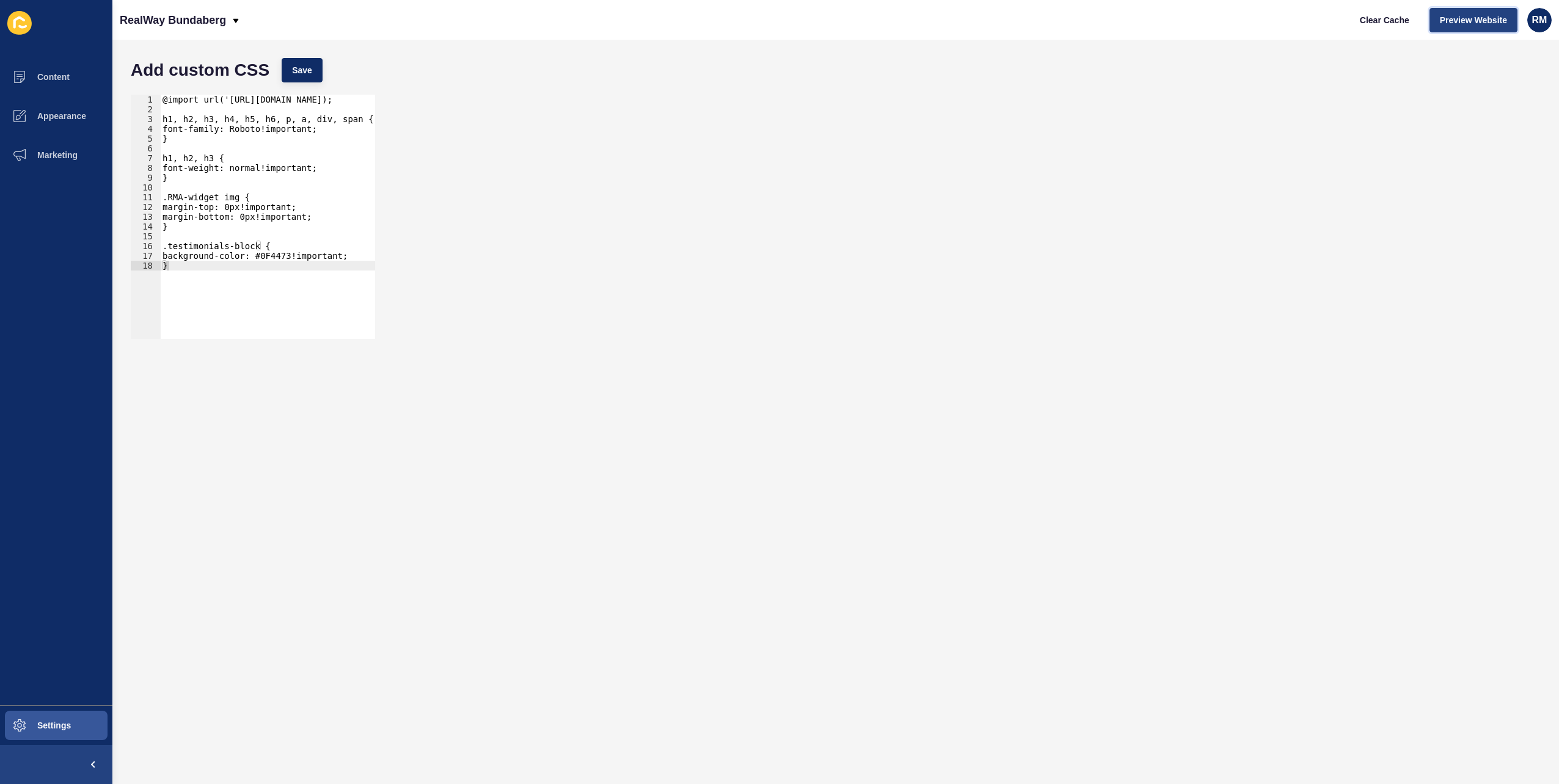
click at [1490, 20] on span "Preview Website" at bounding box center [1474, 20] width 67 height 12
type textarea "}"
click at [194, 267] on div "@import url('[URL][DOMAIN_NAME]); h1, h2, h3, h4, h5, h6, p, a, div, span { fon…" at bounding box center [418, 222] width 517 height 255
paste textarea "}"
type textarea "}"
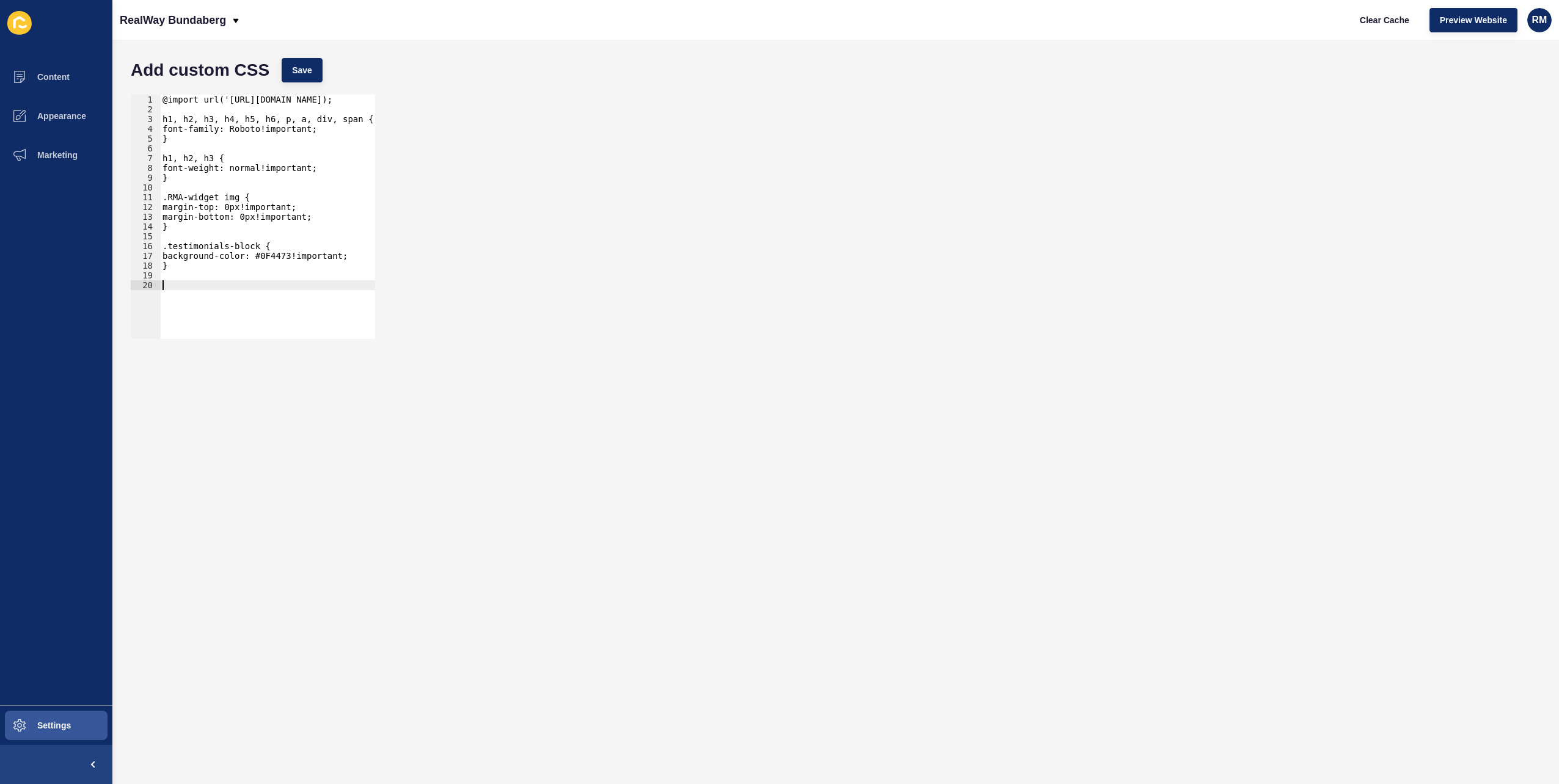
scroll to position [57, 0]
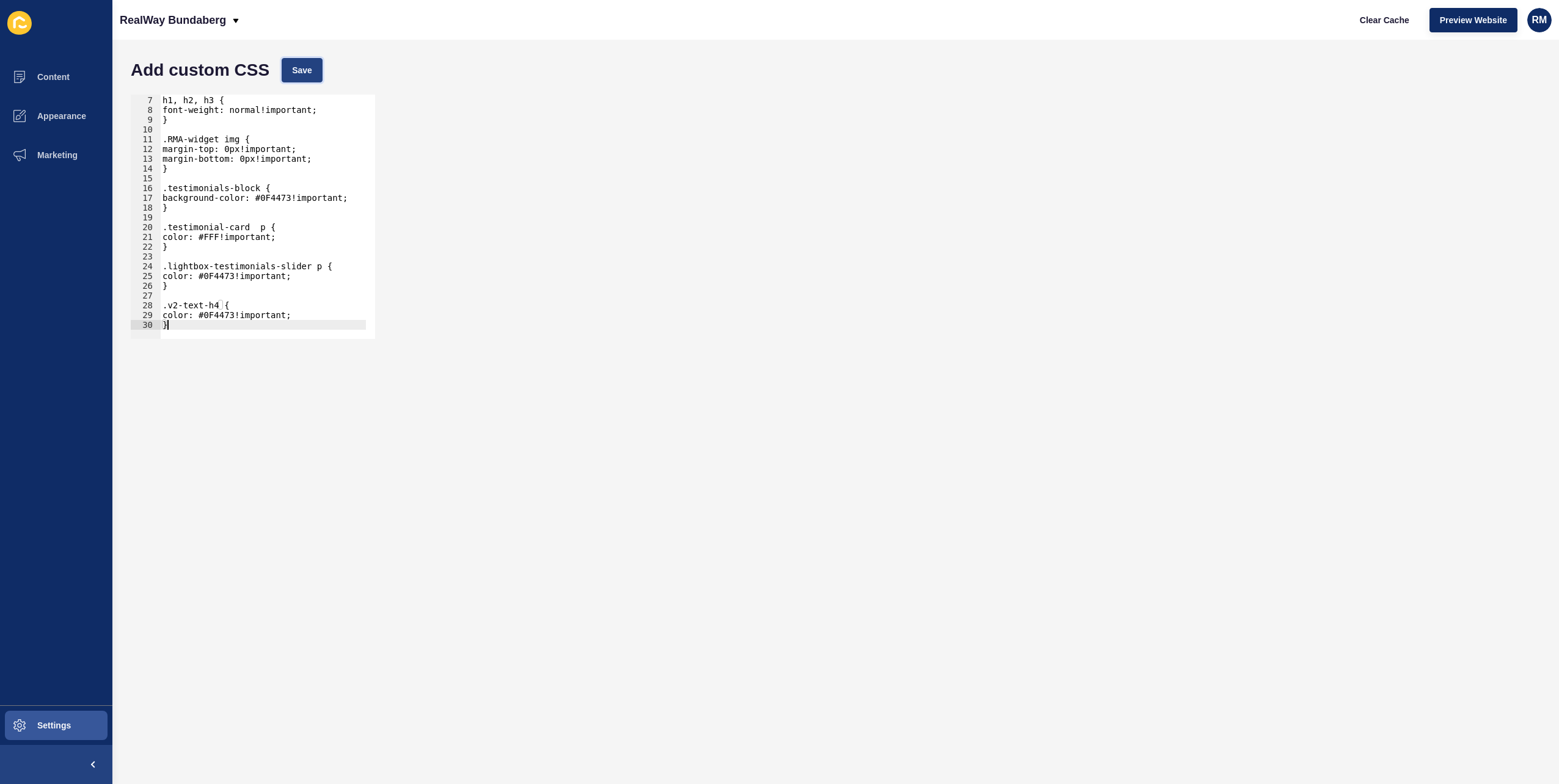
click at [301, 79] on button "Save" at bounding box center [302, 70] width 41 height 25
click at [223, 19] on p "RealWay Bundaberg" at bounding box center [173, 20] width 106 height 30
click at [219, 210] on div "Back to website list" at bounding box center [193, 217] width 126 height 22
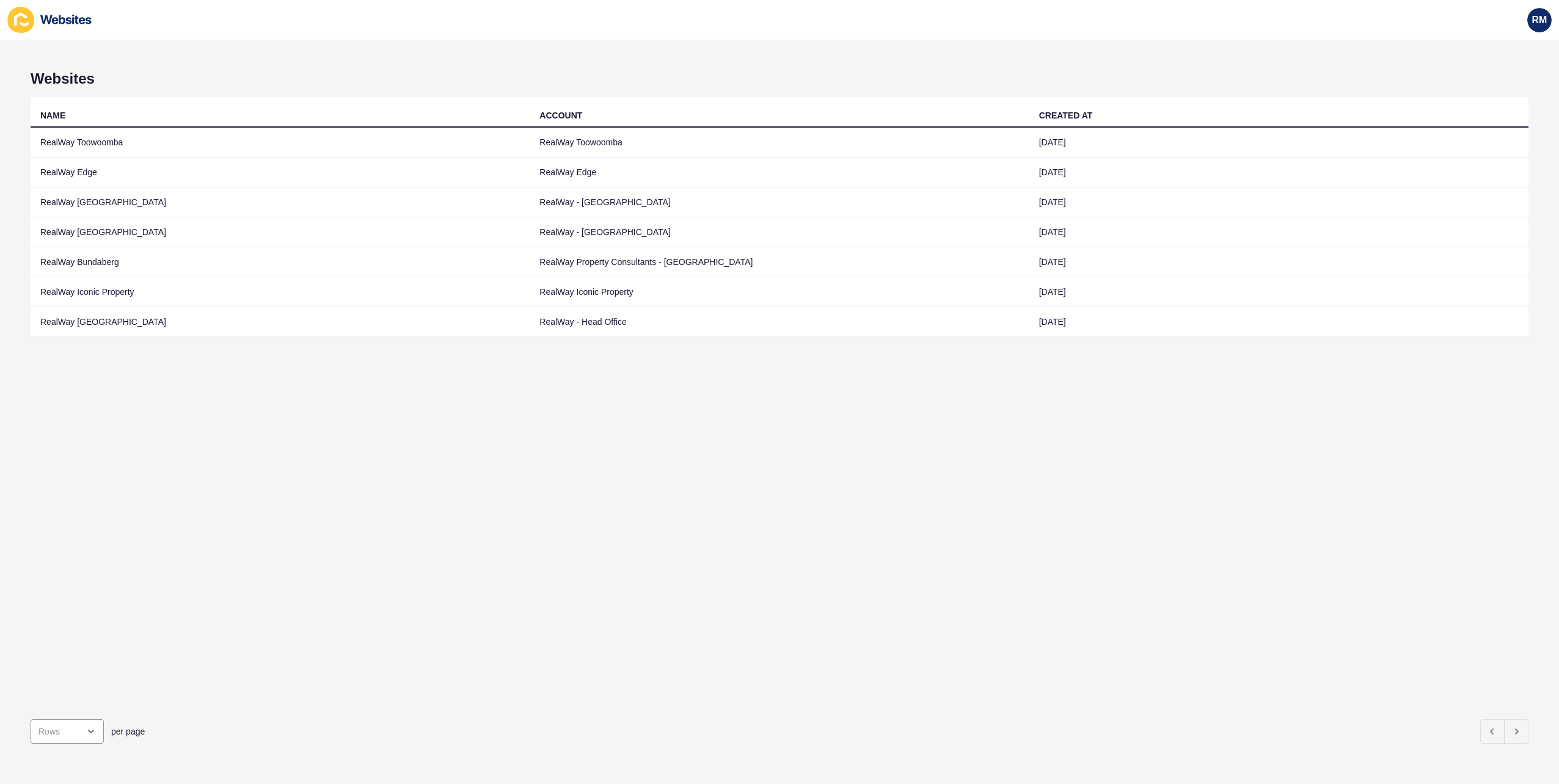
click at [688, 72] on h1 "Websites" at bounding box center [779, 79] width 1498 height 17
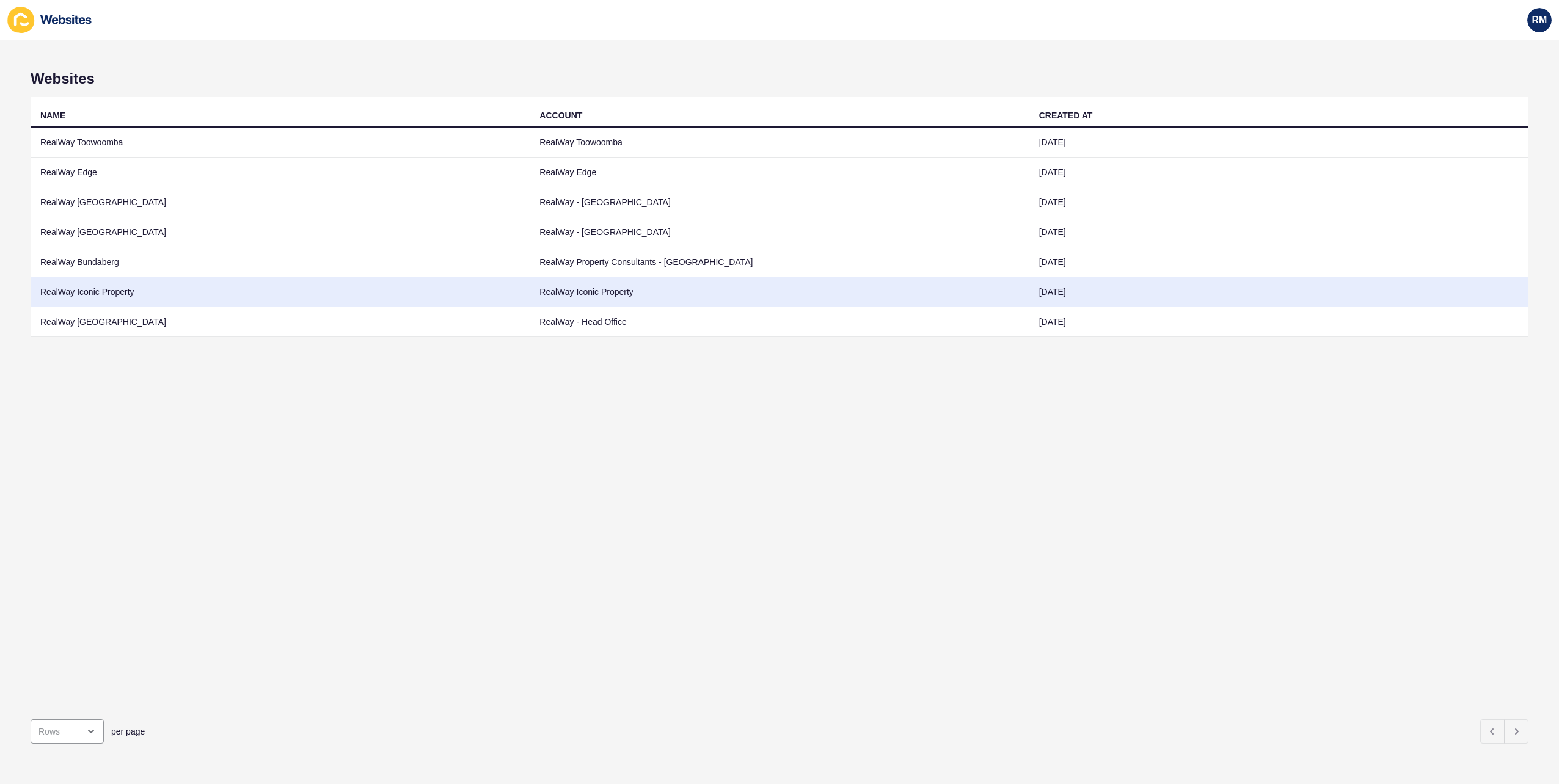
click at [132, 293] on td "RealWay Iconic Property" at bounding box center [280, 292] width 499 height 30
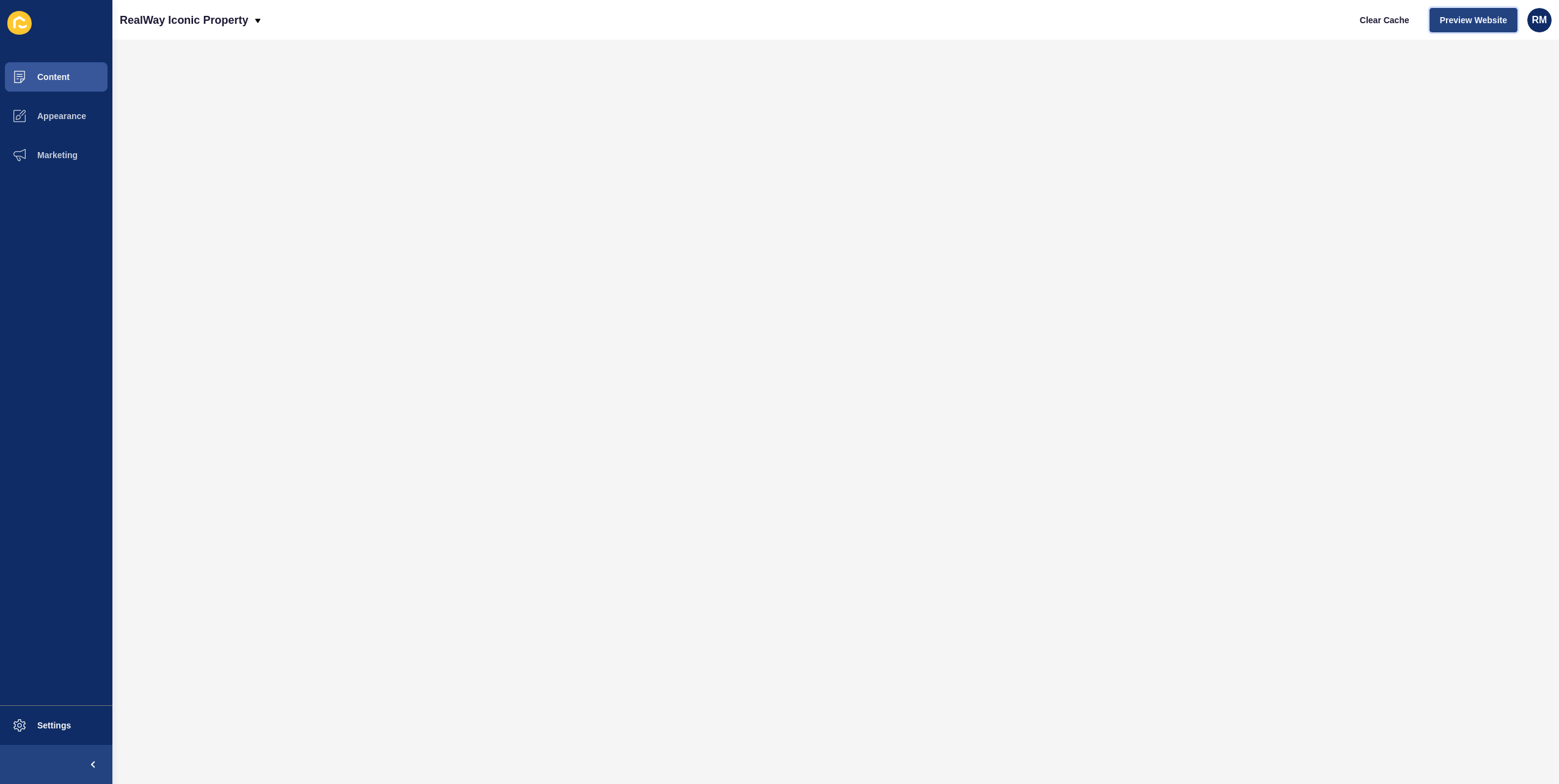
click at [1467, 20] on span "Preview Website" at bounding box center [1474, 20] width 67 height 12
click at [242, 30] on p "RealWay Iconic Property" at bounding box center [184, 20] width 129 height 30
click at [192, 130] on link "RealWay [GEOGRAPHIC_DATA]" at bounding box center [192, 131] width 145 height 27
click at [93, 162] on button "Marketing" at bounding box center [56, 154] width 113 height 39
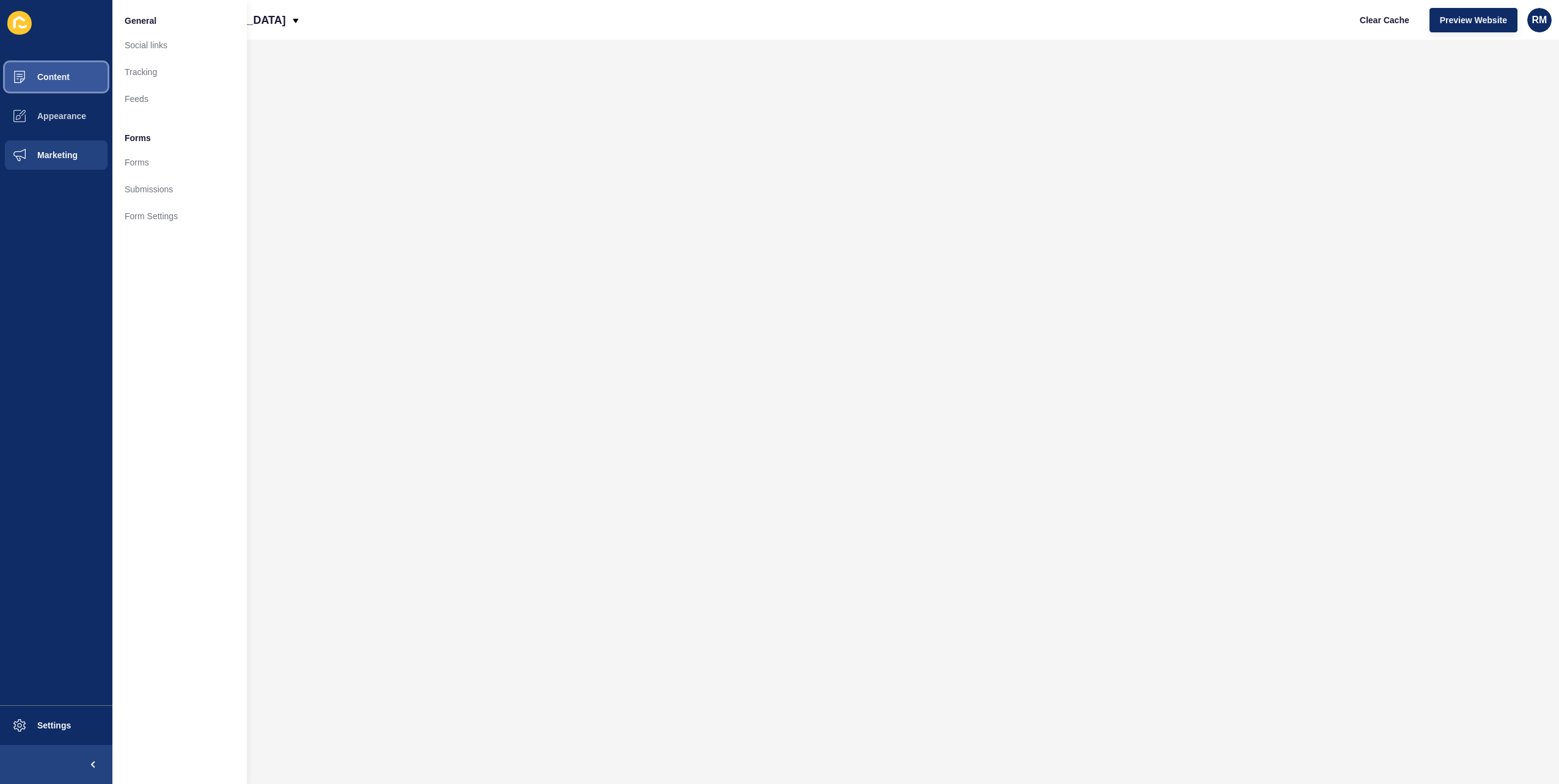
click at [91, 84] on button "Content" at bounding box center [56, 77] width 113 height 39
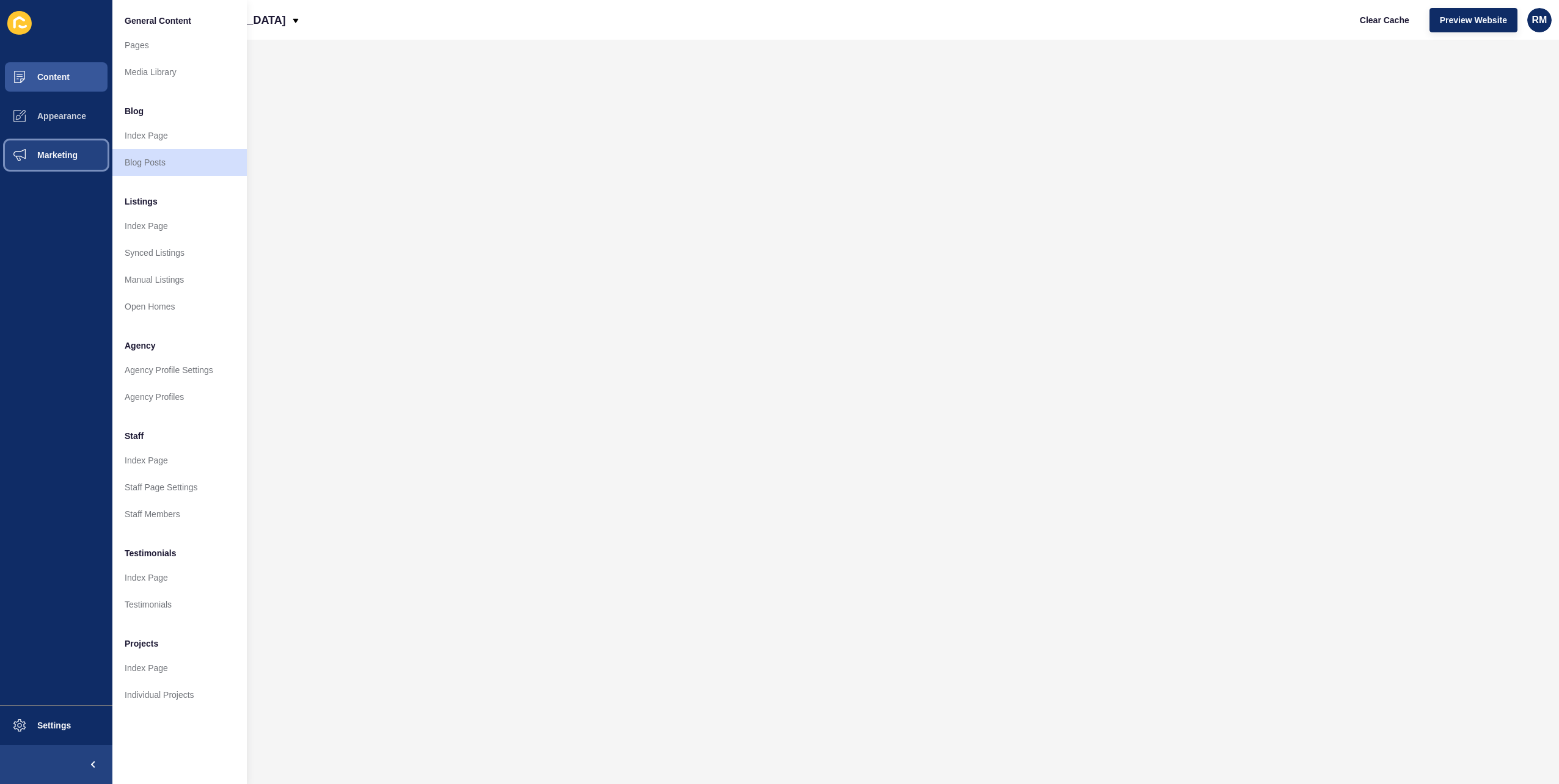
click at [82, 152] on button "Marketing" at bounding box center [56, 154] width 113 height 39
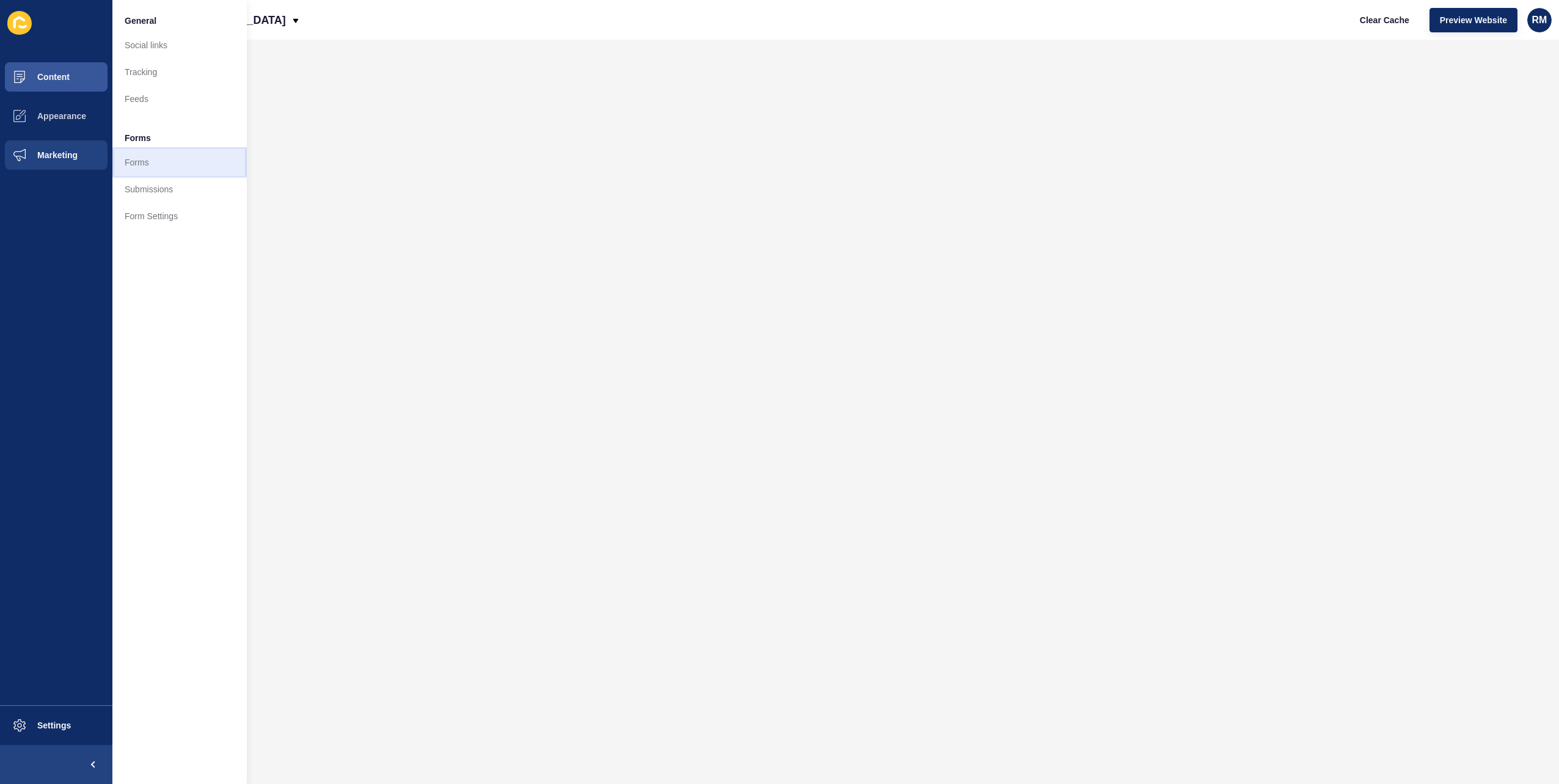
click at [156, 164] on link "Forms" at bounding box center [179, 162] width 134 height 27
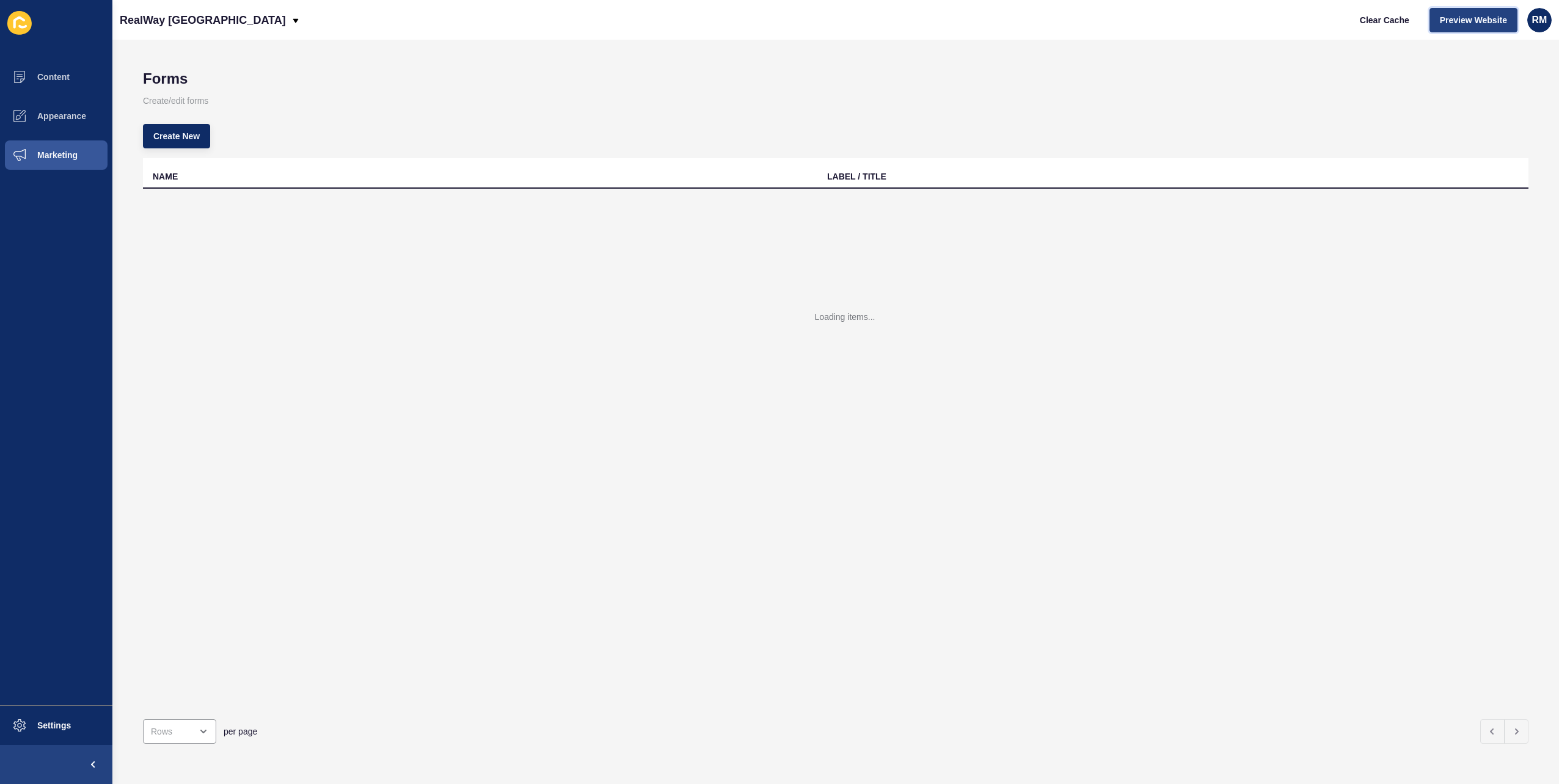
click at [1498, 20] on span "Preview Website" at bounding box center [1474, 20] width 67 height 12
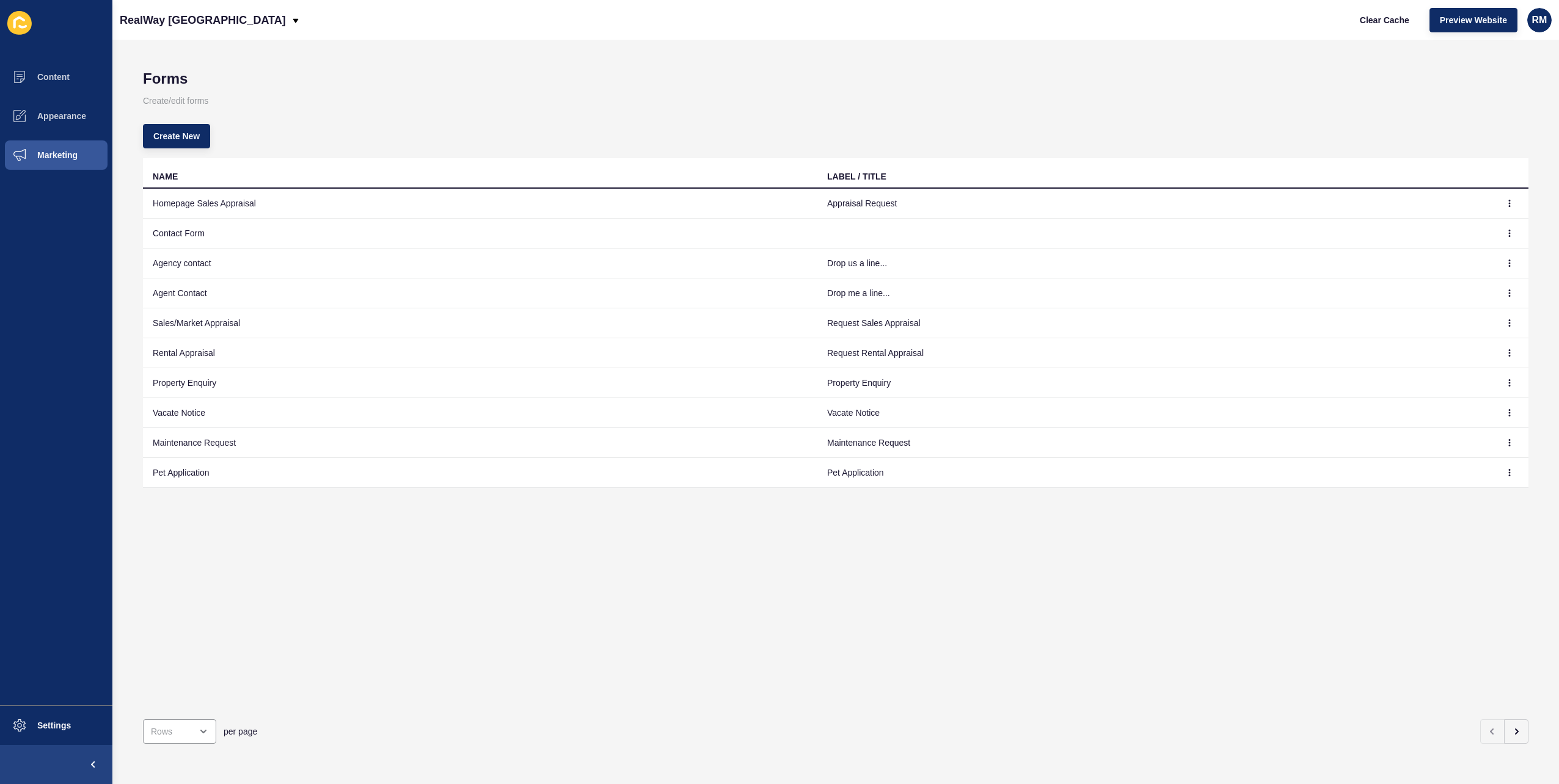
click at [1503, 709] on div "per page" at bounding box center [836, 731] width 1386 height 44
click at [1507, 719] on button "button" at bounding box center [1516, 731] width 25 height 25
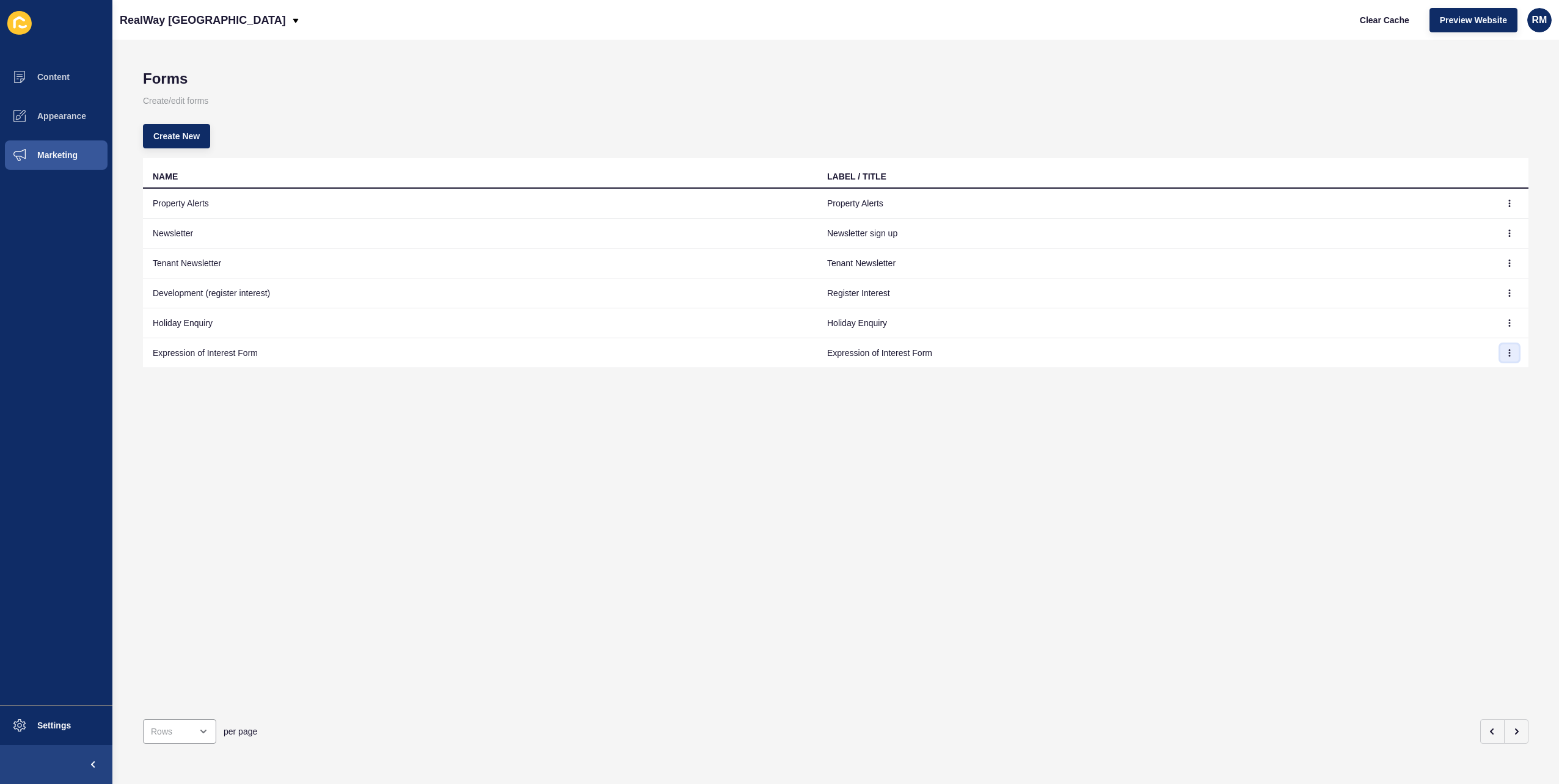
click at [1506, 353] on icon "button" at bounding box center [1510, 353] width 7 height 7
click at [1468, 373] on link "Edit" at bounding box center [1467, 376] width 85 height 27
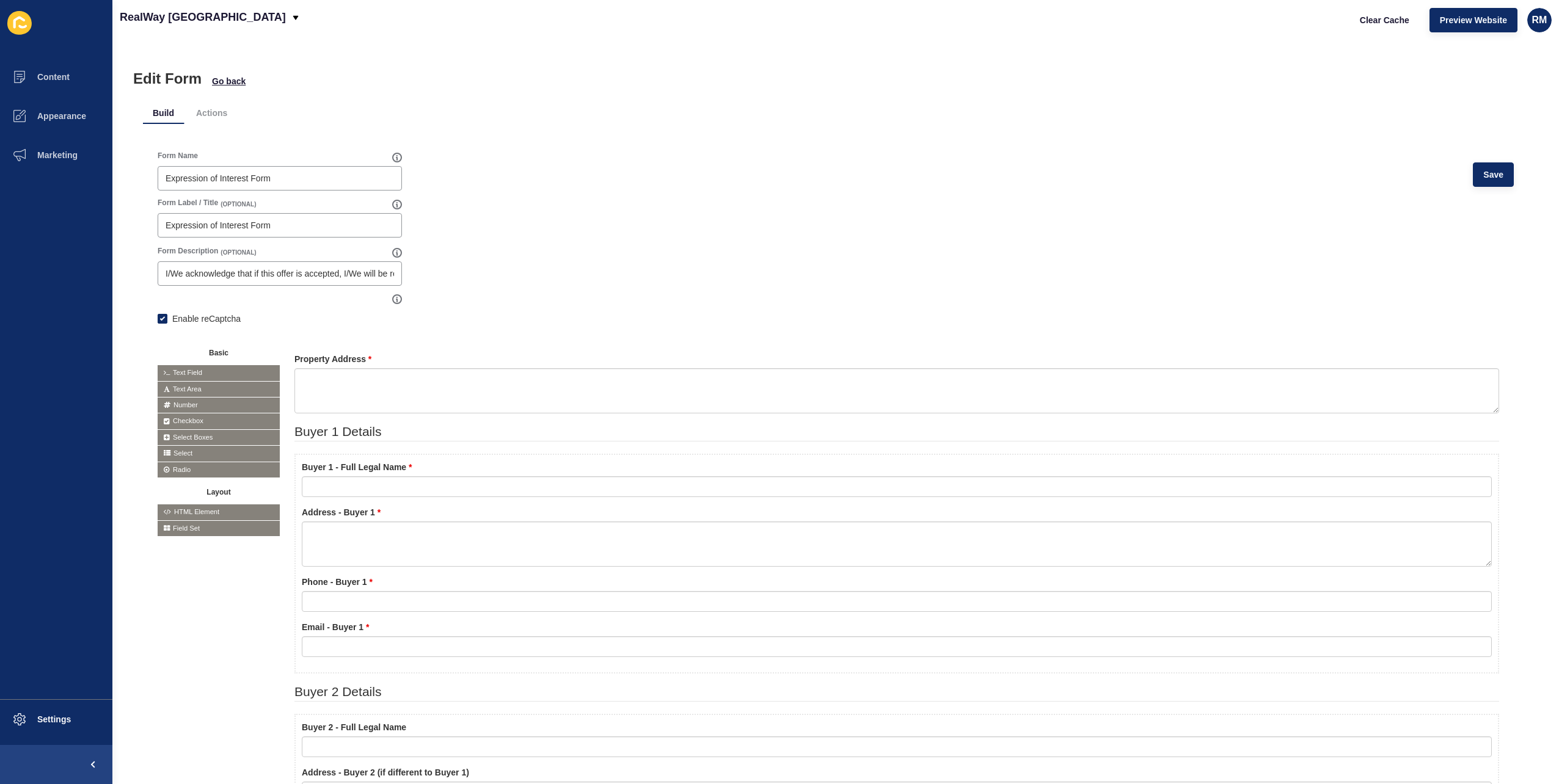
click at [224, 371] on span "Text Field" at bounding box center [219, 373] width 122 height 15
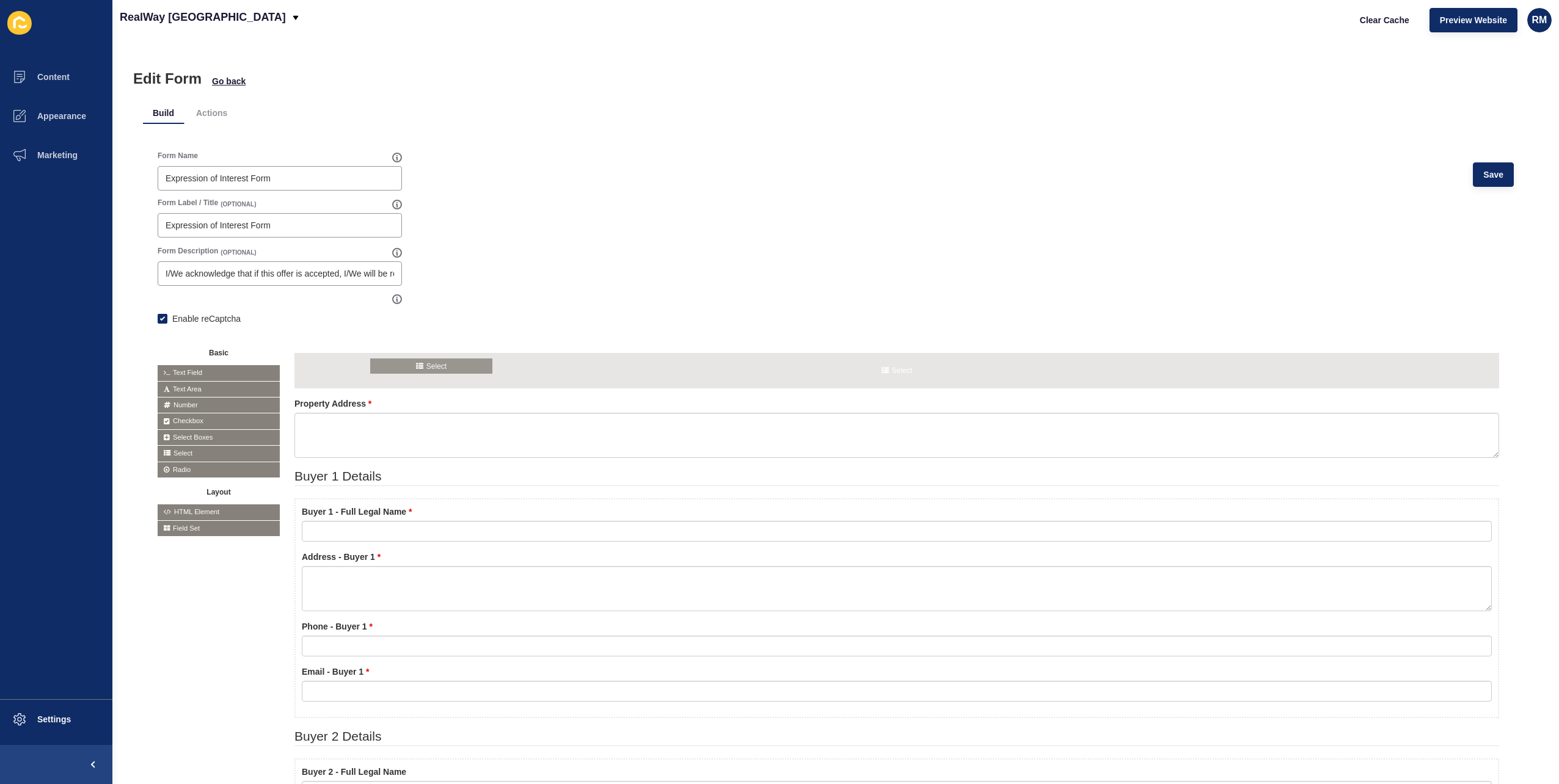
drag, startPoint x: 205, startPoint y: 452, endPoint x: 433, endPoint y: 356, distance: 247.4
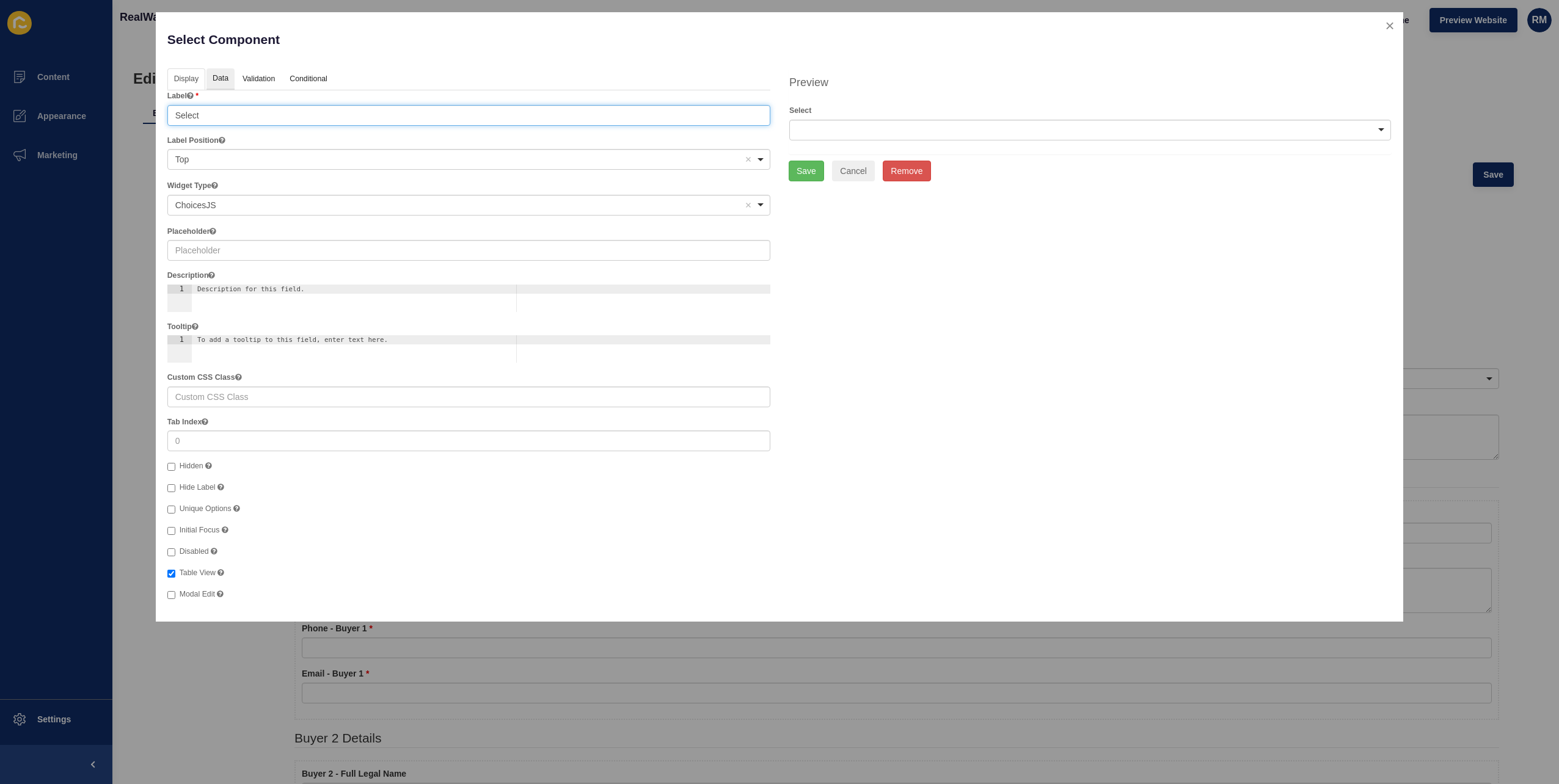
drag, startPoint x: 229, startPoint y: 117, endPoint x: 229, endPoint y: 88, distance: 29.0
click at [229, 88] on div "Display Data Validation API Conditional Logic Layout Label Select Label Positio…" at bounding box center [469, 335] width 603 height 533
type input "Listing Agent"
click at [234, 248] on input "text" at bounding box center [469, 250] width 603 height 21
click at [237, 247] on input "text" at bounding box center [469, 250] width 603 height 21
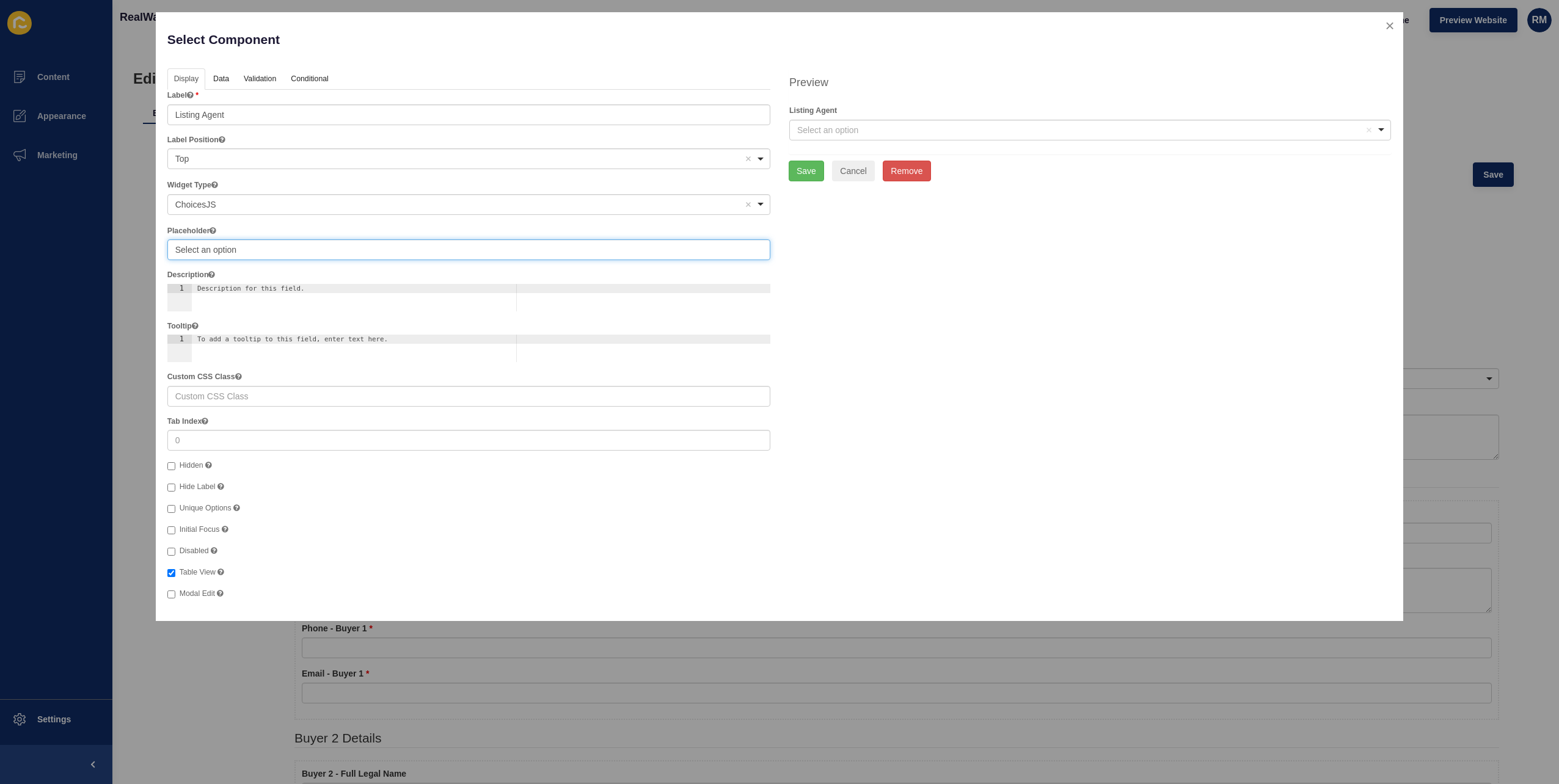
type input "Select an option"
click at [248, 65] on div "Select Component" at bounding box center [469, 46] width 621 height 44
click at [250, 74] on link "Validation" at bounding box center [259, 80] width 45 height 23
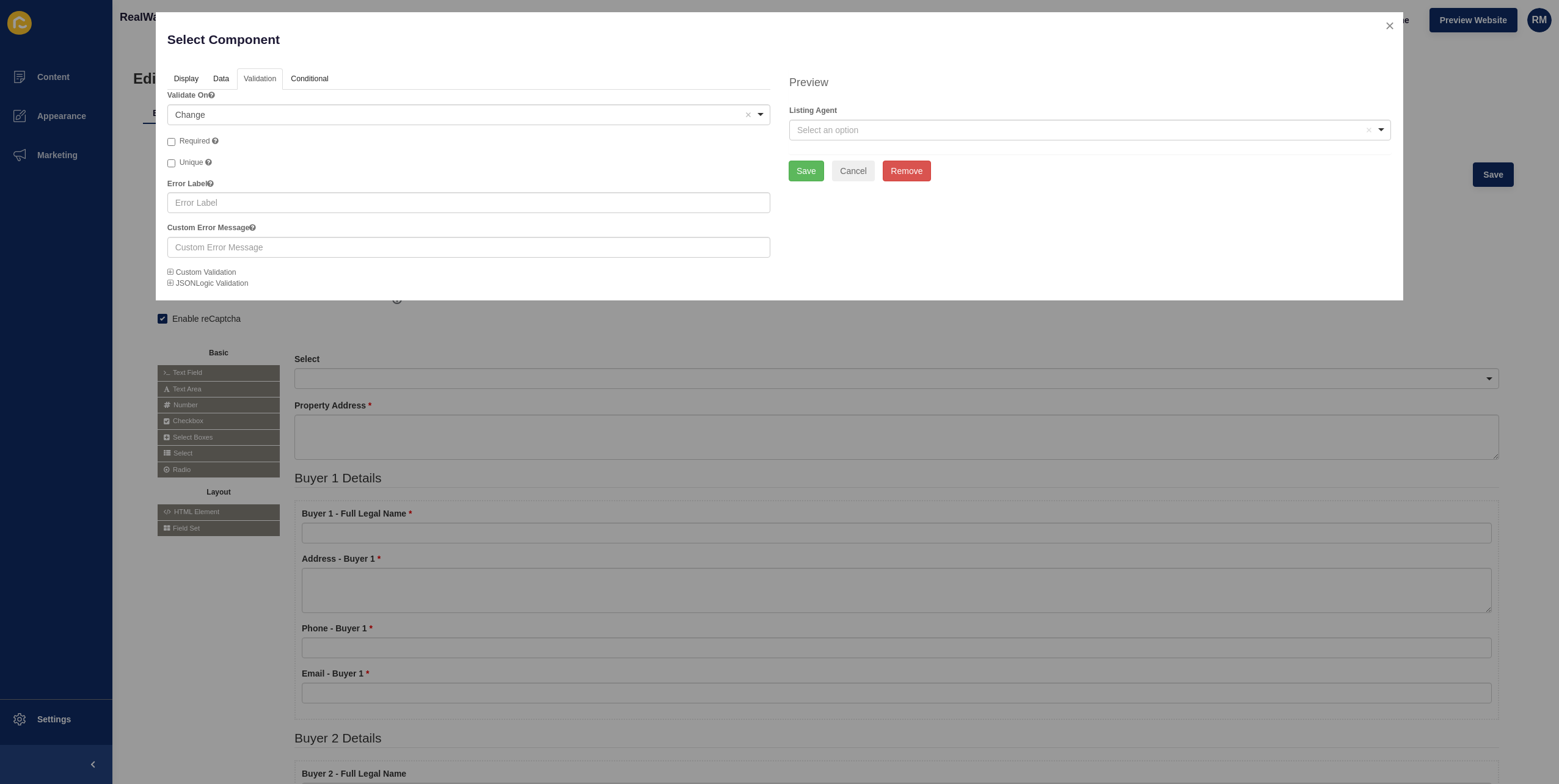
click at [205, 142] on span "Required" at bounding box center [195, 141] width 30 height 9
click at [176, 142] on input "Required" at bounding box center [171, 141] width 8 height 8
checkbox input "true"
click at [224, 79] on link "Data" at bounding box center [220, 80] width 28 height 23
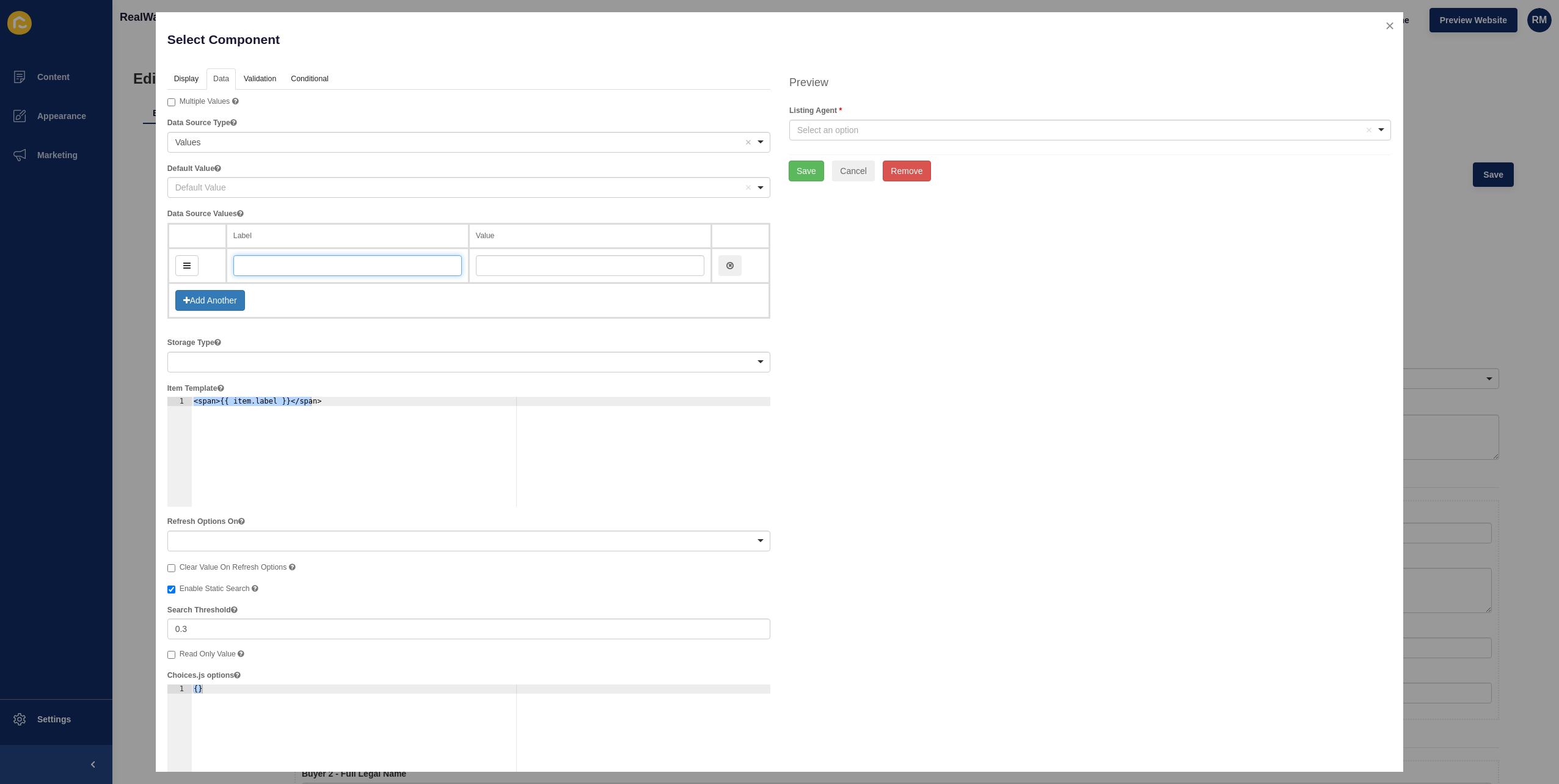
click at [268, 264] on input "text" at bounding box center [348, 266] width 229 height 21
click at [270, 263] on input "text" at bounding box center [348, 266] width 229 height 21
type input "Va"
type input "va"
type input "Vale"
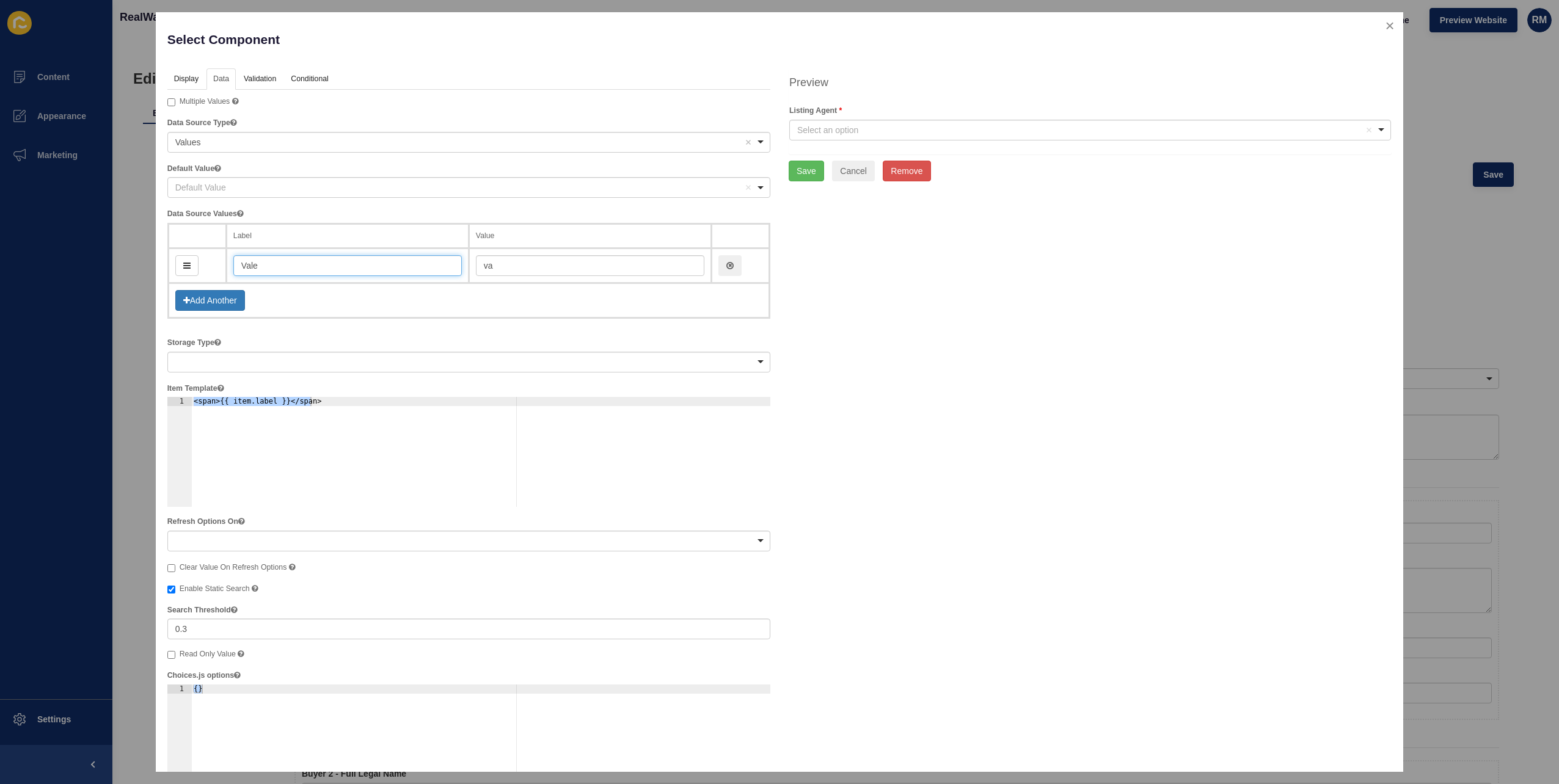
type input "vale"
type input "[PERSON_NAME]"
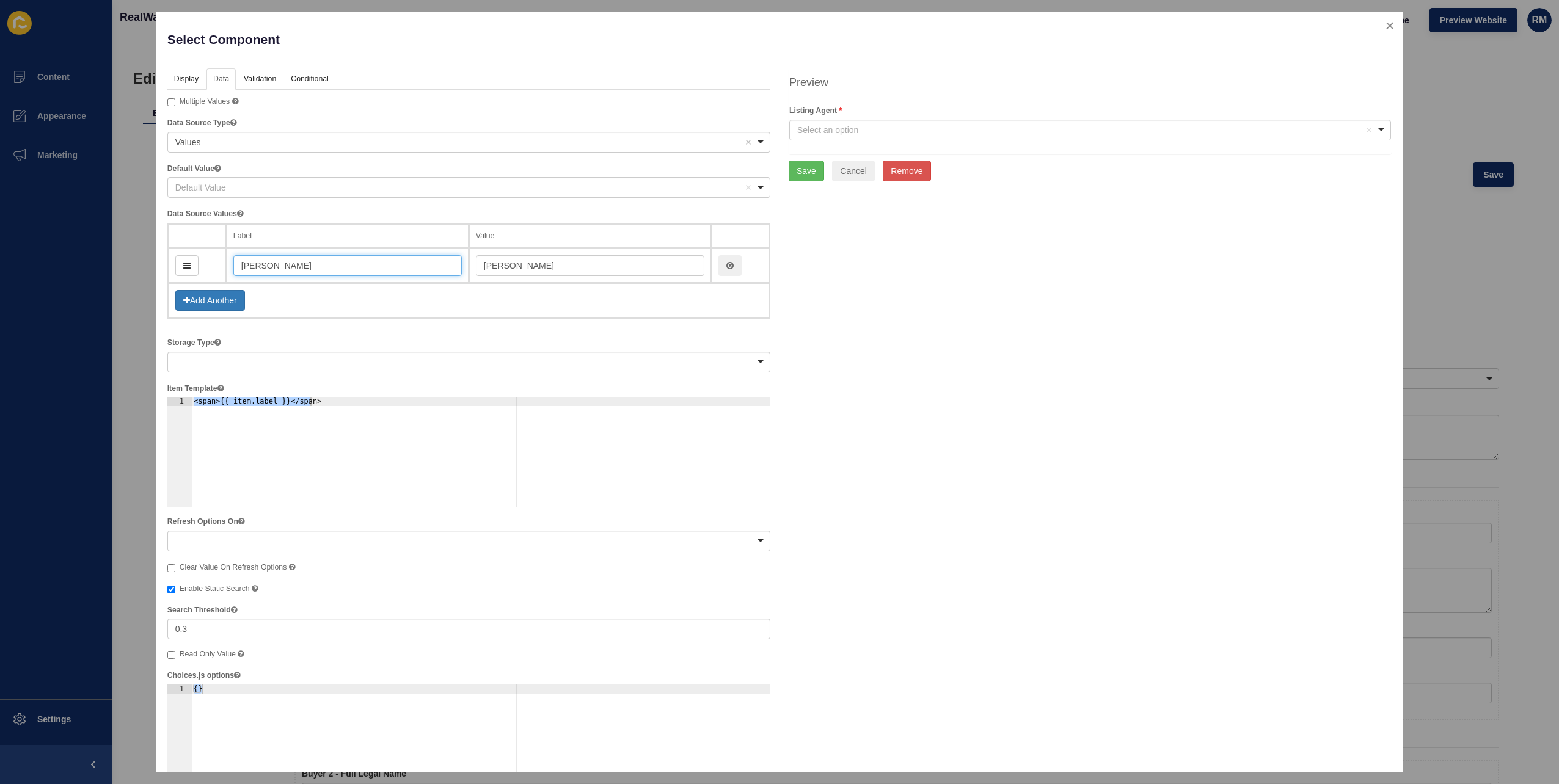
type input "[PERSON_NAME]"
type input "valerieF"
type input "[PERSON_NAME]"
type input "valerieFal"
type input "[PERSON_NAME]"
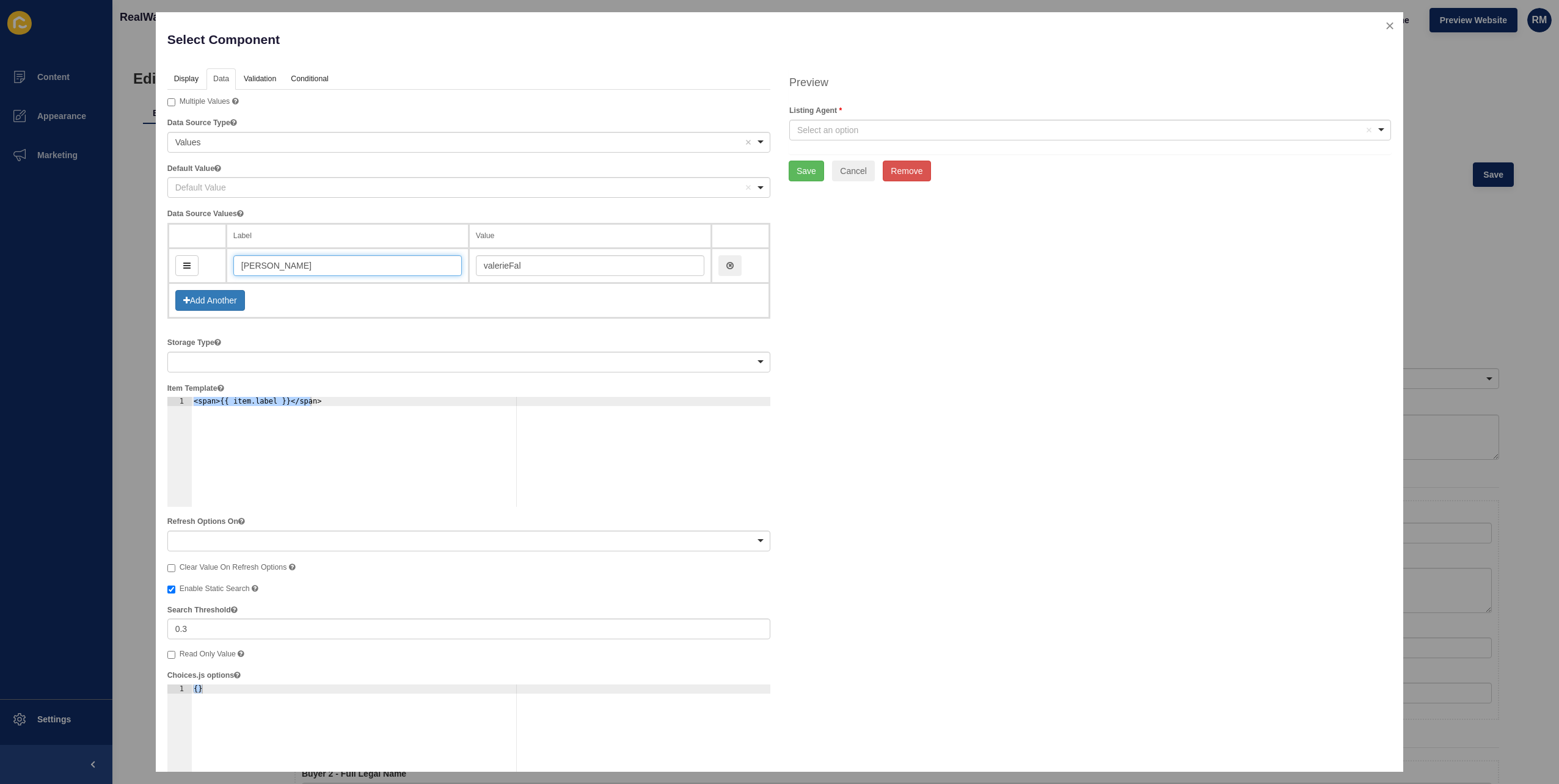
type input "valerieFall"
type input "[PERSON_NAME]"
click at [237, 299] on button "Add Another" at bounding box center [210, 300] width 70 height 21
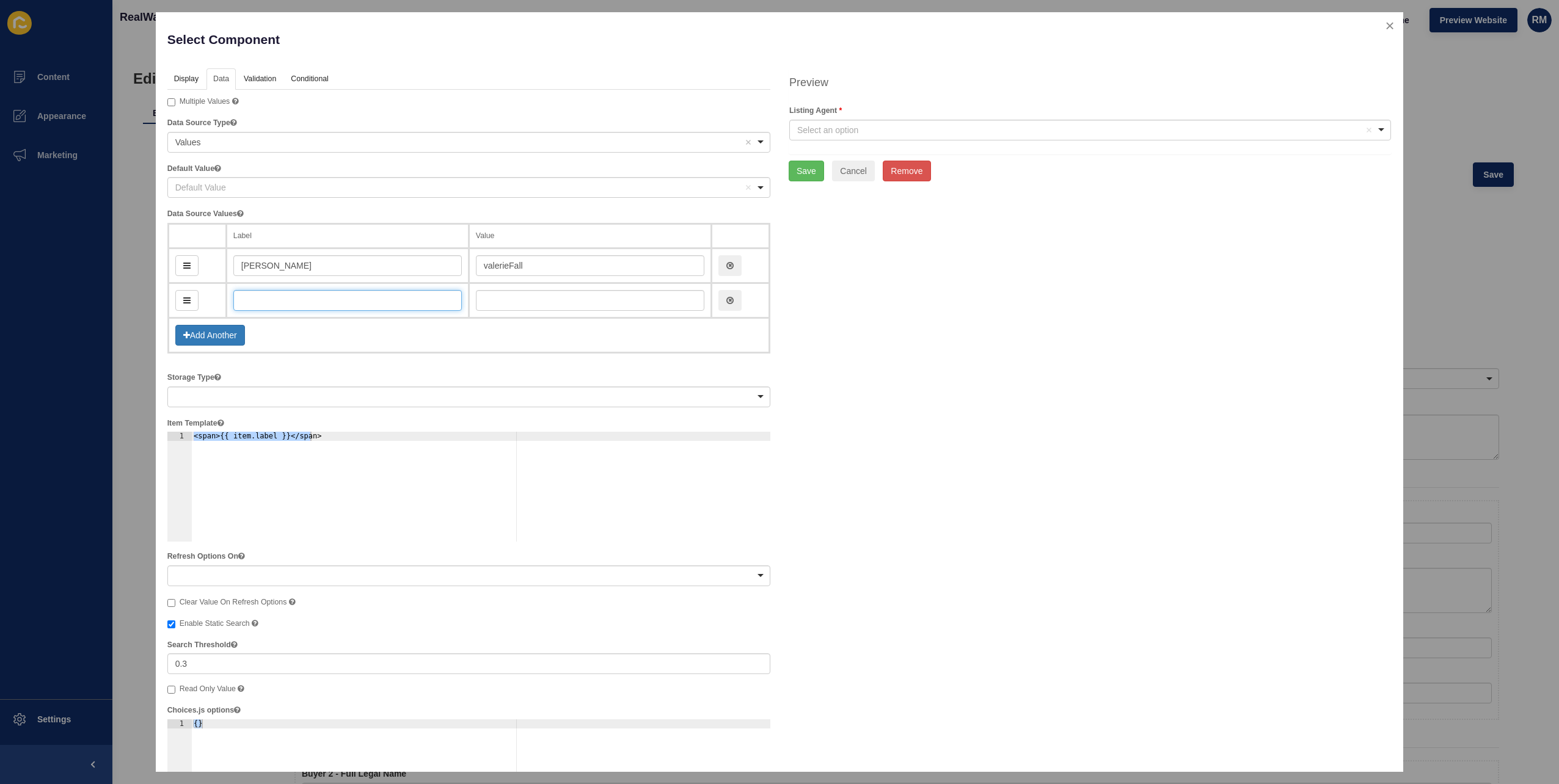
click at [280, 299] on input "text" at bounding box center [348, 300] width 229 height 21
type input "Jo"
type input "jo"
type input "[PERSON_NAME]"
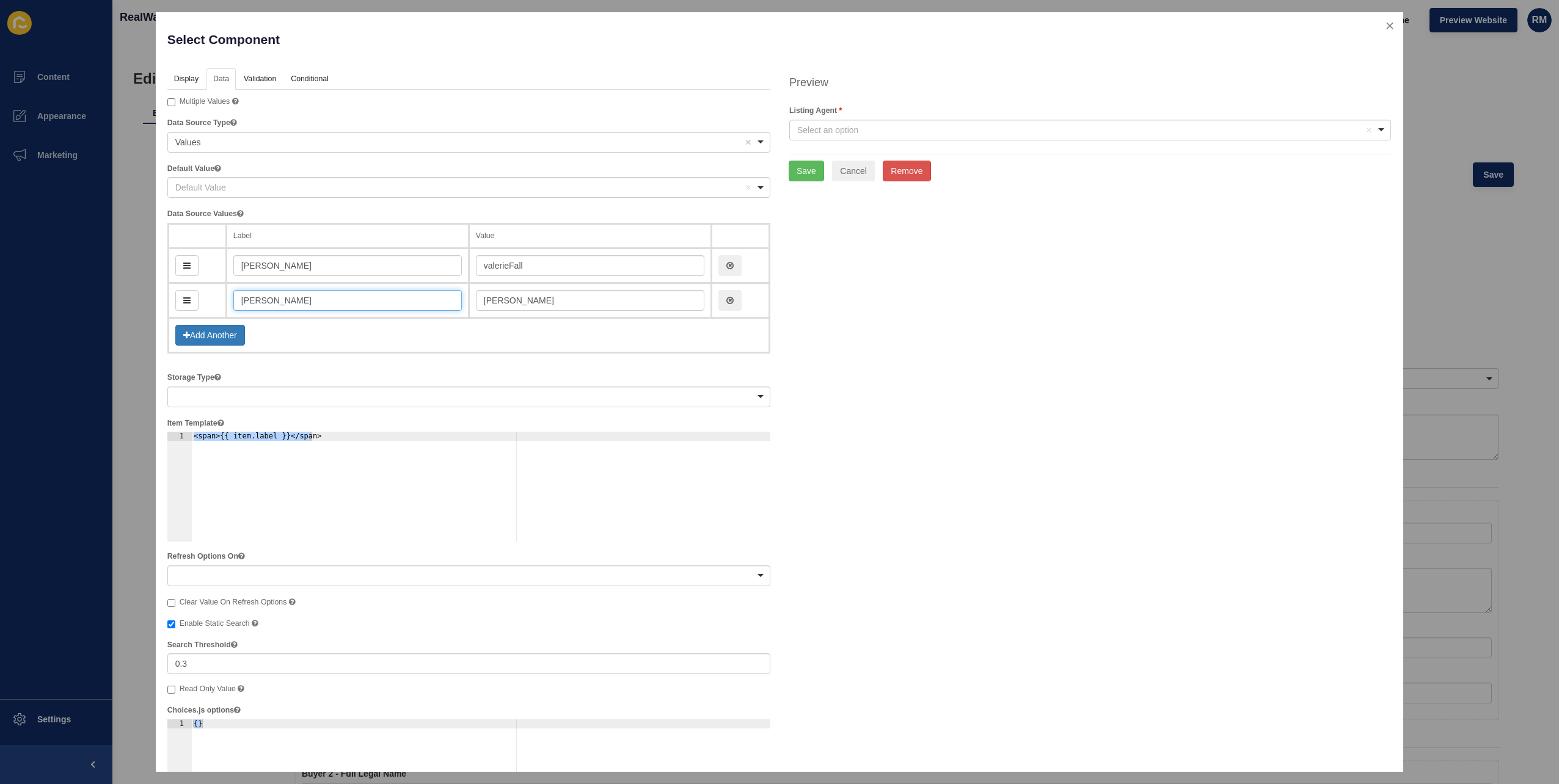
type input "[PERSON_NAME]"
type input "jonA"
type input "[PERSON_NAME] App"
type input "jonApp"
type input "[PERSON_NAME]"
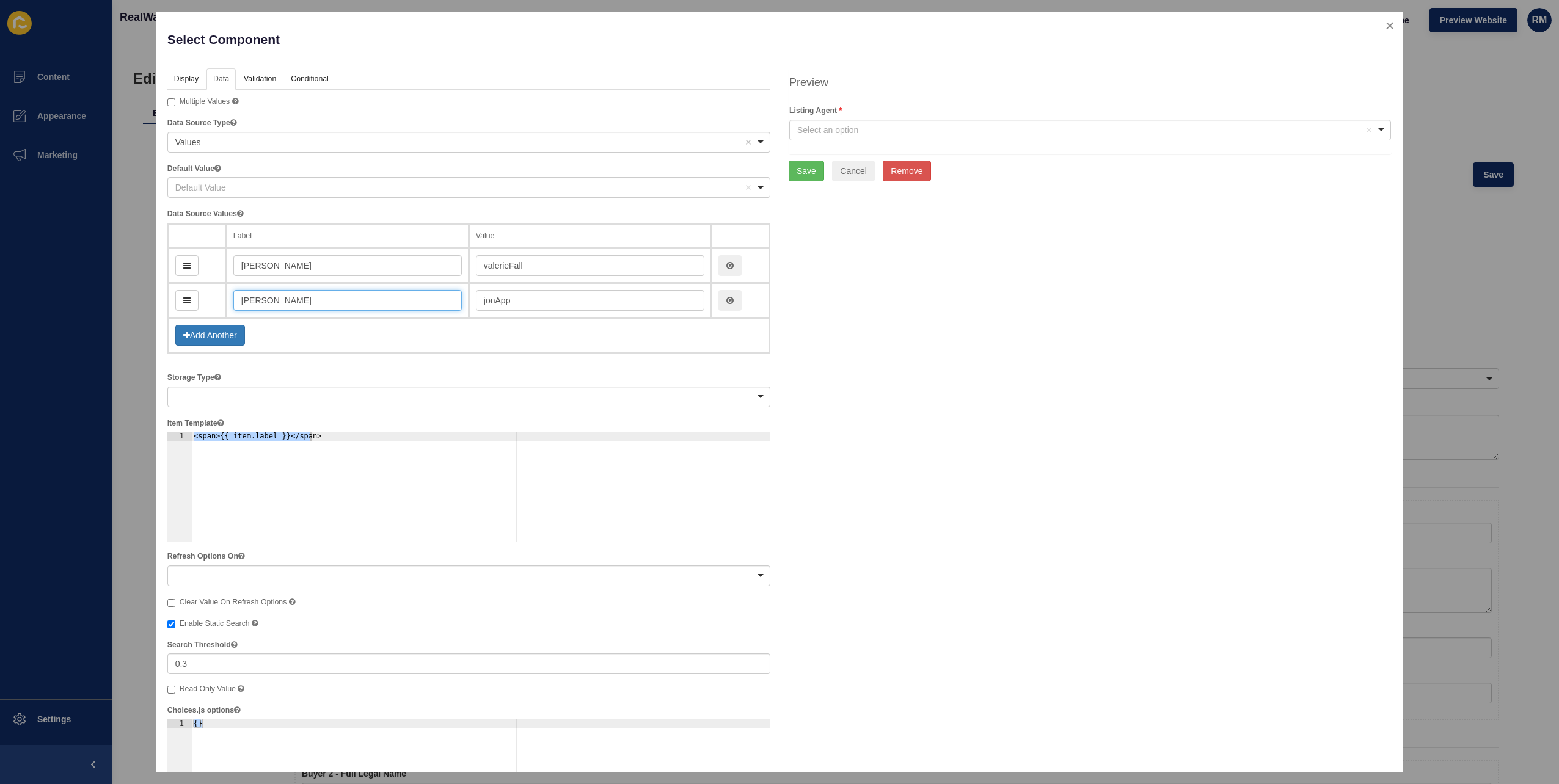
type input "jonApple"
type input "[PERSON_NAME]"
type input "jonAppley"
type input "[PERSON_NAME]"
type input "jonAppleya"
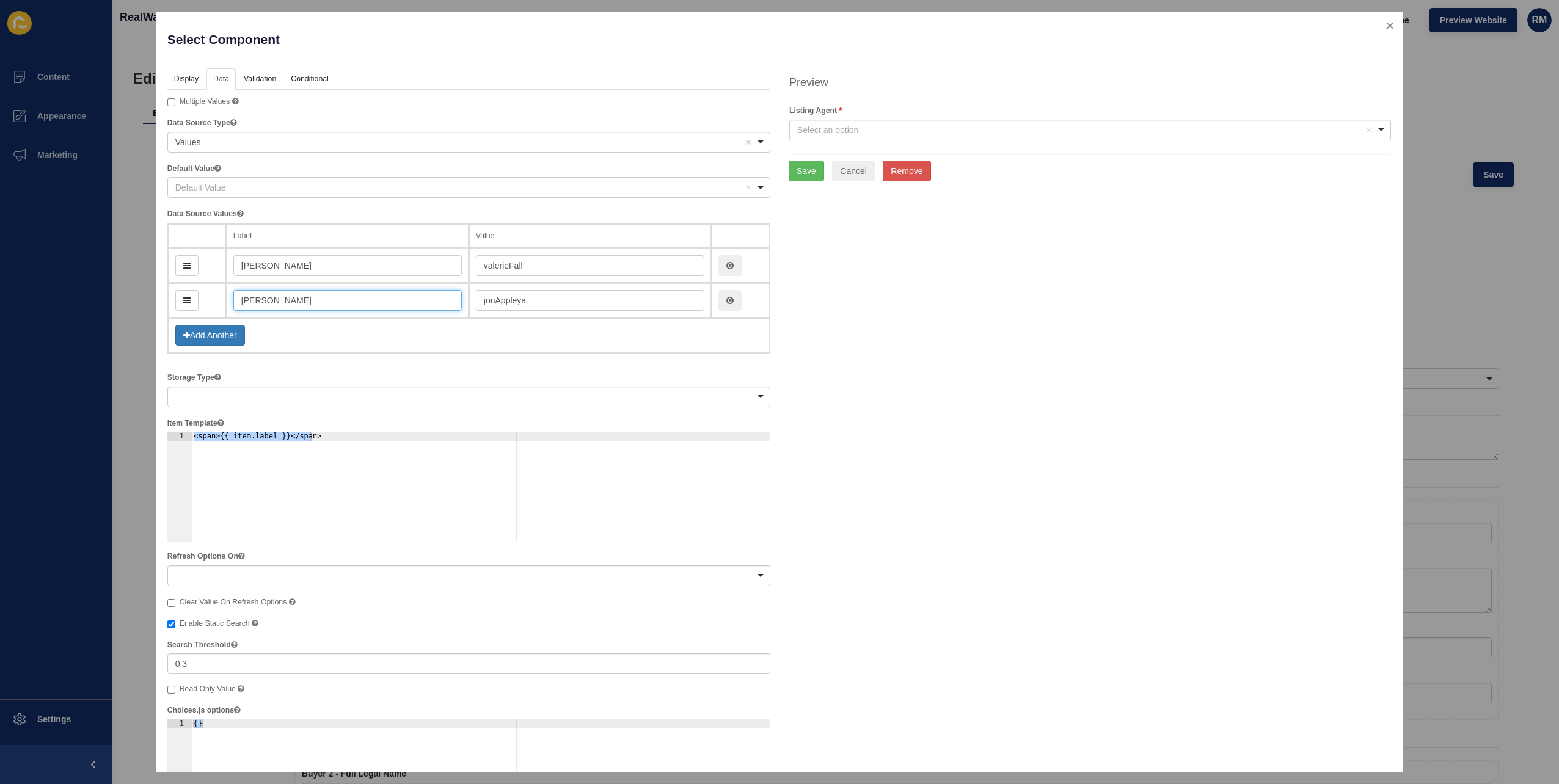
type input "[PERSON_NAME]"
type input "jonAppleyard"
type input "[PERSON_NAME]"
click at [182, 327] on button "Add Another" at bounding box center [210, 335] width 70 height 21
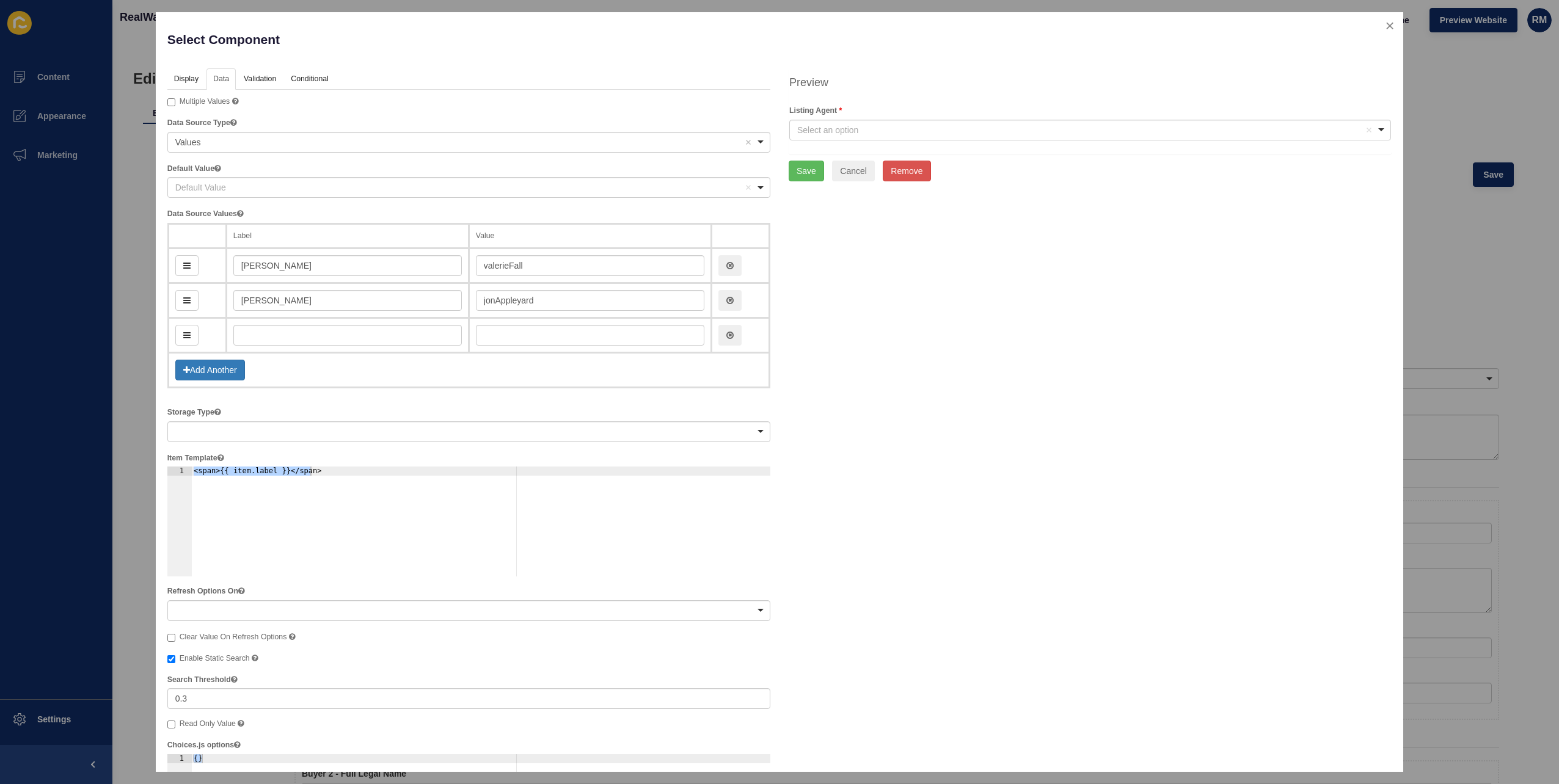
click at [313, 346] on td at bounding box center [347, 335] width 242 height 35
click at [313, 339] on input "text" at bounding box center [348, 335] width 229 height 21
type input "Mi"
type input "mi"
type input "Mic"
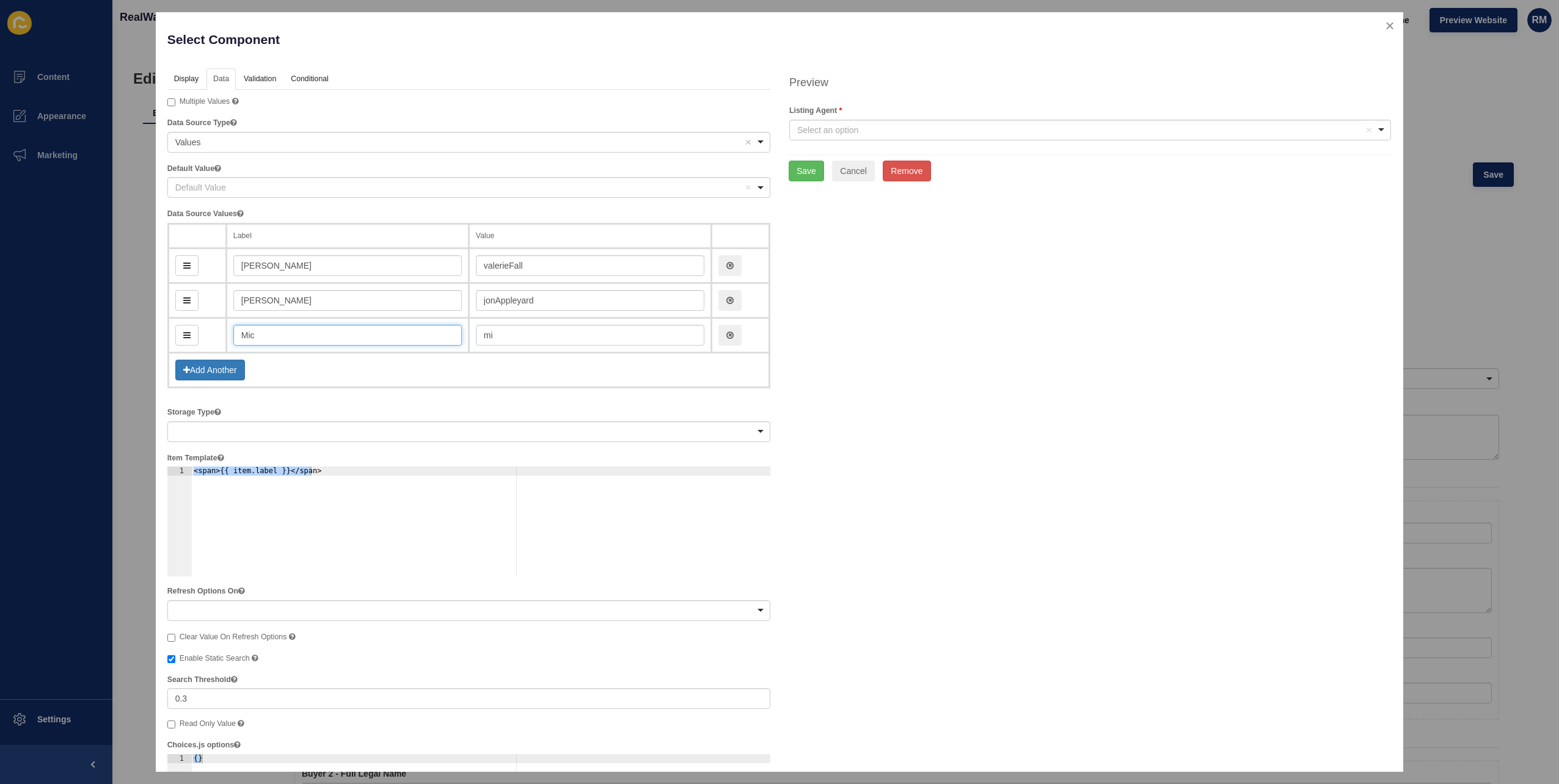
type input "mic"
type input "[PERSON_NAME]"
type input "mick"
type input "[PERSON_NAME]"
type input "mickM"
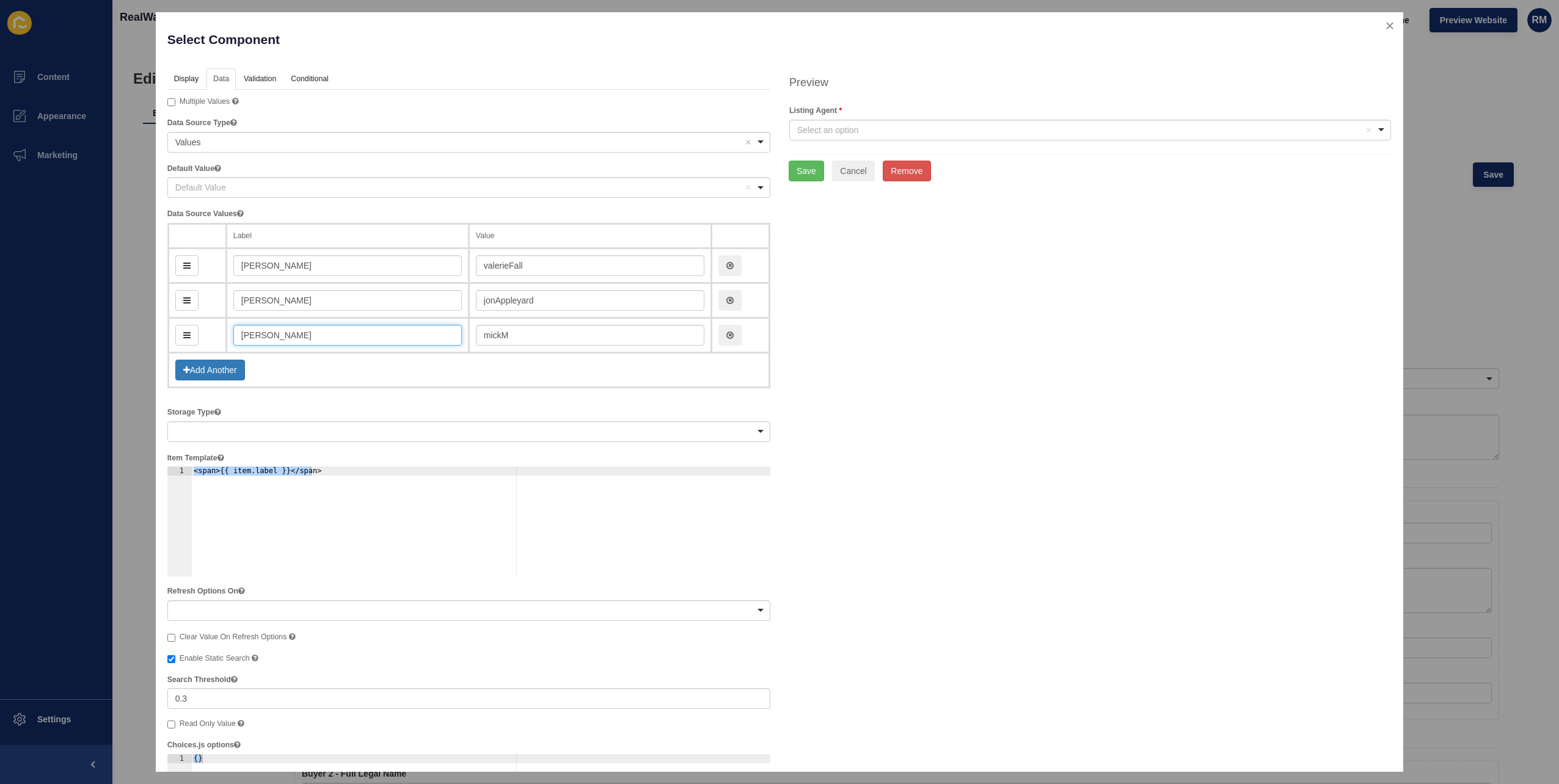
type input "[PERSON_NAME]"
type input "mickMus"
type input "[PERSON_NAME]"
type input "mickMusk"
type input "[PERSON_NAME]"
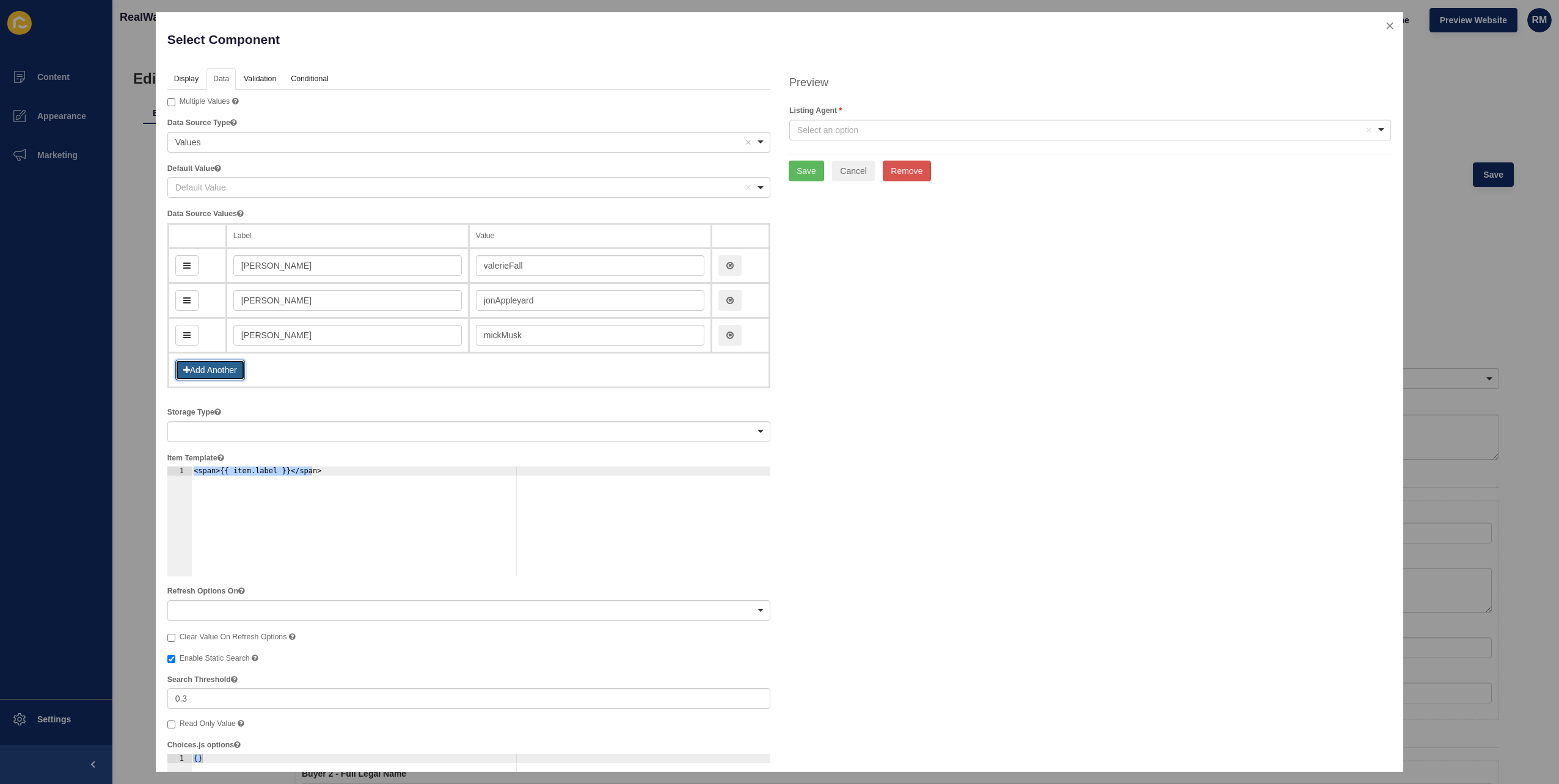
click at [211, 365] on button "Add Another" at bounding box center [210, 370] width 70 height 21
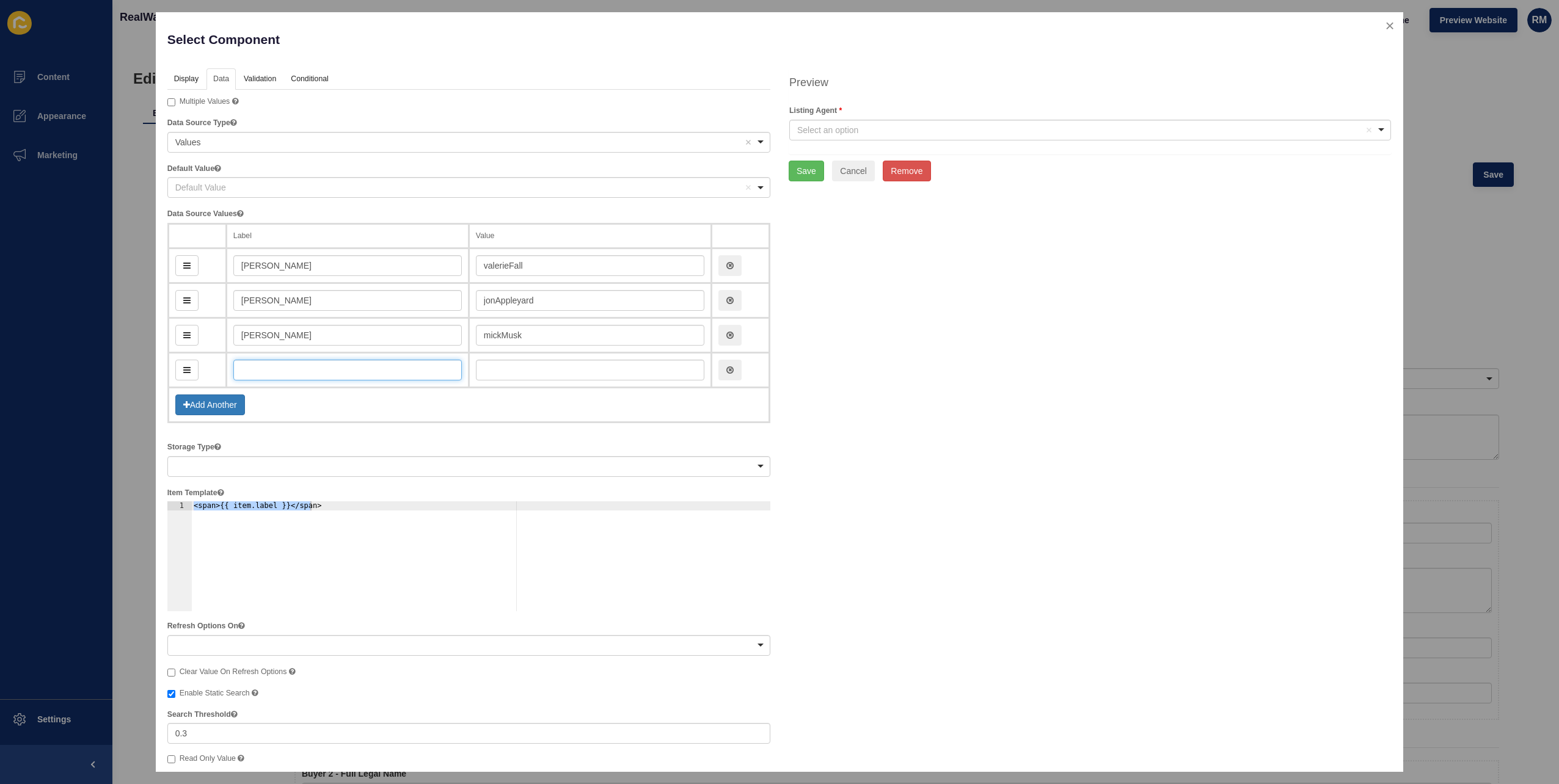
click at [380, 360] on input "text" at bounding box center [348, 370] width 229 height 21
type input "G"
type input "g"
type input "Gre"
type input "gre"
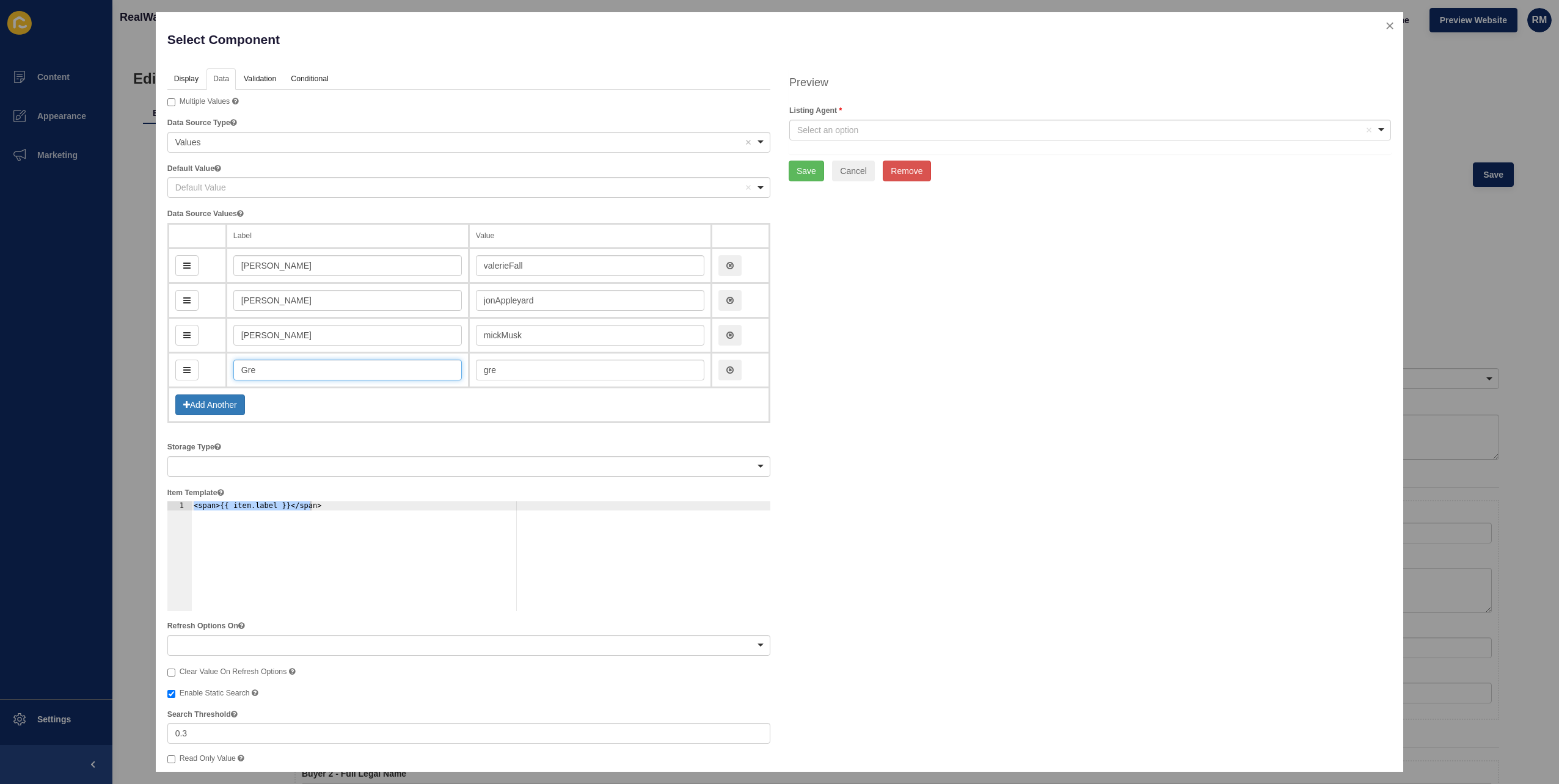
type input "[PERSON_NAME]"
type input "gregJ"
type input "[PERSON_NAME] [PERSON_NAME]"
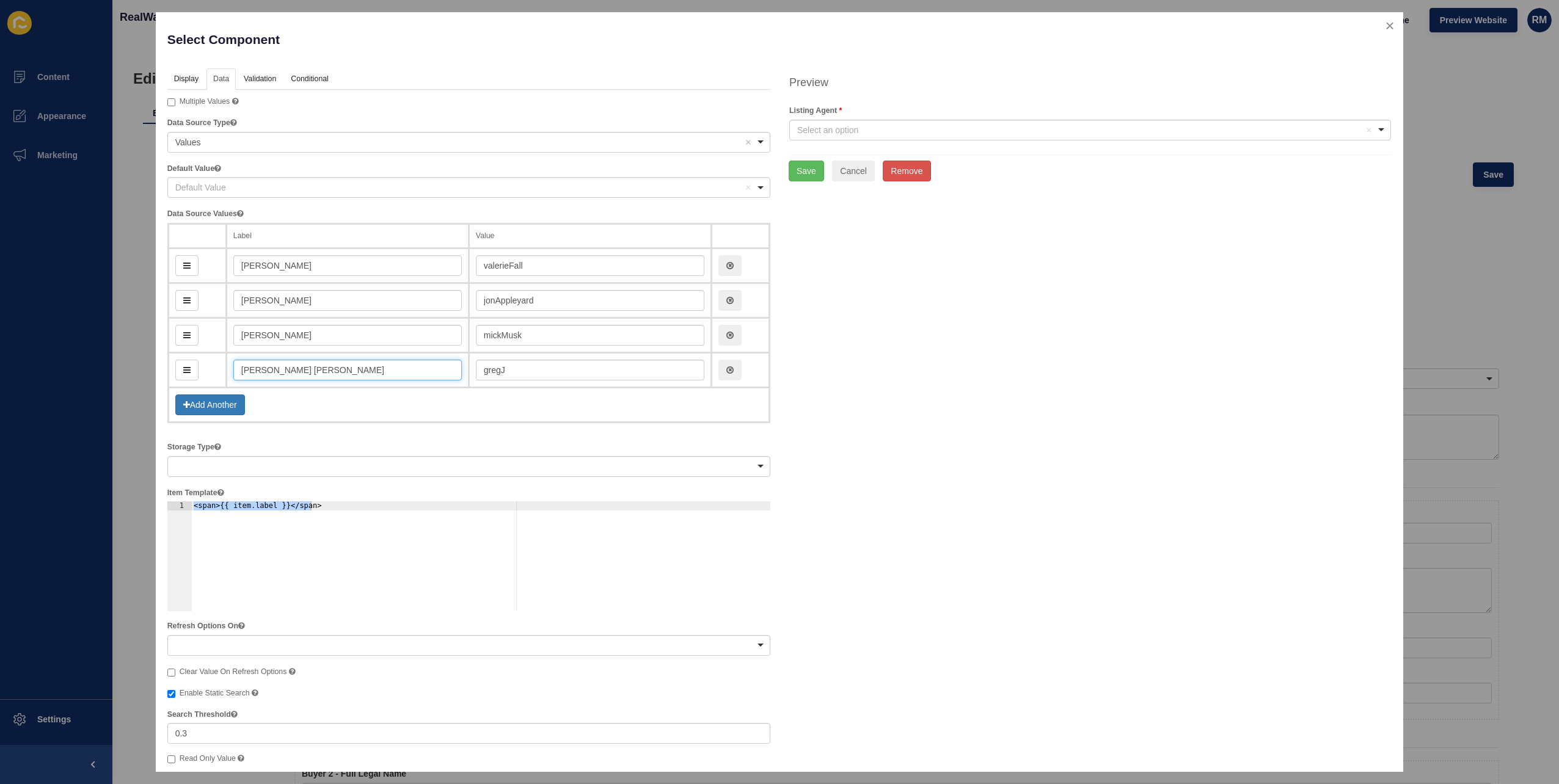
type input "gregJen"
type input "[PERSON_NAME]"
type input "gregJenk"
type input "[PERSON_NAME]"
type input "gregJenky"
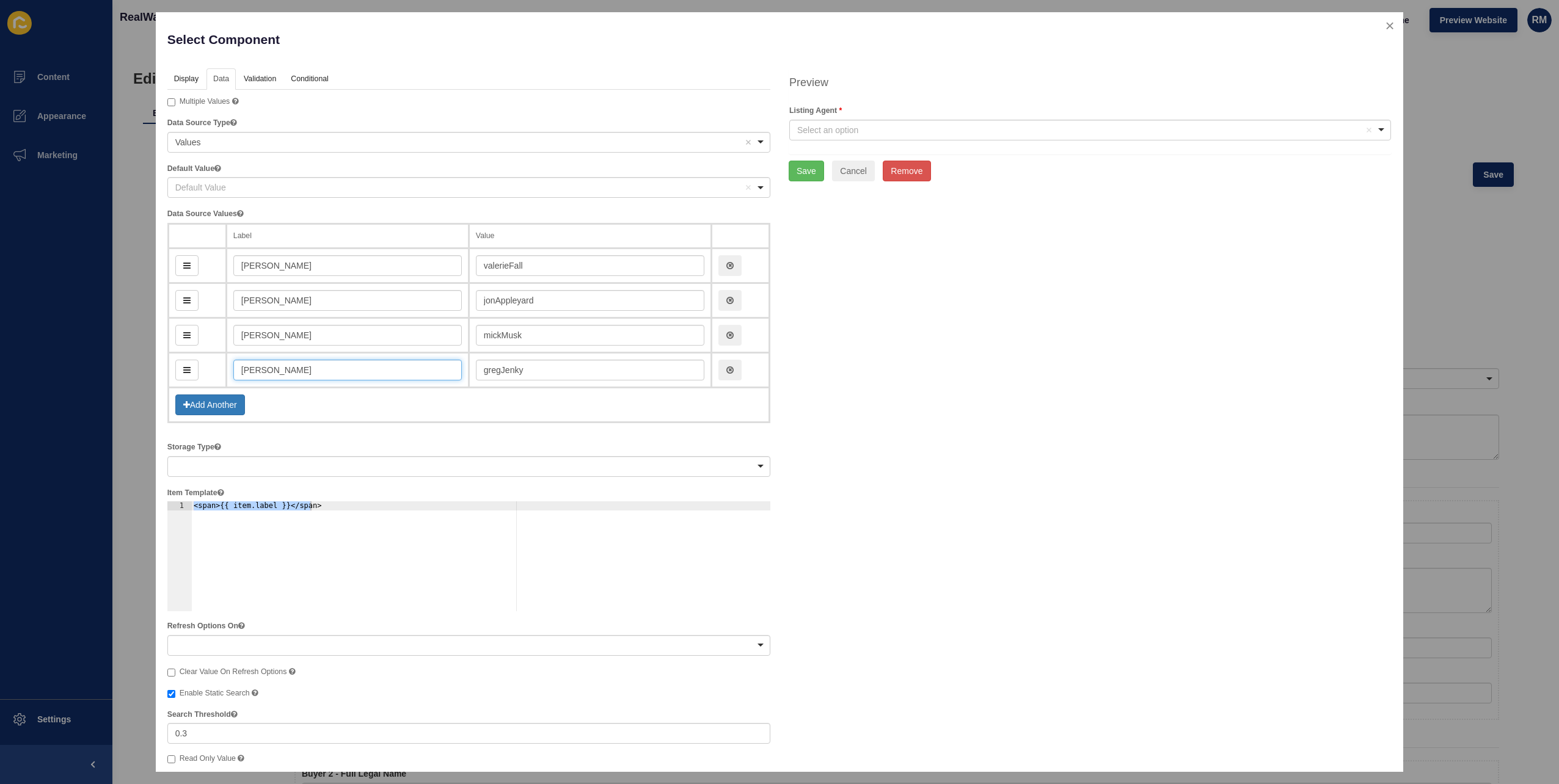
type input "[PERSON_NAME]"
type input "gregJenkyn"
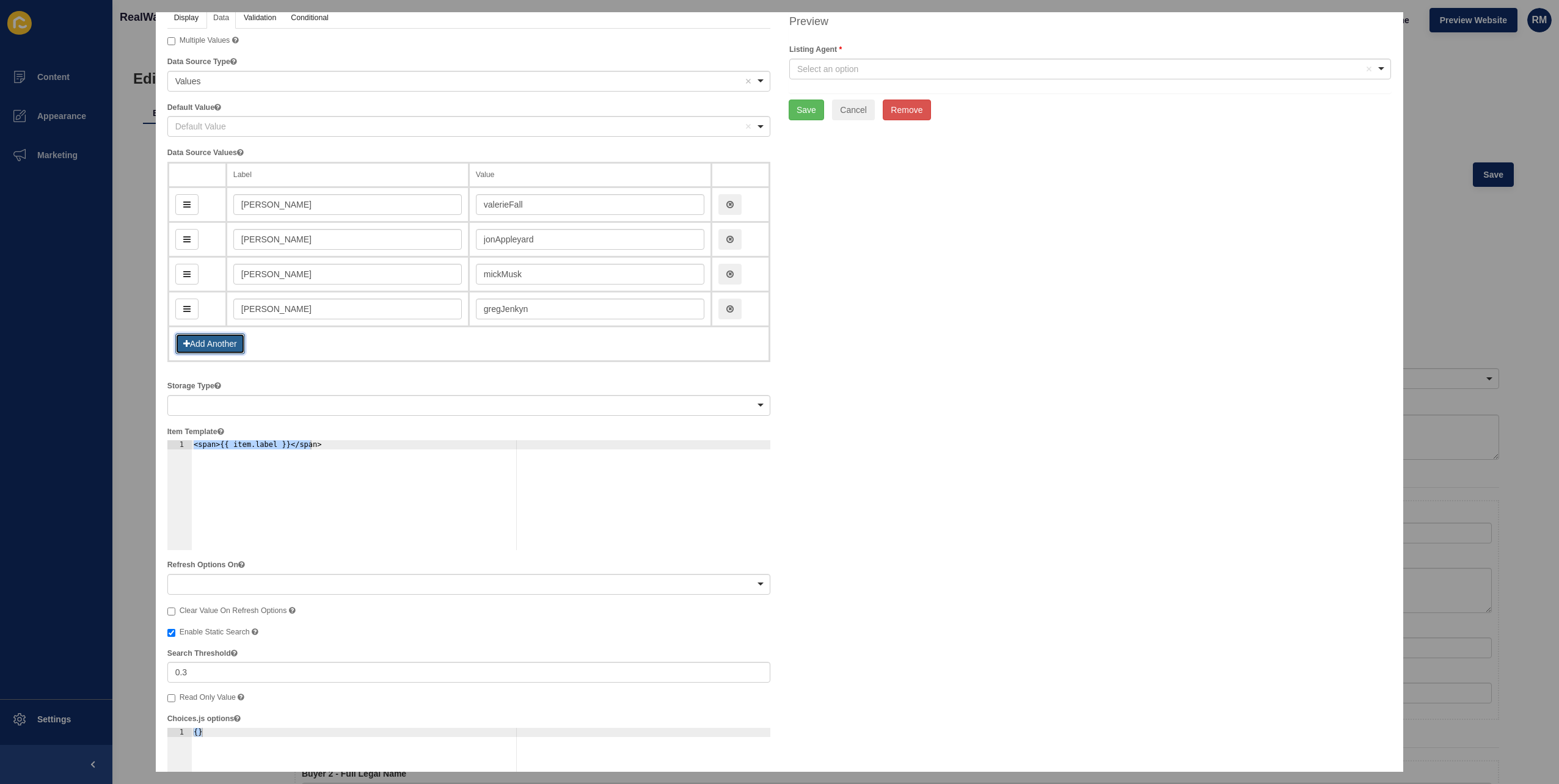
click at [232, 336] on button "Add Another" at bounding box center [210, 344] width 70 height 21
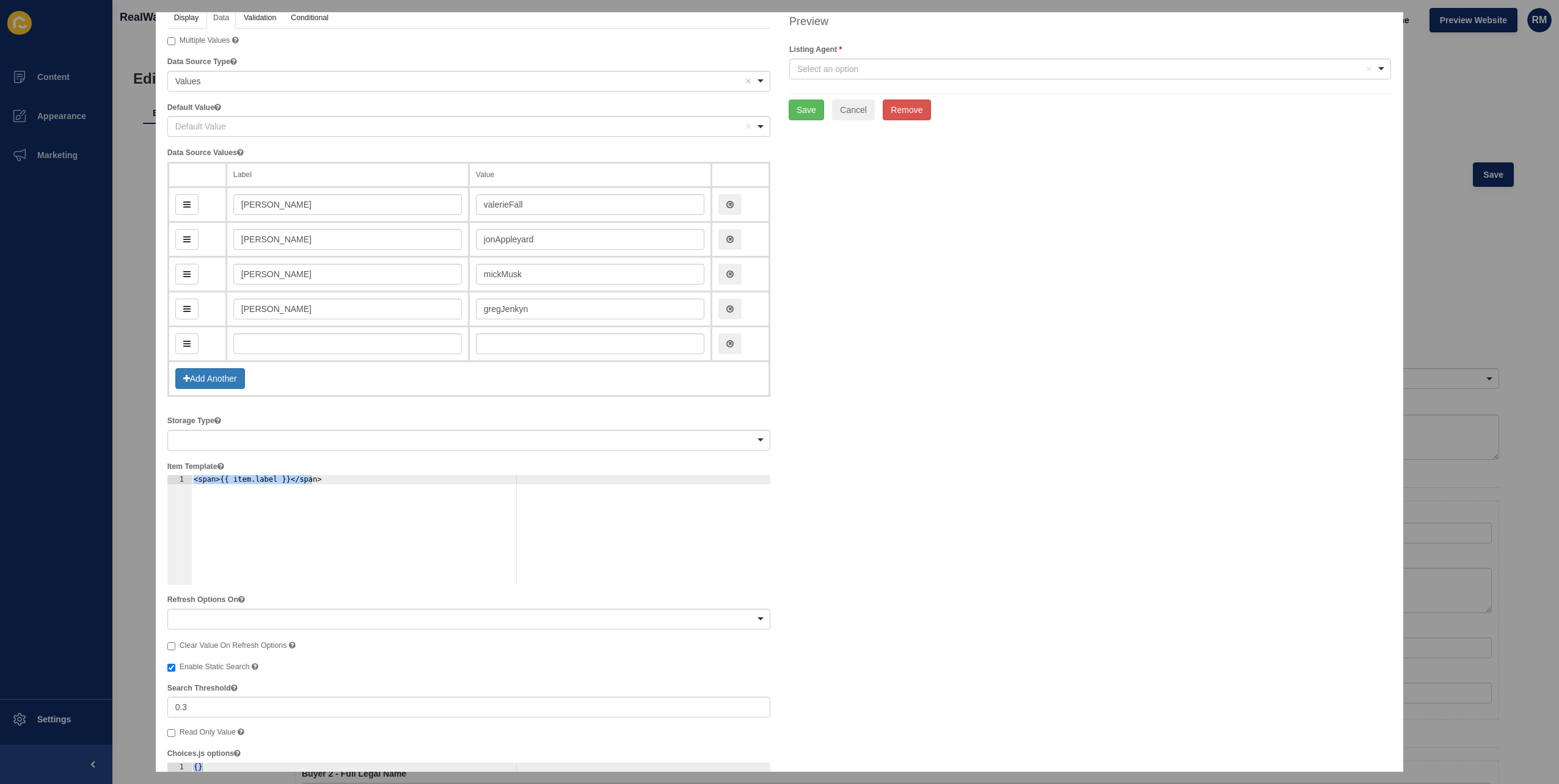
click at [292, 329] on td at bounding box center [347, 344] width 242 height 35
click at [294, 337] on input "text" at bounding box center [348, 344] width 229 height 21
type input "R"
type input "r"
type input "Rah"
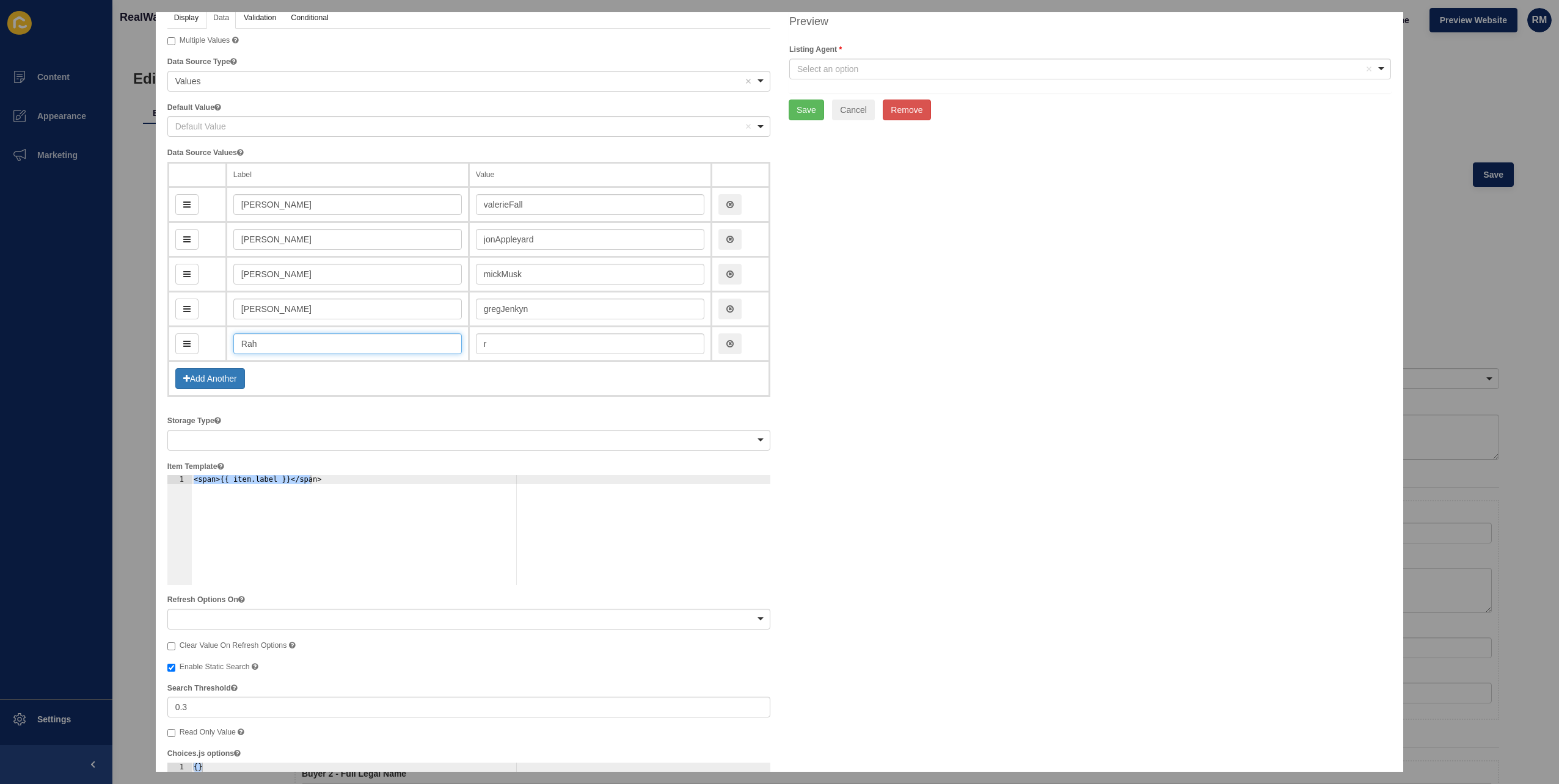
type input "rah"
type input "Rahu"
type input "rahu"
type input "Rahul"
type input "rahul"
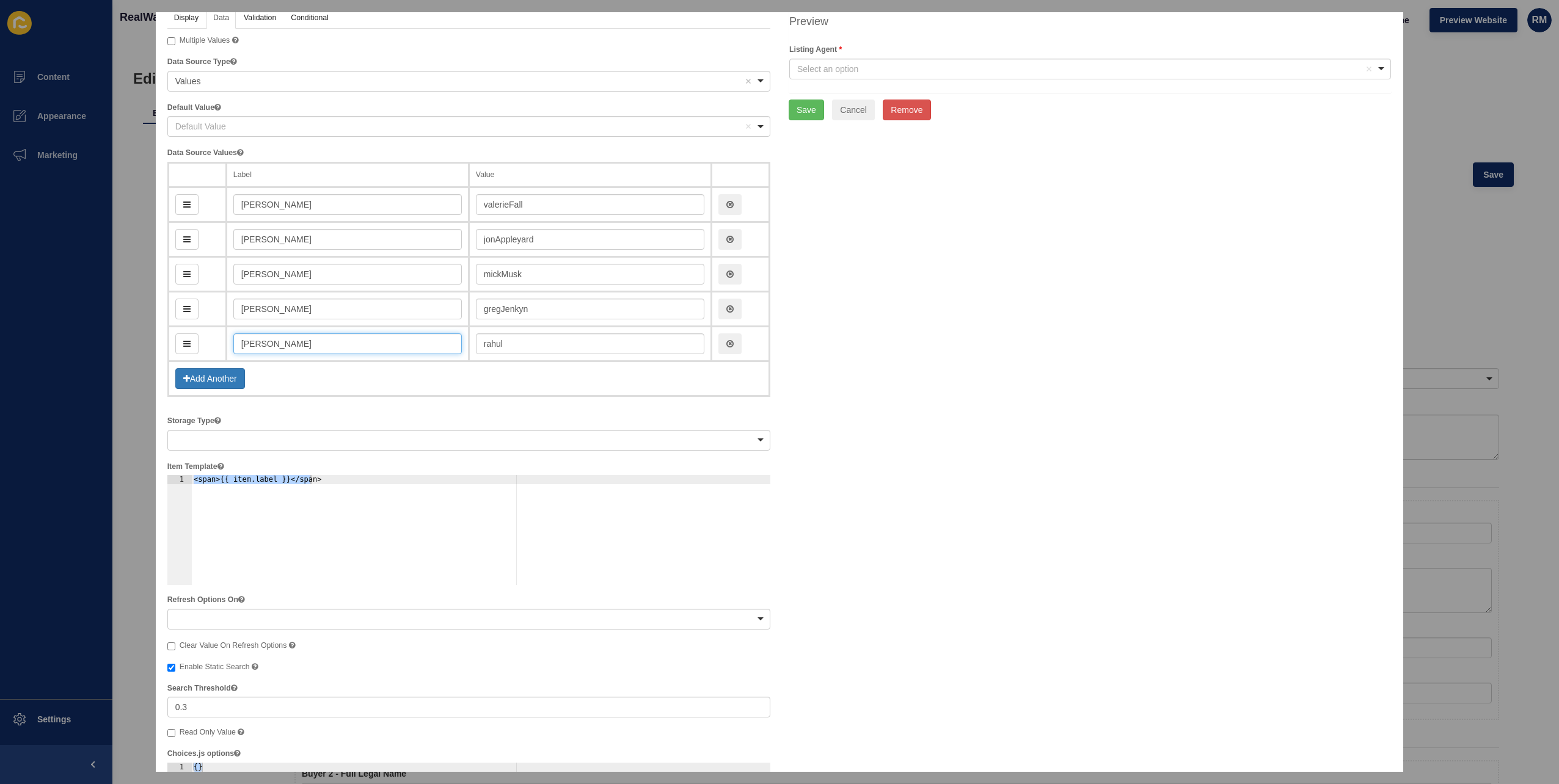
type input "[PERSON_NAME]"
type input "rahulSha"
type input "[PERSON_NAME]"
type input "rahulShar"
type input "[PERSON_NAME]"
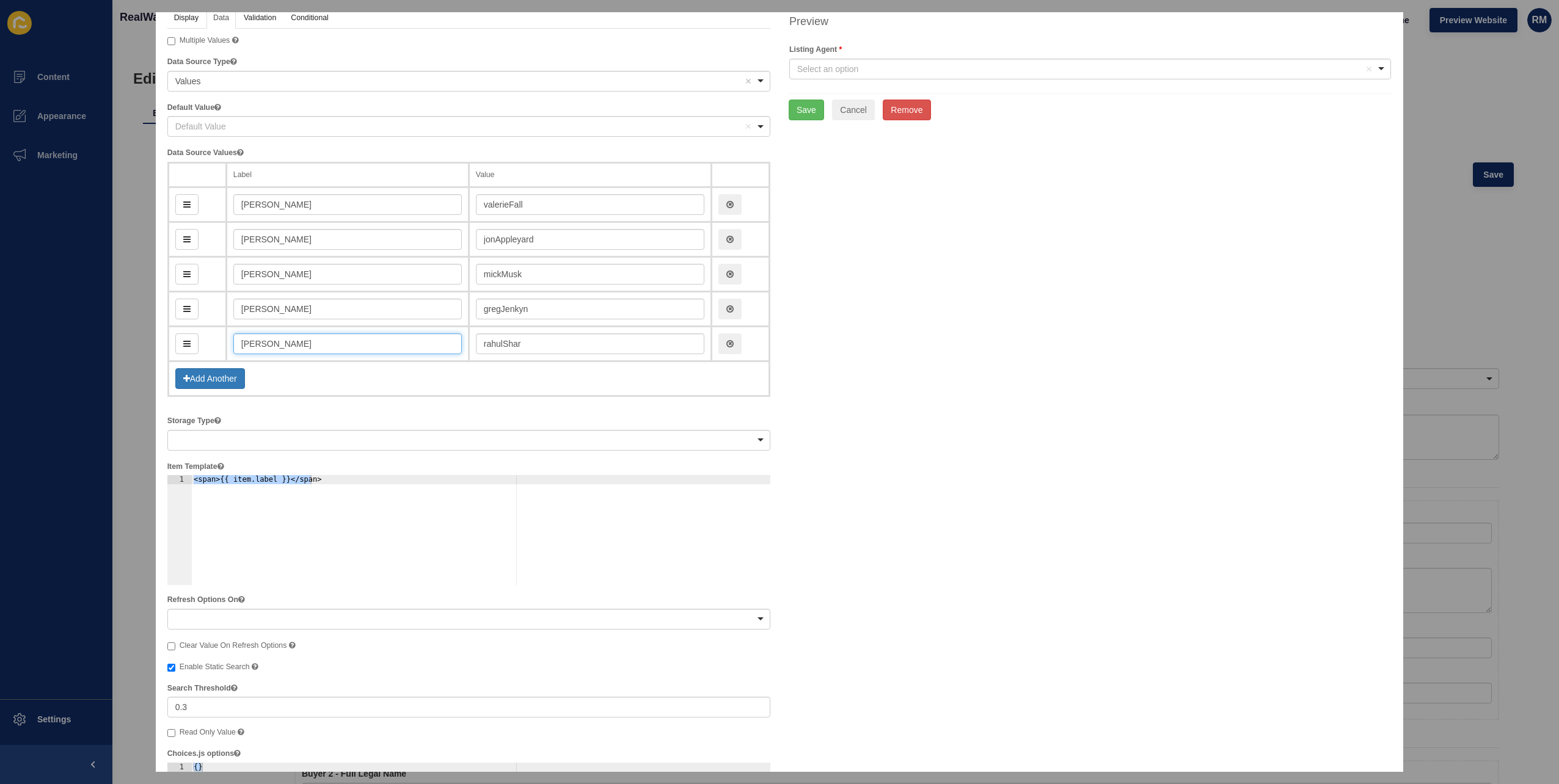
type input "rahulSharma"
type input "[PERSON_NAME]"
click at [532, 338] on input "rahulSharma" at bounding box center [590, 344] width 229 height 21
paste input ".[PERSON_NAME][EMAIL_ADDRESS][DOMAIN_NAME]"
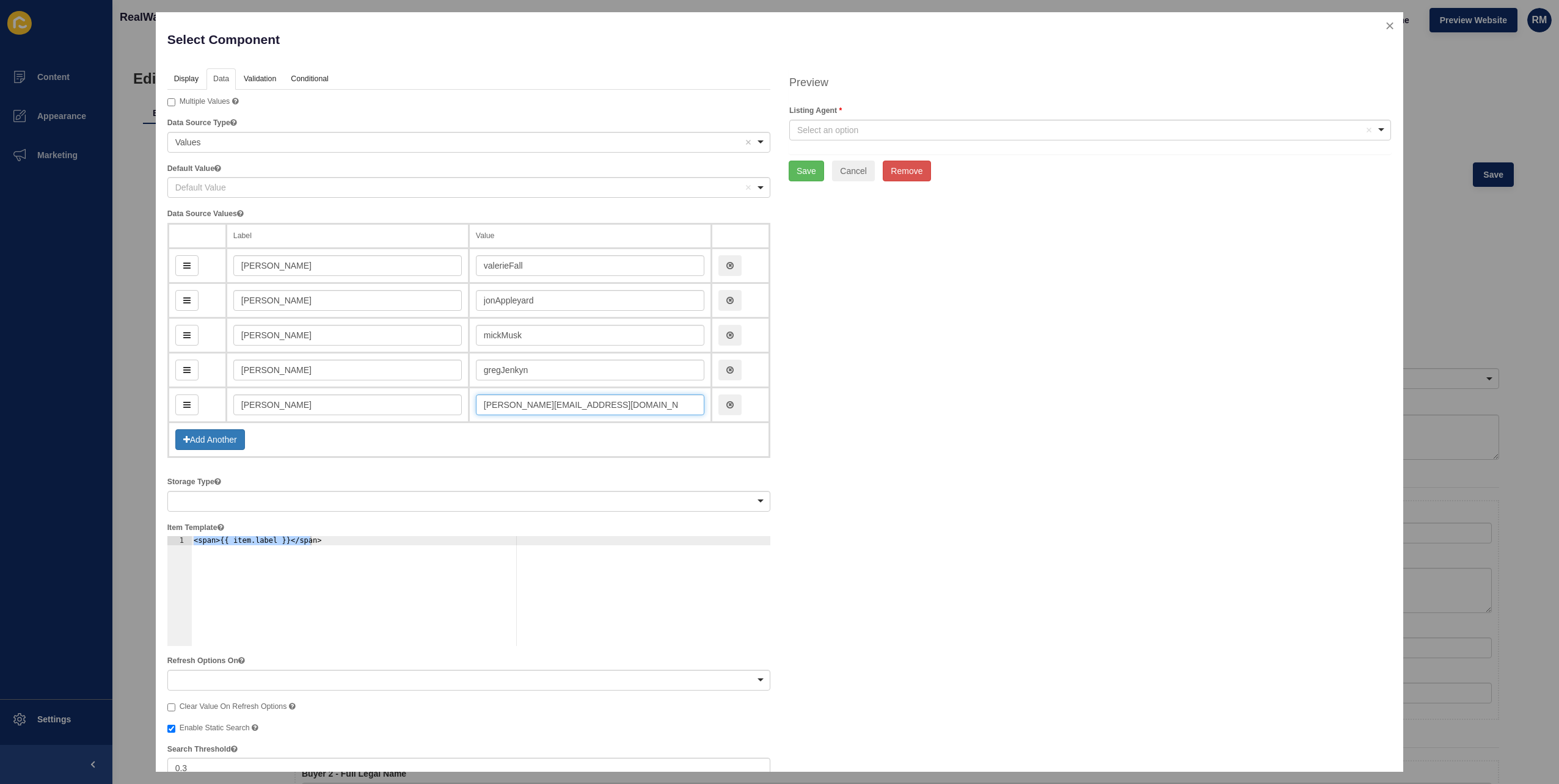
type input "[PERSON_NAME][EMAIL_ADDRESS][DOMAIN_NAME]"
click at [548, 350] on td "mickMusk" at bounding box center [590, 335] width 242 height 35
click at [544, 370] on input "gregJenkyn" at bounding box center [590, 370] width 229 height 21
paste input ".[EMAIL_ADDRESS][DOMAIN_NAME]"
type input "[PERSON_NAME][EMAIL_ADDRESS][DOMAIN_NAME]"
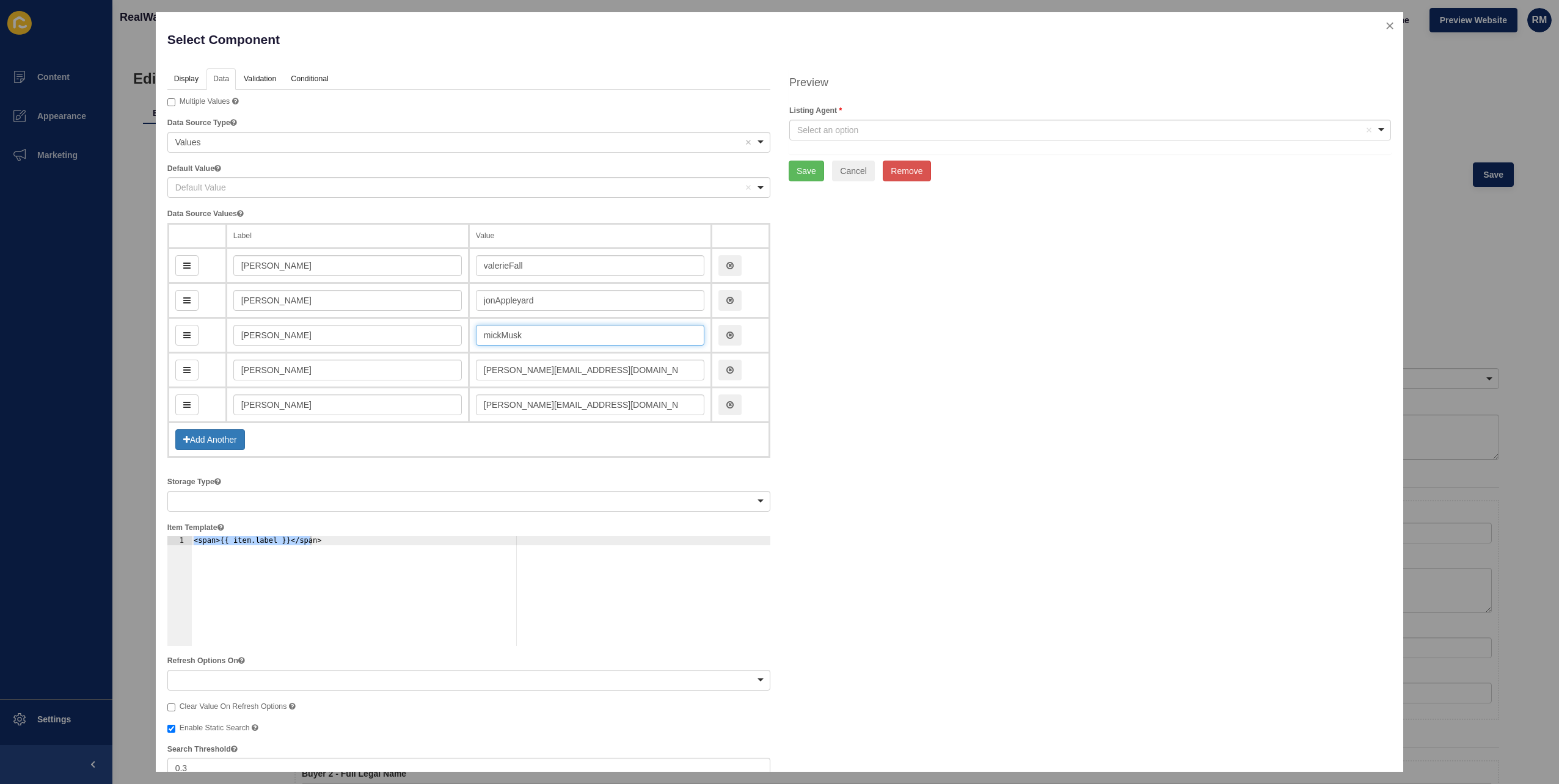
click at [520, 342] on input "mickMusk" at bounding box center [590, 335] width 229 height 21
paste input ".[EMAIL_ADDRESS][DOMAIN_NAME]"
type input "[EMAIL_ADDRESS][DOMAIN_NAME]"
click at [579, 305] on input "jonAppleyard" at bounding box center [590, 300] width 229 height 21
paste input "[EMAIL_ADDRESS][DOMAIN_NAME]"
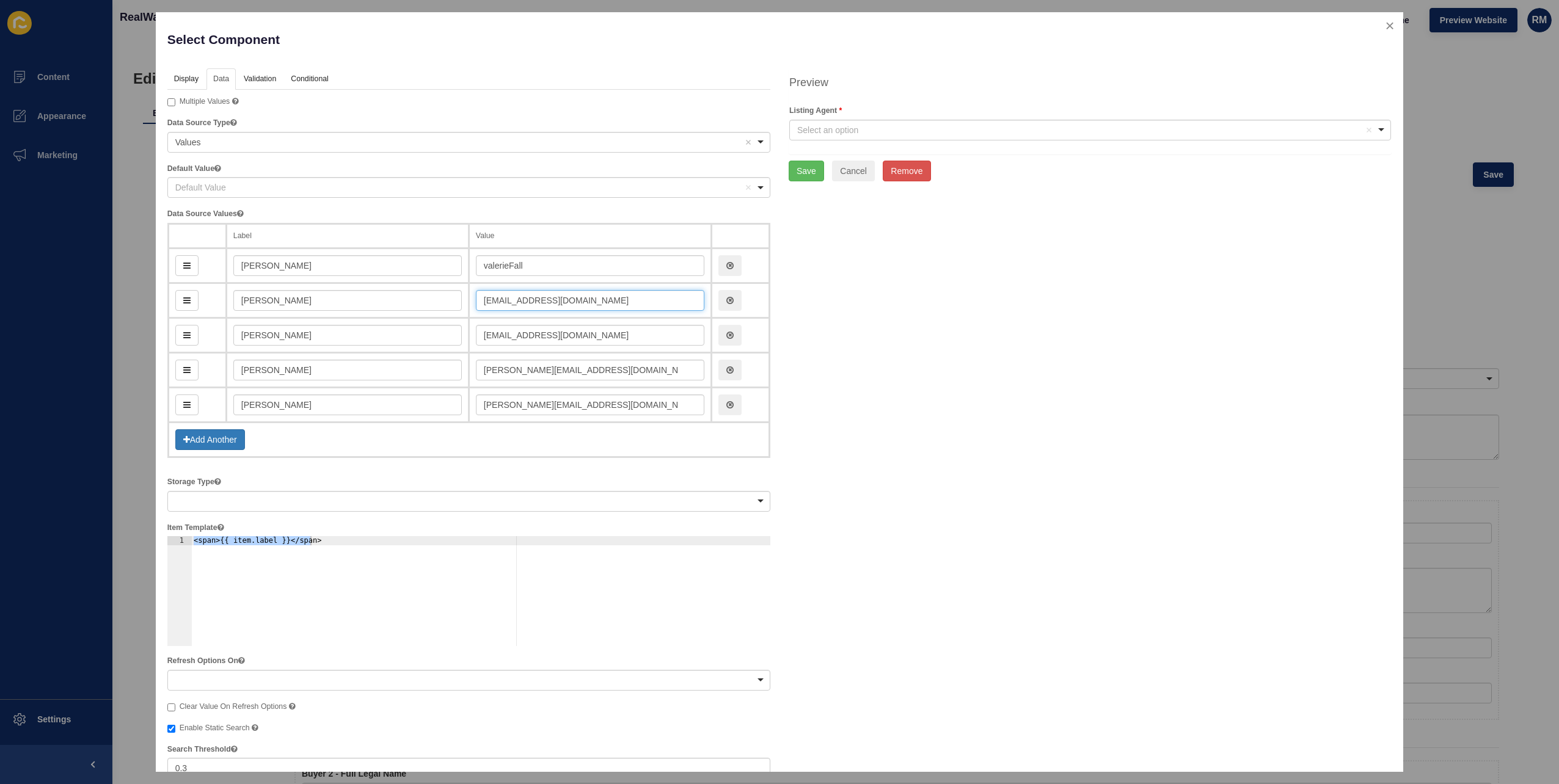
type input "[EMAIL_ADDRESS][DOMAIN_NAME]"
paste input "[EMAIL_ADDRESS][DOMAIN_NAME]"
type input "[EMAIL_ADDRESS][DOMAIN_NAME]"
click at [1051, 290] on div "Display Data Validation API Conditional Logic Layout Label Listing Agent Label …" at bounding box center [780, 617] width 1243 height 1097
click at [796, 172] on button "Save" at bounding box center [806, 171] width 35 height 21
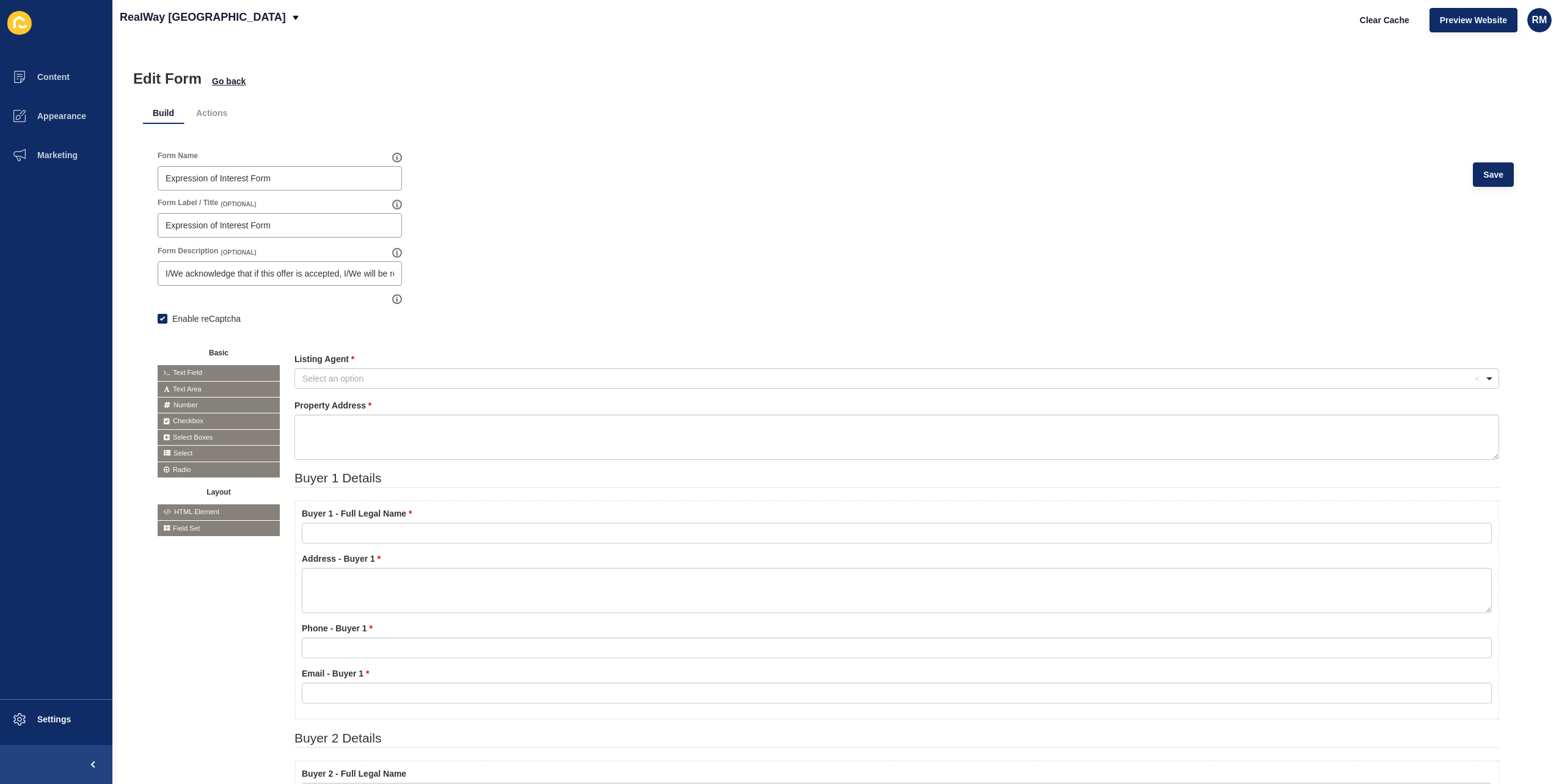
click at [1474, 160] on div "Form Name Expression of Interest Form Save" at bounding box center [836, 174] width 1356 height 47
click at [1473, 167] on button "Save" at bounding box center [1493, 175] width 41 height 25
click at [1372, 20] on span "Clear Cache" at bounding box center [1385, 20] width 49 height 12
click at [1486, 399] on div at bounding box center [1493, 405] width 14 height 14
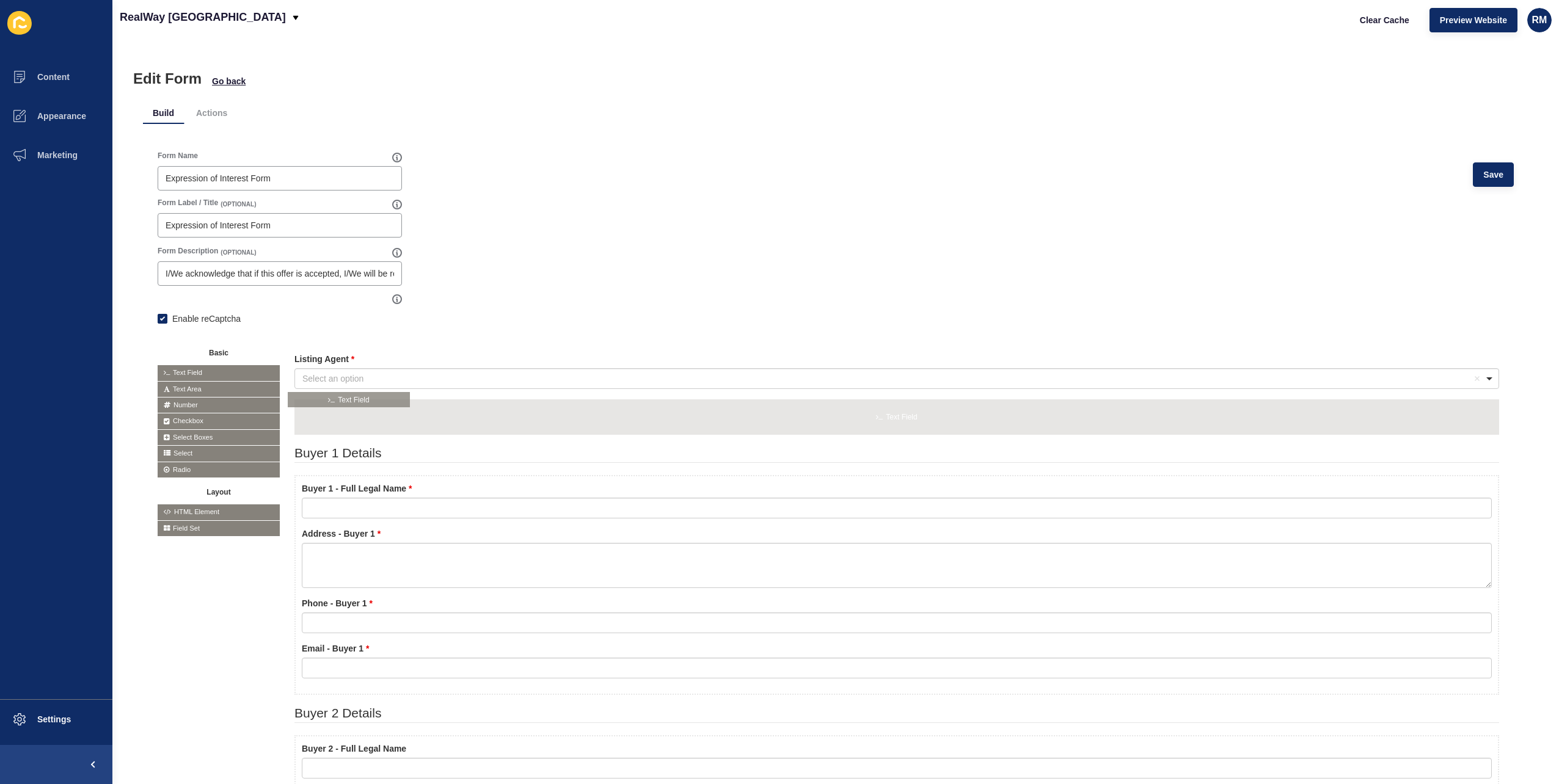
drag, startPoint x: 236, startPoint y: 368, endPoint x: 370, endPoint y: 394, distance: 136.5
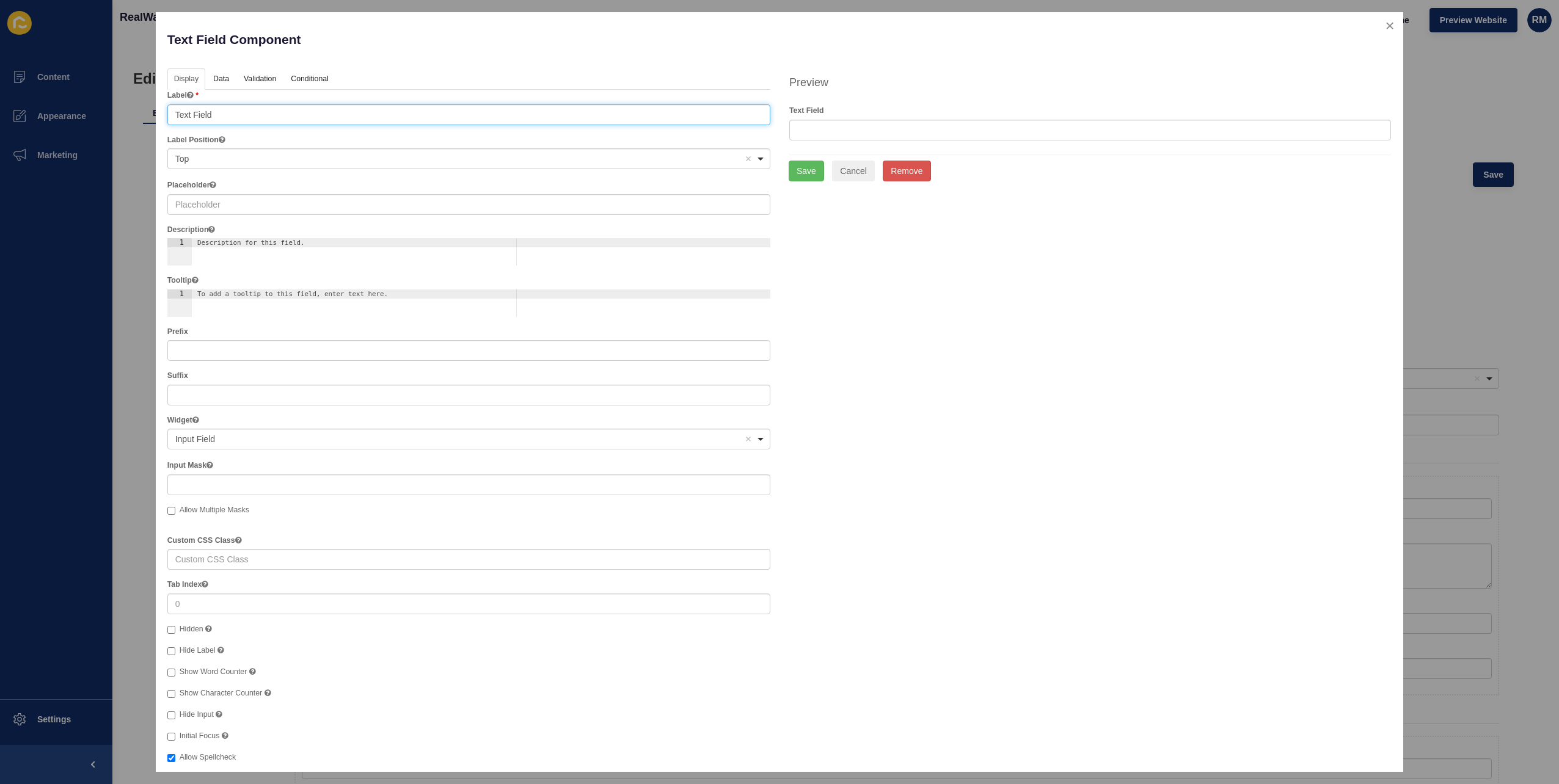
drag, startPoint x: 228, startPoint y: 117, endPoint x: 148, endPoint y: 111, distance: 80.2
click at [148, 111] on div "Text Field Component Help Display Data Validation API Conditional Logic Layout …" at bounding box center [780, 392] width 1559 height 784
type input "Property Address"
click at [284, 78] on link "Conditional" at bounding box center [309, 80] width 50 height 23
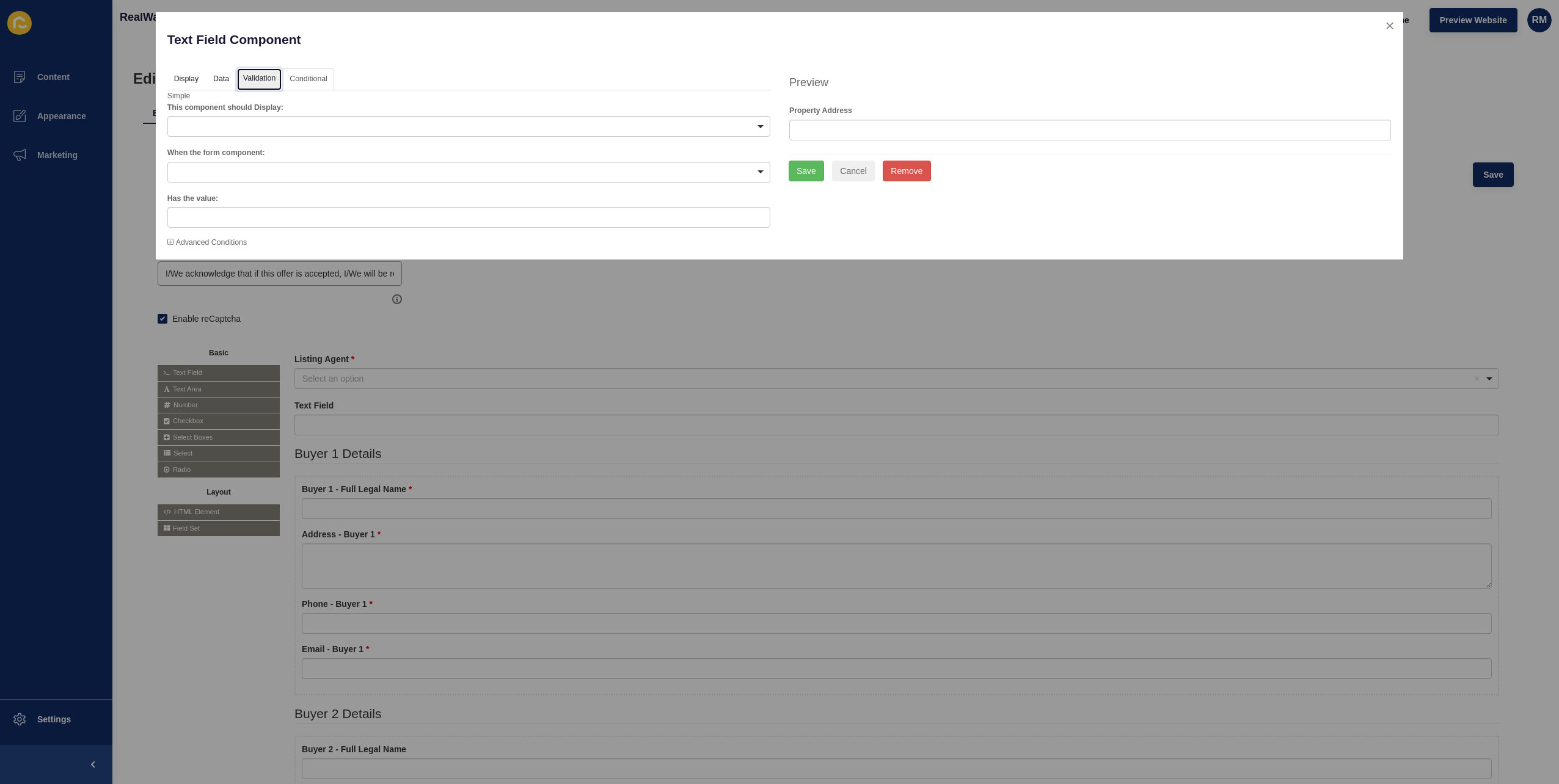
click at [260, 77] on link "Validation" at bounding box center [259, 80] width 45 height 23
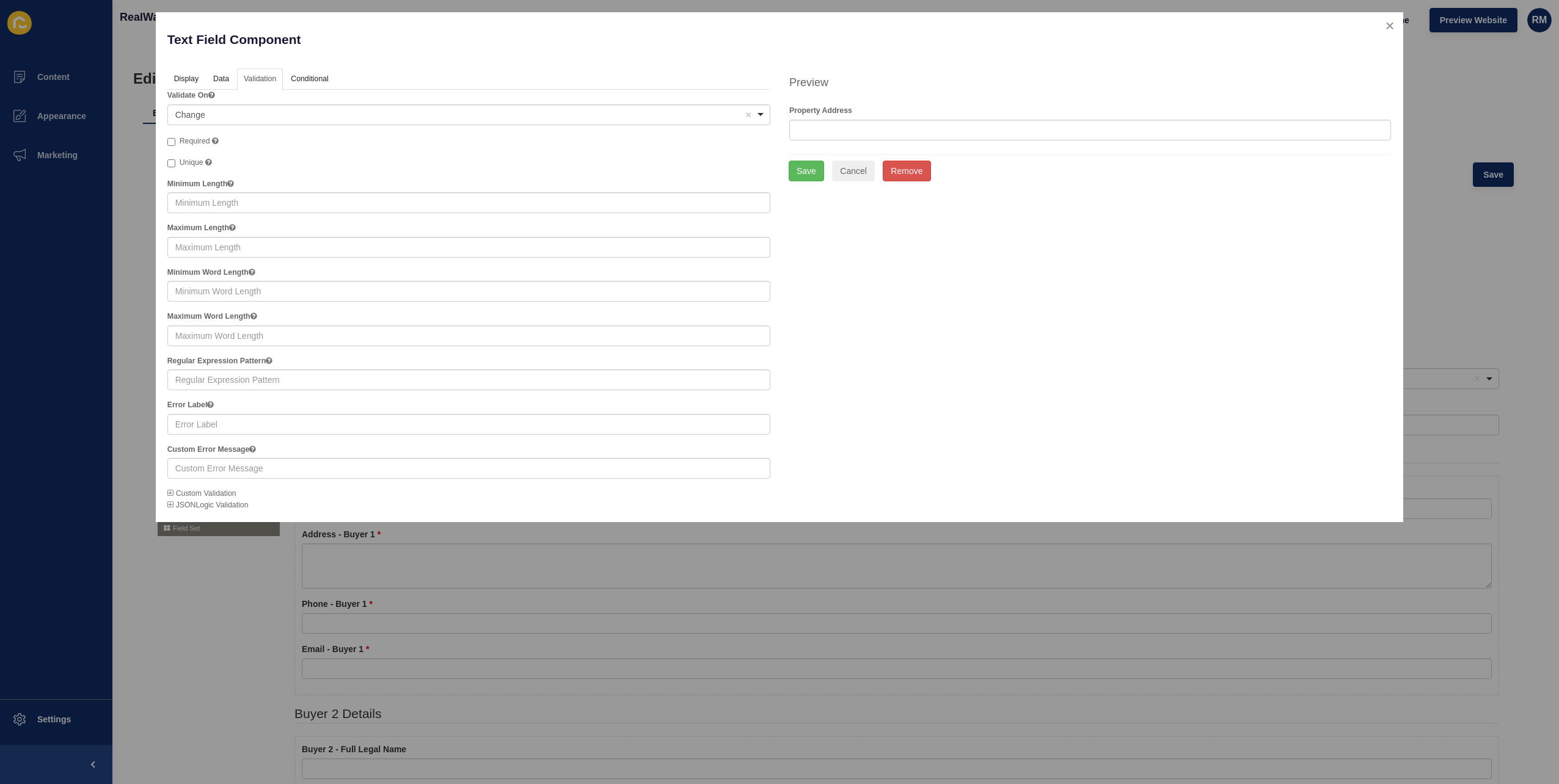
click at [184, 138] on span "Required" at bounding box center [195, 141] width 30 height 9
click at [176, 138] on input "Required" at bounding box center [171, 141] width 8 height 8
checkbox input "true"
click at [796, 175] on button "Save" at bounding box center [806, 171] width 35 height 21
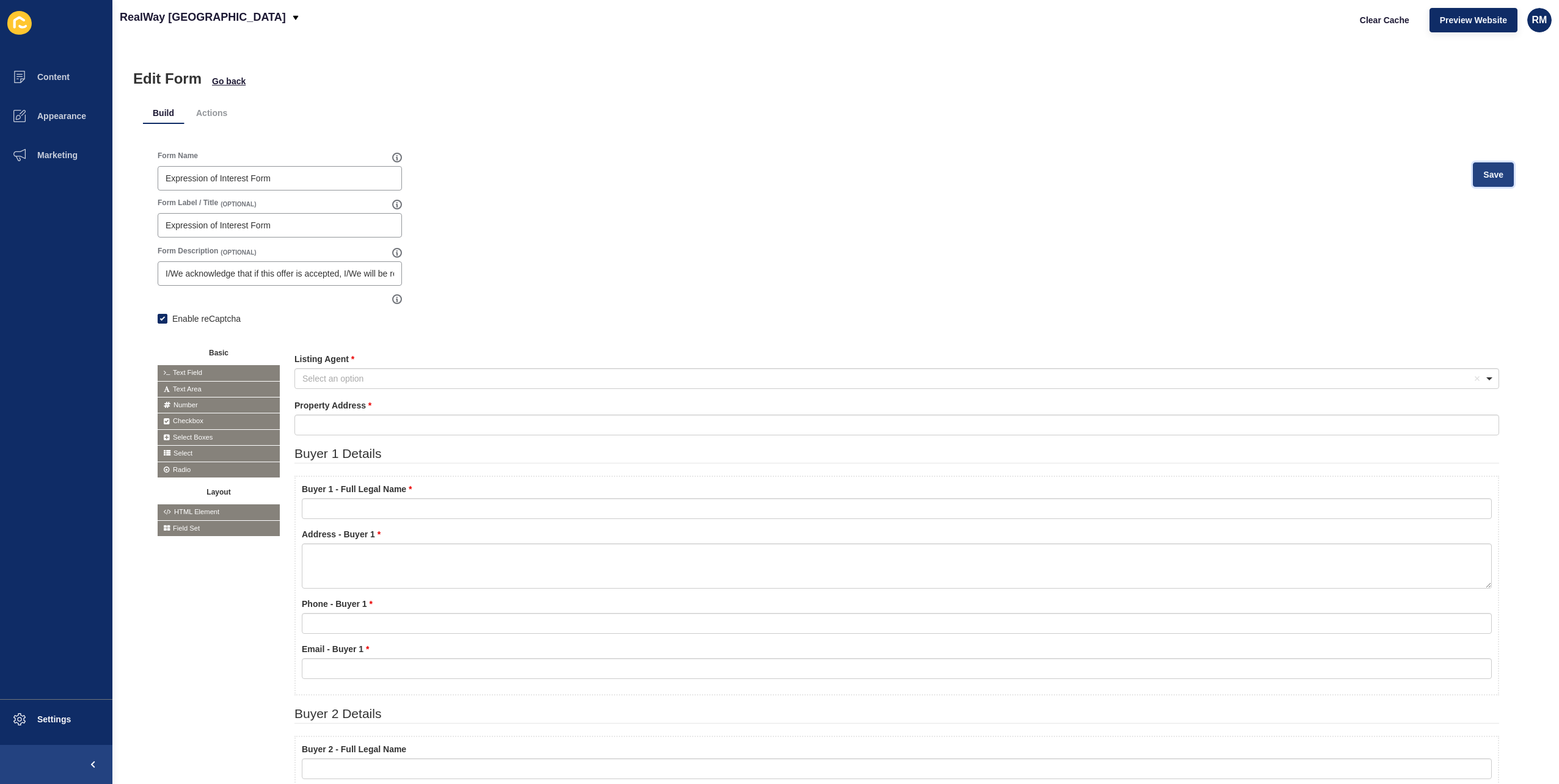
click at [1492, 174] on span "Save" at bounding box center [1493, 175] width 20 height 12
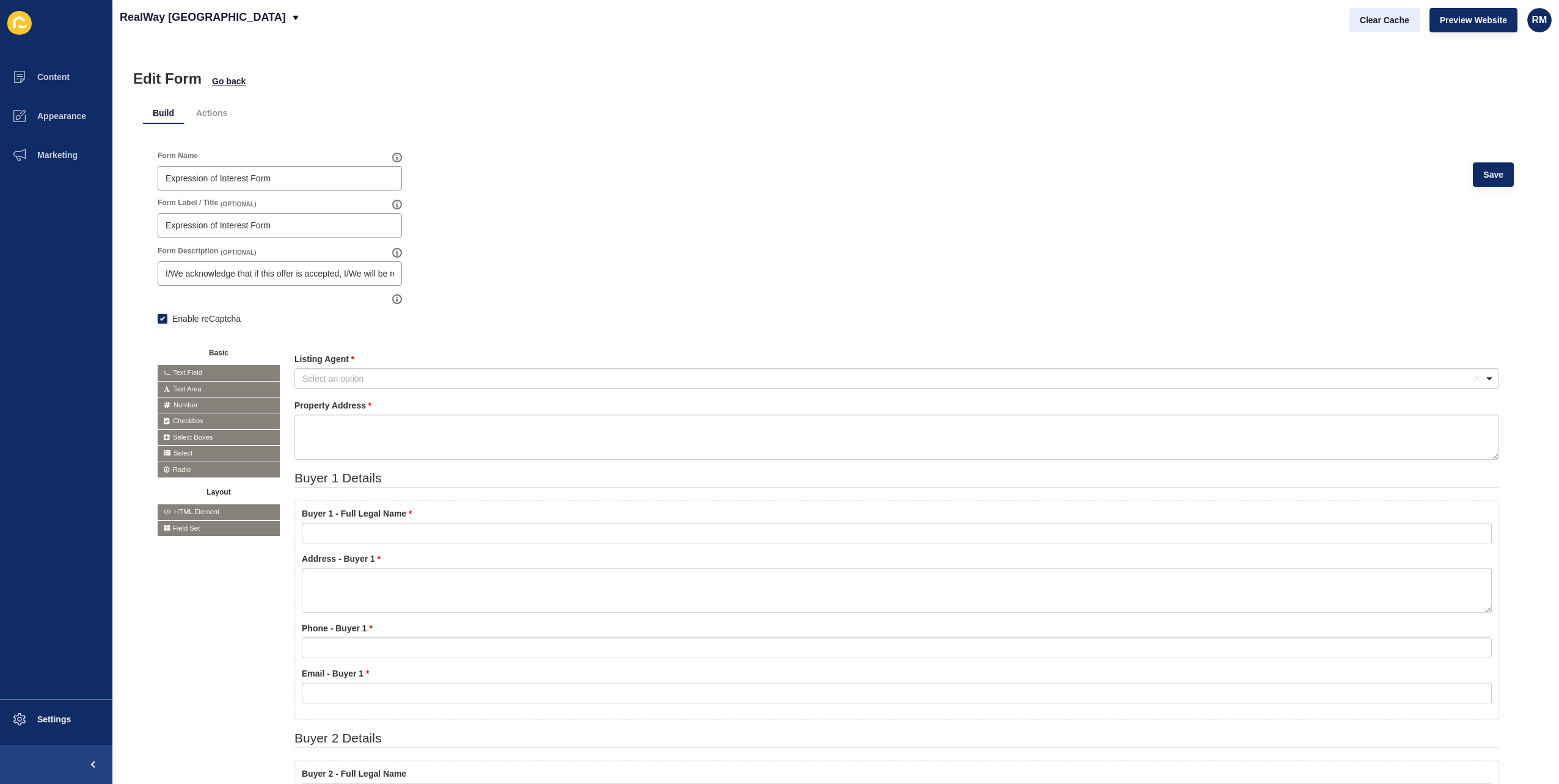
click at [1389, 20] on span "Clear Cache" at bounding box center [1385, 20] width 49 height 12
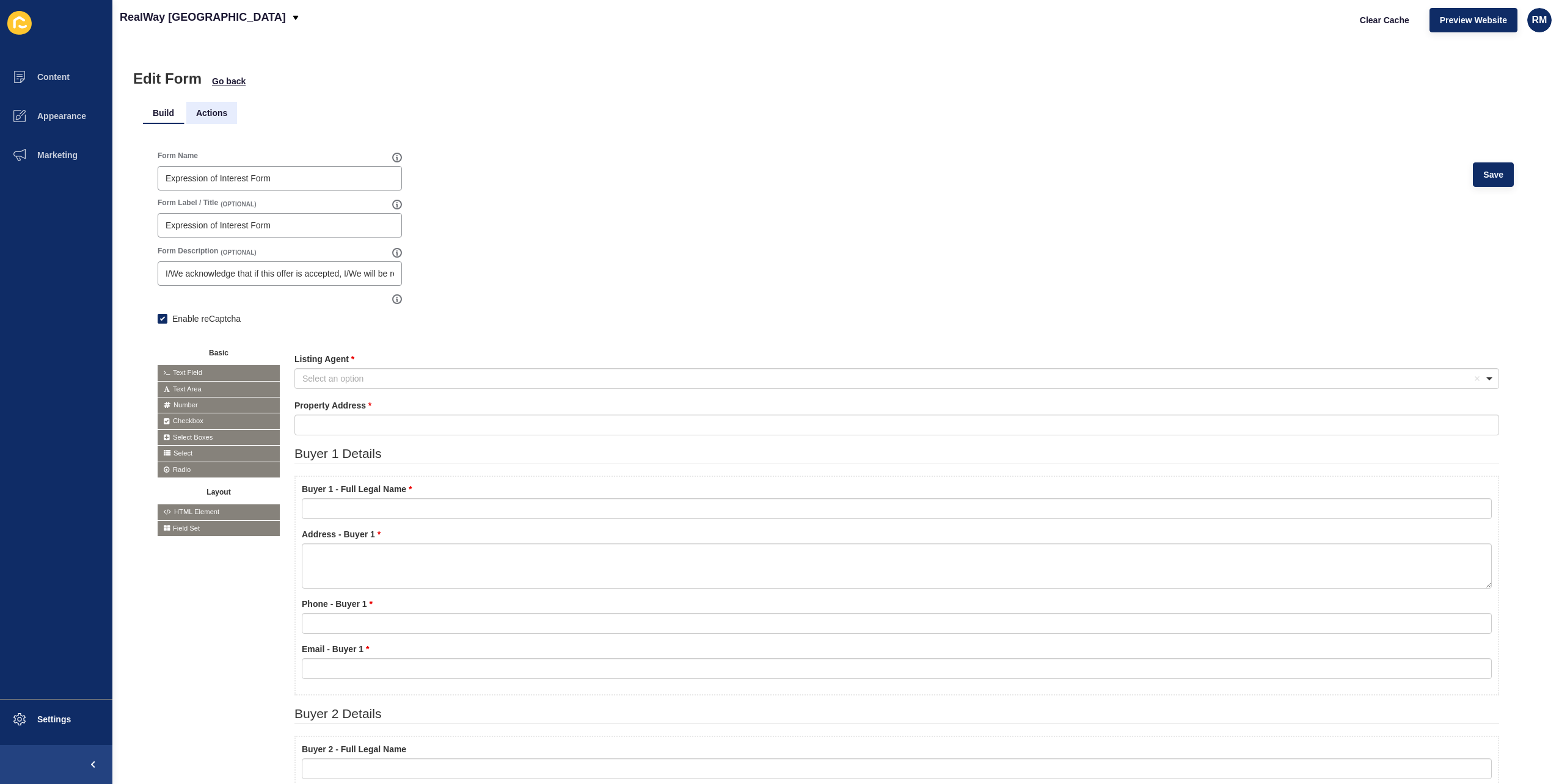
click at [216, 117] on li "Actions" at bounding box center [211, 113] width 51 height 22
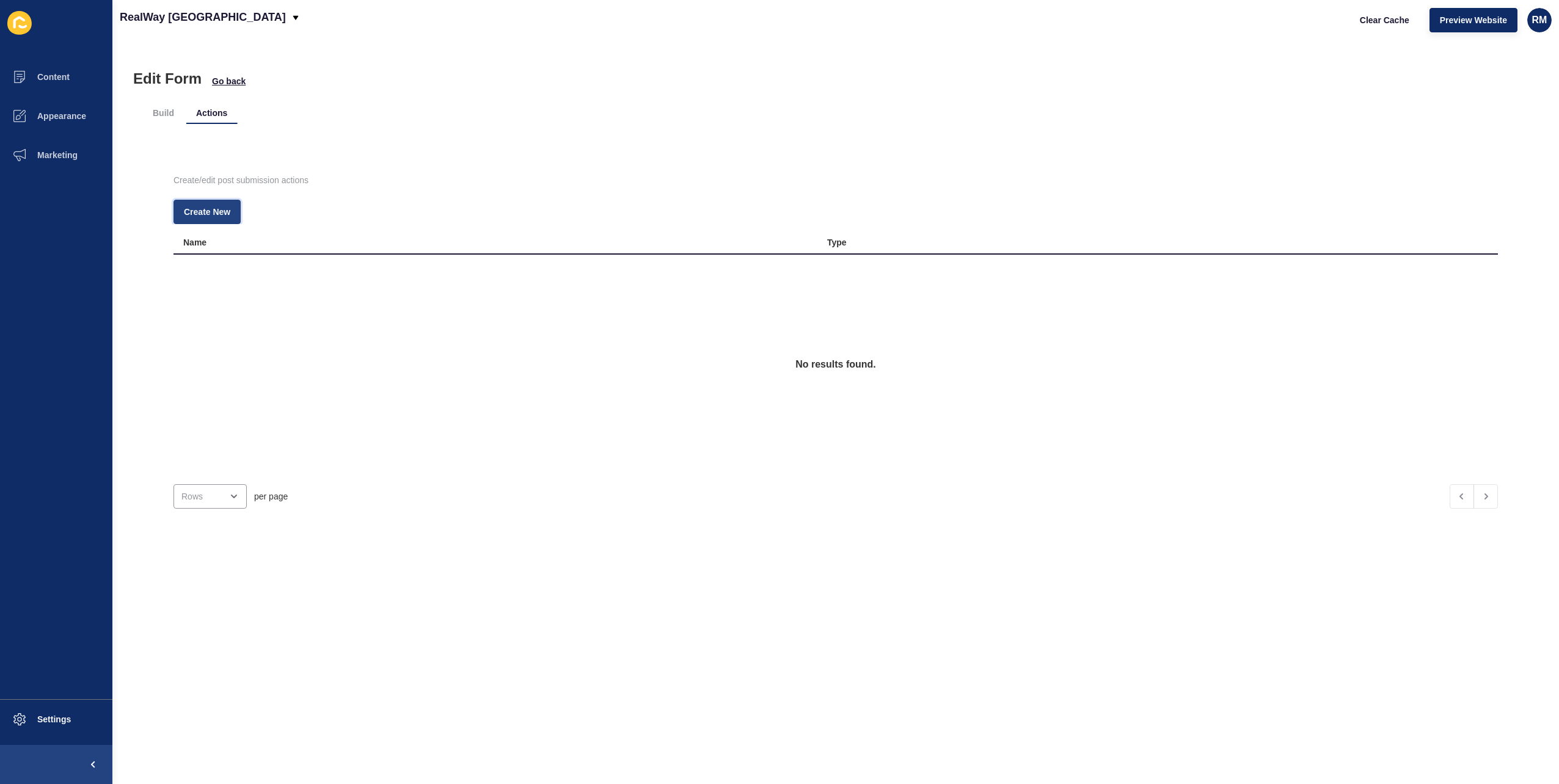
click at [221, 213] on span "Create New" at bounding box center [207, 212] width 46 height 12
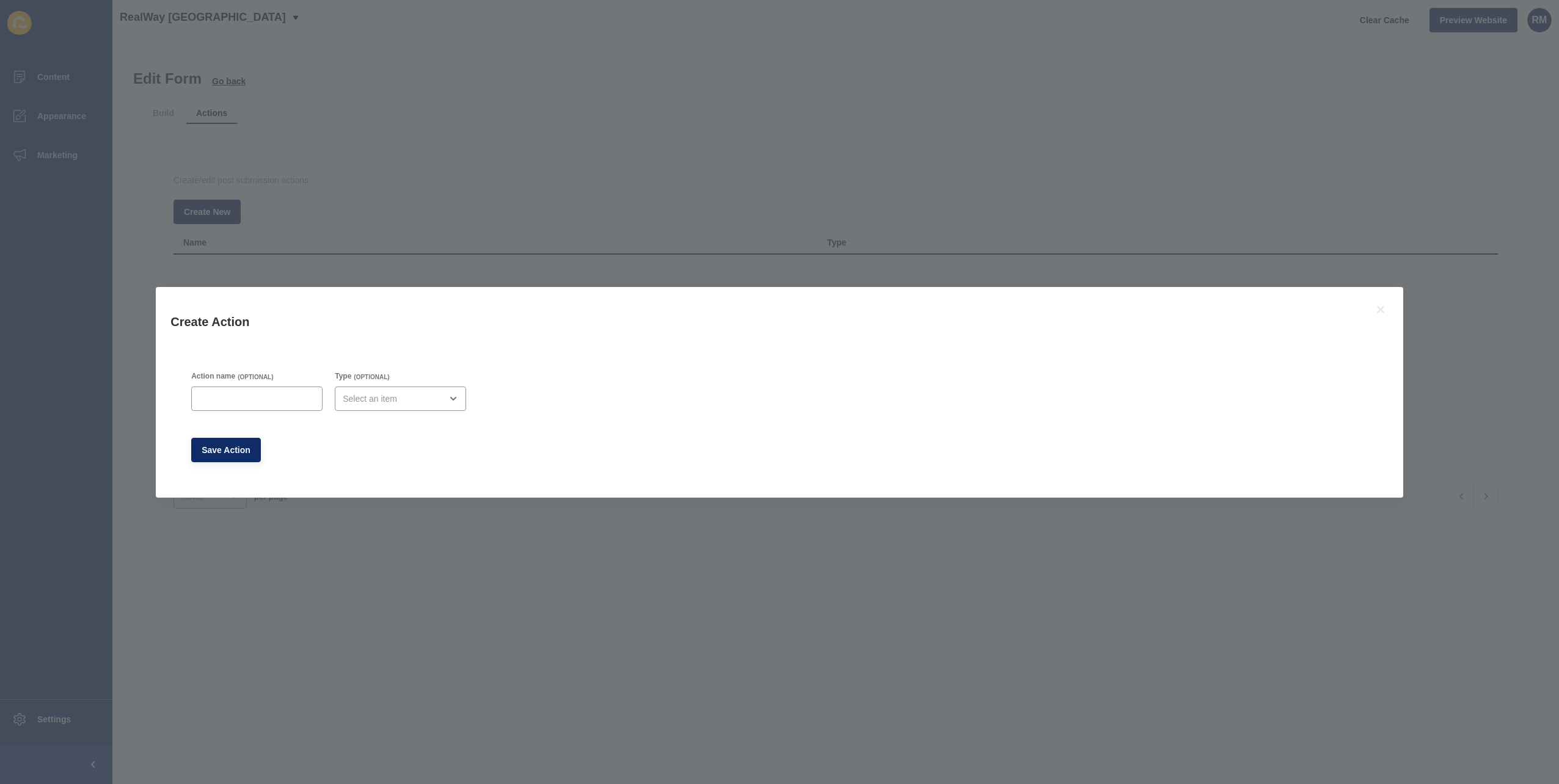
click at [223, 384] on div "Action name (OPTIONAL)" at bounding box center [257, 391] width 134 height 42
click at [223, 394] on input "Action name" at bounding box center [257, 399] width 116 height 12
type input "Submission Email"
click at [385, 427] on span "Email" at bounding box center [401, 429] width 113 height 12
type input "Email"
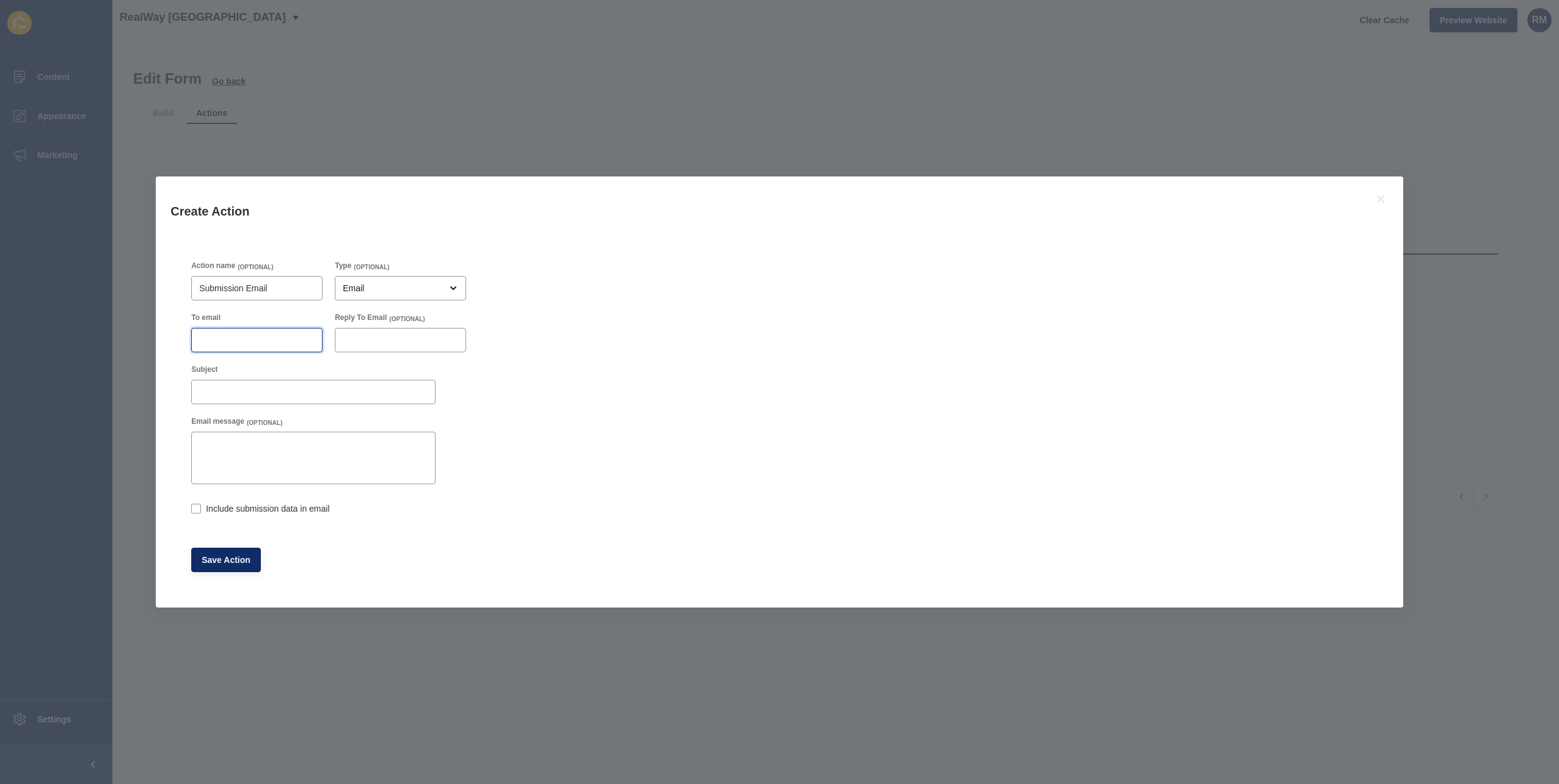
click at [267, 340] on input "To email" at bounding box center [257, 340] width 116 height 12
type input "[Listing Agent]"
click at [308, 384] on div at bounding box center [313, 392] width 244 height 25
type input "Expression of Interest Submission"
click at [259, 505] on label "Include submission data in email" at bounding box center [268, 508] width 124 height 12
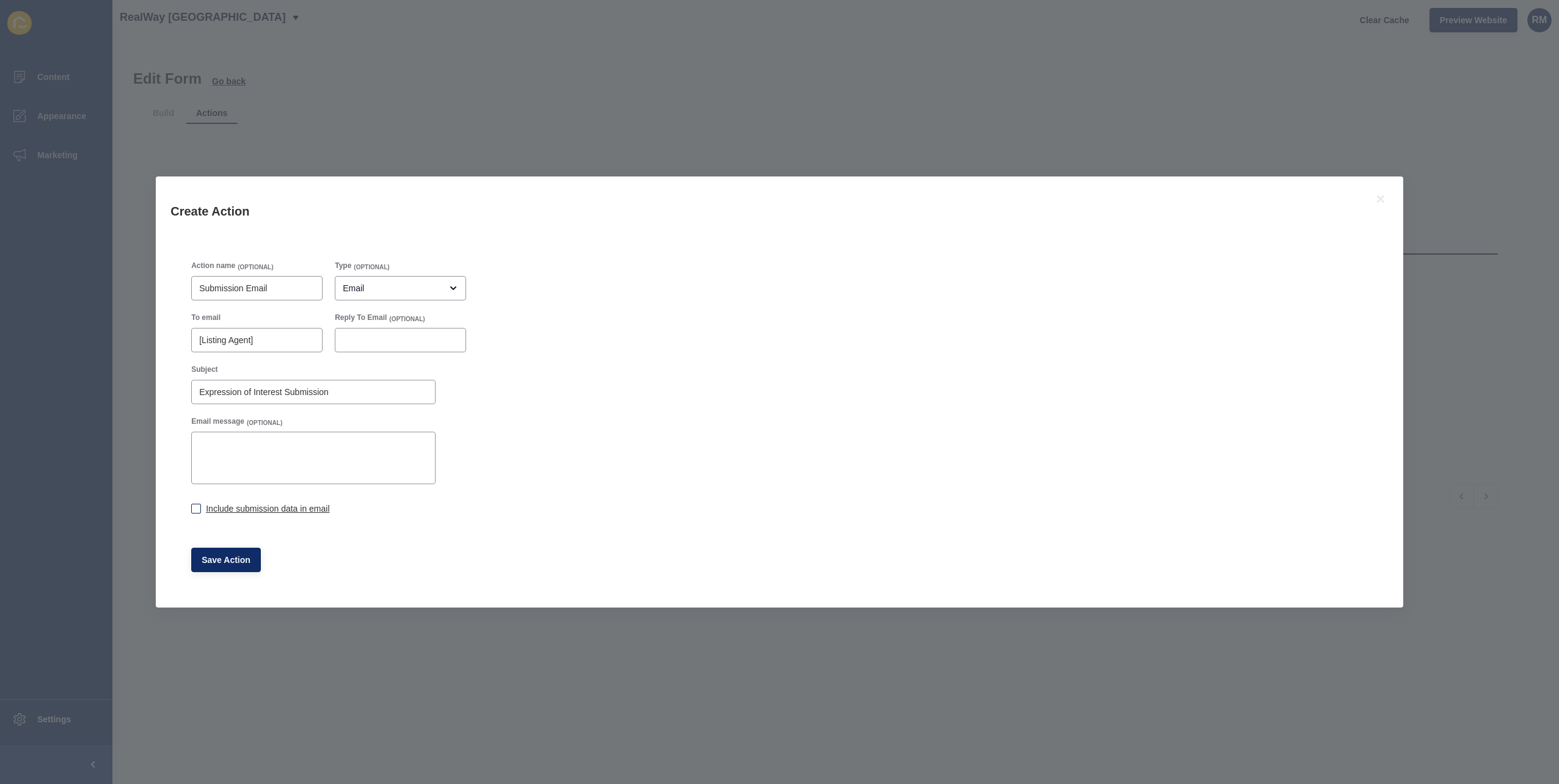
click at [199, 506] on input "Include submission data in email" at bounding box center [195, 510] width 8 height 8
checkbox input "true"
click at [235, 554] on span "Save Action" at bounding box center [226, 560] width 49 height 12
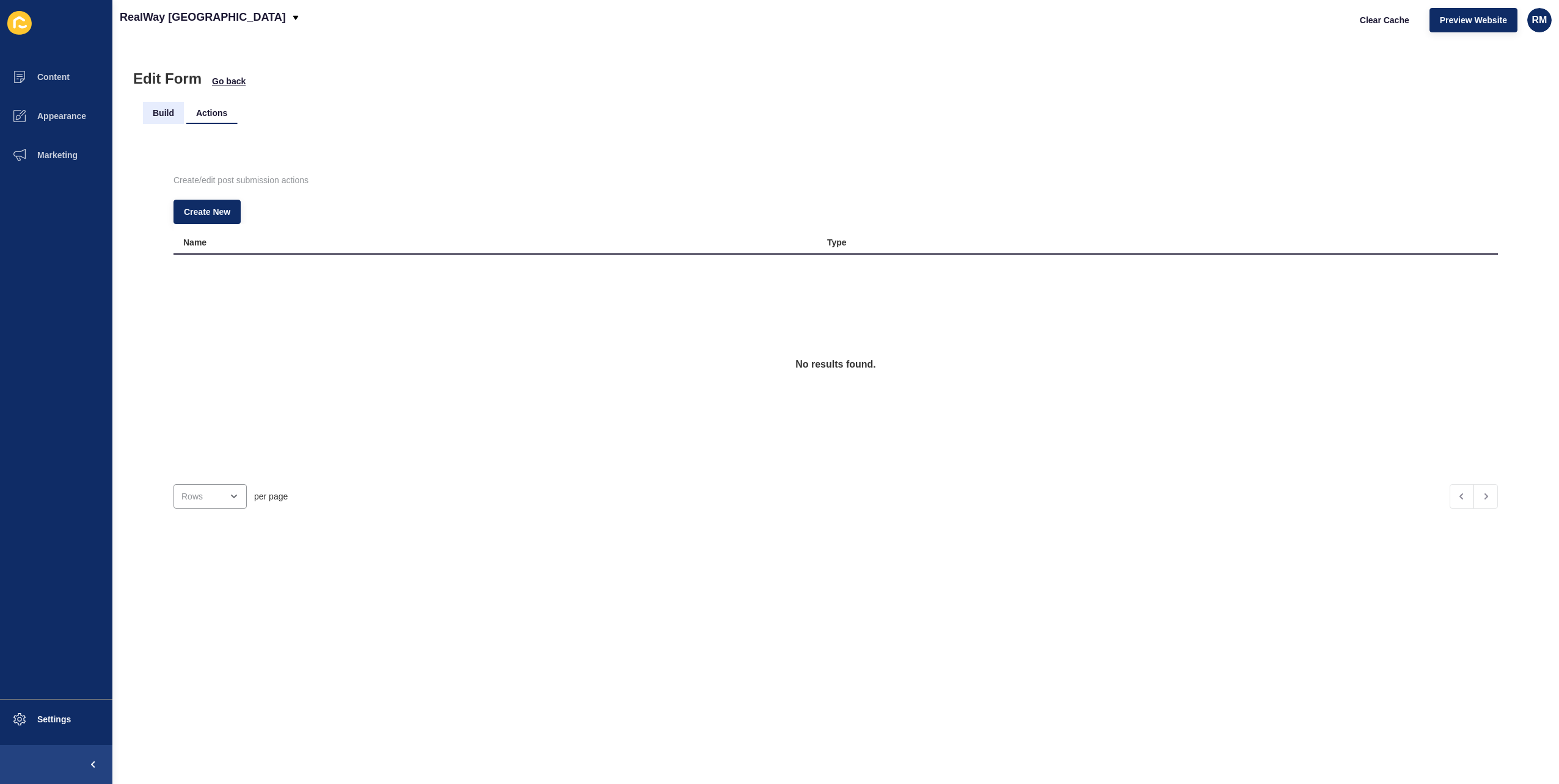
click at [168, 111] on li "Build" at bounding box center [163, 113] width 41 height 22
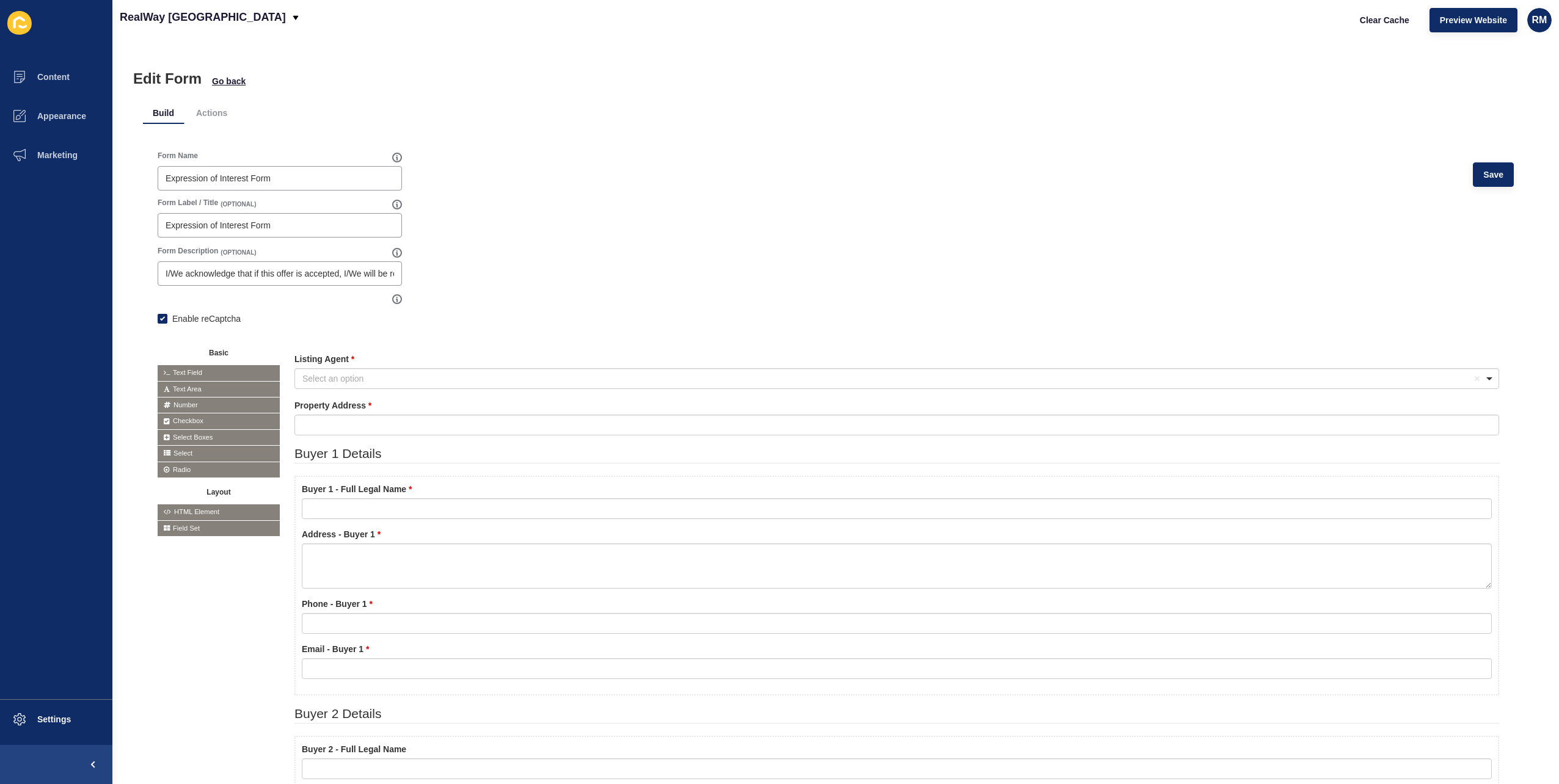
click at [397, 78] on div "Edit Form Go back" at bounding box center [835, 79] width 1405 height 17
click at [1376, 23] on span "Clear Cache" at bounding box center [1385, 20] width 49 height 12
click at [158, 23] on p "RealWay [GEOGRAPHIC_DATA]" at bounding box center [203, 17] width 166 height 30
click at [180, 182] on link "RealWay [GEOGRAPHIC_DATA]" at bounding box center [192, 188] width 145 height 27
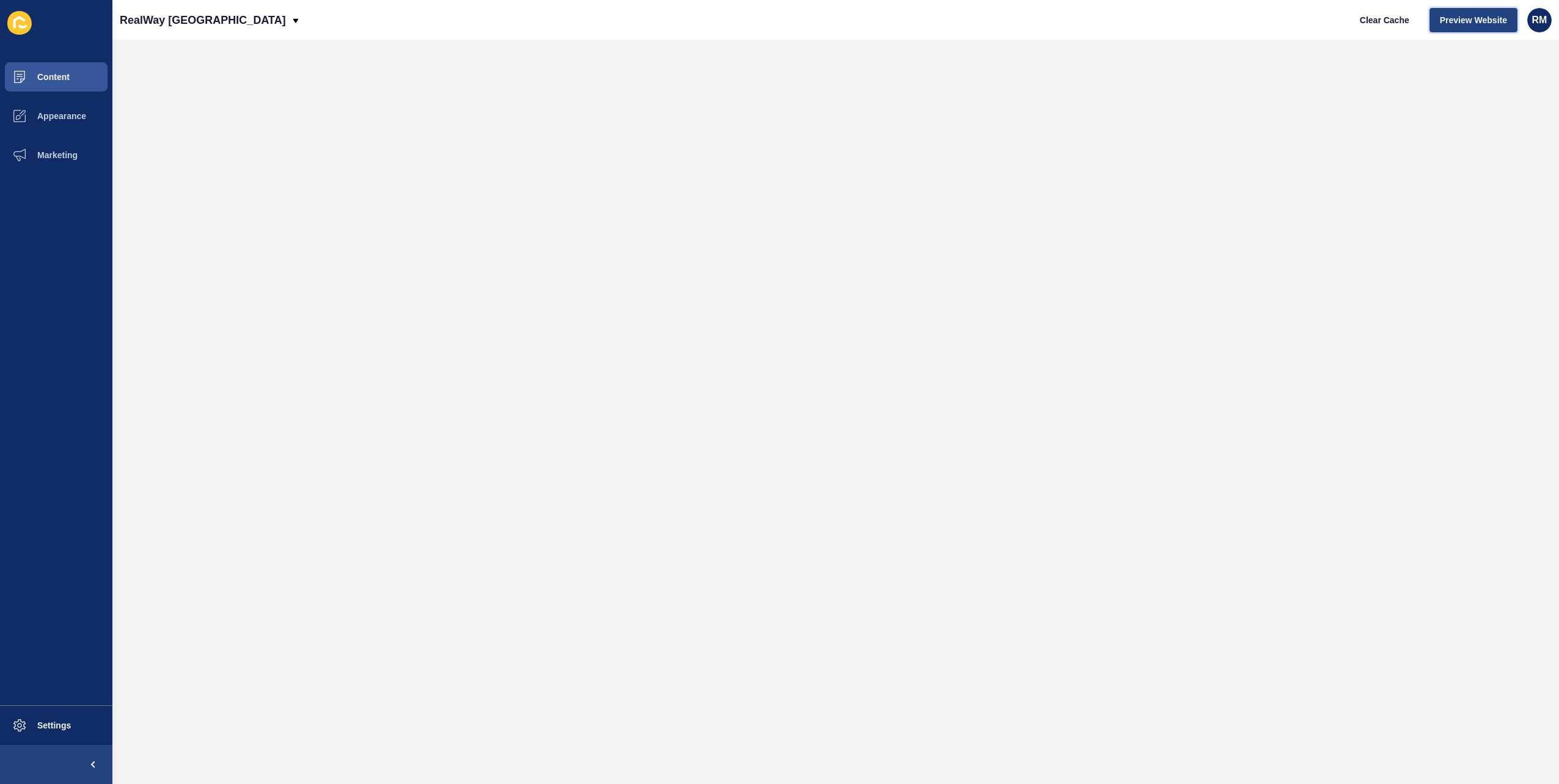
click at [1480, 18] on span "Preview Website" at bounding box center [1474, 20] width 67 height 12
click at [41, 714] on button "Settings" at bounding box center [56, 725] width 113 height 39
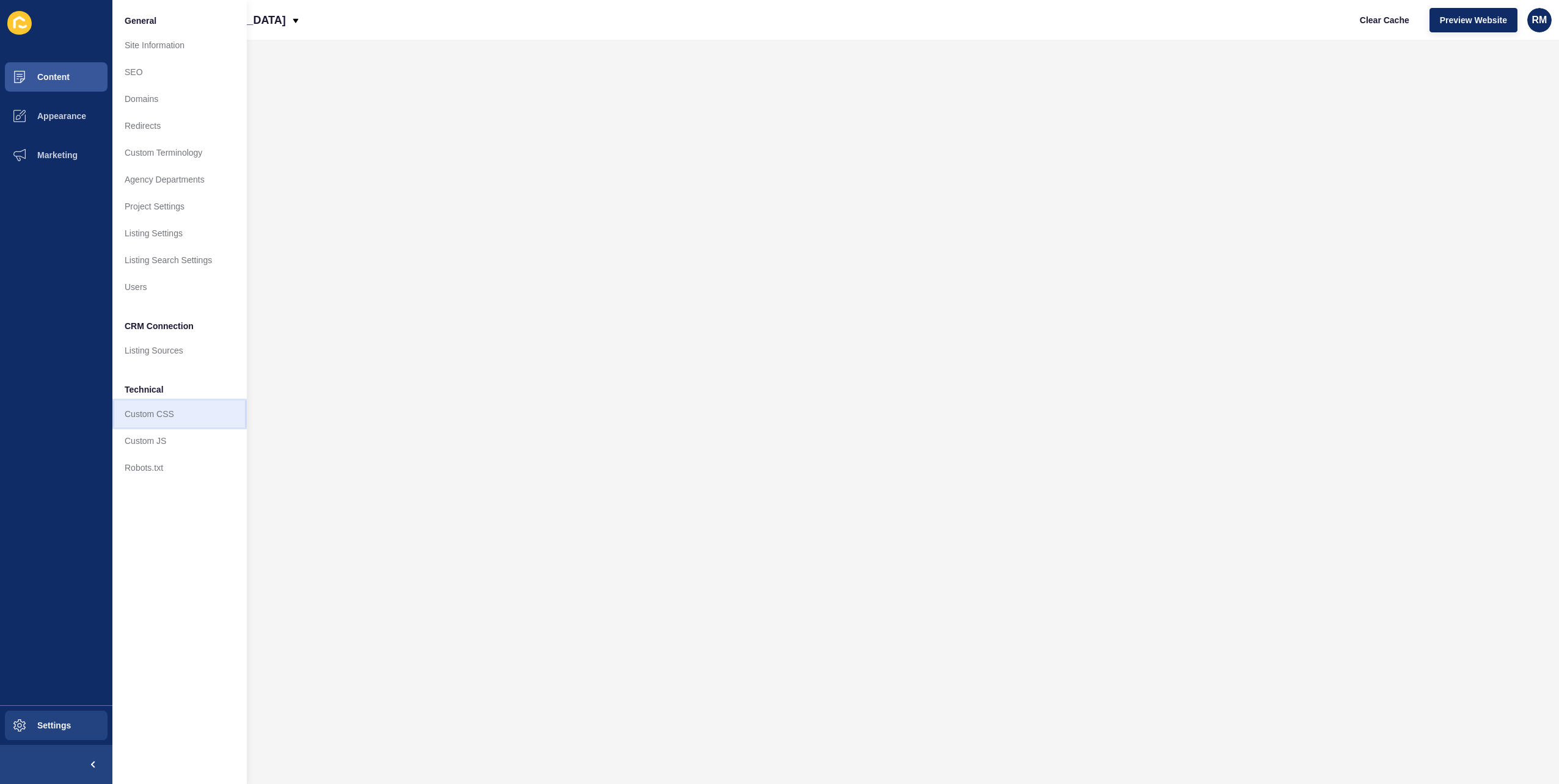
click at [184, 414] on link "Custom CSS" at bounding box center [179, 413] width 134 height 27
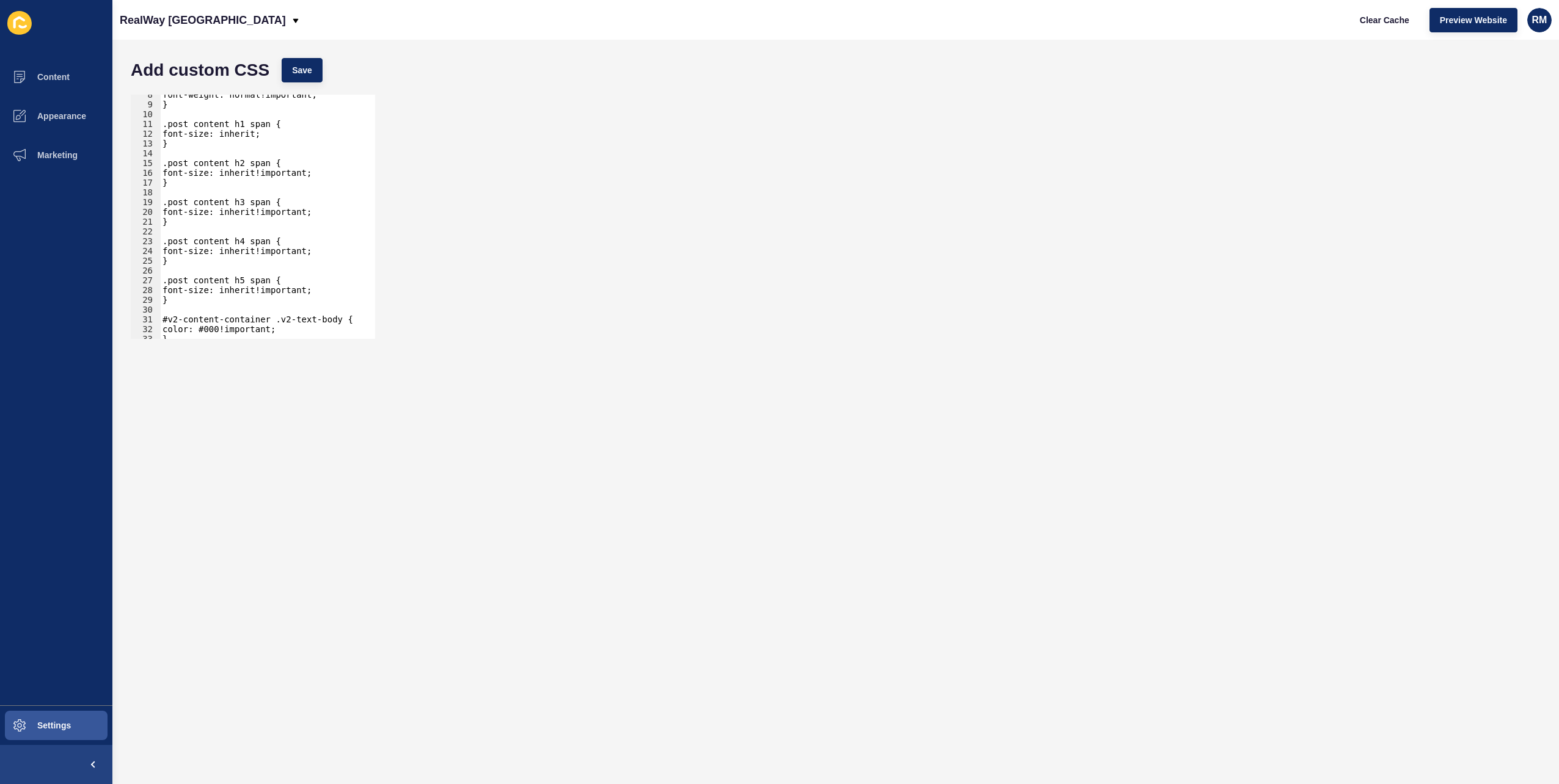
scroll to position [175, 0]
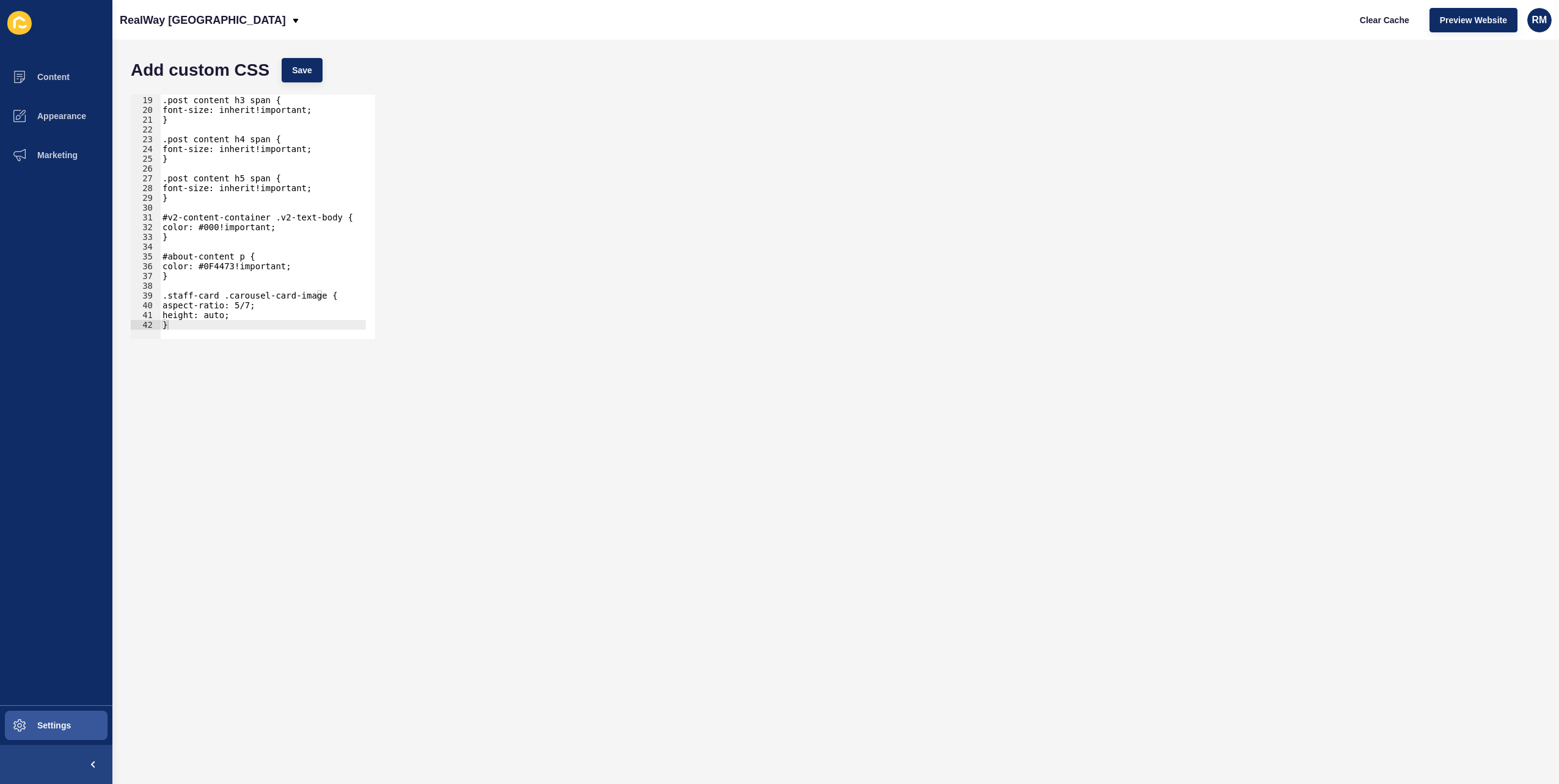
click at [236, 319] on div ".post_content h3 span { font-size: inherit!important; } .post_content h4 span {…" at bounding box center [418, 213] width 517 height 255
click at [218, 326] on div ".post_content h3 span { font-size: inherit!important; } .post_content h4 span {…" at bounding box center [418, 213] width 517 height 255
type textarea "}"
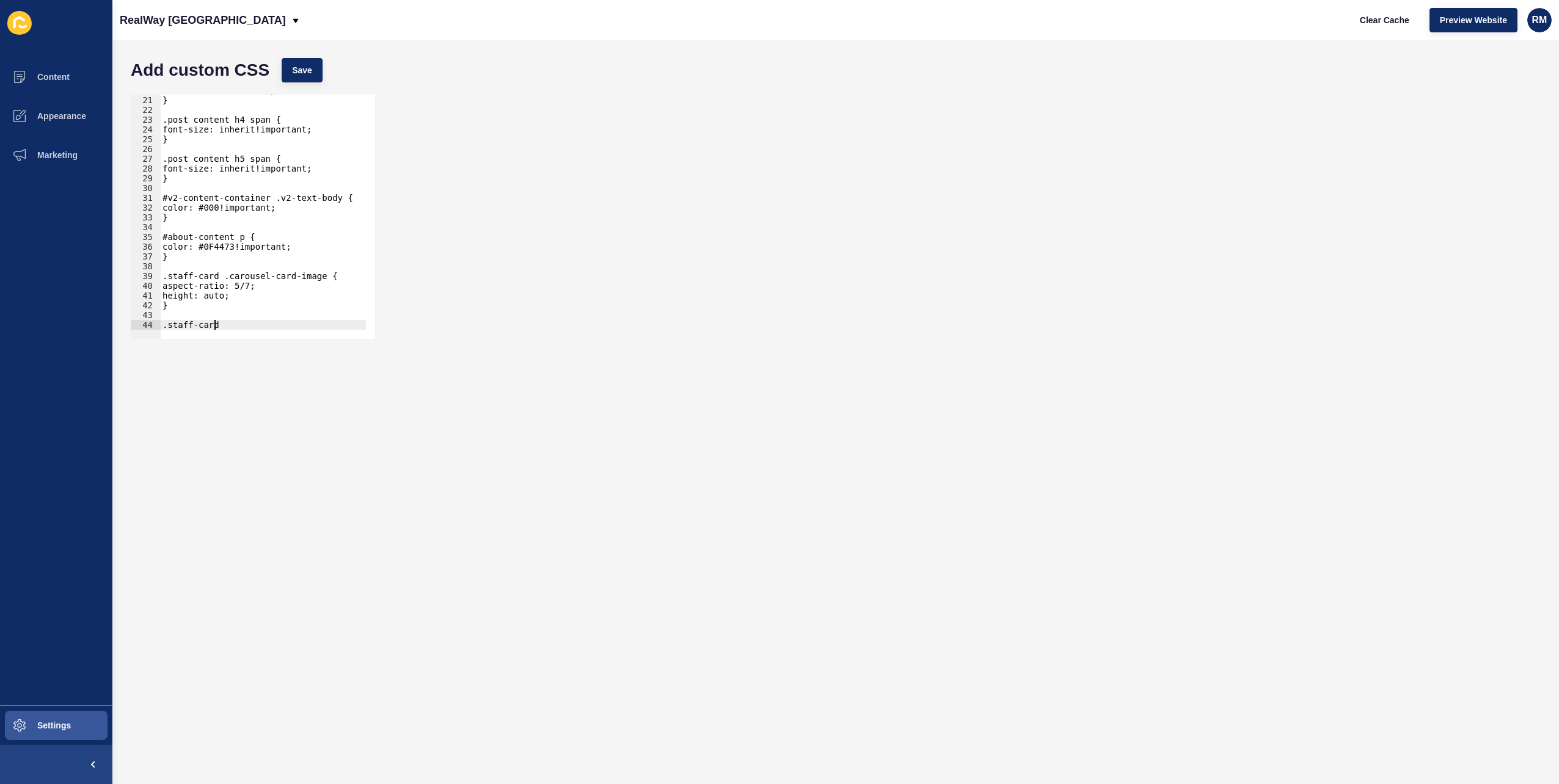
scroll to position [0, 3]
click at [169, 326] on div "font-size: inherit!important; } .post_content h4 span { font-size: inherit!impo…" at bounding box center [418, 213] width 517 height 255
type textarea "#staff-card"
click at [273, 316] on div "font-size: inherit!important; } .post_content h4 span { font-size: inherit!impo…" at bounding box center [418, 213] width 517 height 255
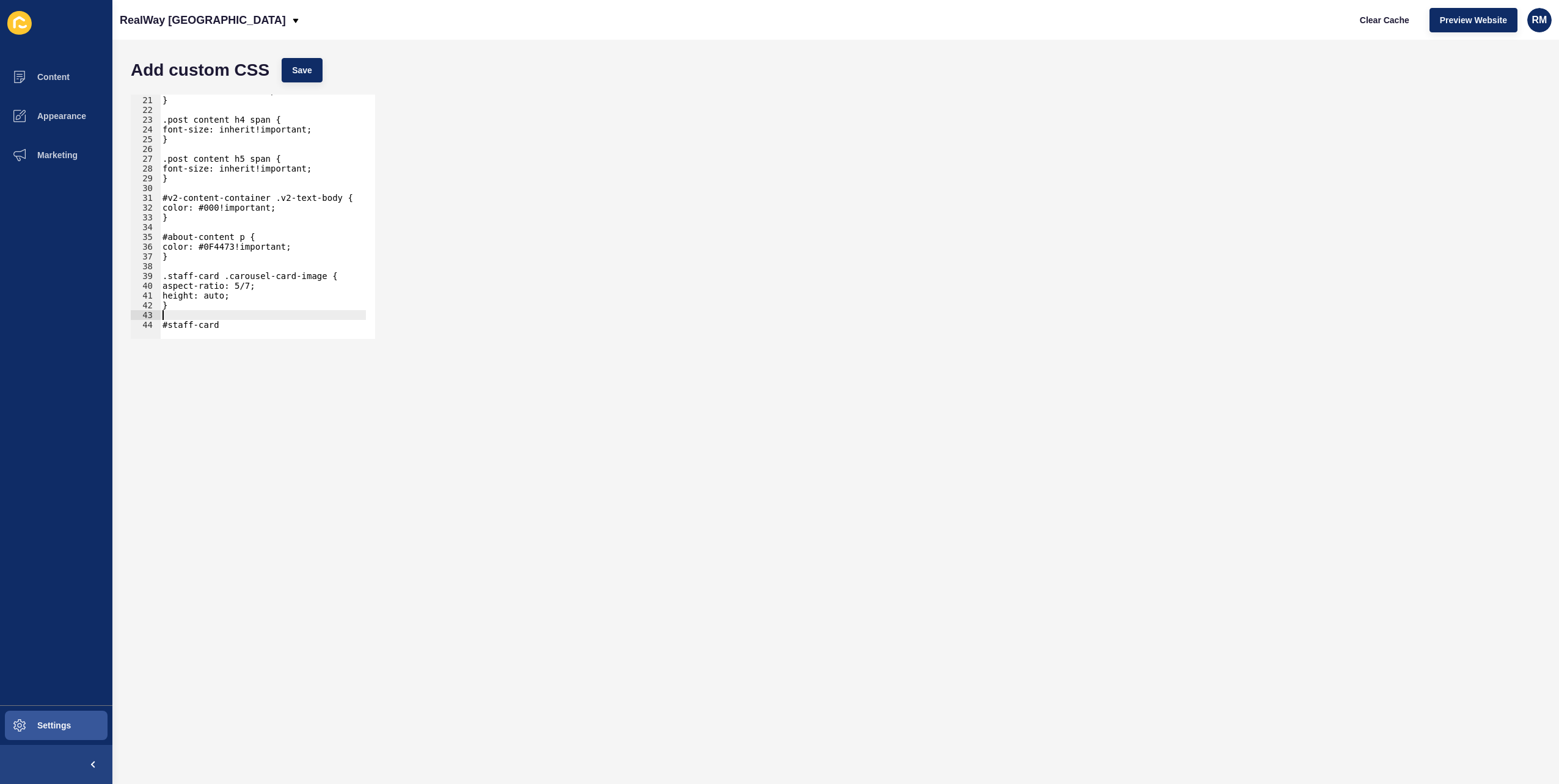
scroll to position [0, 0]
click at [271, 324] on div "font-size: inherit!important; } .post_content h4 span { font-size: inherit!impo…" at bounding box center [418, 213] width 517 height 255
paste textarea "carousel-card-image"
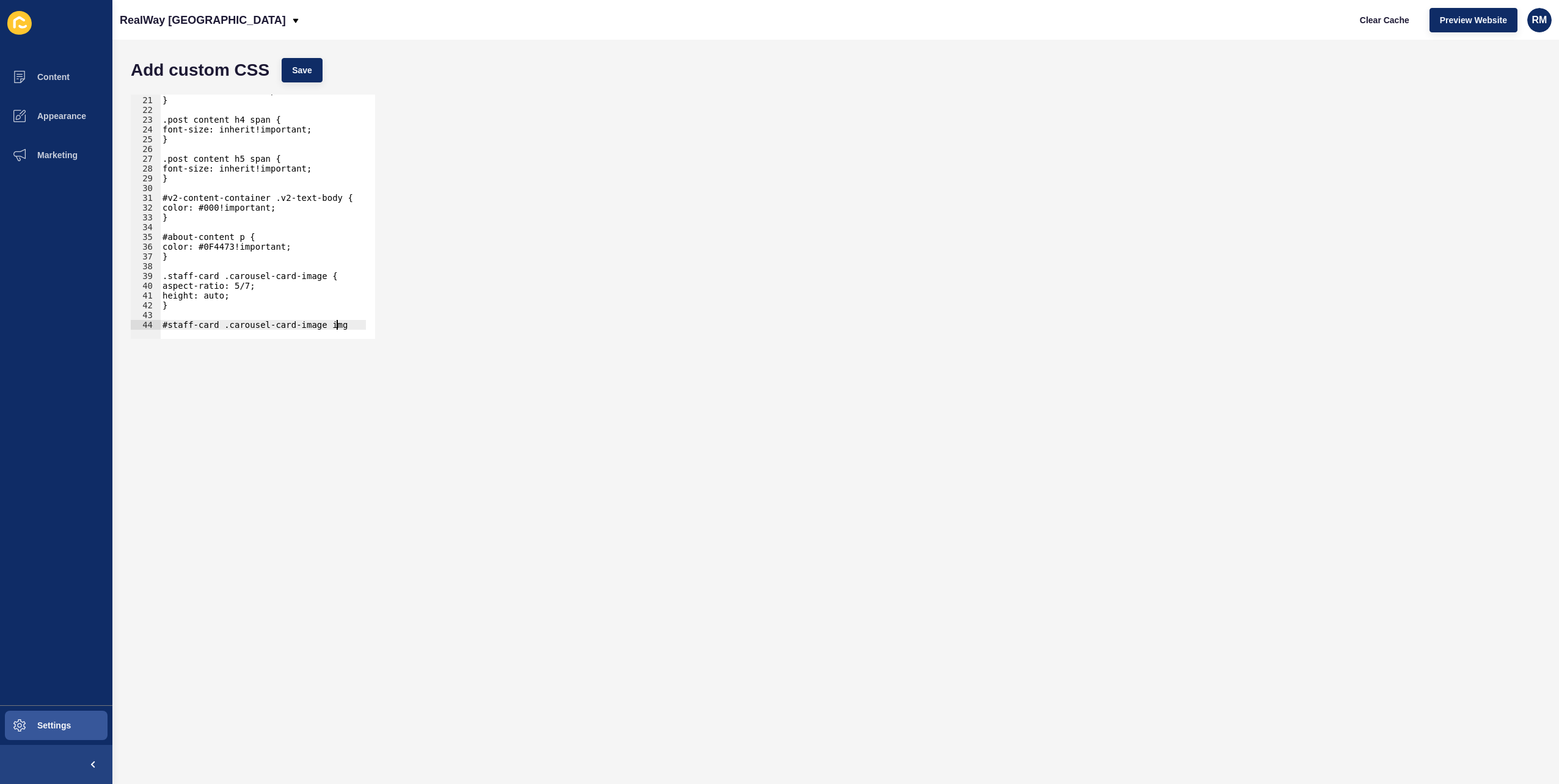
type textarea "#staff-card .carousel-card-image img {"
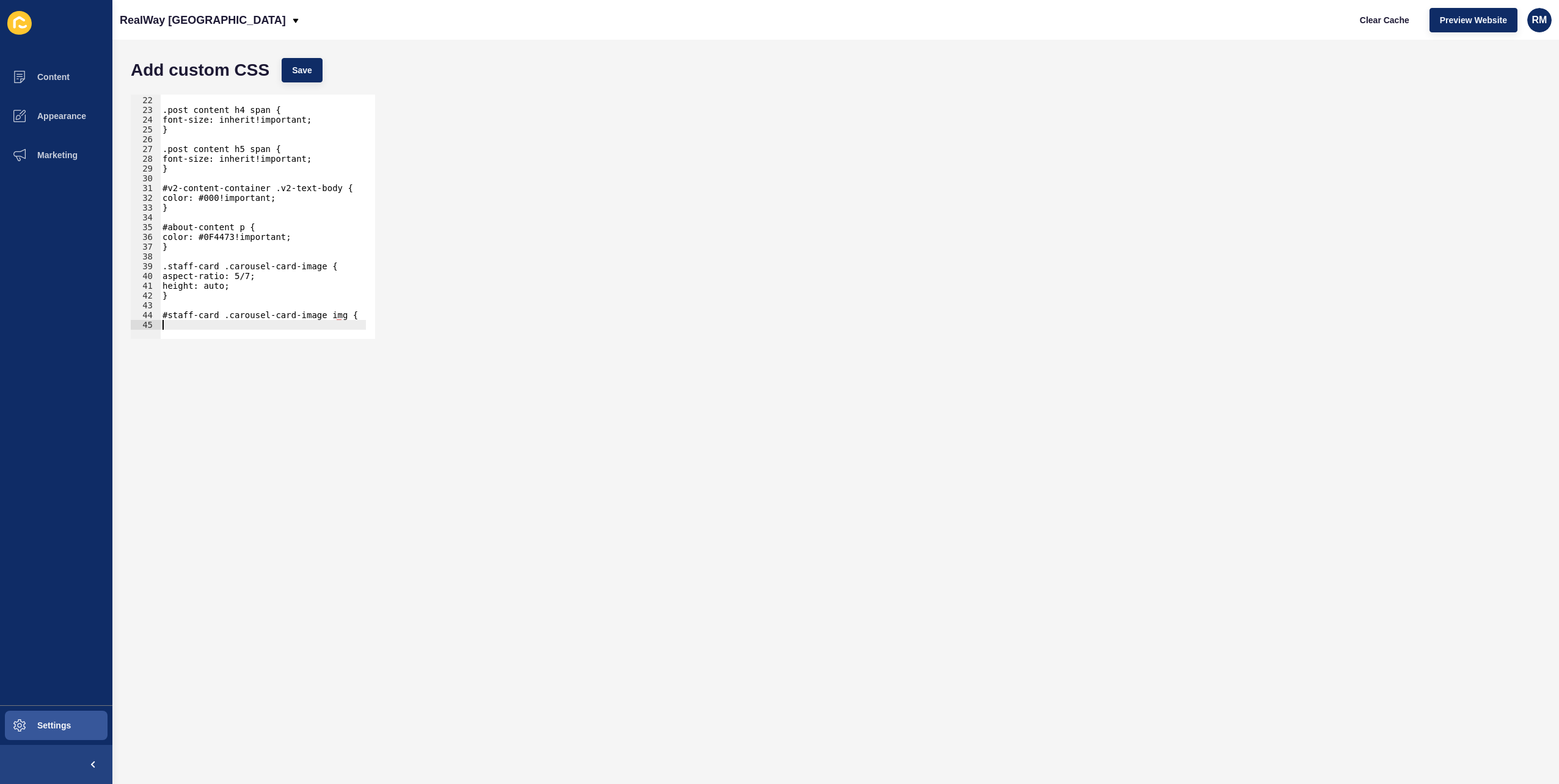
scroll to position [204, 0]
click at [1344, 253] on div "21 22 23 24 25 26 27 28 29 30 31 32 33 34 35 36 37 38 39 40 41 42 43 44 45 } .p…" at bounding box center [836, 216] width 1422 height 256
drag, startPoint x: 339, startPoint y: 319, endPoint x: 355, endPoint y: 346, distance: 31.4
click at [354, 345] on form "Add custom CSS Save #staff-card .carousel-card-image img { 21 22 23 24 25 26 27…" at bounding box center [836, 411] width 1422 height 720
type textarea "#staff-card .carousel-card-image img {"
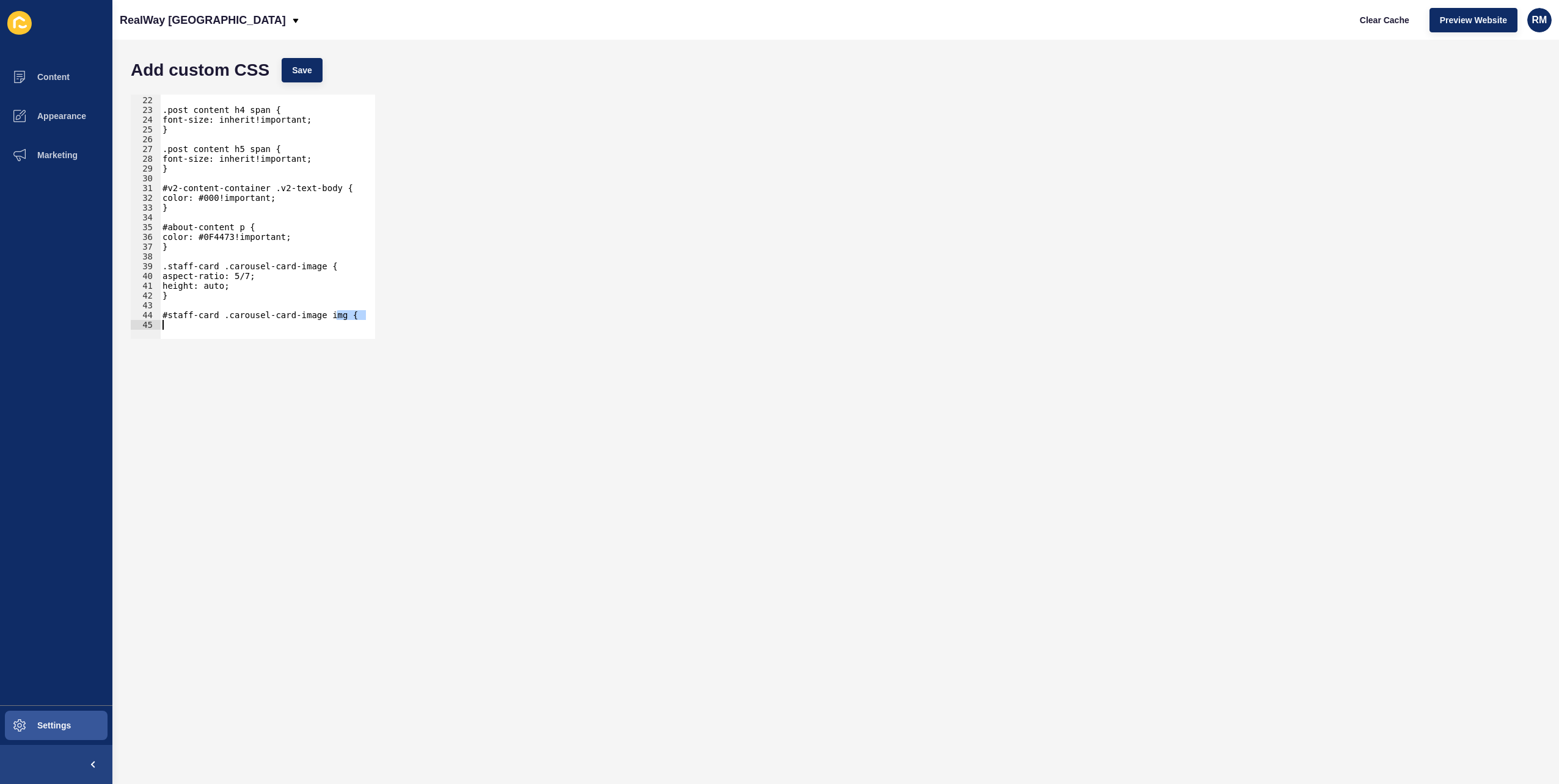
paste textarea
click at [307, 78] on button "Save" at bounding box center [302, 70] width 41 height 25
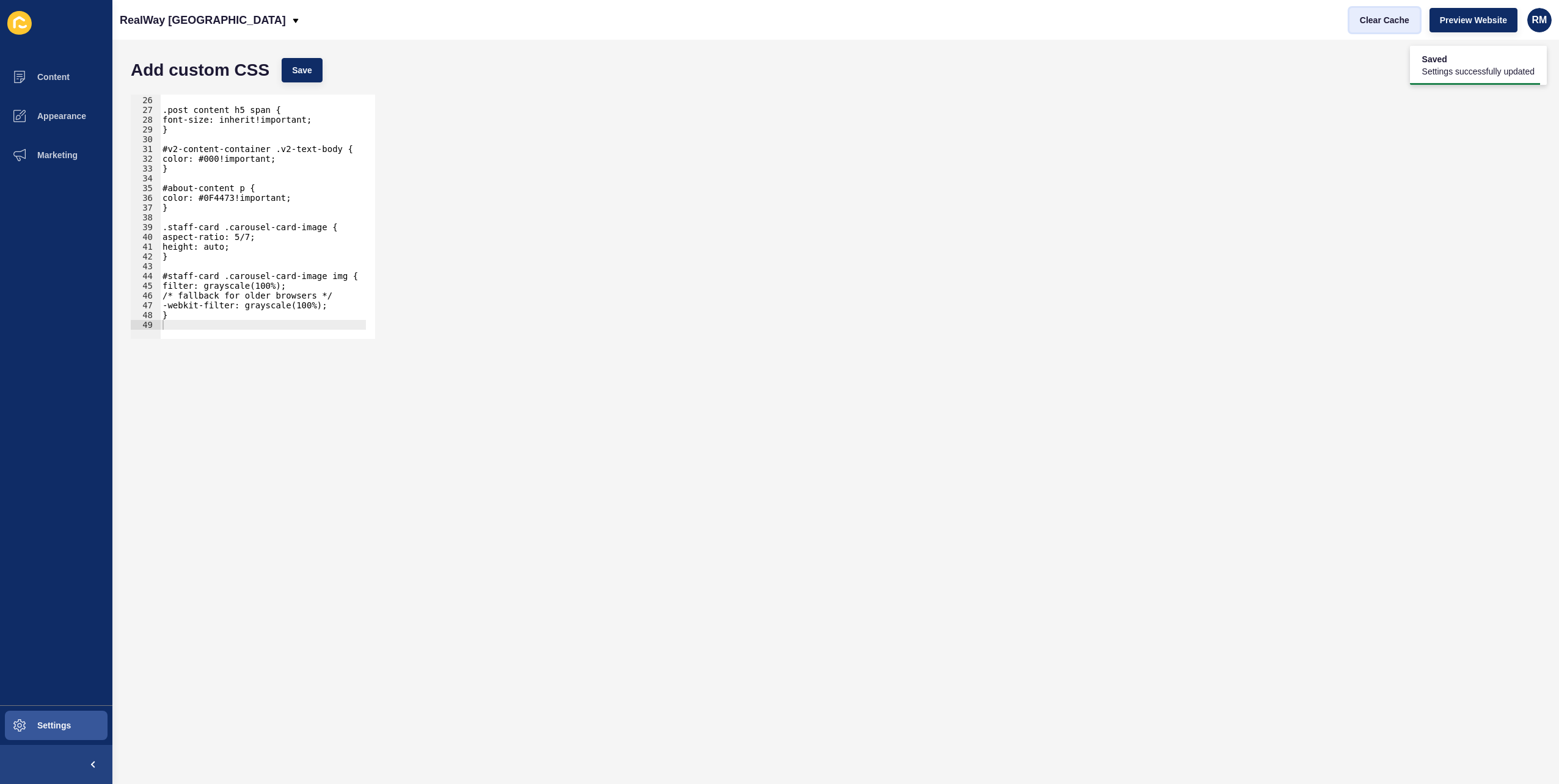
click at [1382, 25] on span "Clear Cache" at bounding box center [1385, 20] width 49 height 12
drag, startPoint x: 172, startPoint y: 321, endPoint x: 183, endPoint y: 321, distance: 11.0
click at [172, 321] on div "} .post_content h5 span { font-size: inherit!important; } #v2-content-container…" at bounding box center [418, 213] width 517 height 255
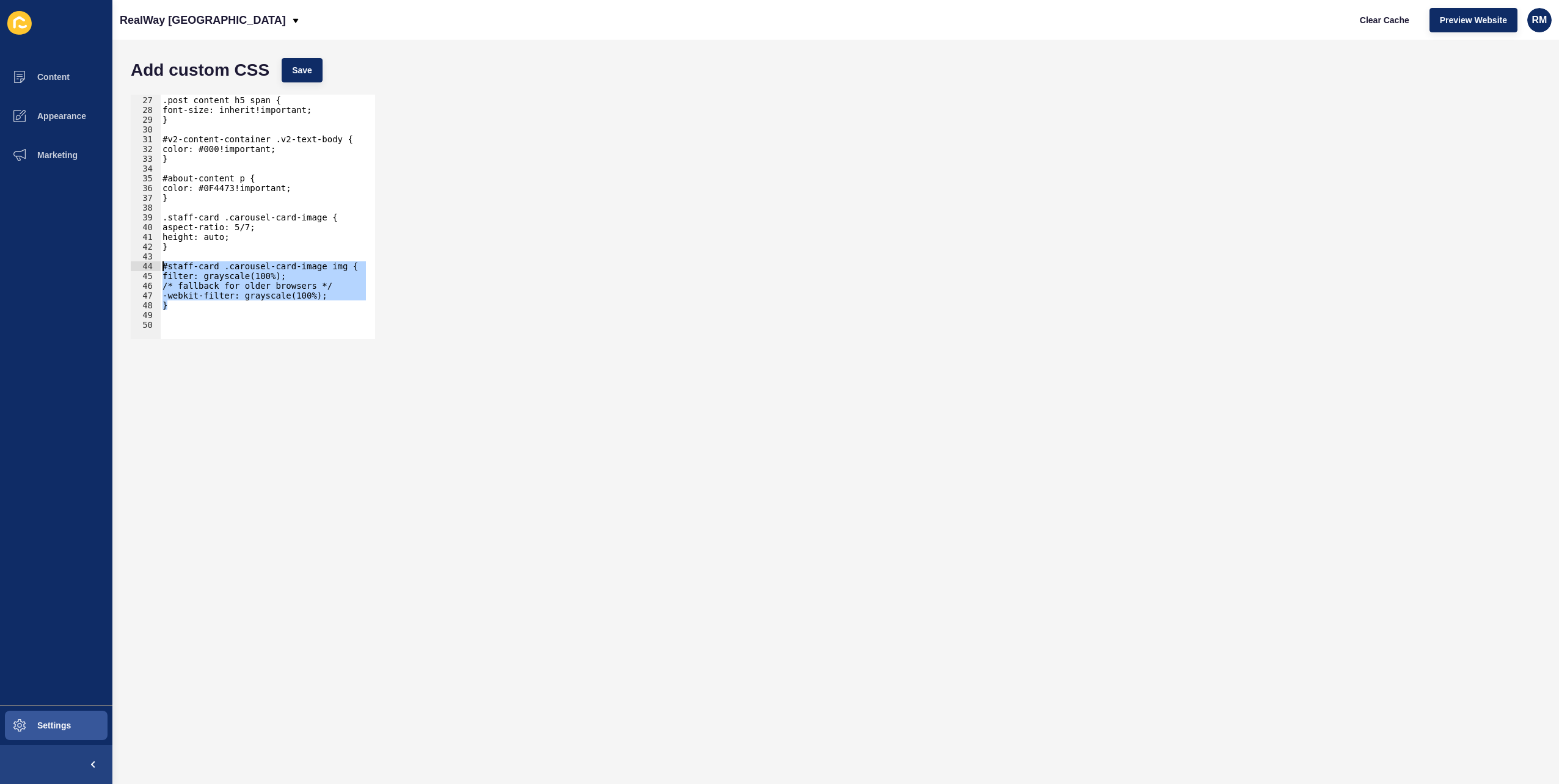
drag, startPoint x: 180, startPoint y: 309, endPoint x: 156, endPoint y: 265, distance: 50.1
click at [156, 265] on div "26 27 28 29 30 31 32 33 34 35 36 37 38 39 40 41 42 43 44 45 46 47 48 49 50 .pos…" at bounding box center [253, 216] width 244 height 244
type textarea "#staff-card .carousel-card-image img { filter: grayscale(100%);"
click at [183, 323] on div ".post_content h5 span { font-size: inherit!important; } #v2-content-container .…" at bounding box center [418, 213] width 517 height 255
paste textarea "}"
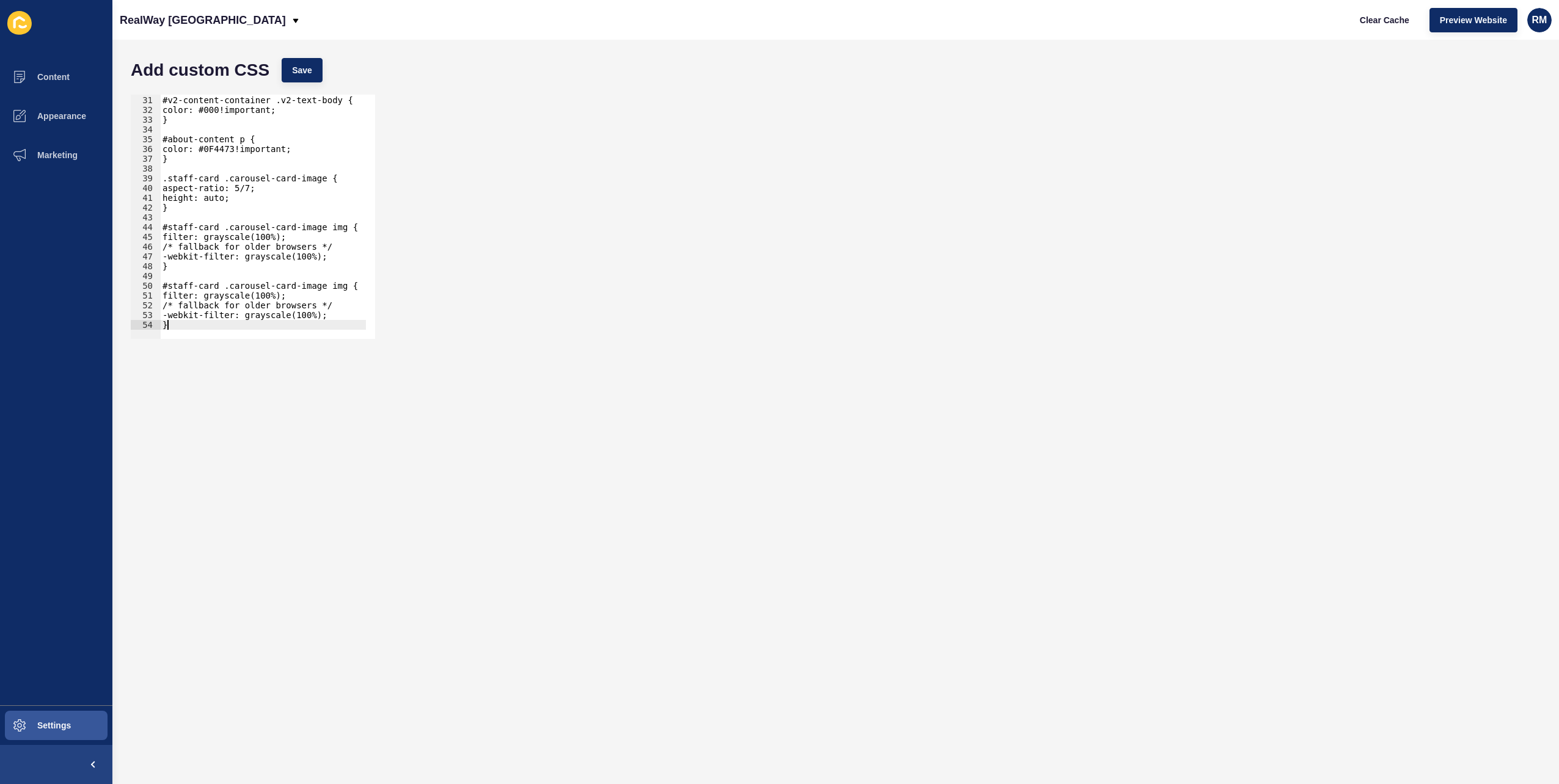
scroll to position [292, 0]
click at [331, 285] on div "#v2-content-container .v2-text-body { color: #000!important; } #about-content p…" at bounding box center [418, 213] width 517 height 255
click at [305, 67] on span "Save" at bounding box center [302, 70] width 20 height 12
click at [1367, 17] on span "Clear Cache" at bounding box center [1385, 20] width 49 height 12
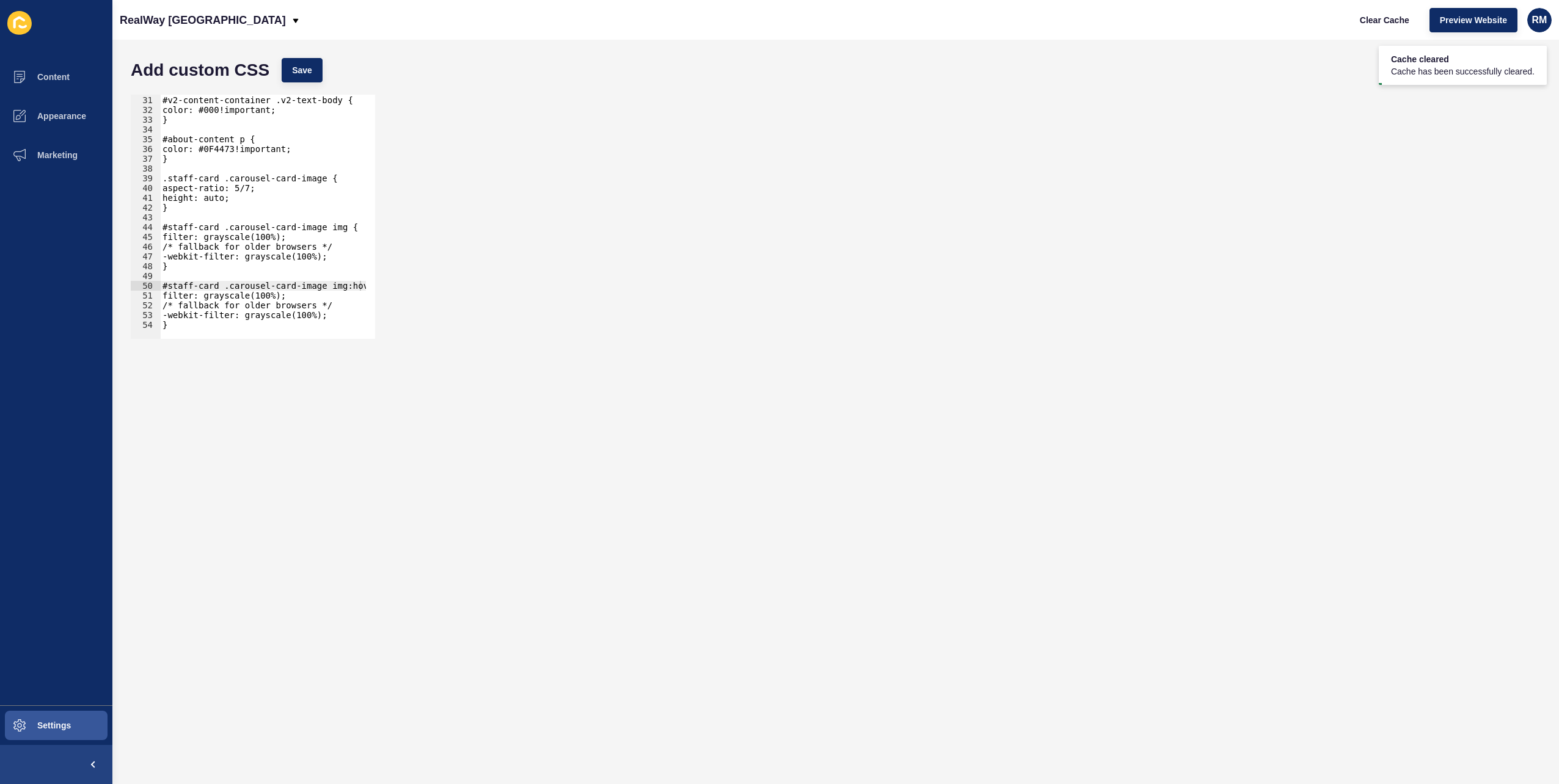
click at [260, 290] on div "#v2-content-container .v2-text-body { color: #000!important; } #about-content p…" at bounding box center [418, 213] width 517 height 255
click at [308, 313] on div "#v2-content-container .v2-text-body { color: #000!important; } #about-content p…" at bounding box center [418, 213] width 517 height 255
click at [293, 315] on div "#v2-content-container .v2-text-body { color: #000!important; } #about-content p…" at bounding box center [418, 213] width 517 height 255
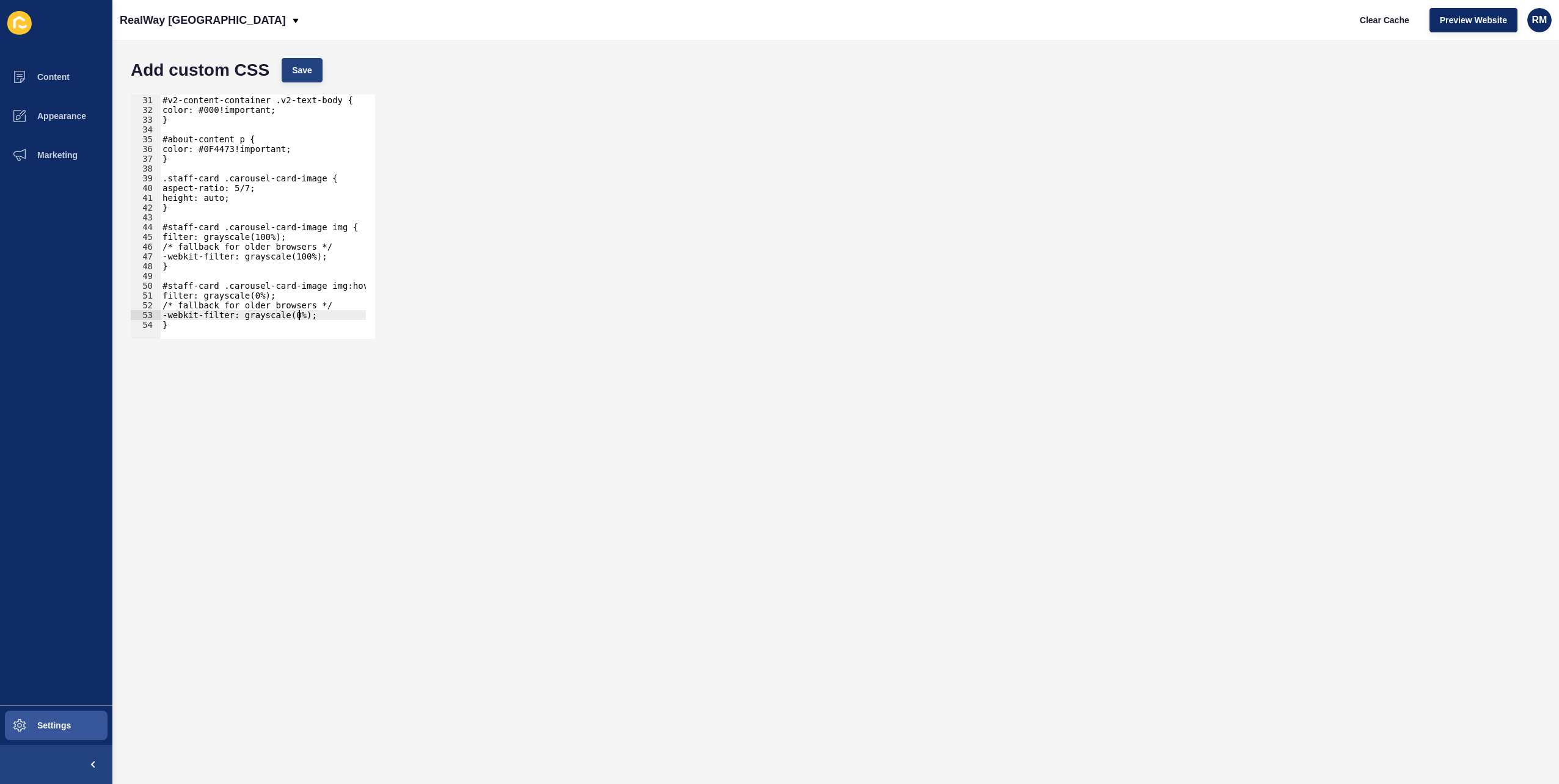
type textarea "-webkit-filter: grayscale(0%);"
click at [316, 70] on button "Save" at bounding box center [302, 70] width 41 height 25
click at [1341, 18] on div "RealWay Australia Clear Cache Preview Website RM" at bounding box center [836, 20] width 1446 height 40
click at [1366, 17] on span "Clear Cache" at bounding box center [1385, 20] width 49 height 12
drag, startPoint x: 605, startPoint y: 205, endPoint x: 602, endPoint y: 185, distance: 20.2
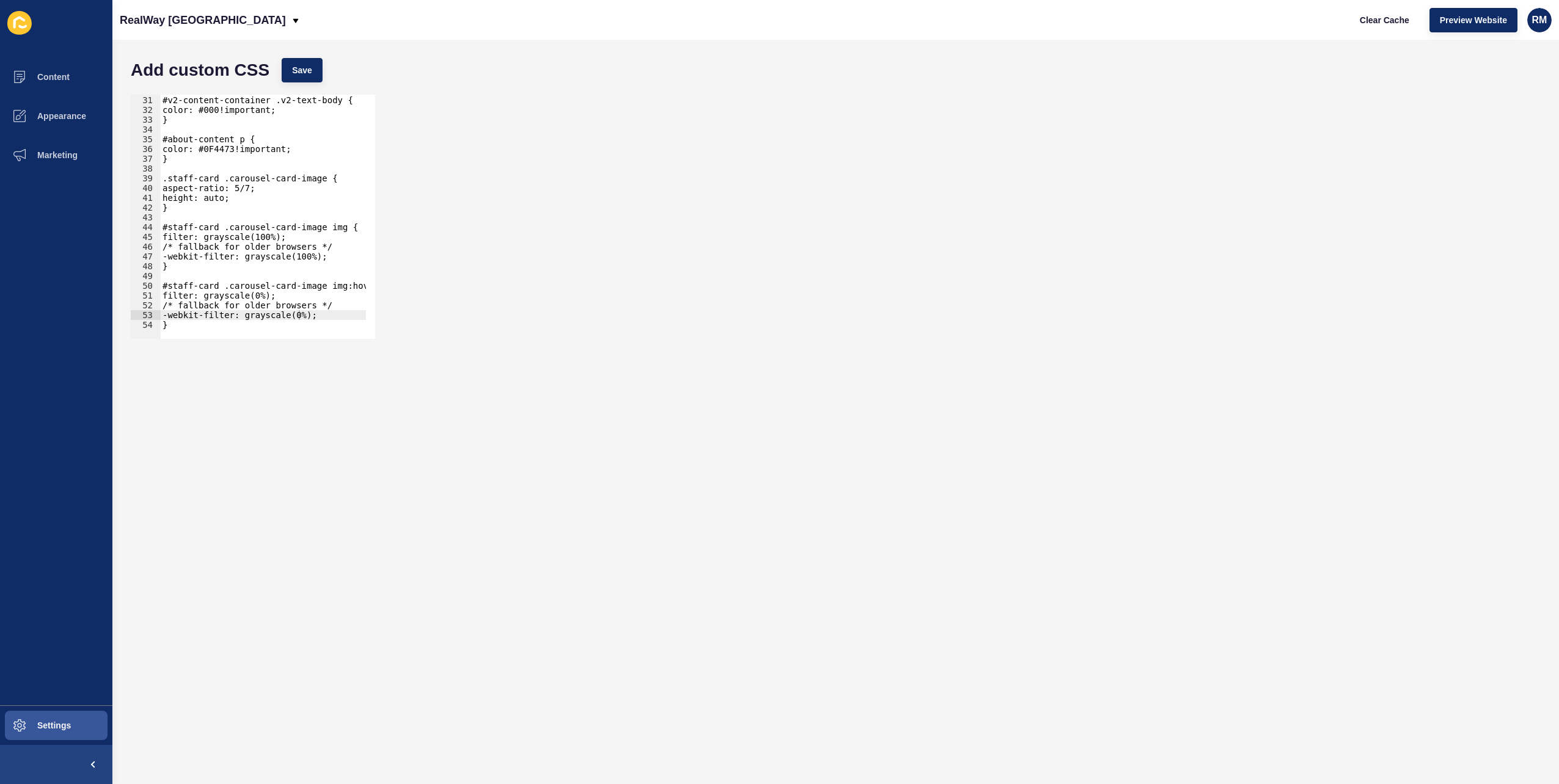
click at [605, 205] on div "-webkit-filter: grayscale(0%); 30 31 32 33 34 35 36 37 38 39 40 41 42 43 44 45 …" at bounding box center [836, 216] width 1422 height 256
click at [553, 71] on div "Add custom CSS Save" at bounding box center [836, 70] width 1422 height 36
click at [1421, 28] on div "Clear Cache Preview Website RM" at bounding box center [1450, 20] width 212 height 34
click at [1390, 20] on span "Clear Cache" at bounding box center [1385, 20] width 49 height 12
click at [748, 231] on div "-webkit-filter: grayscale(0%); 30 31 32 33 34 35 36 37 38 39 40 41 42 43 44 45 …" at bounding box center [836, 216] width 1422 height 256
